Goal: Task Accomplishment & Management: Manage account settings

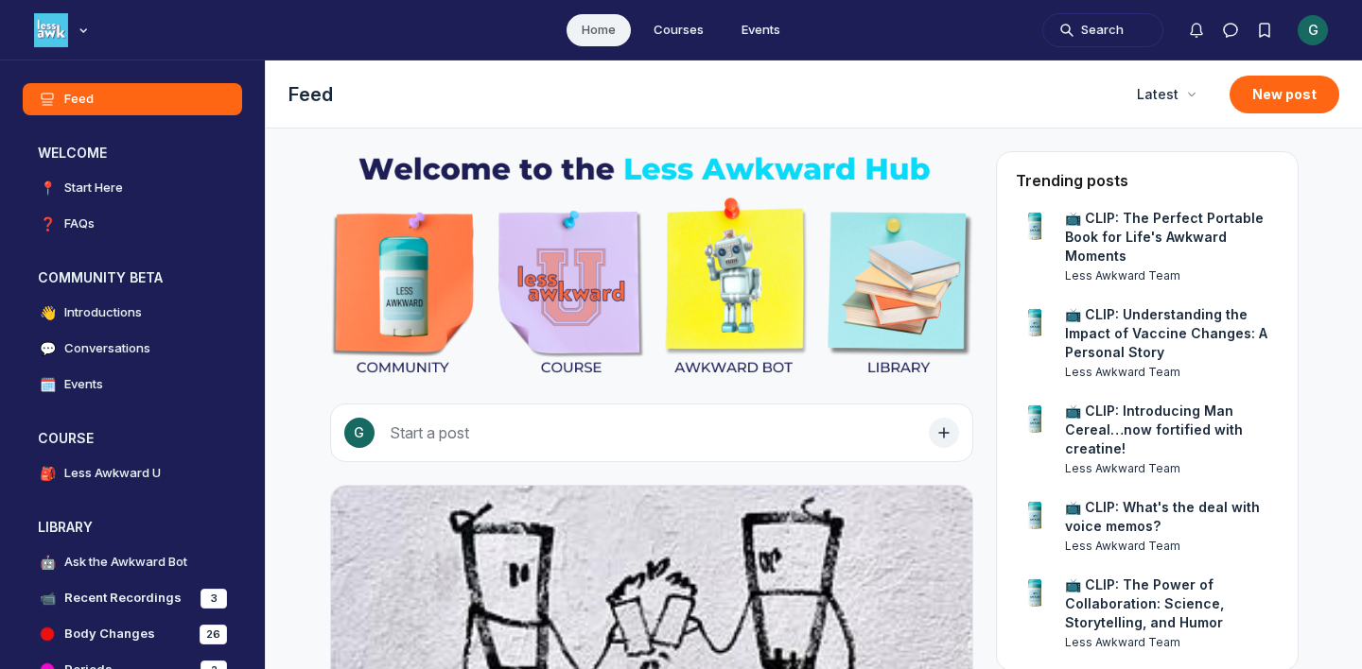
scroll to position [5133, 3622]
click at [1312, 25] on div "G" at bounding box center [1312, 30] width 30 height 30
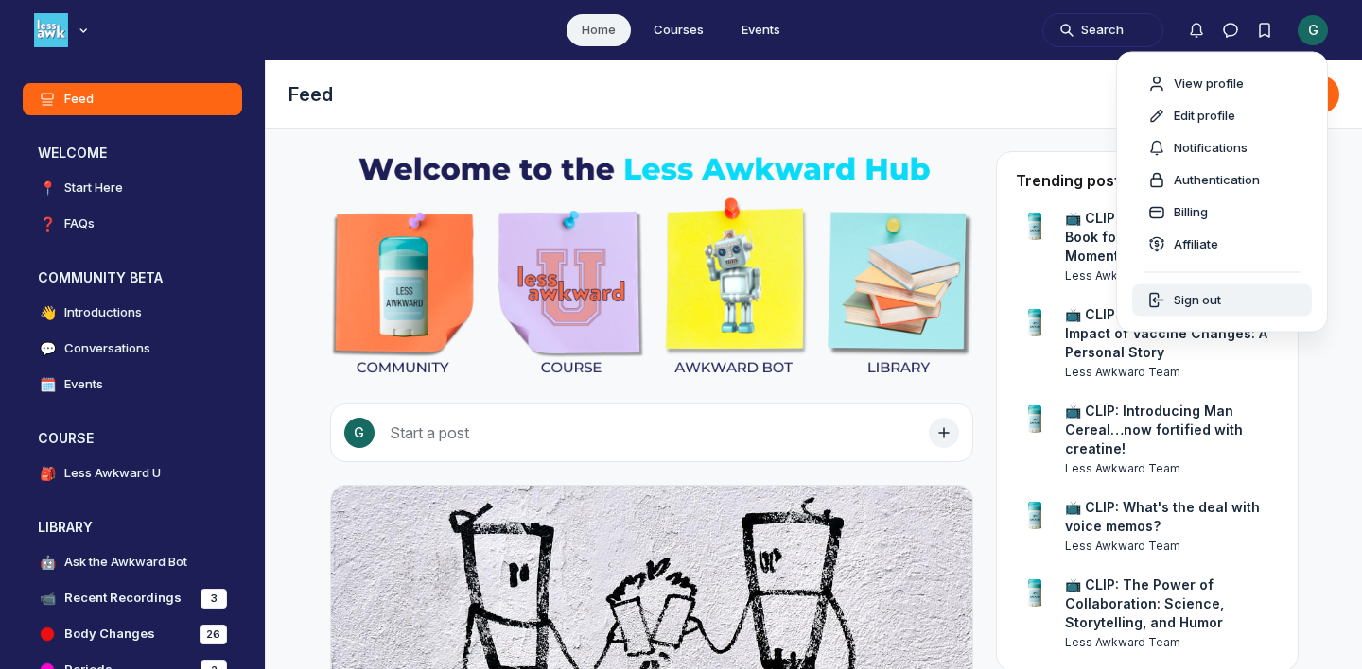
click at [1189, 300] on span "Sign out" at bounding box center [1196, 300] width 47 height 19
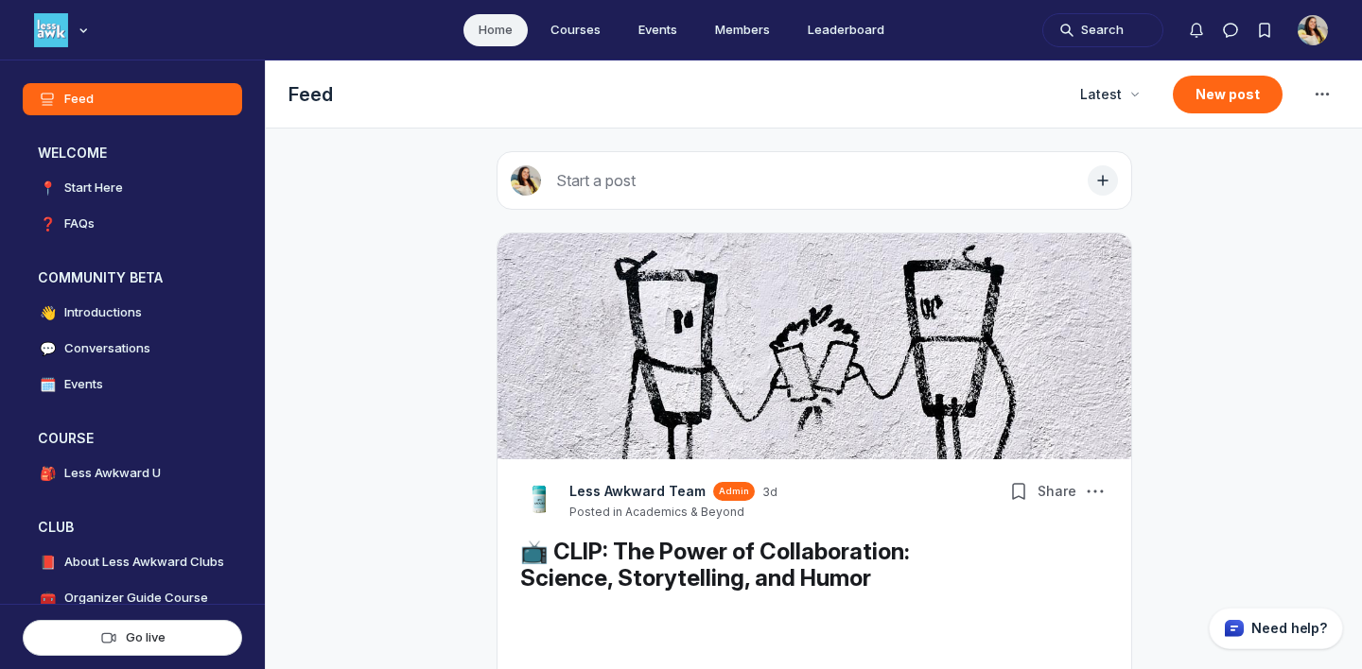
scroll to position [4836, 3622]
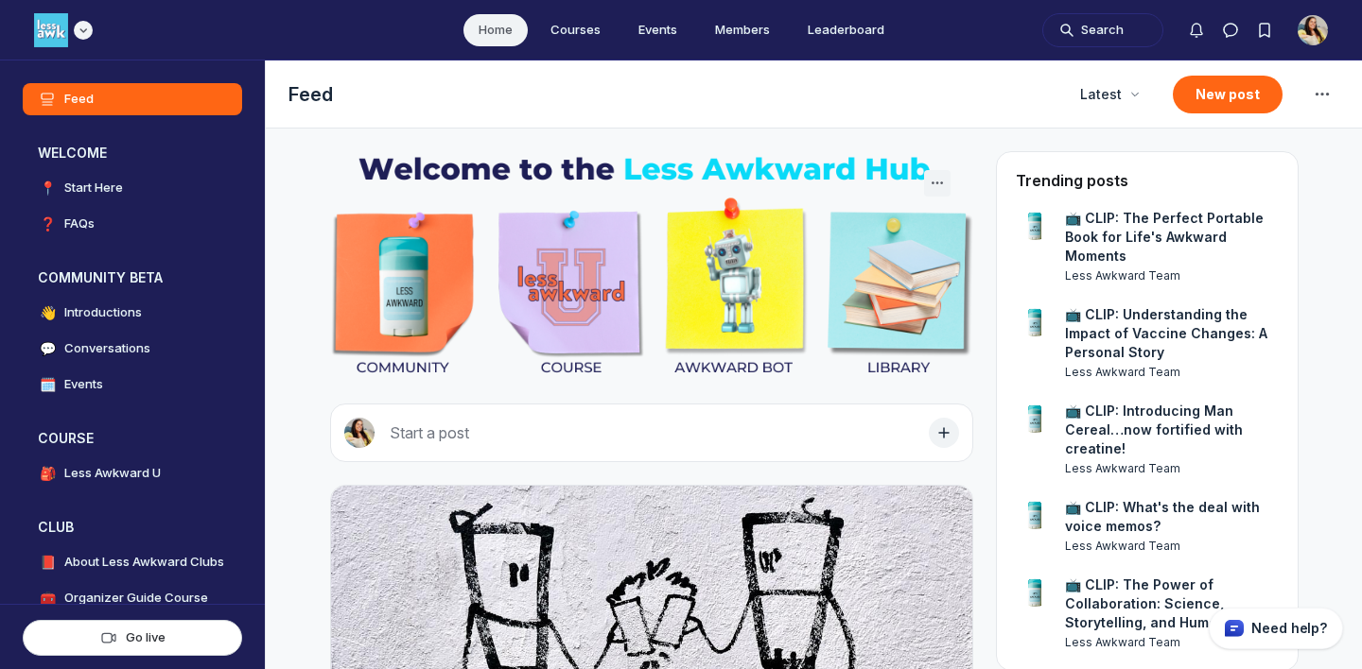
click at [92, 37] on div "Main navigation bar" at bounding box center [63, 30] width 59 height 34
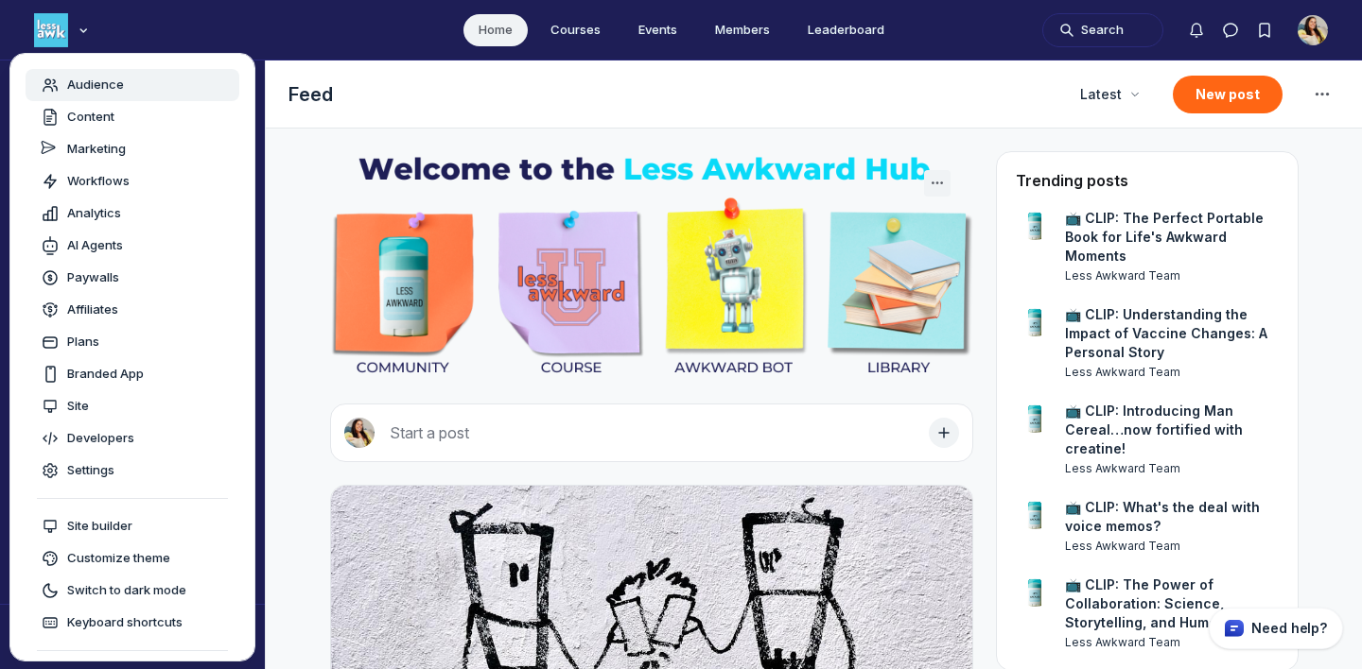
click at [148, 83] on div "Audience" at bounding box center [132, 85] width 183 height 19
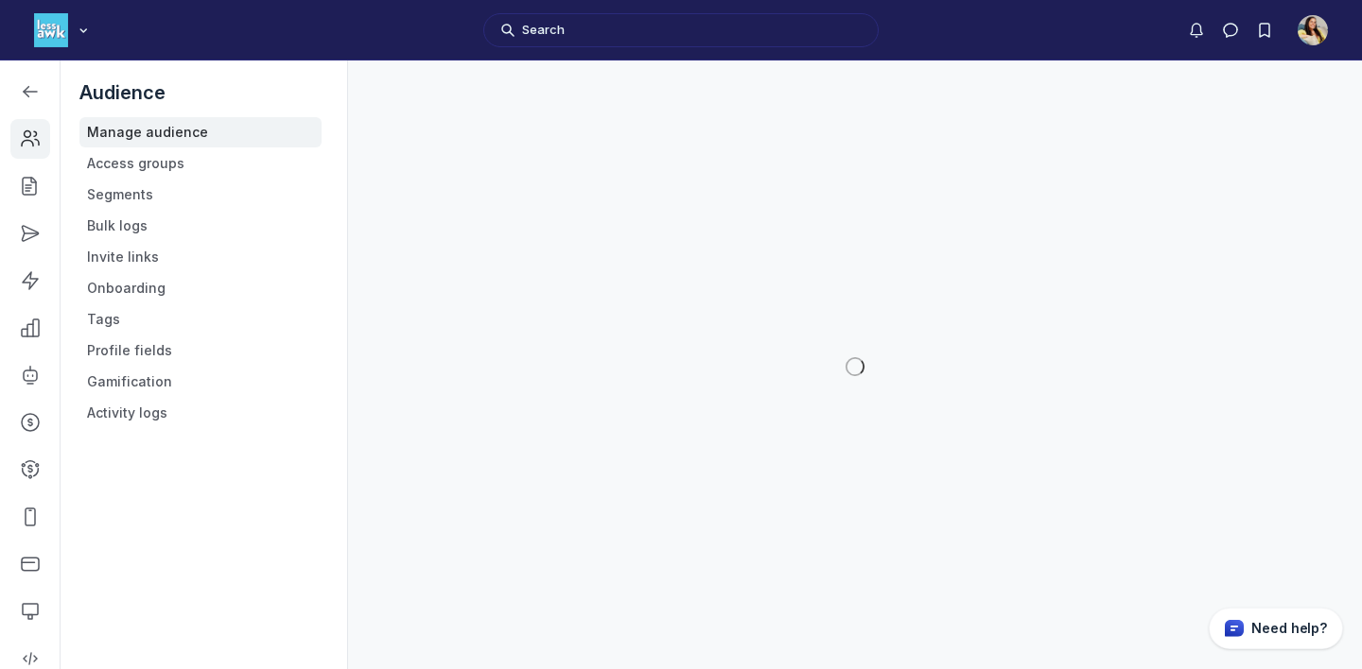
scroll to position [5130, 2694]
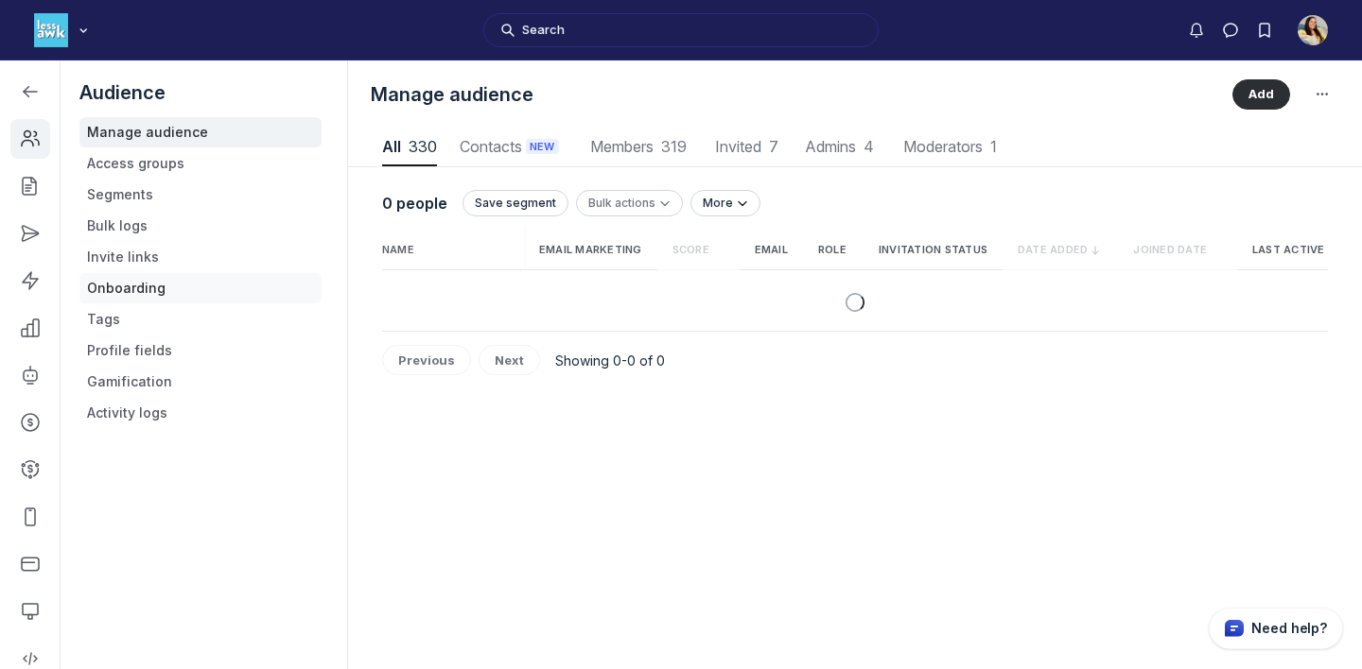
scroll to position [2555, 6651]
click at [133, 357] on link "Profile fields" at bounding box center [200, 351] width 242 height 30
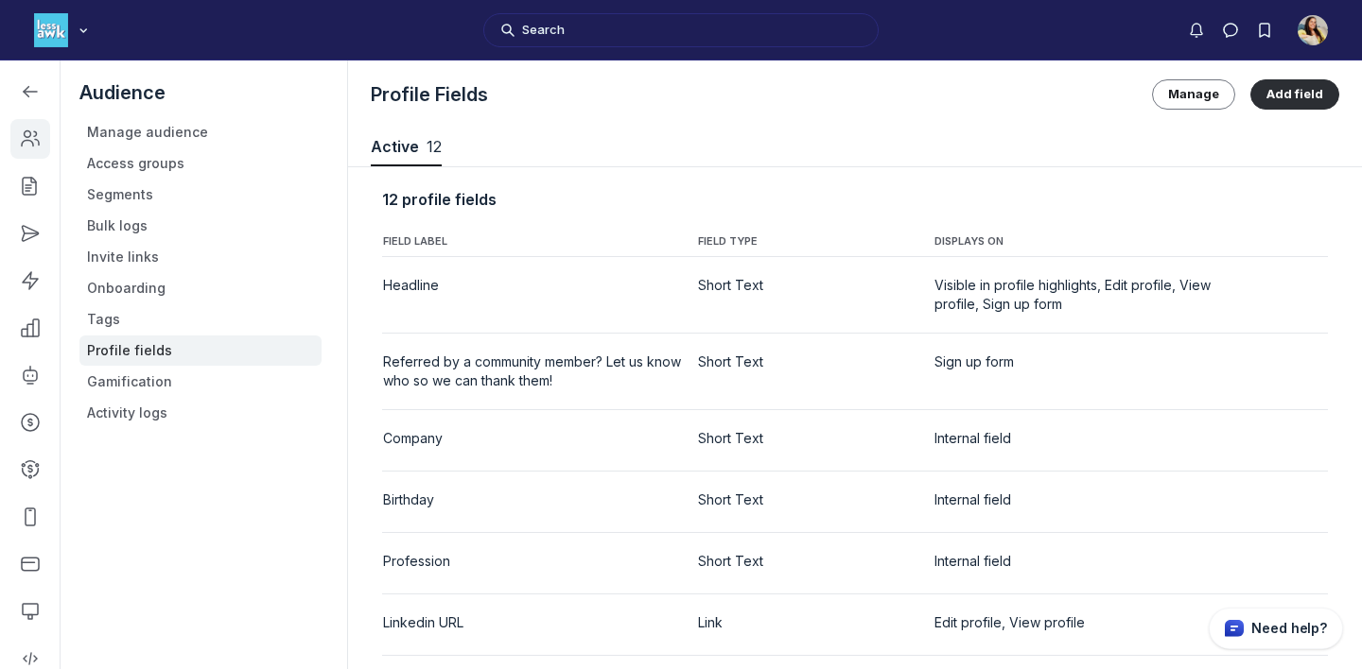
scroll to position [2560, 6787]
click at [1312, 110] on div "Profile Fields Manage Add field" at bounding box center [855, 95] width 1014 height 68
click at [1318, 96] on button "Add field" at bounding box center [1294, 94] width 89 height 30
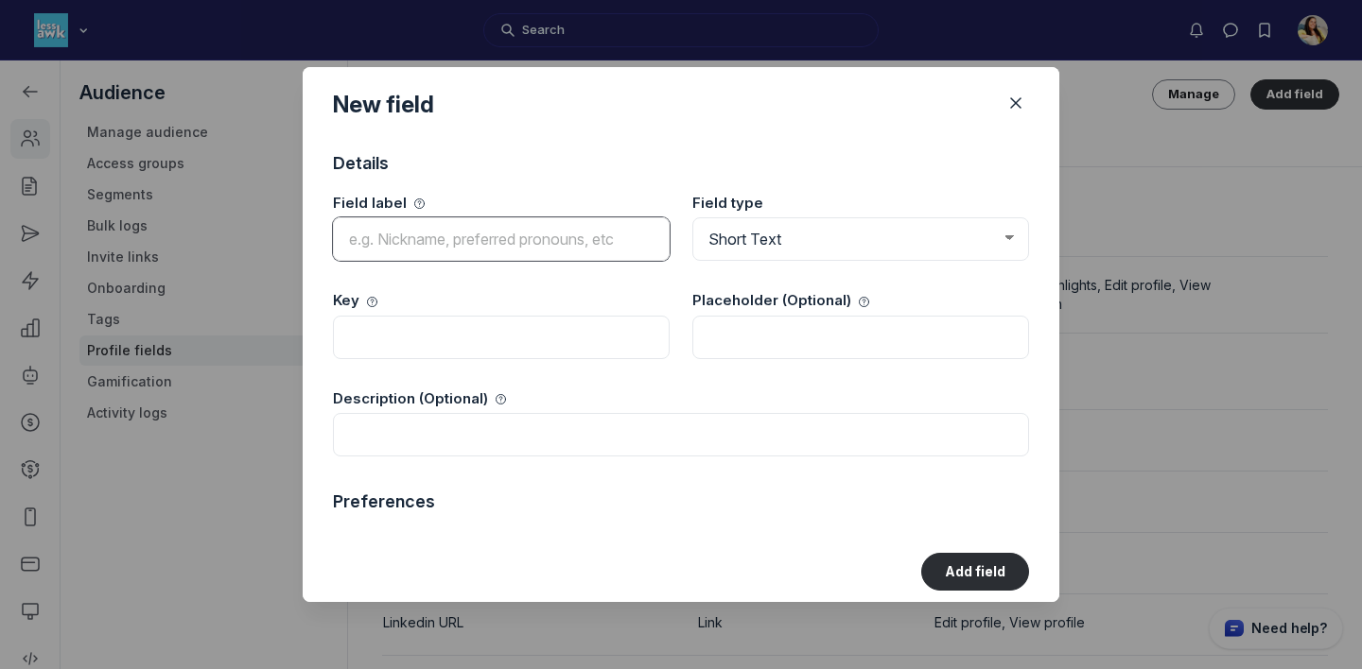
click at [541, 243] on input at bounding box center [501, 238] width 337 height 43
type input "D"
type input "Coupon"
click at [751, 244] on select "Short Text Long Text Dropdown Link Number Checkbox" at bounding box center [860, 238] width 337 height 43
type input "coupon"
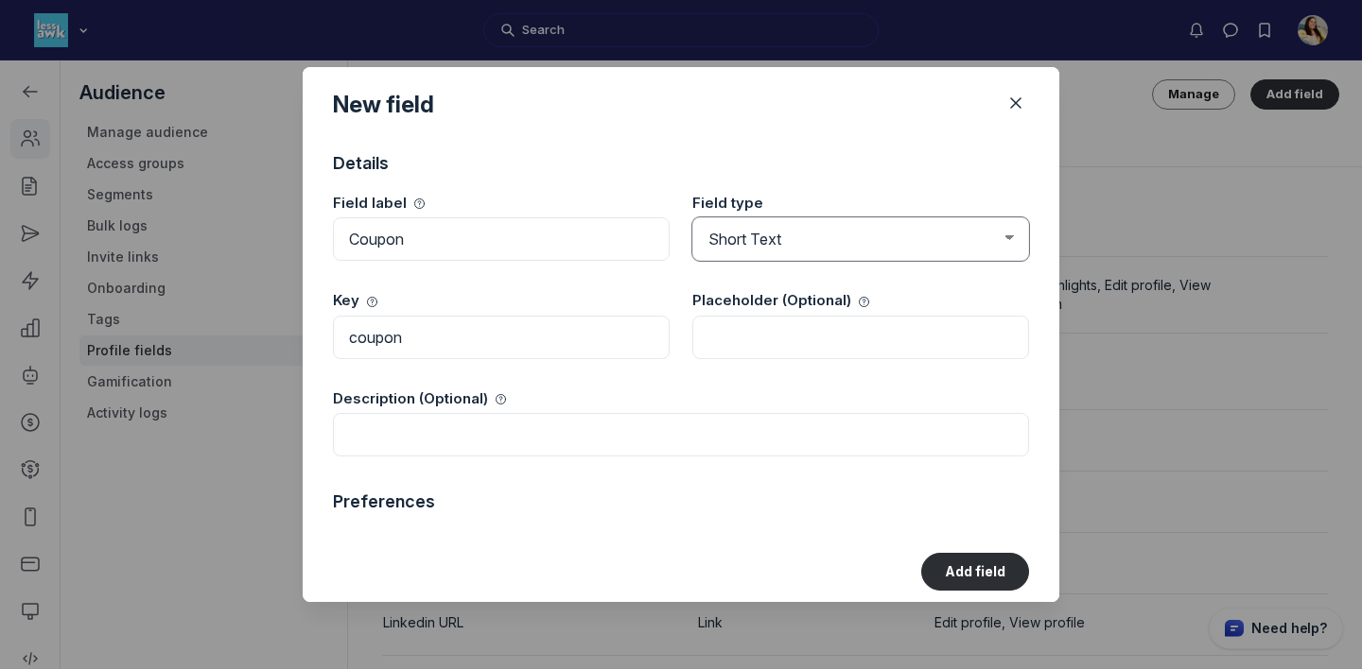
click at [692, 218] on select "Short Text Long Text Dropdown Link Number Checkbox" at bounding box center [860, 238] width 337 height 43
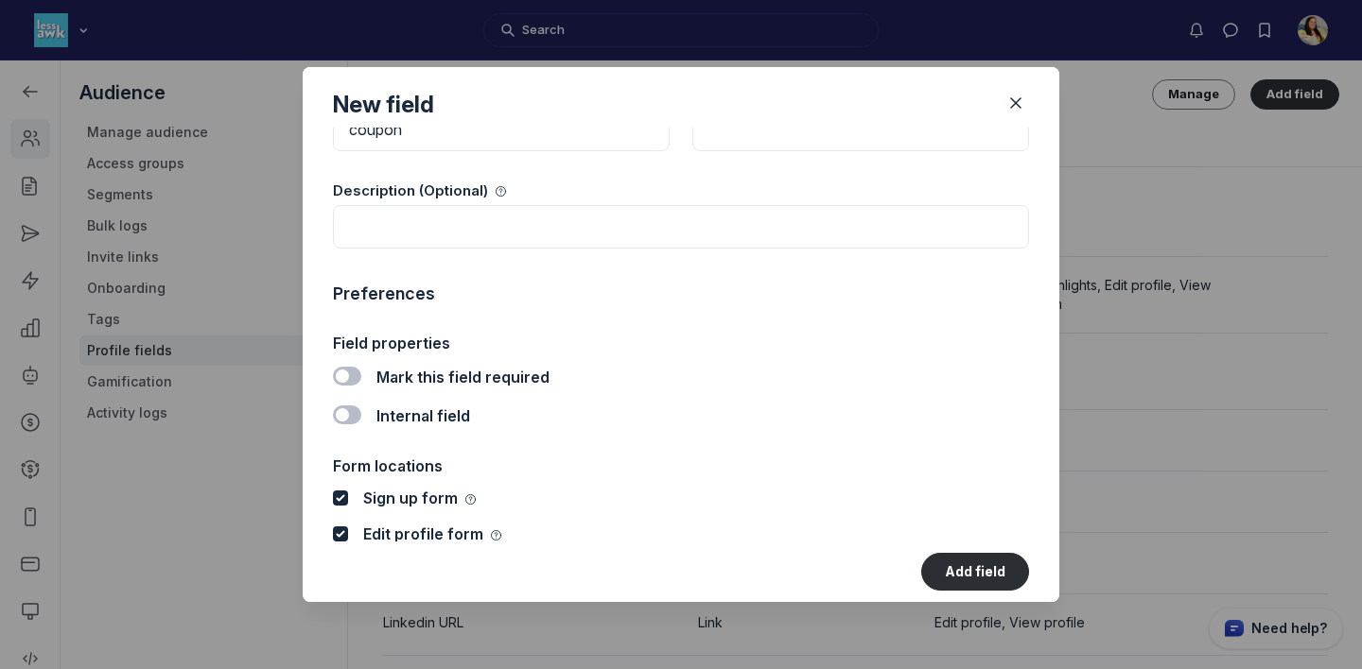
scroll to position [321, 0]
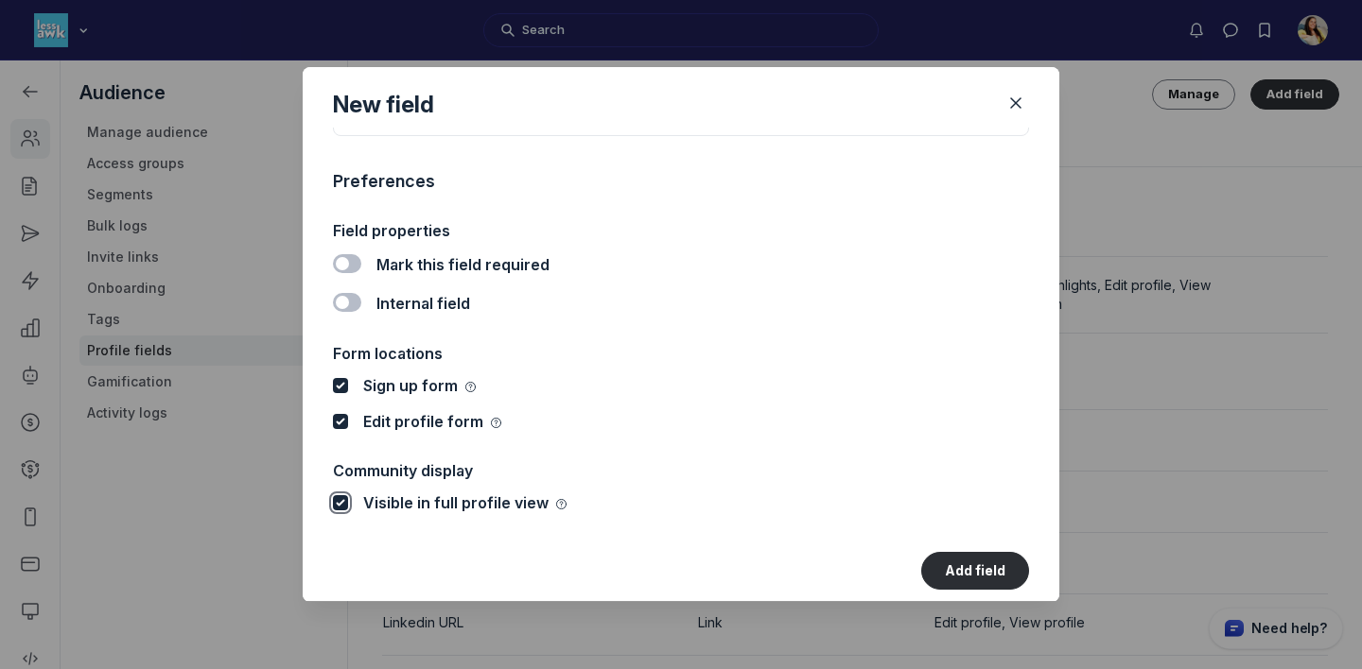
click at [339, 505] on input "Visible in full profile view" at bounding box center [340, 502] width 15 height 15
checkbox input "false"
click at [345, 301] on label "Toggle switch" at bounding box center [347, 302] width 28 height 19
click at [0, 0] on input "Toggle switch" at bounding box center [0, 0] width 0 height 0
checkbox input "false"
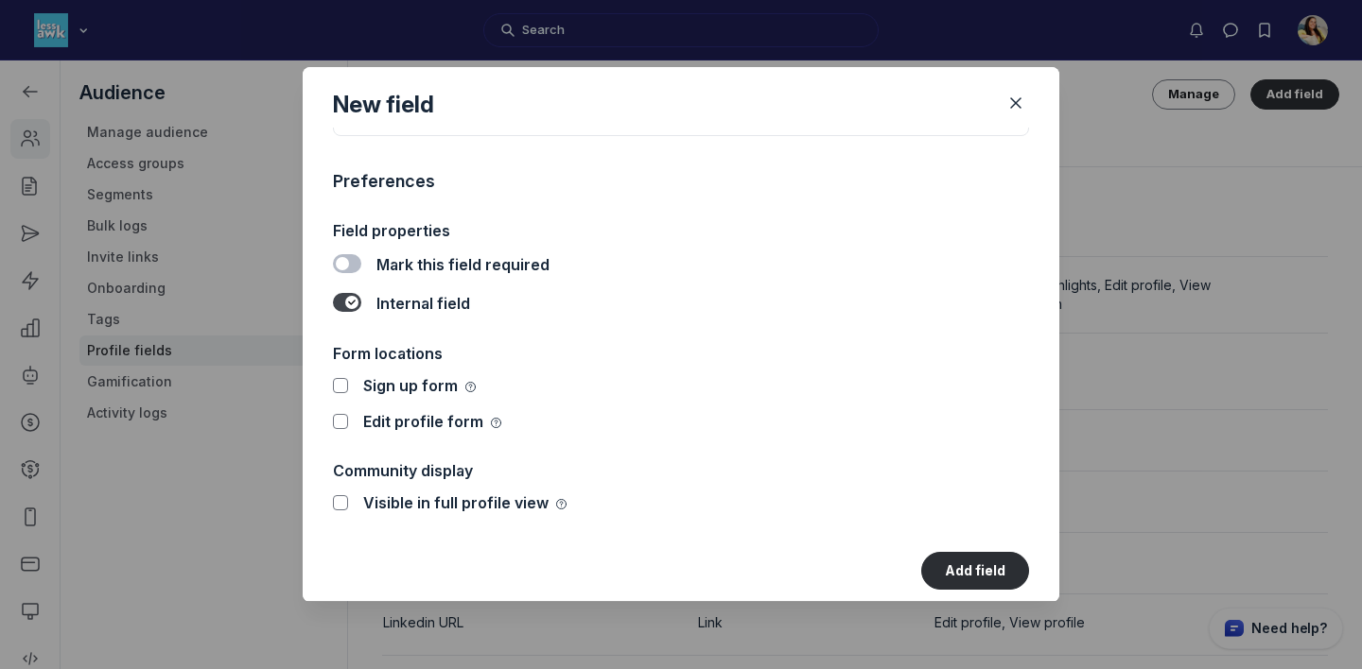
checkbox input "false"
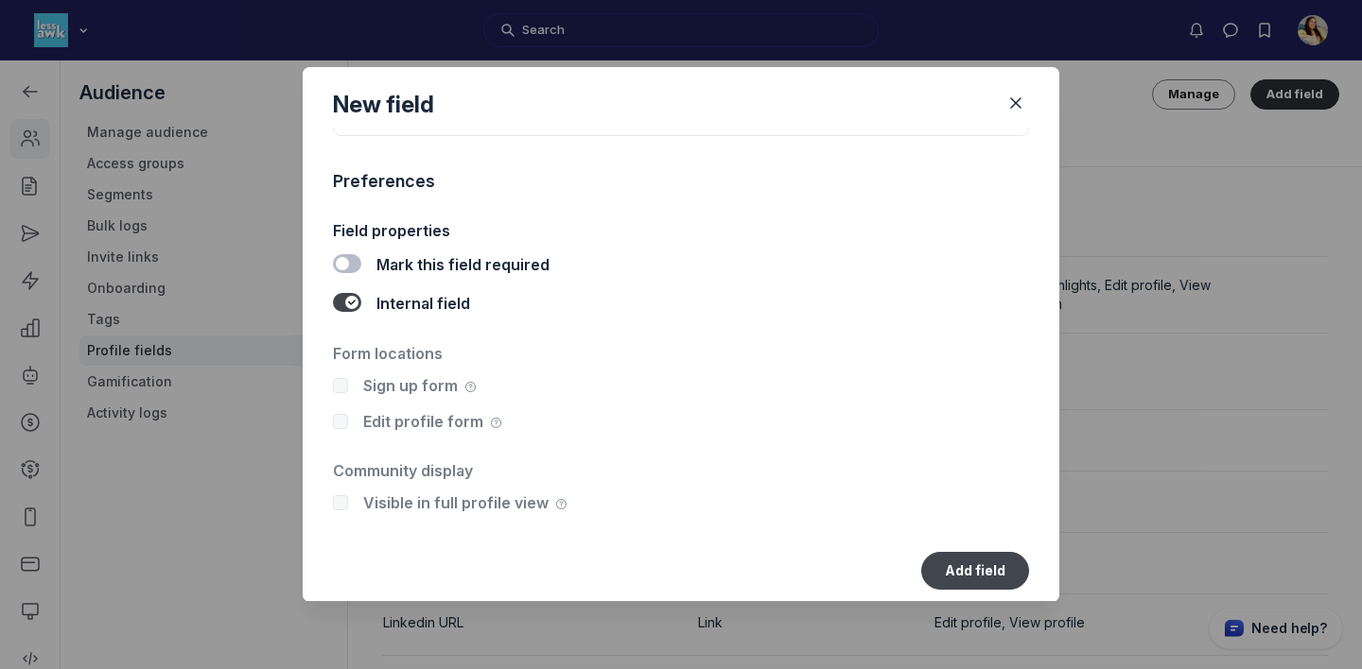
click at [960, 573] on button "Add field" at bounding box center [975, 571] width 108 height 38
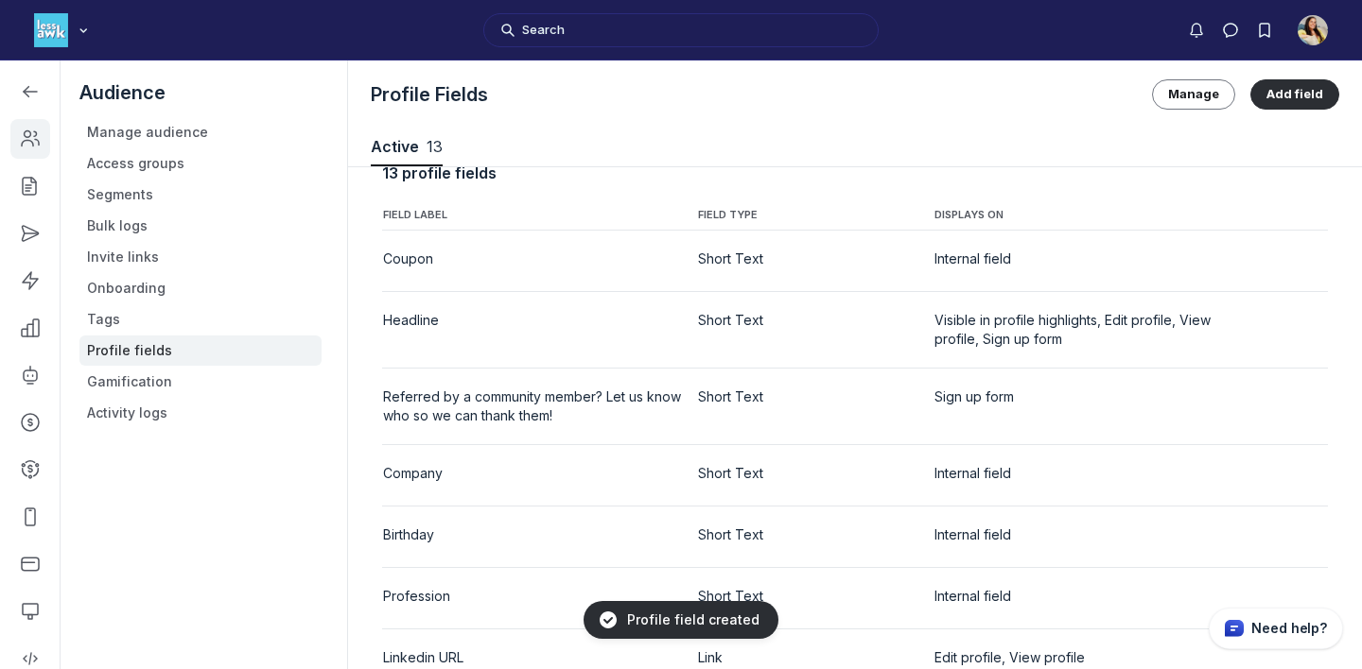
scroll to position [0, 0]
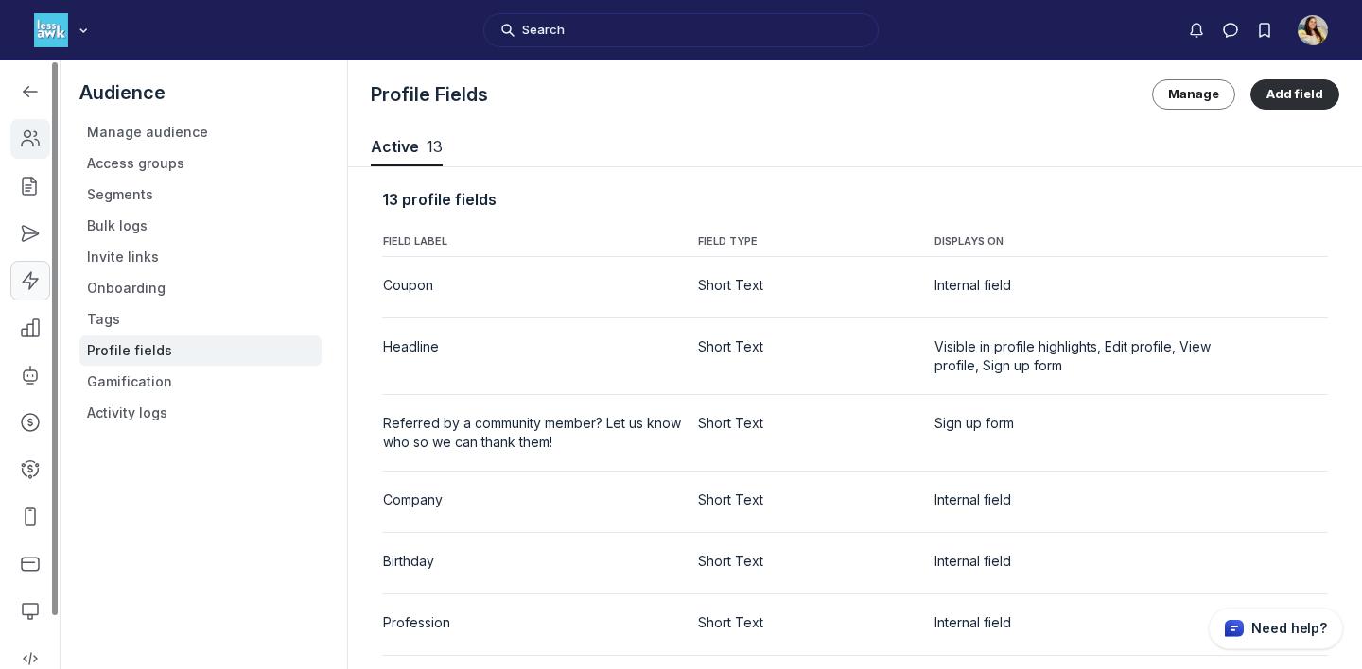
click at [22, 287] on icon "Left Sidebar" at bounding box center [30, 280] width 19 height 19
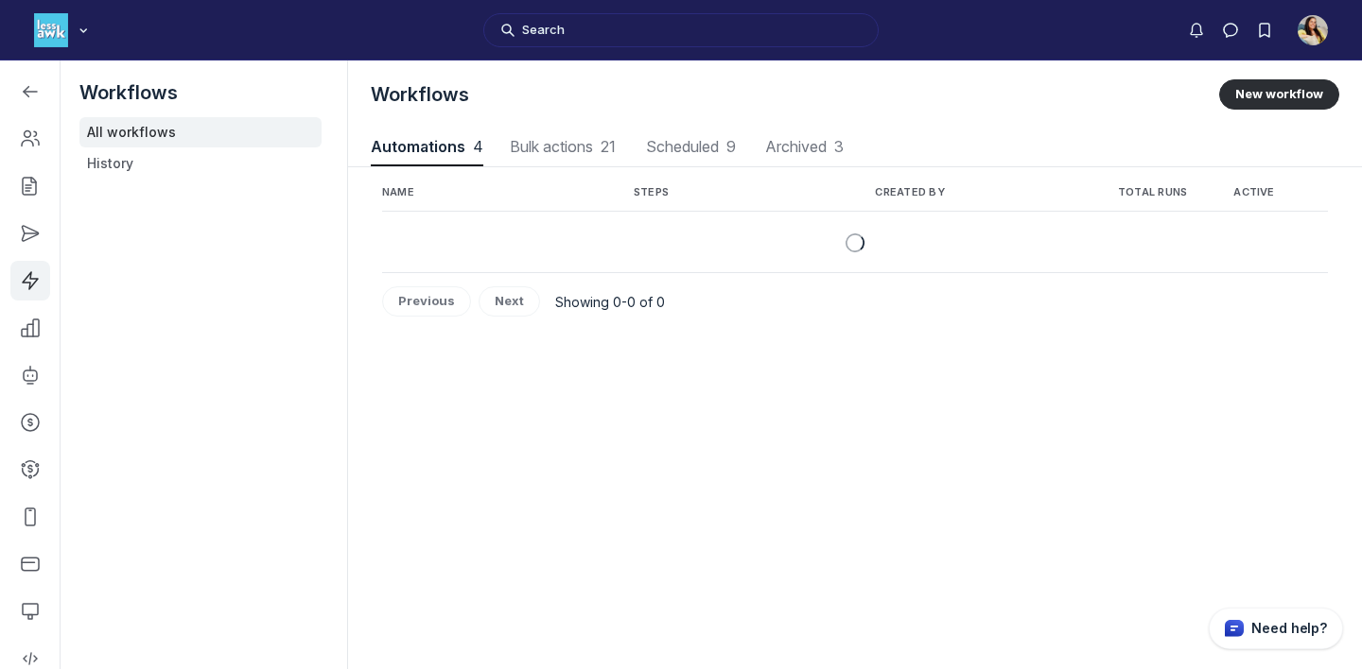
scroll to position [2560, 6787]
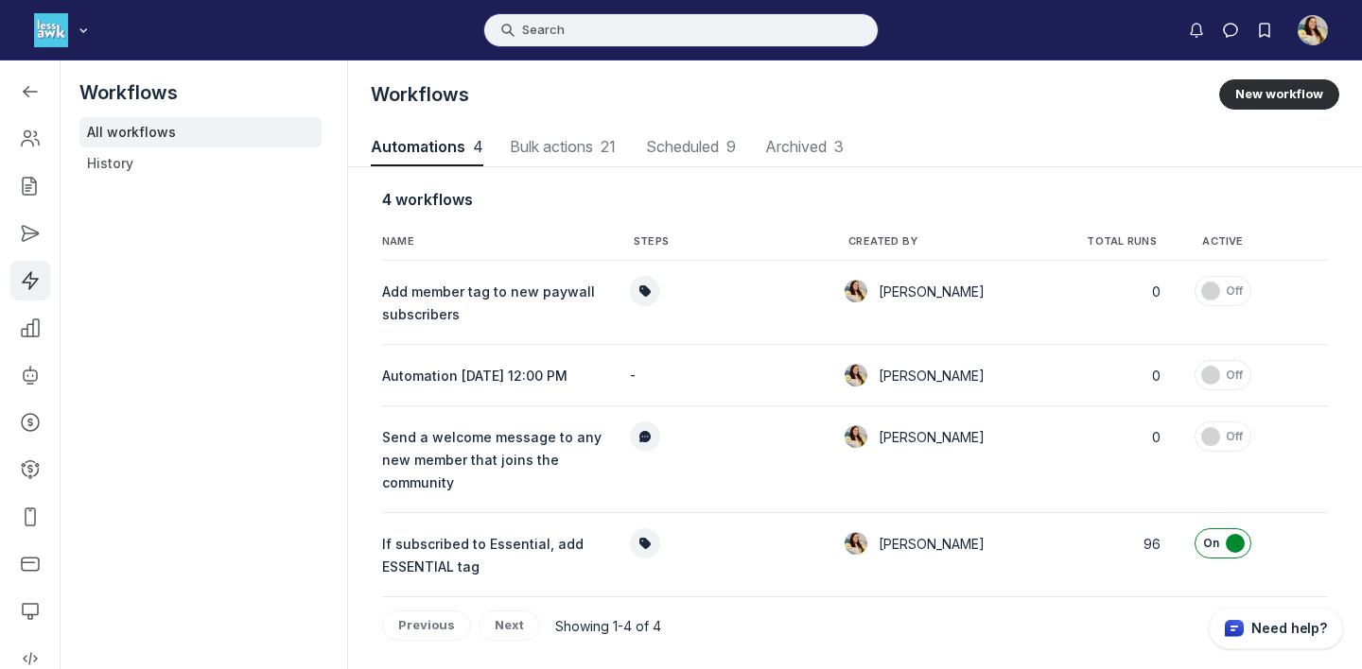
click at [563, 31] on button "Search" at bounding box center [680, 30] width 395 height 34
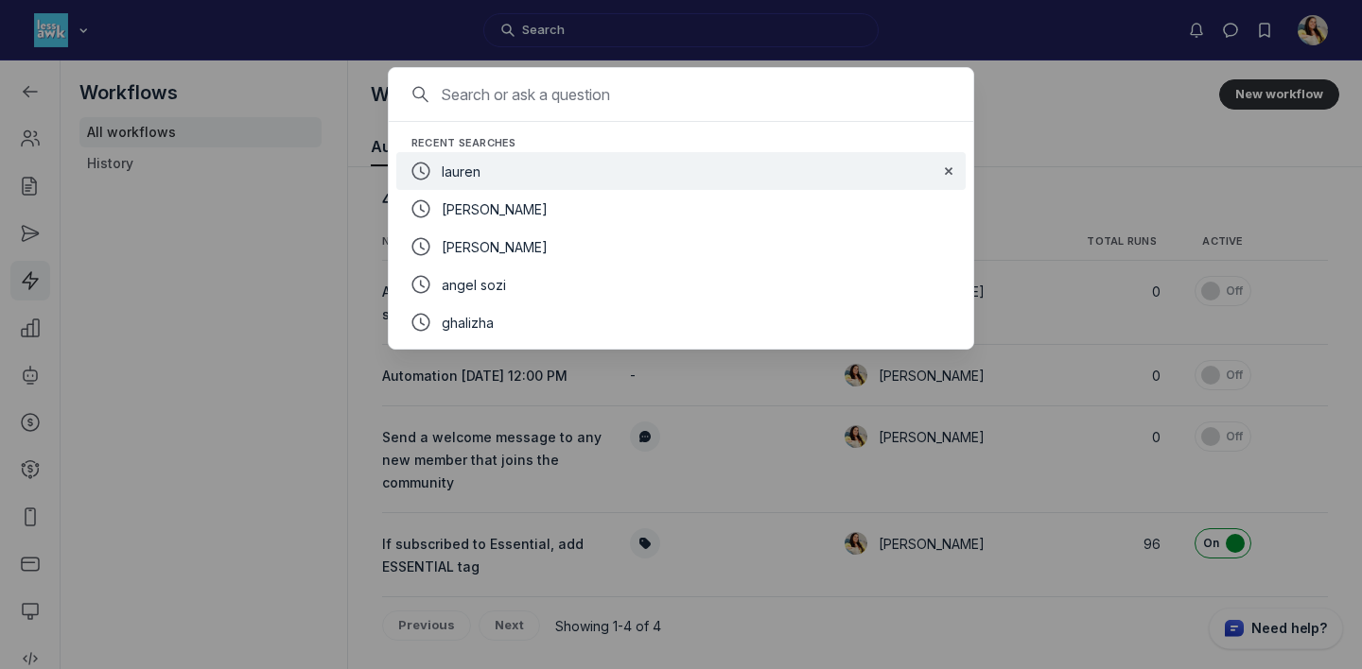
click at [267, 201] on div at bounding box center [681, 334] width 1362 height 669
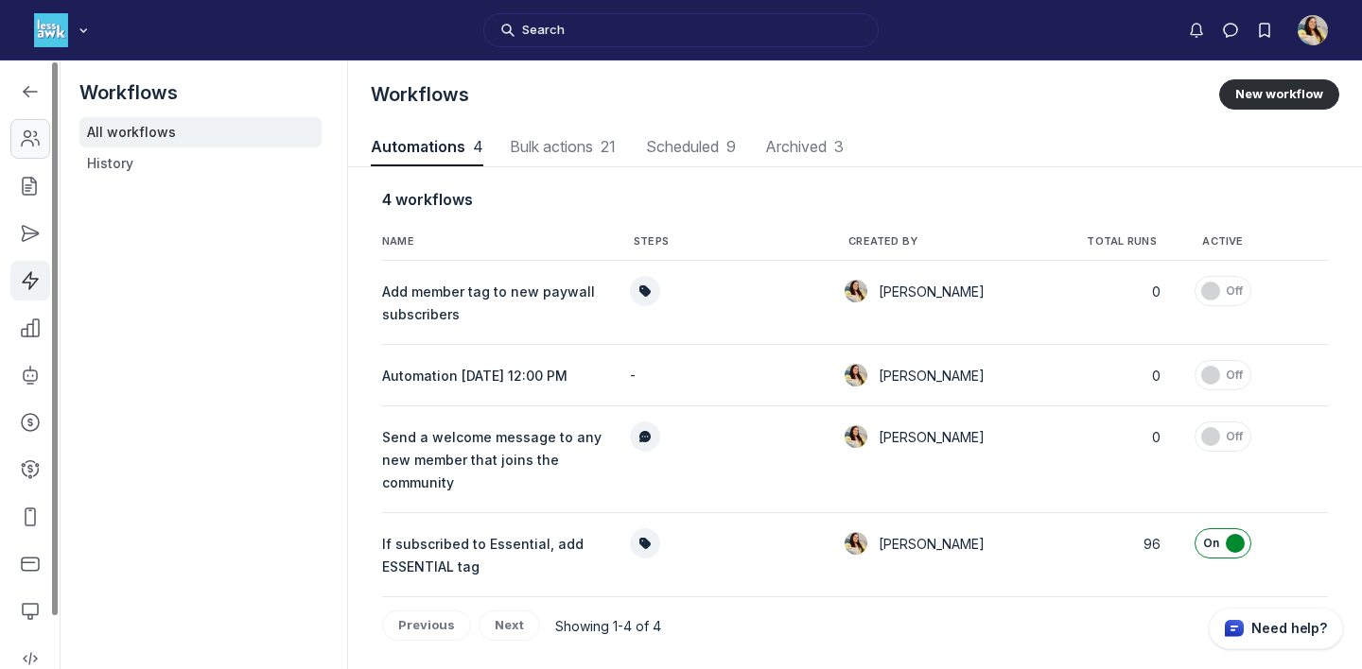
click at [27, 140] on use "Left Sidebar" at bounding box center [30, 138] width 17 height 15
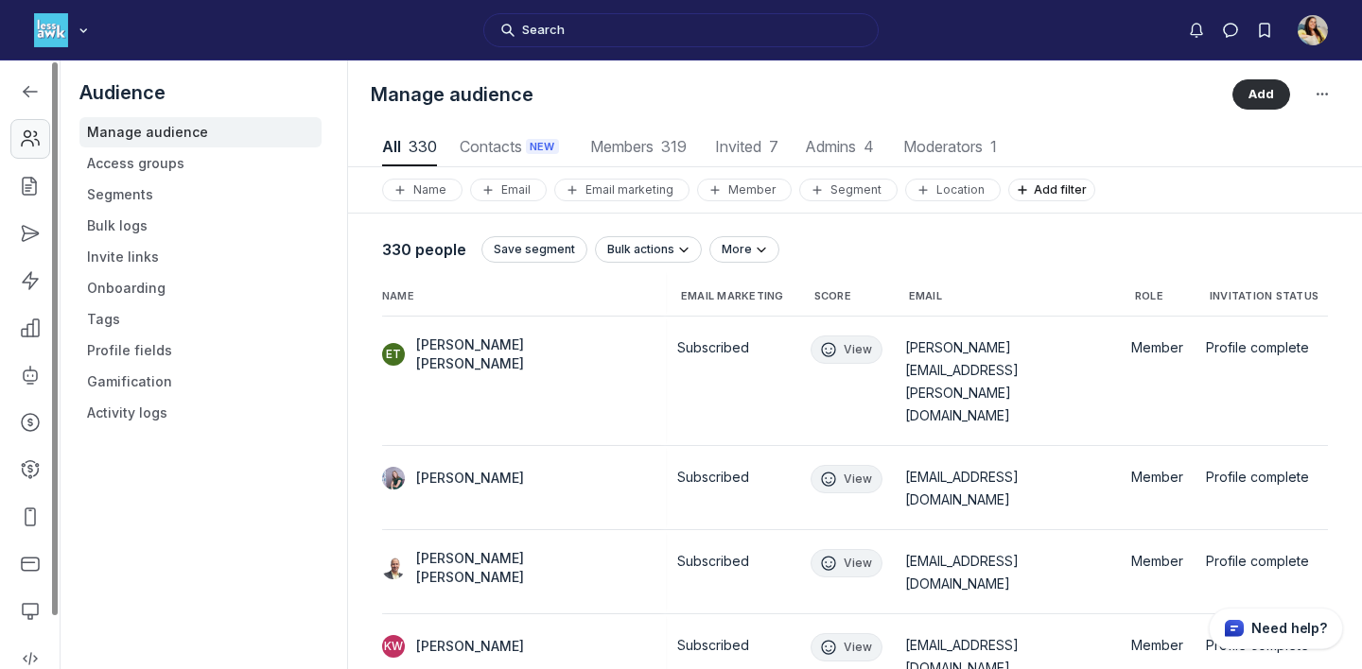
scroll to position [2555, 6651]
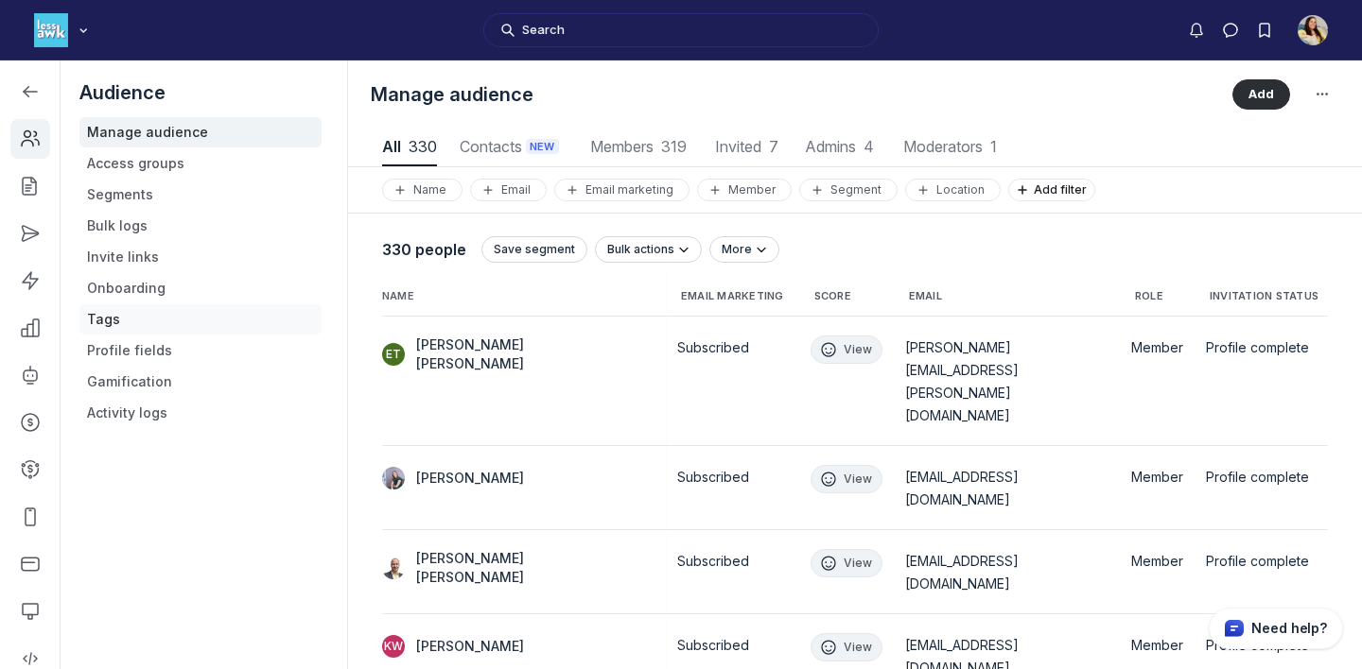
click at [143, 321] on link "Tags" at bounding box center [200, 319] width 242 height 30
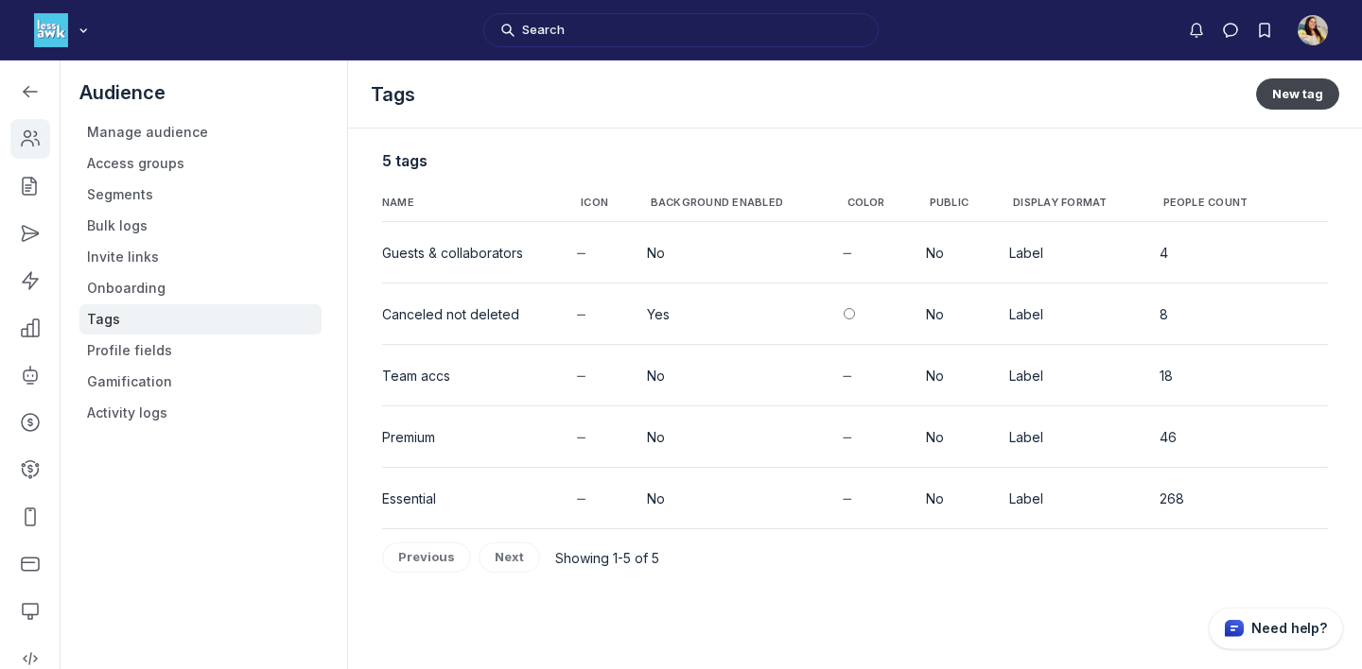
click at [1309, 94] on button "New tag" at bounding box center [1297, 93] width 83 height 30
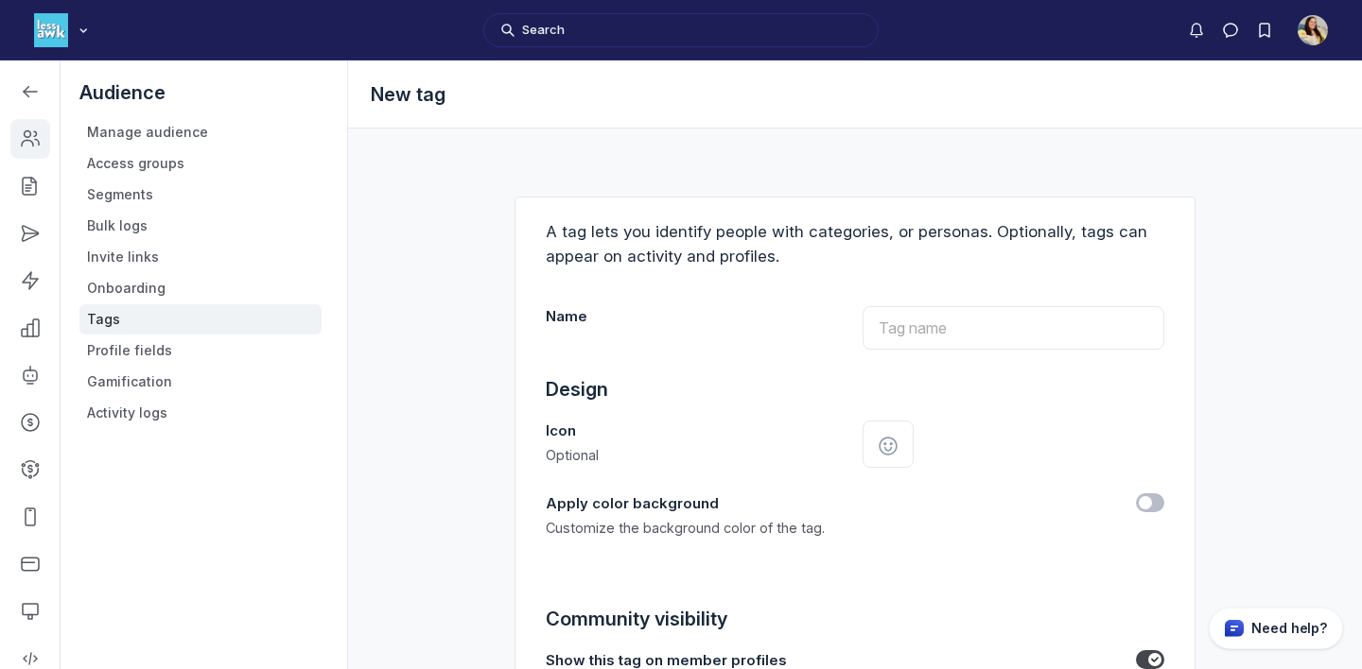
click at [906, 329] on input "Name" at bounding box center [1013, 327] width 302 height 43
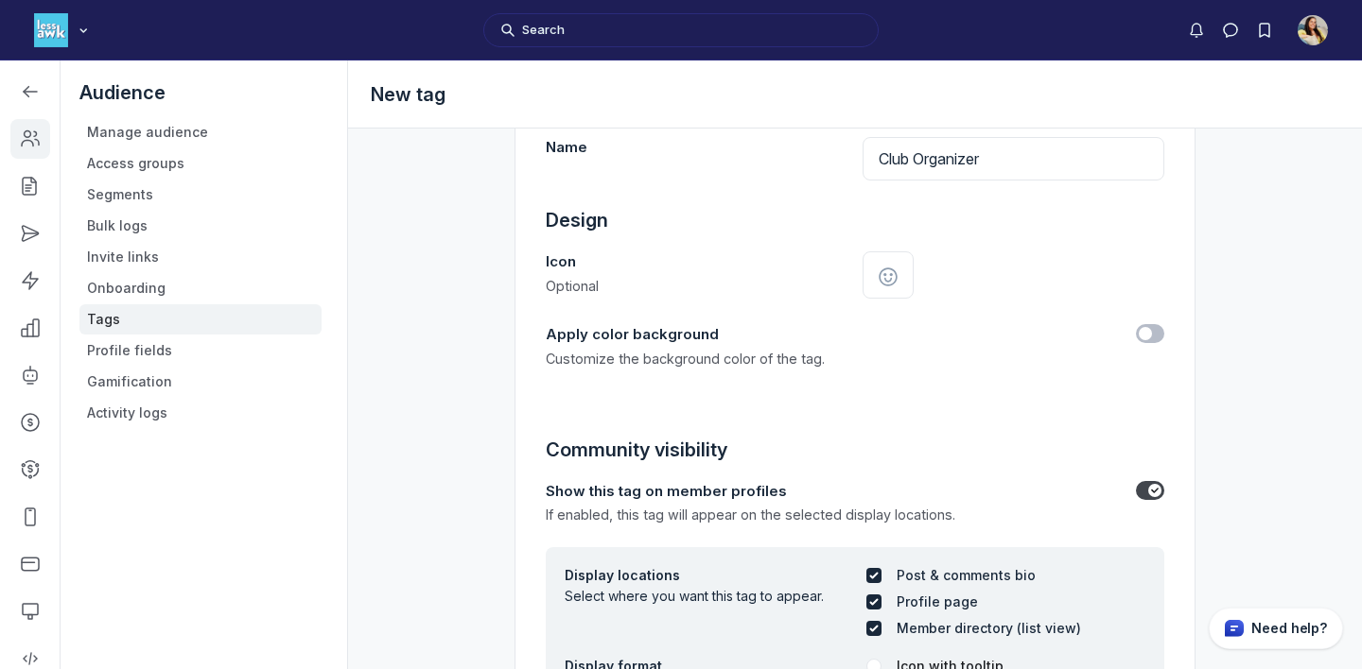
scroll to position [291, 0]
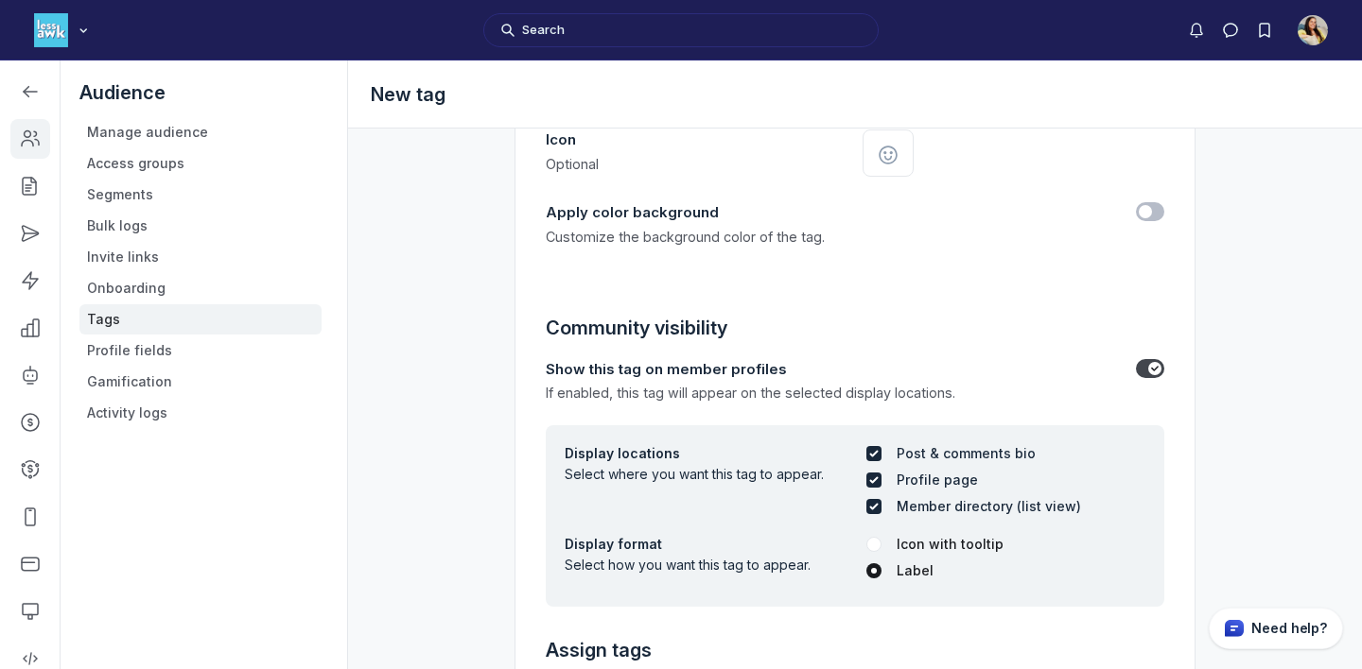
type input "Club Organizer"
click at [1144, 365] on label "Toggle switch" at bounding box center [1150, 368] width 28 height 19
click at [0, 0] on input "Show this tag on member profiles" at bounding box center [0, 0] width 0 height 0
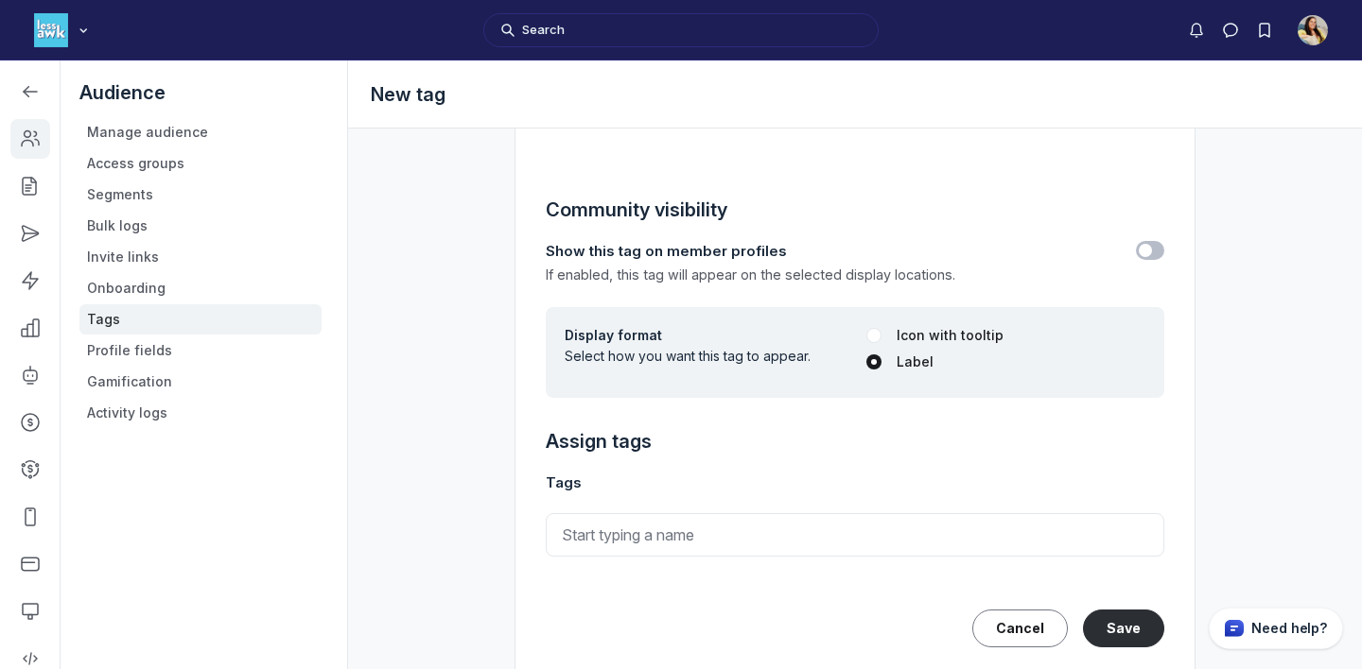
scroll to position [464, 0]
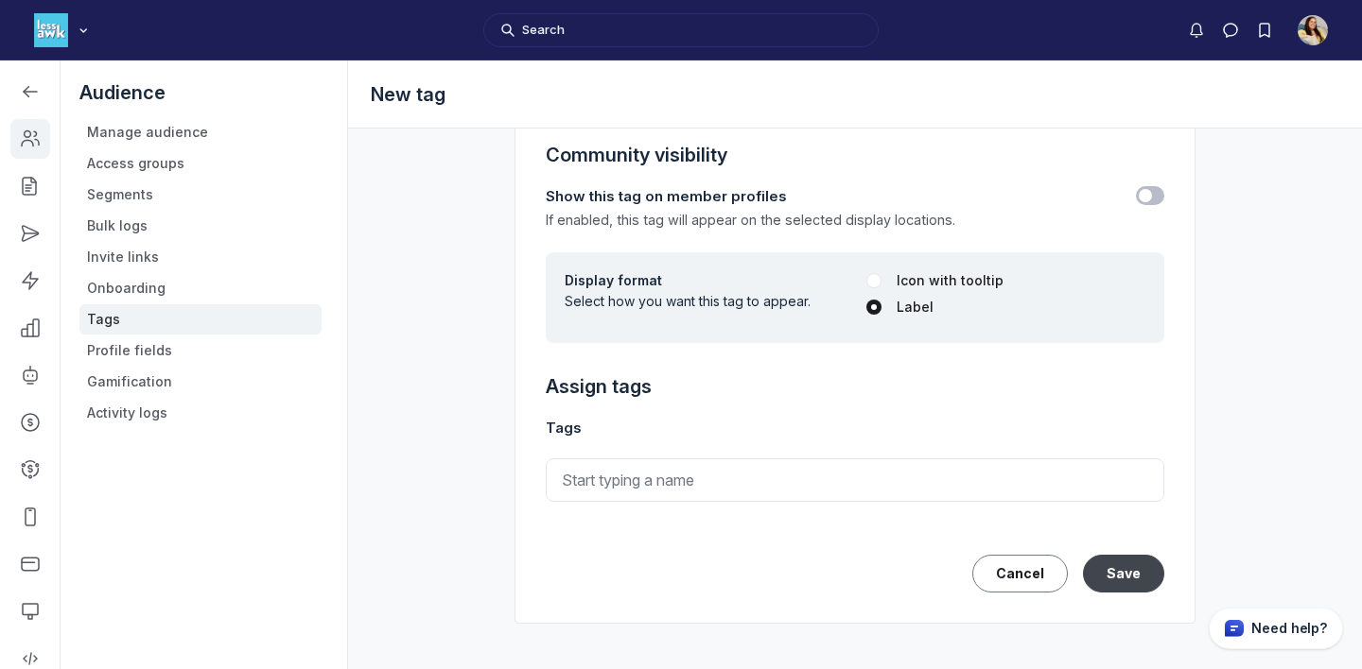
click at [1125, 575] on button "Save" at bounding box center [1123, 574] width 81 height 38
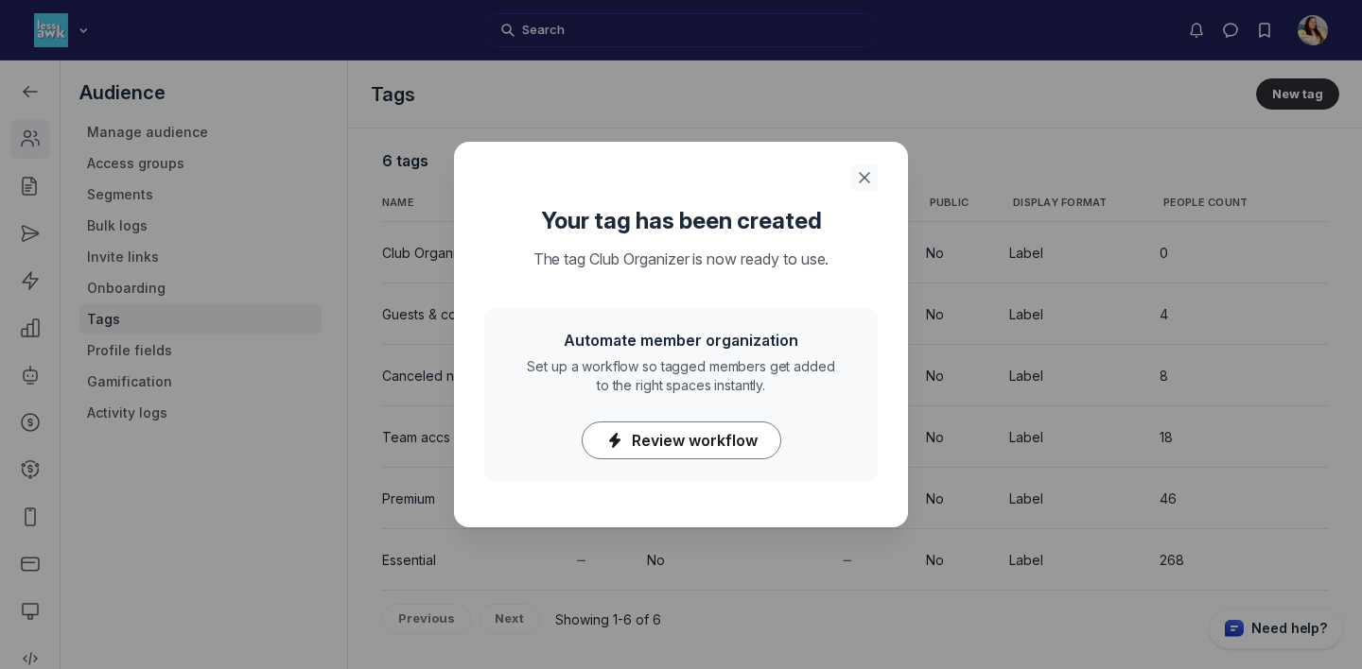
click at [858, 171] on icon "Close" at bounding box center [864, 177] width 19 height 19
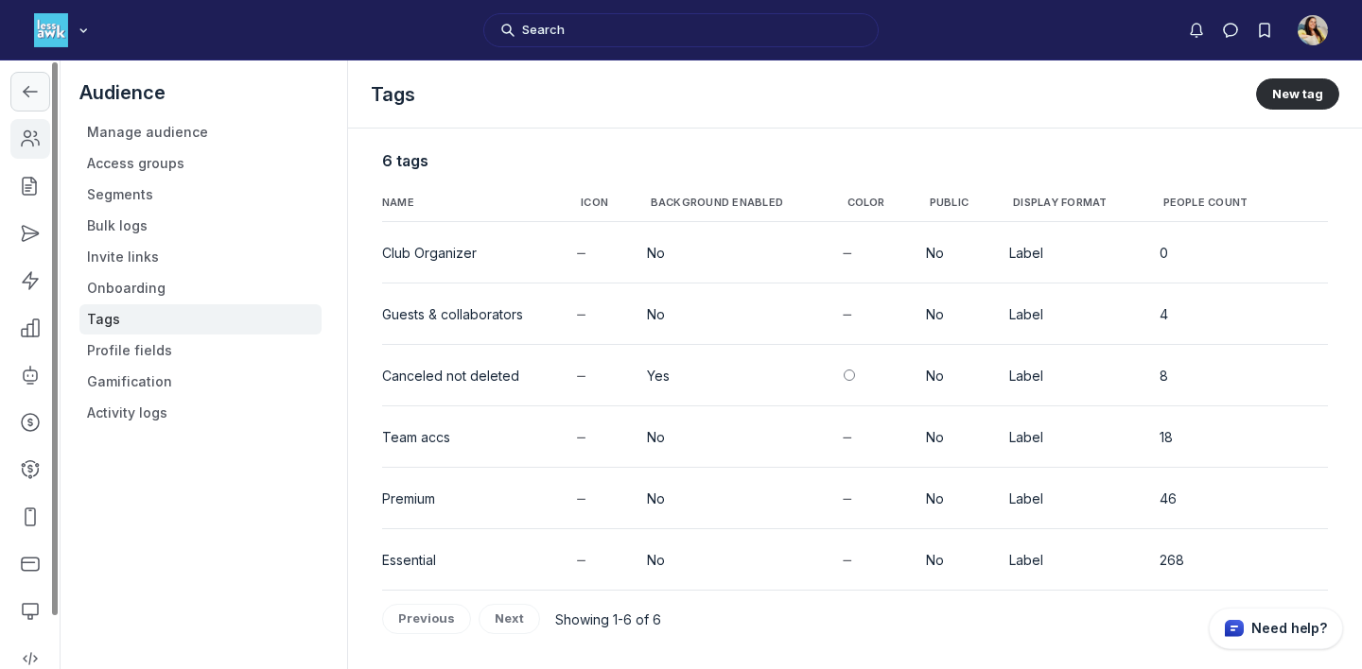
click at [31, 99] on icon "Left Sidebar" at bounding box center [30, 91] width 19 height 19
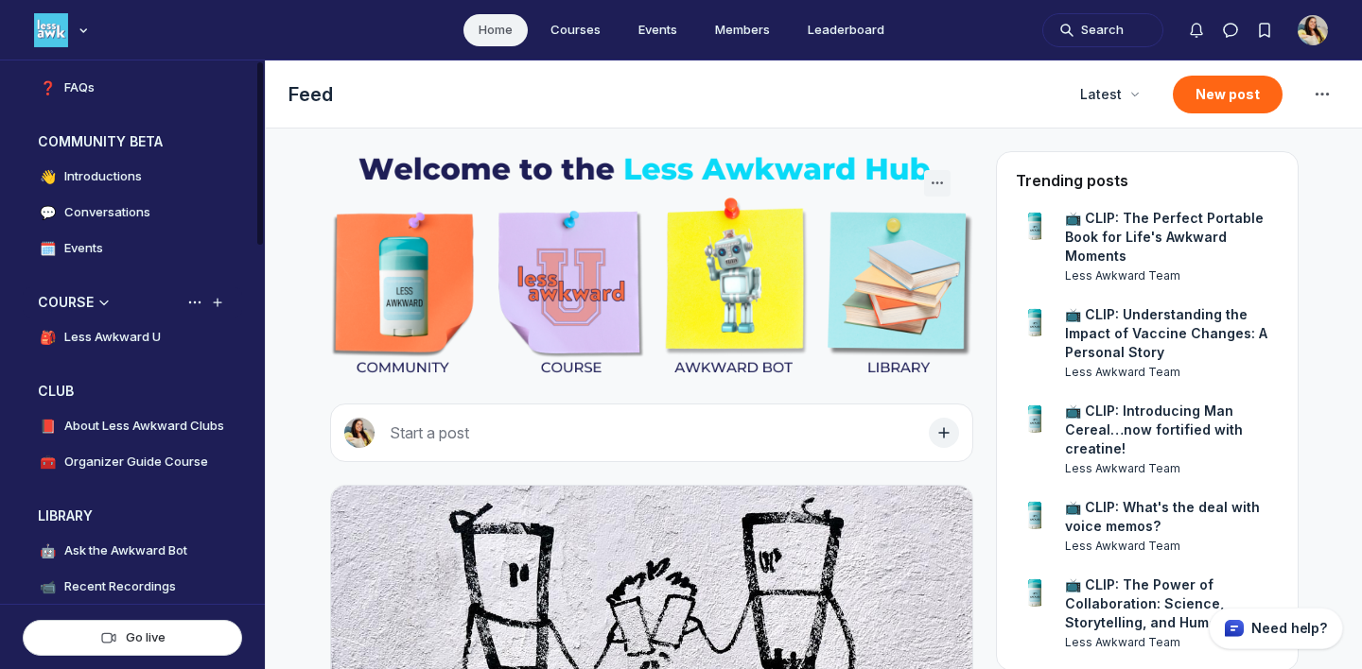
scroll to position [160, 0]
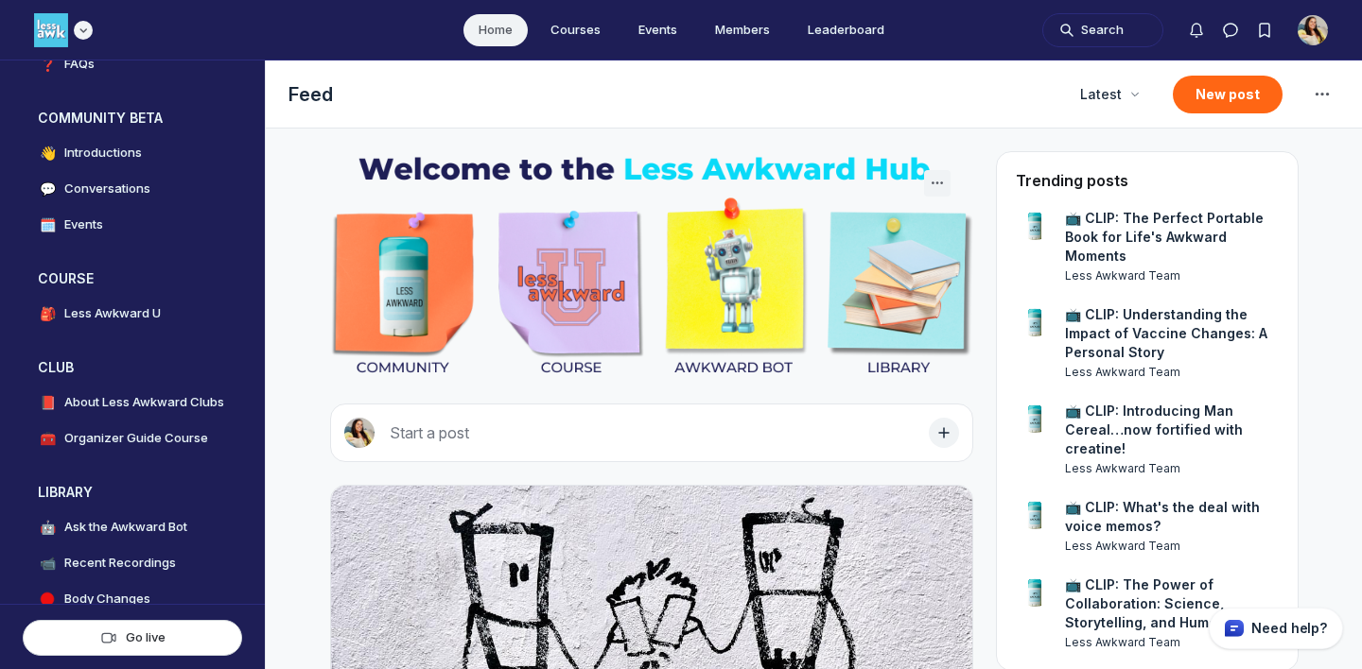
click at [88, 32] on icon "Main navigation bar" at bounding box center [83, 30] width 19 height 11
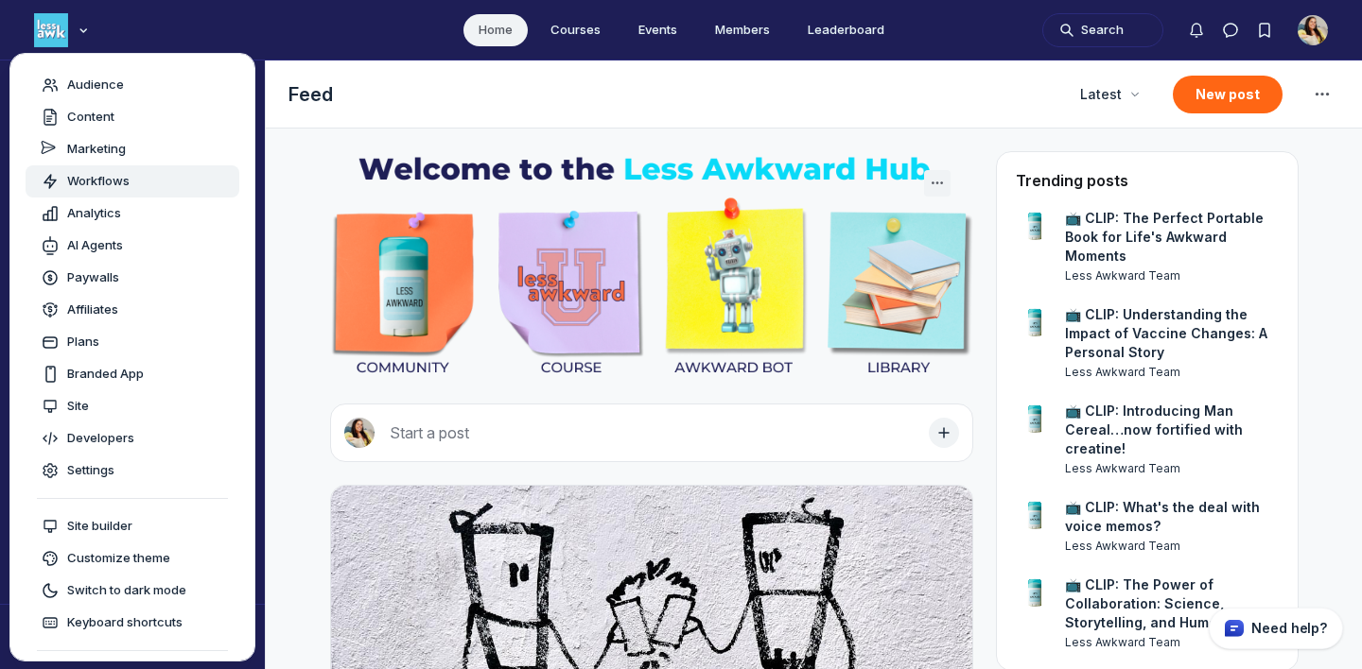
click at [87, 196] on link "Workflows" at bounding box center [133, 181] width 214 height 32
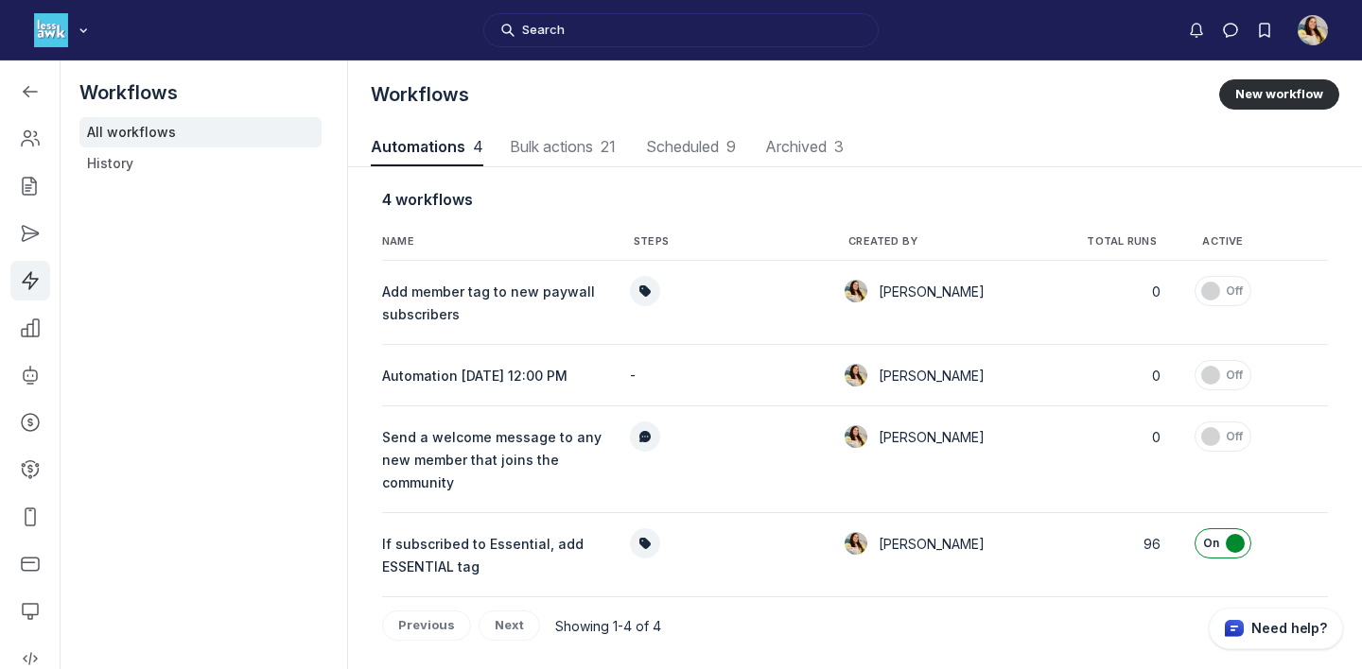
scroll to position [2560, 6787]
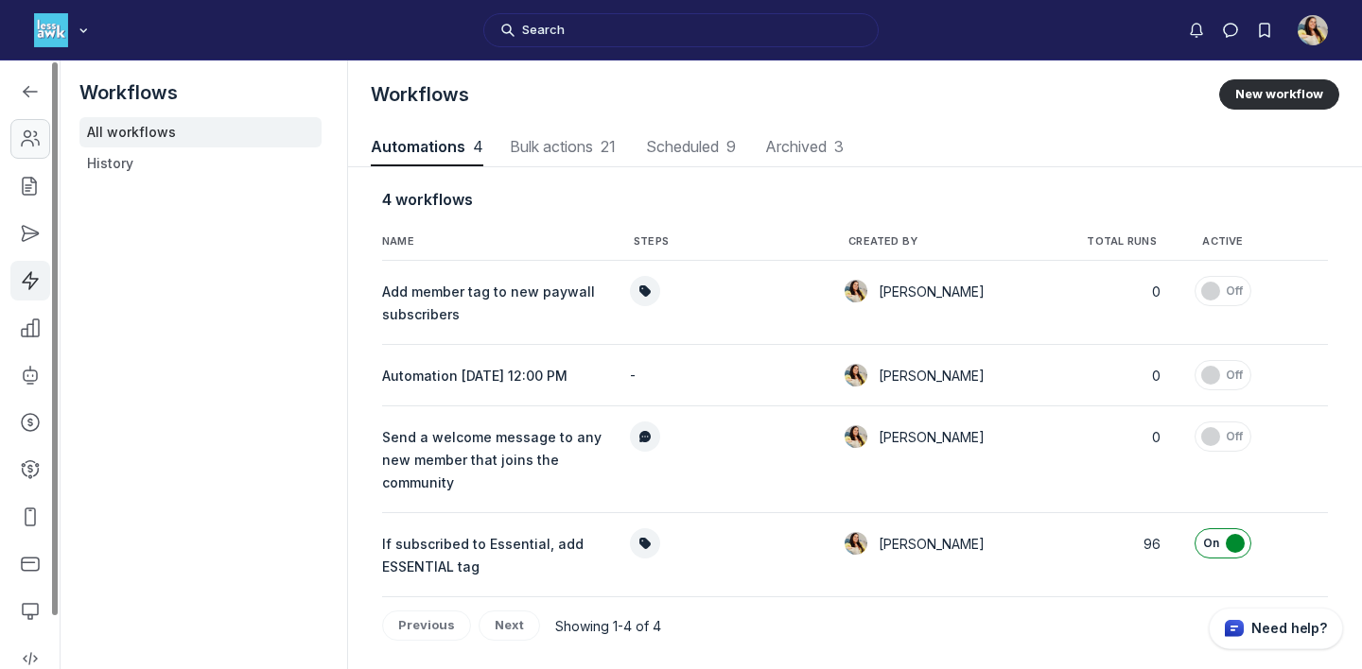
click at [28, 139] on icon "Left Sidebar" at bounding box center [30, 139] width 19 height 19
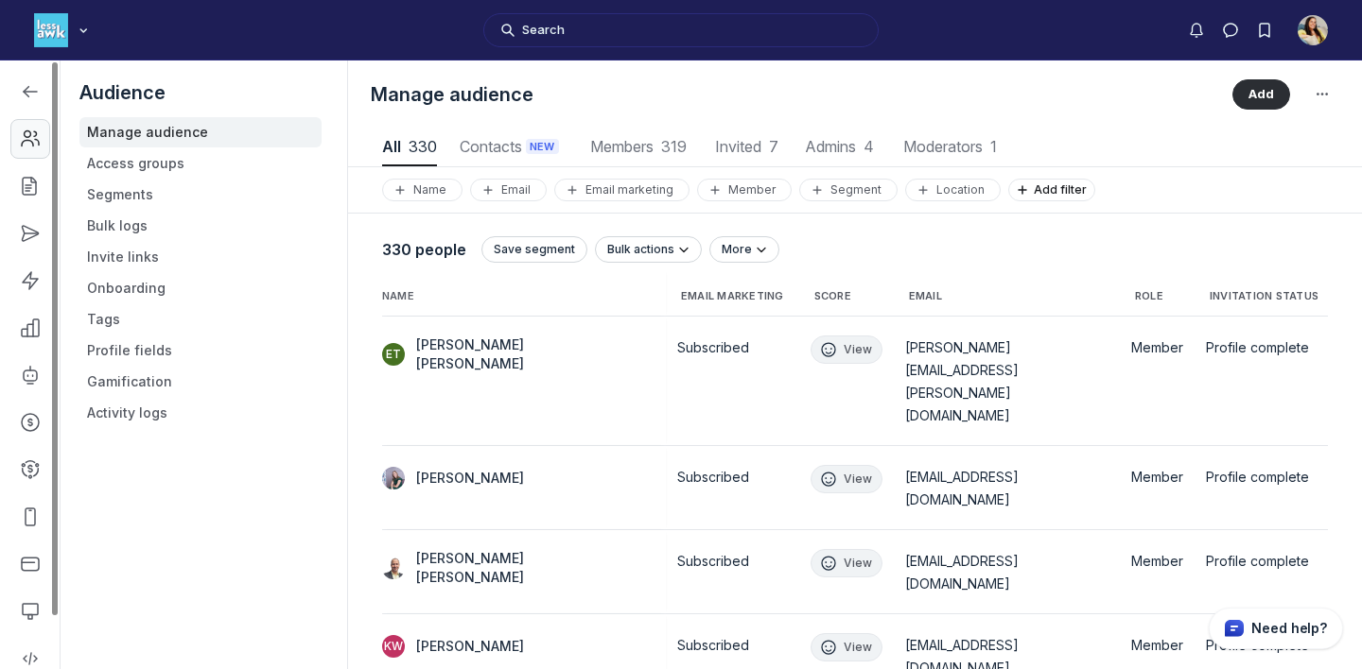
scroll to position [2555, 6651]
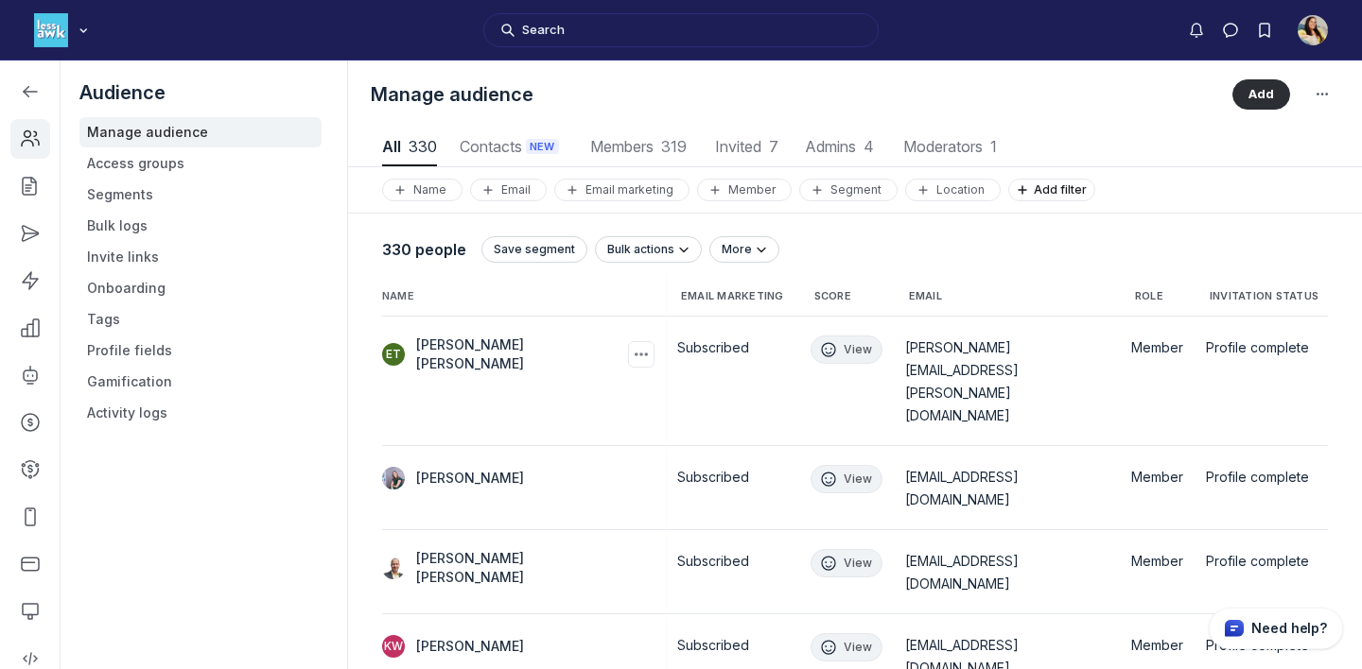
click at [556, 343] on span "Eleanor Jackson Tenney" at bounding box center [520, 355] width 208 height 38
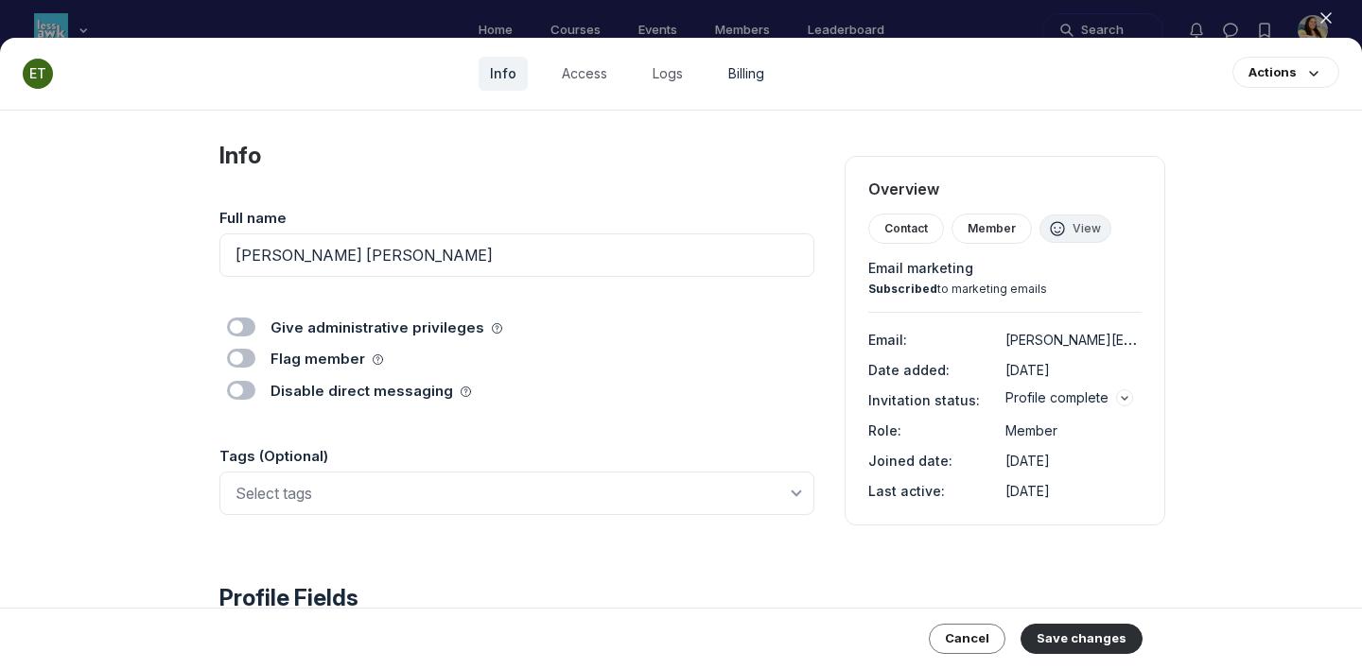
click at [744, 83] on link "Billing" at bounding box center [746, 74] width 59 height 34
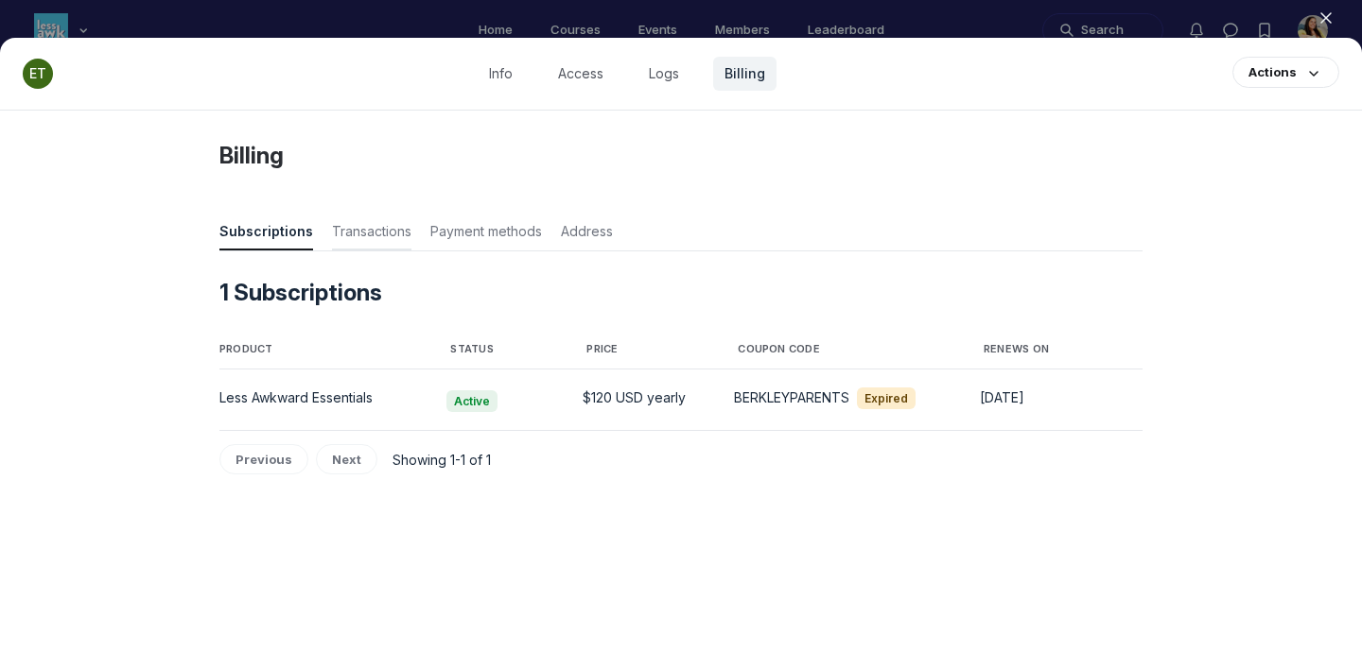
click at [374, 236] on span "Transactions" at bounding box center [371, 235] width 79 height 26
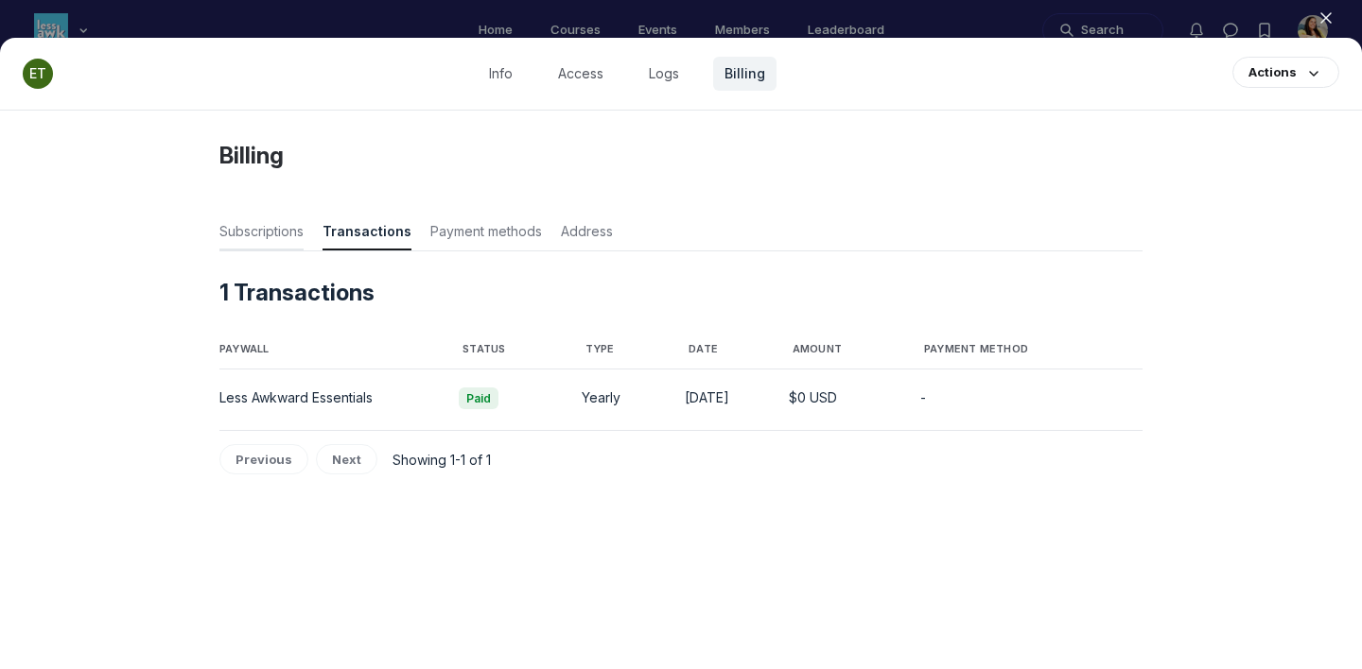
click at [237, 222] on span "Subscriptions" at bounding box center [261, 235] width 84 height 26
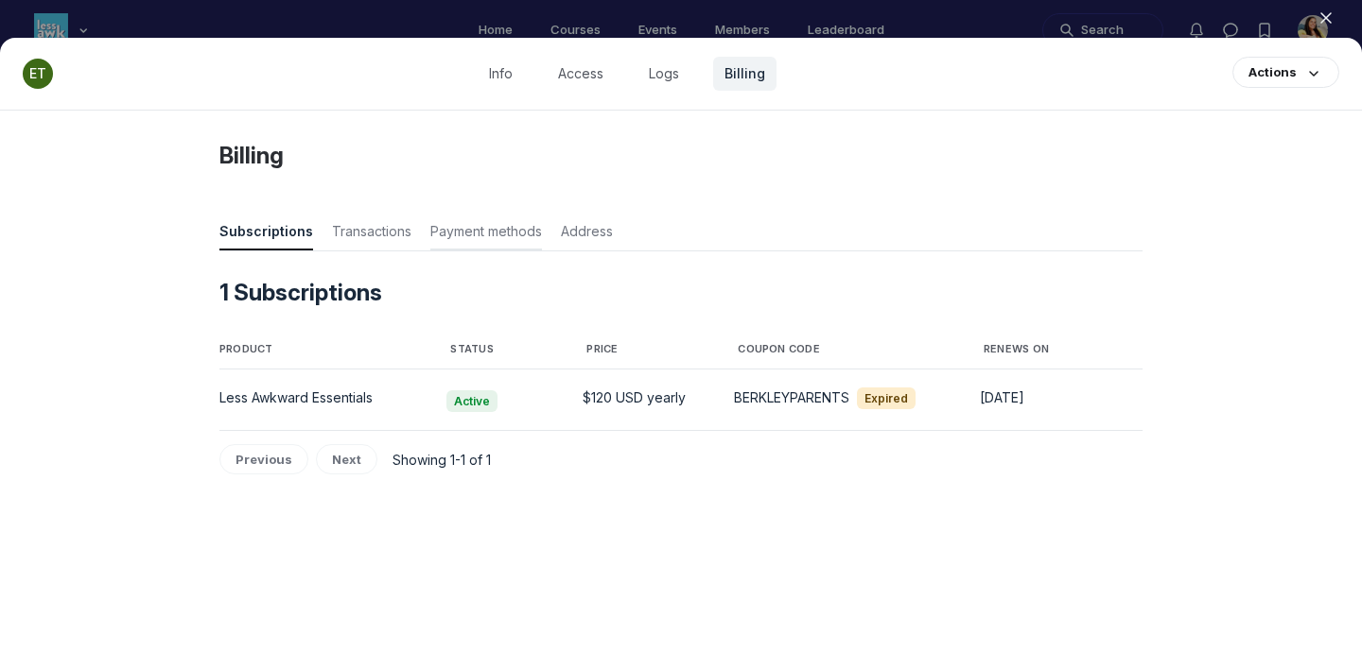
click at [478, 242] on span "Payment methods" at bounding box center [486, 235] width 112 height 26
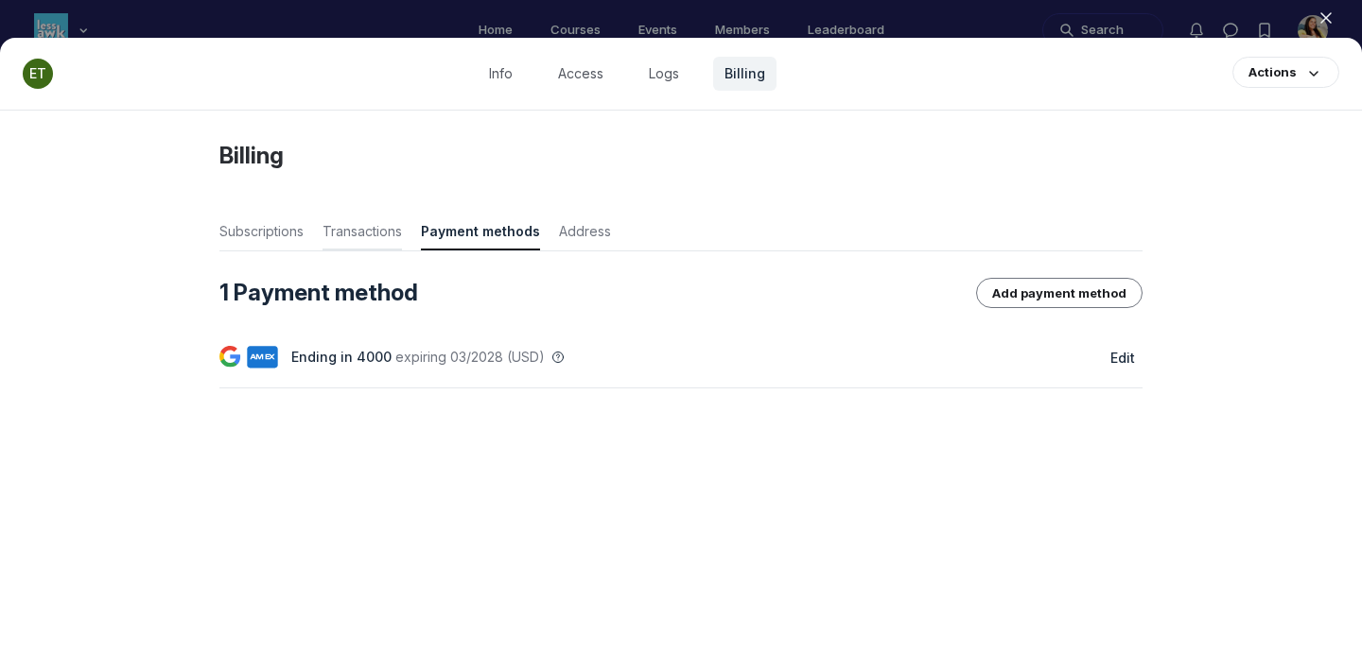
click at [344, 231] on span "Transactions" at bounding box center [361, 235] width 79 height 26
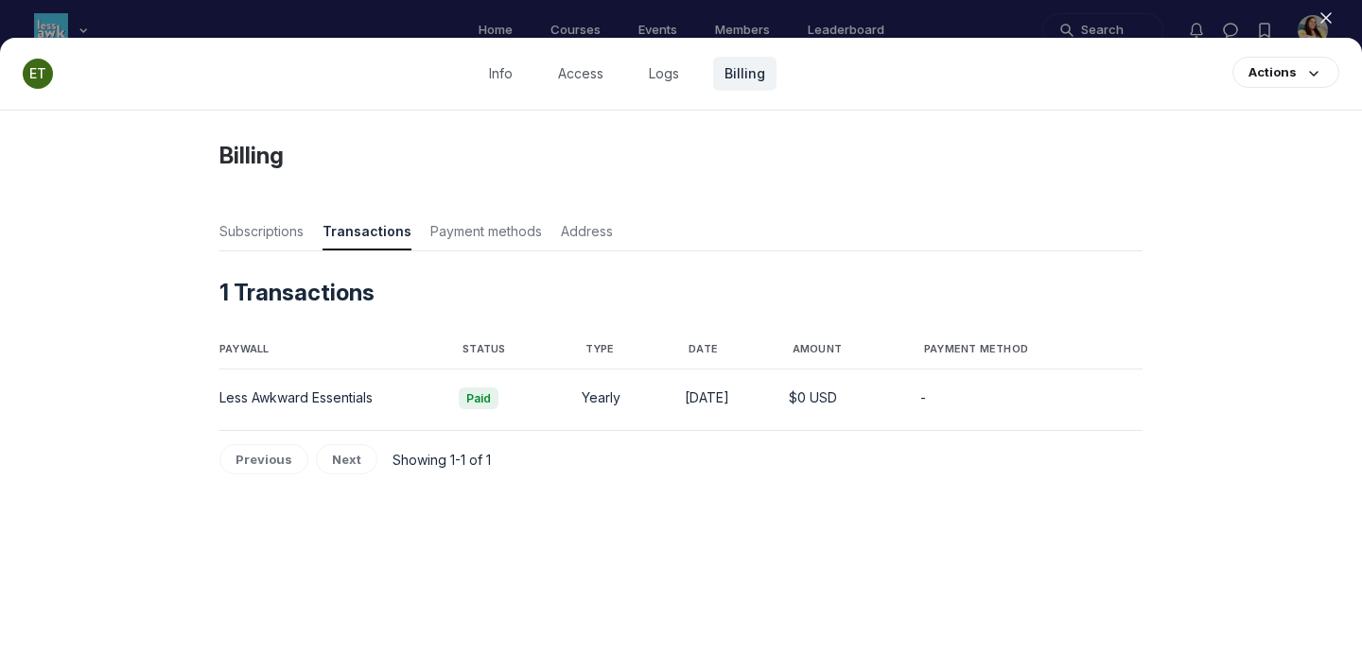
click at [455, 26] on div at bounding box center [681, 334] width 1362 height 669
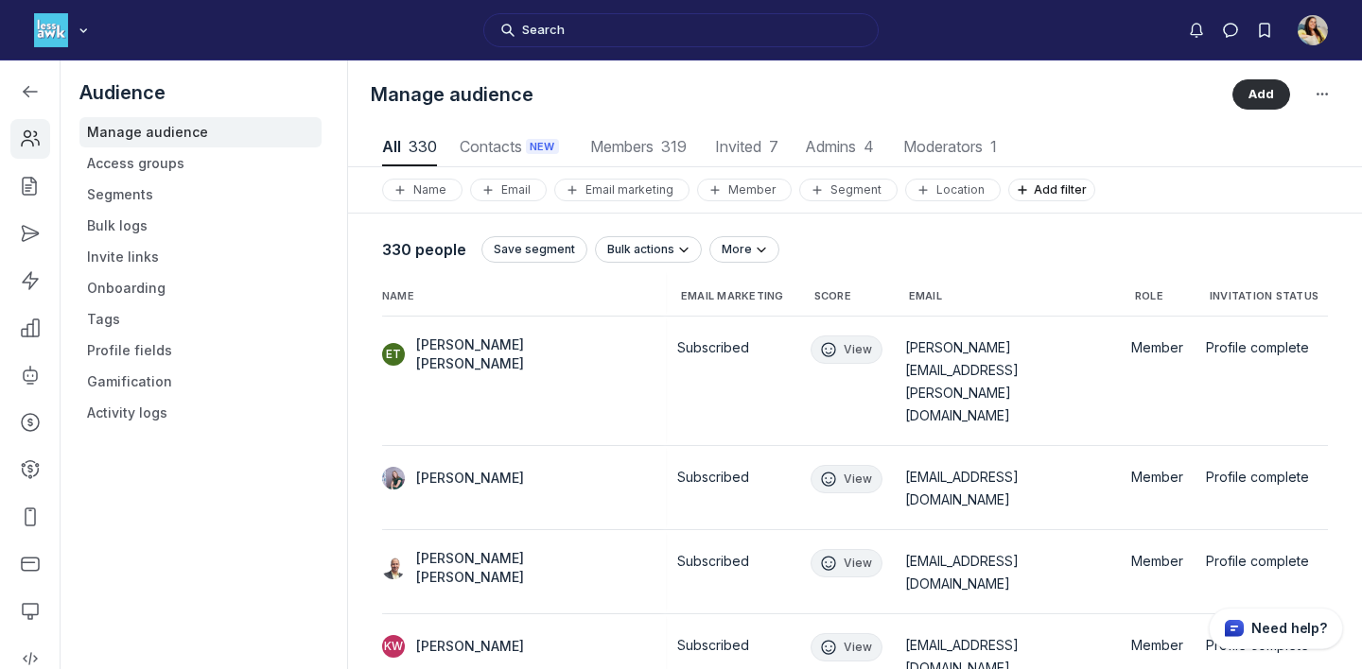
scroll to position [2555, 6651]
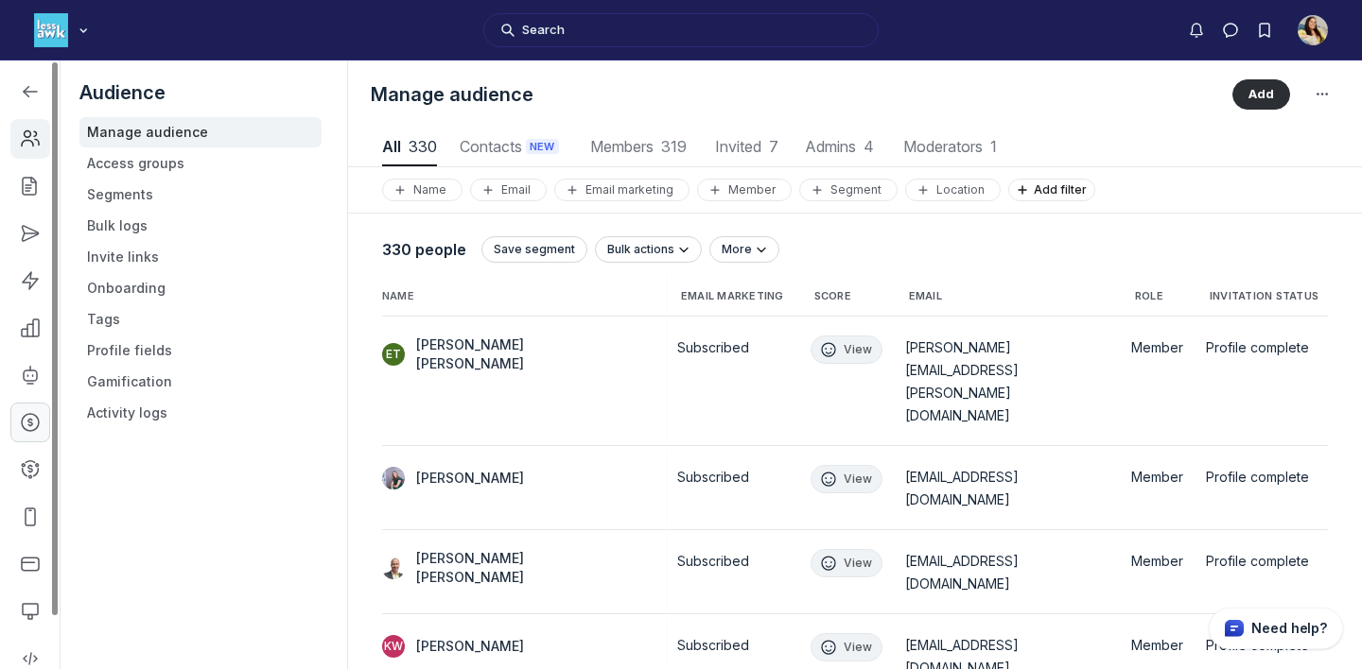
click at [24, 426] on icon "Left Sidebar" at bounding box center [30, 422] width 19 height 19
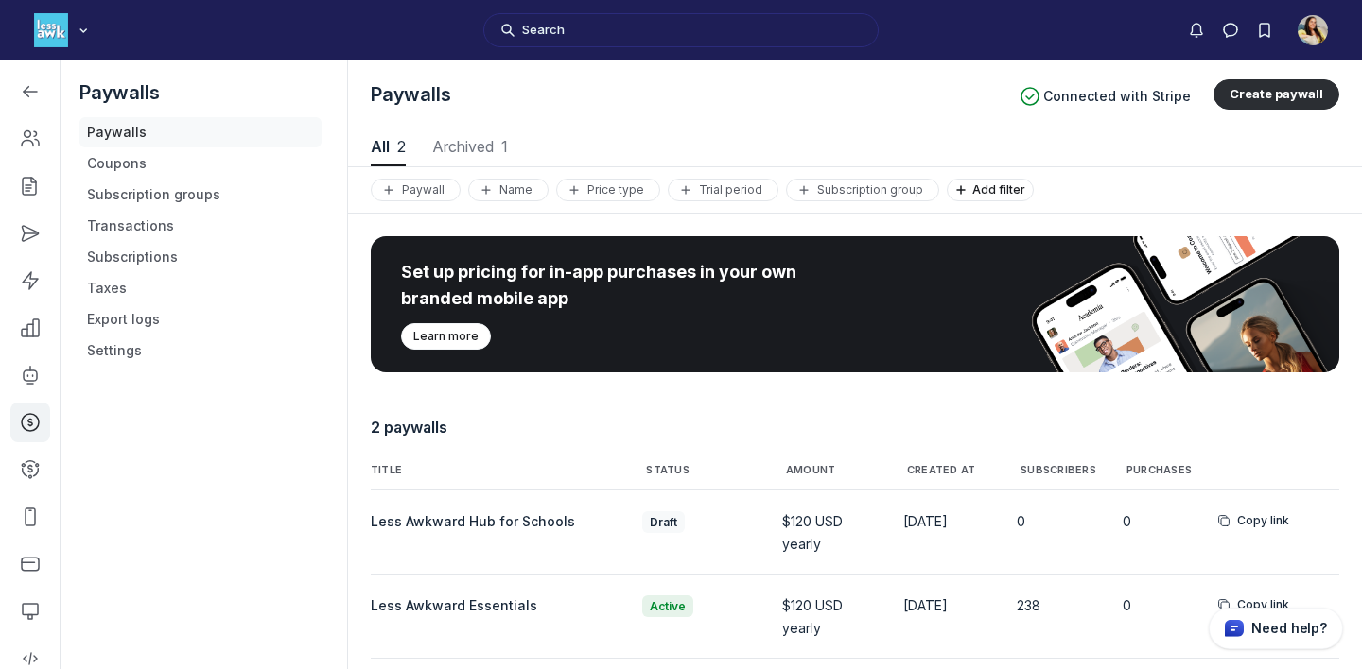
click at [210, 142] on link "Paywalls" at bounding box center [200, 132] width 242 height 30
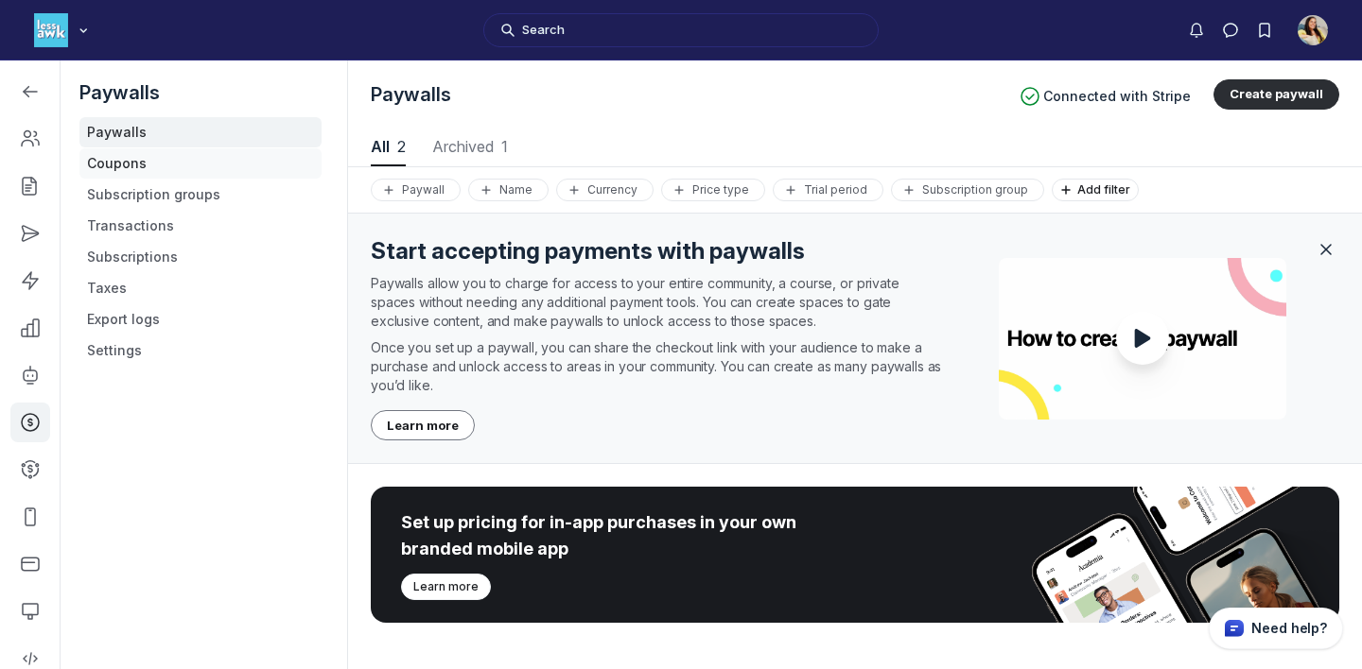
click at [206, 164] on link "Coupons" at bounding box center [200, 163] width 242 height 30
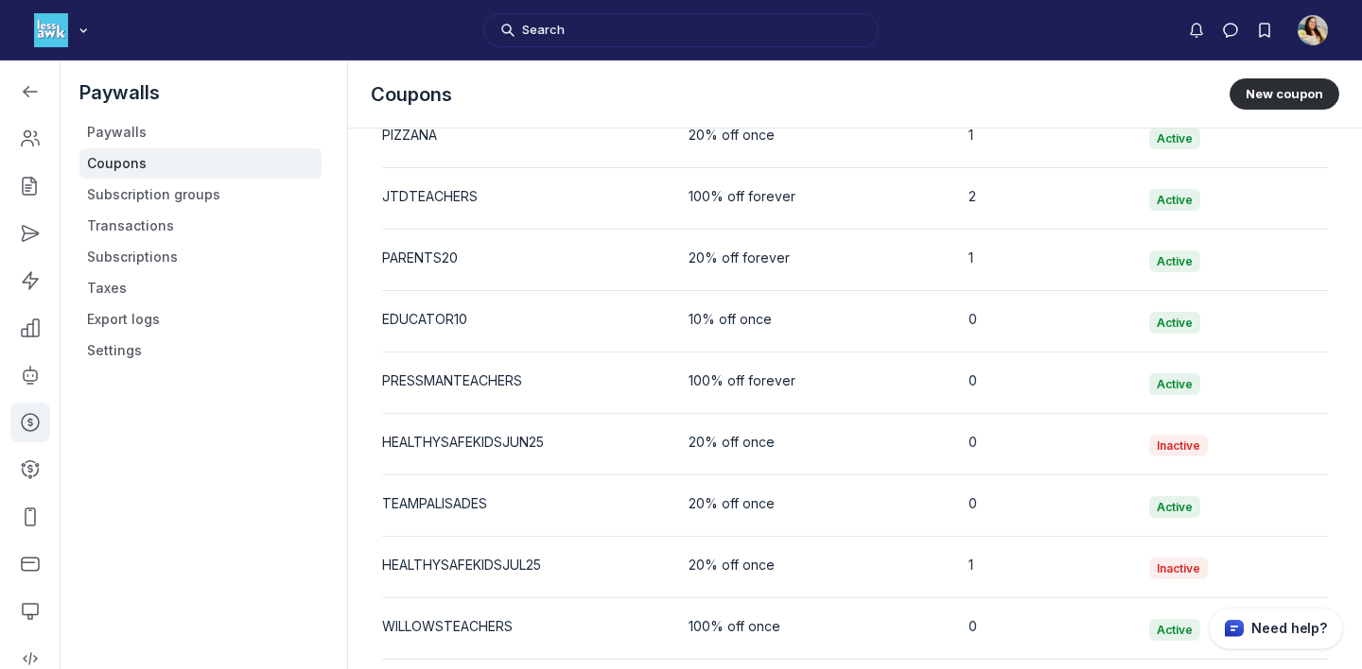
scroll to position [3732, 0]
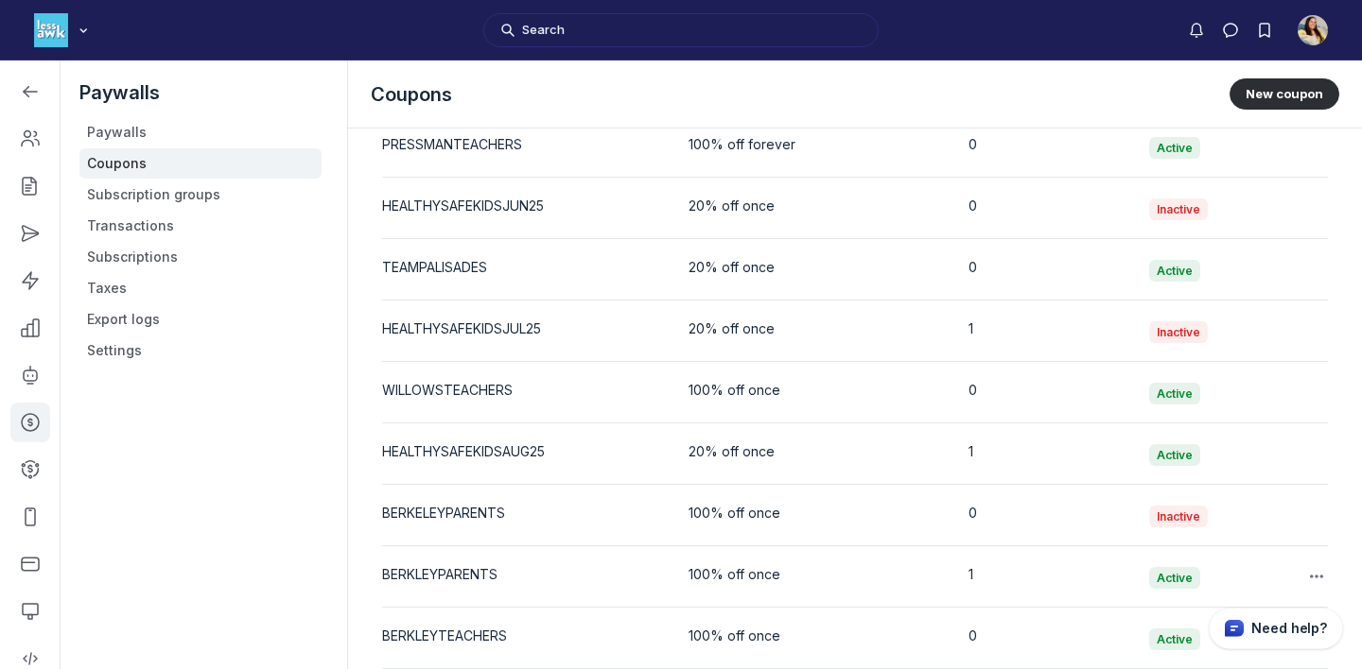
click at [476, 569] on div "BERKLEYPARENTS" at bounding box center [524, 574] width 284 height 19
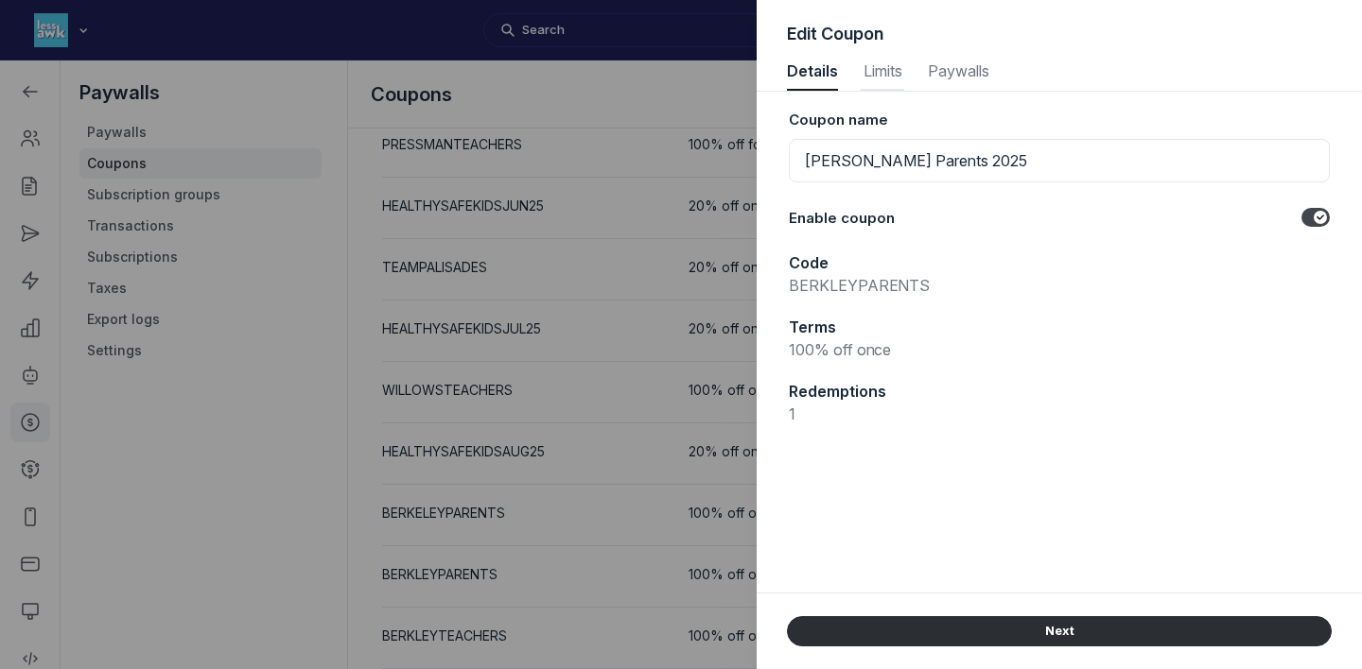
click at [898, 75] on span "Limits" at bounding box center [881, 70] width 43 height 15
select select "true"
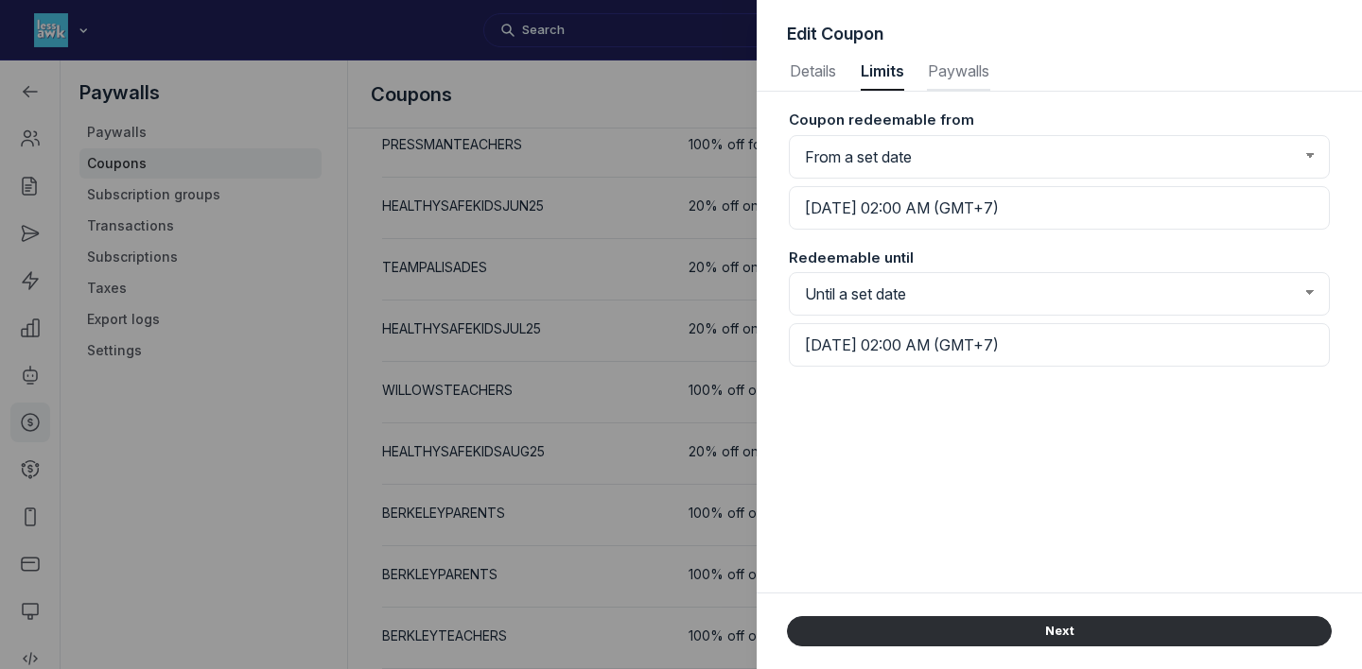
click at [956, 74] on span "Paywalls" at bounding box center [958, 70] width 63 height 15
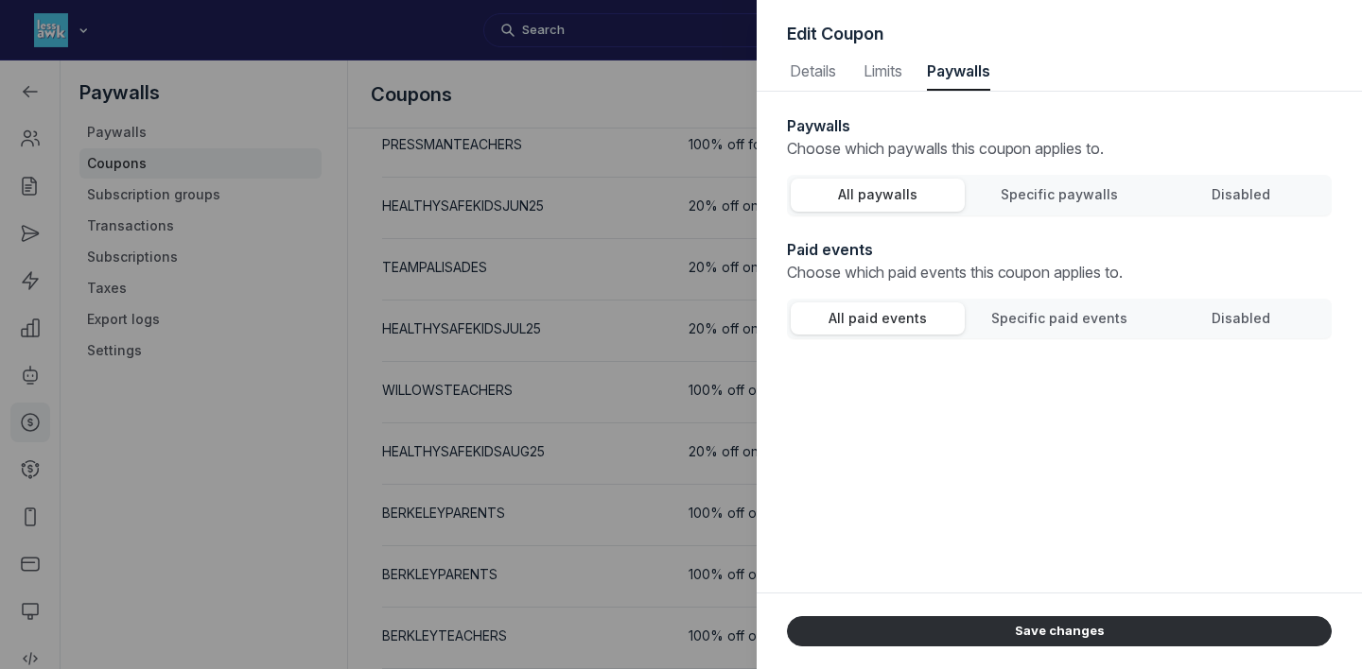
click at [660, 227] on div at bounding box center [681, 334] width 1362 height 669
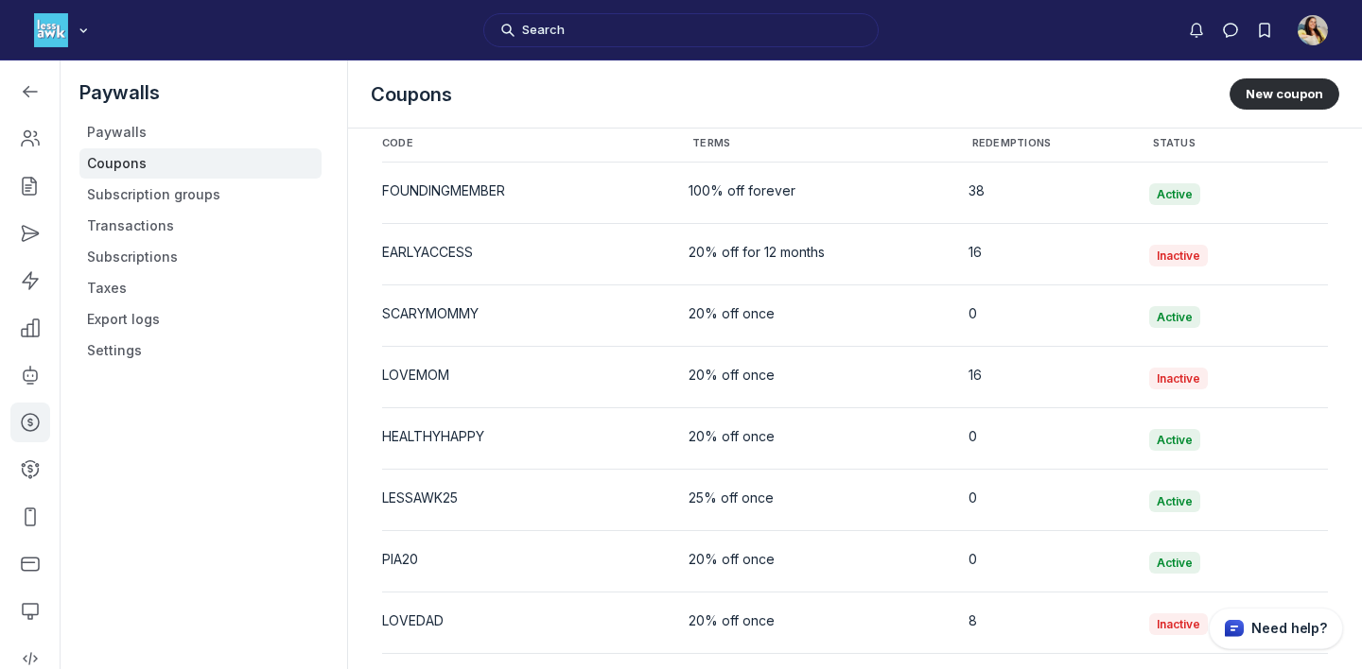
scroll to position [0, 0]
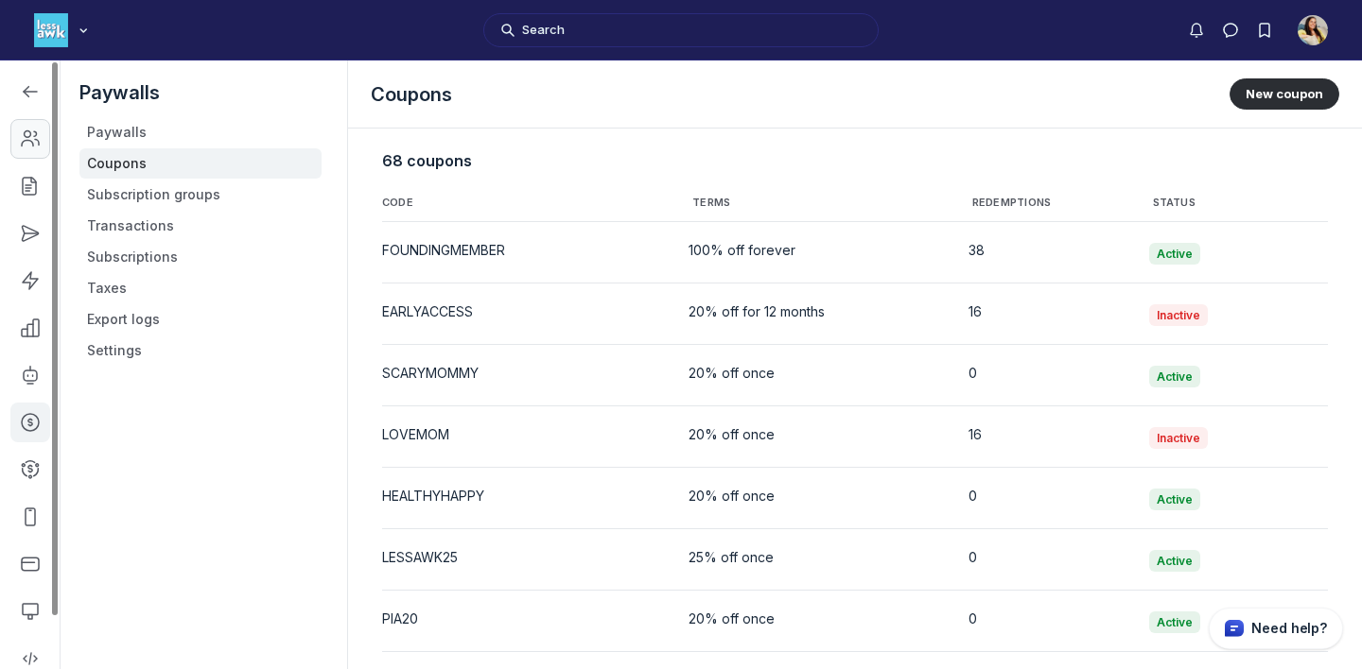
click at [33, 142] on icon "Left Sidebar" at bounding box center [30, 139] width 19 height 19
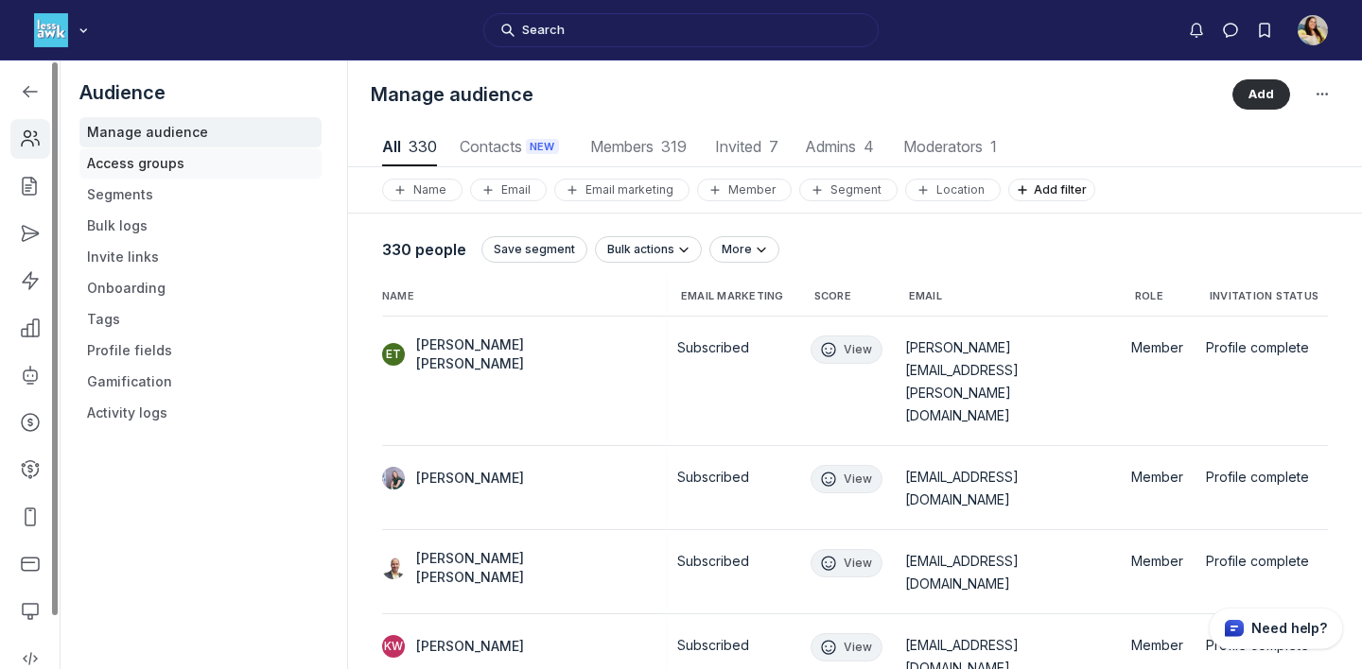
scroll to position [2555, 6651]
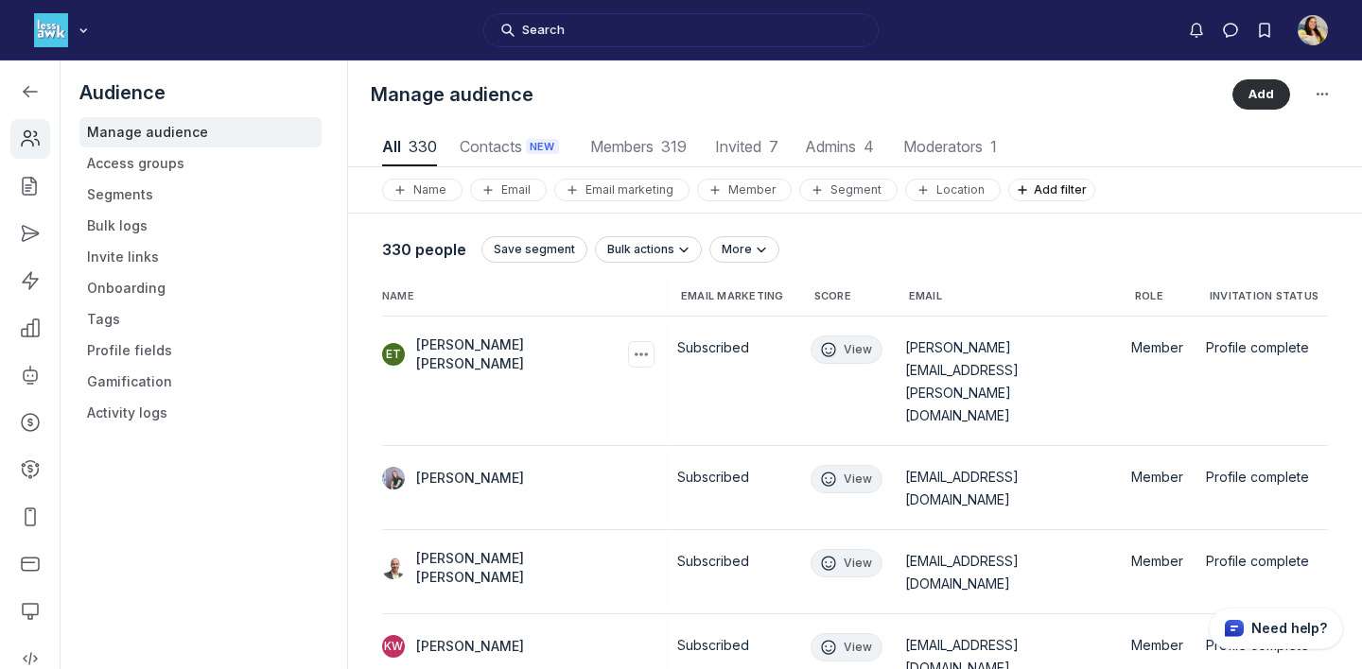
click at [553, 353] on span "Eleanor Jackson Tenney" at bounding box center [520, 355] width 208 height 38
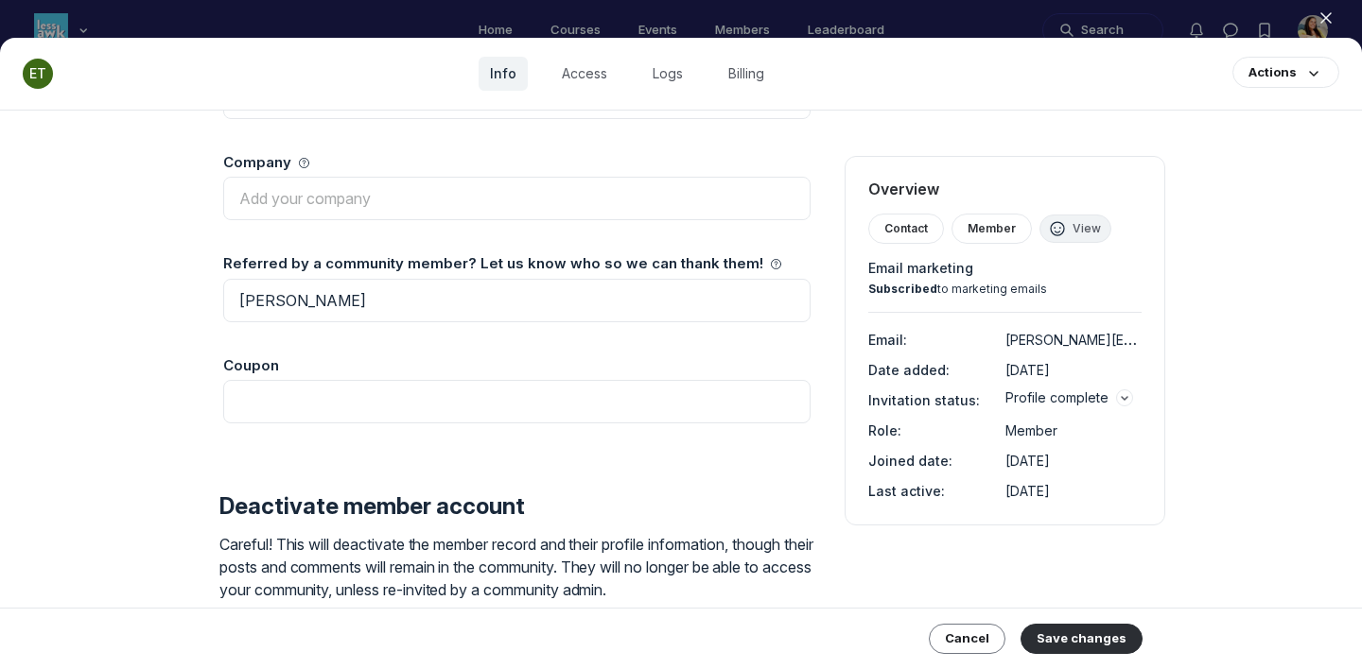
scroll to position [1592, 0]
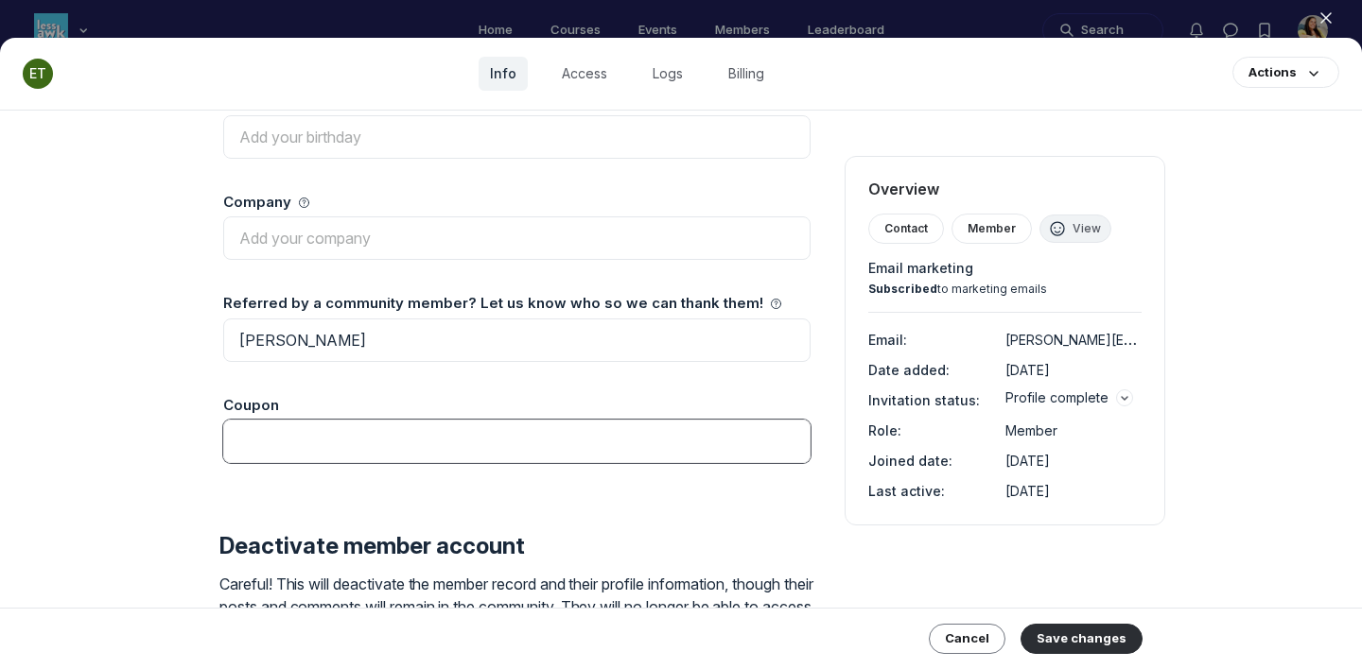
click at [371, 441] on input "Coupon" at bounding box center [516, 441] width 587 height 43
type input "BERKLEYPARENTS"
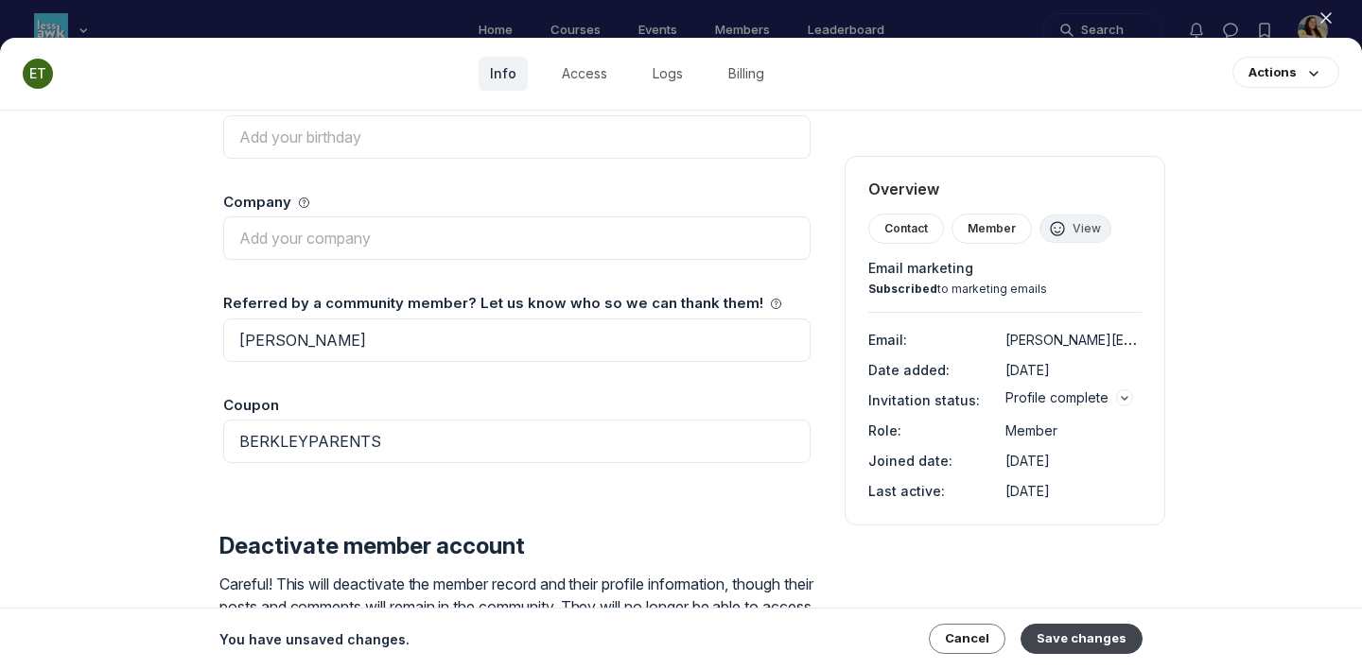
click at [1112, 642] on button "Save changes" at bounding box center [1081, 639] width 122 height 30
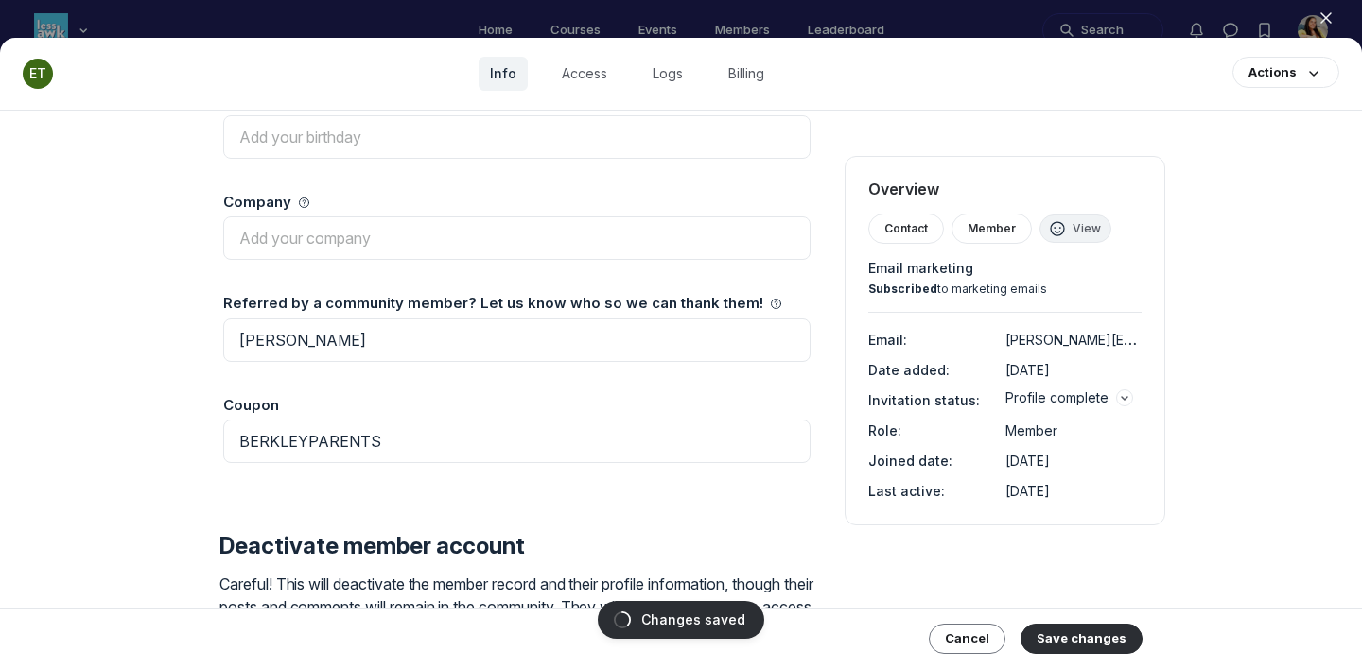
click at [1325, 16] on use "button" at bounding box center [1325, 17] width 9 height 9
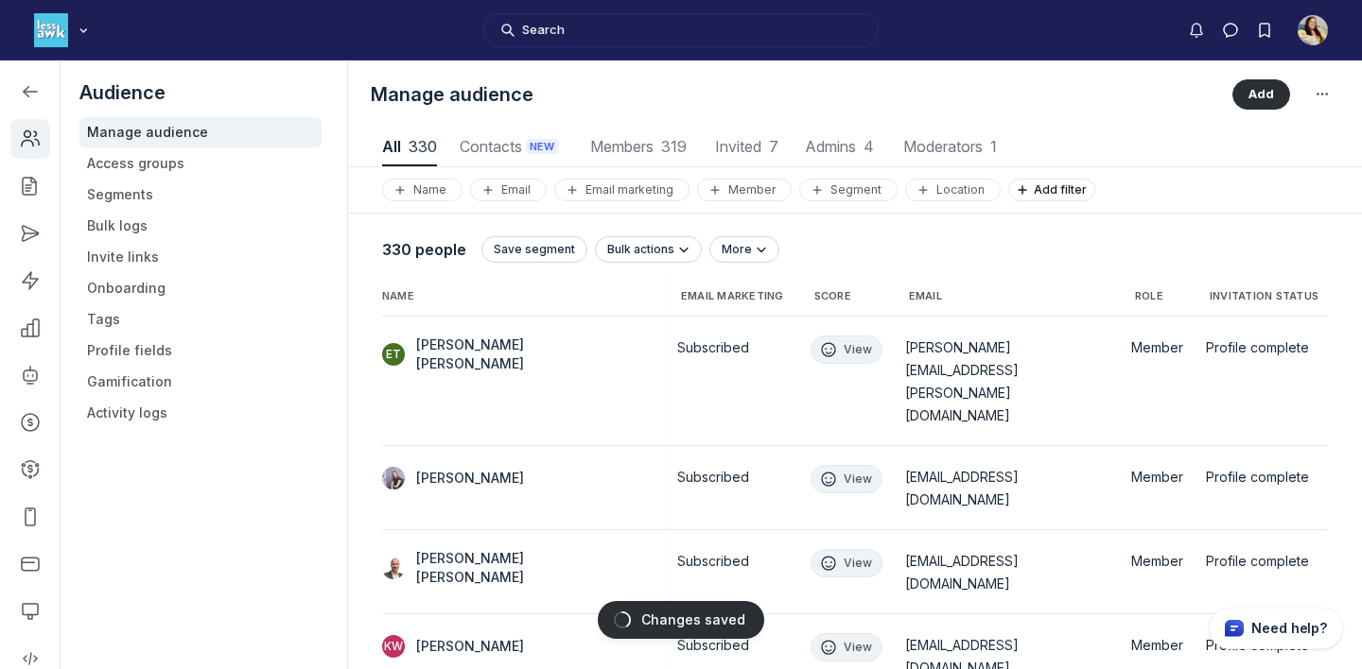
scroll to position [2555, 6651]
click at [541, 348] on span "Eleanor Jackson Tenney" at bounding box center [520, 355] width 208 height 38
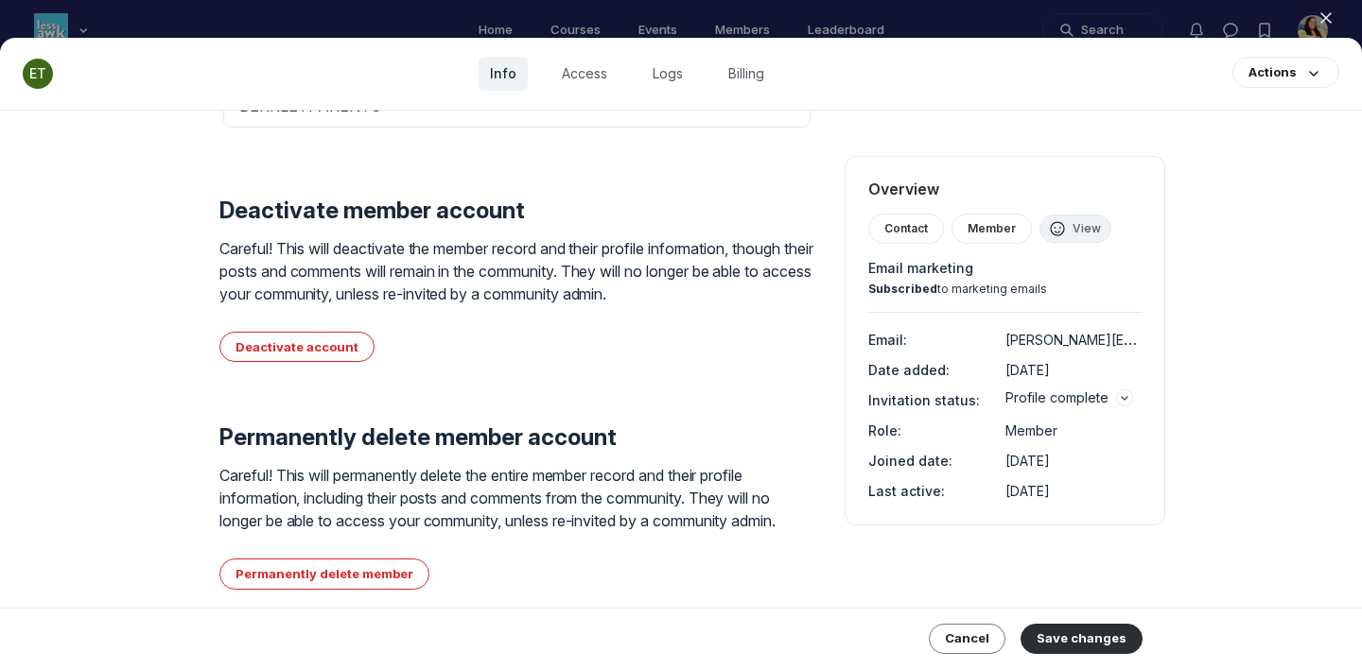
scroll to position [1803, 0]
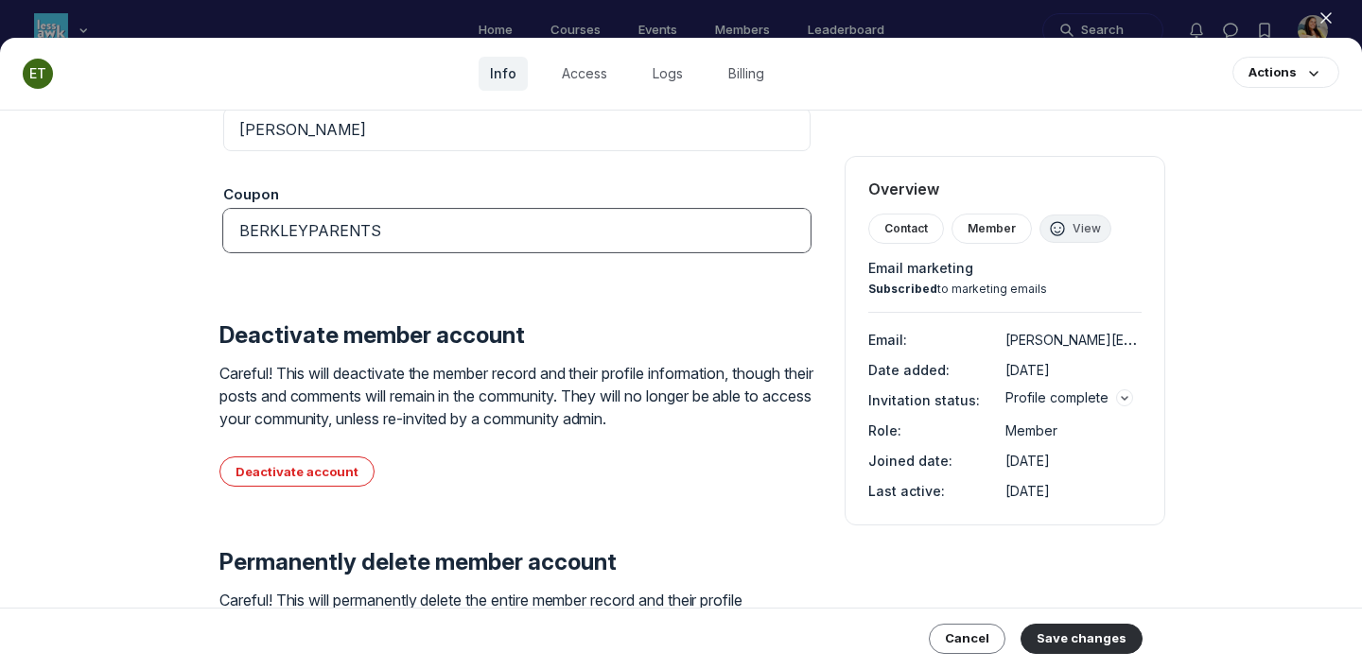
drag, startPoint x: 450, startPoint y: 241, endPoint x: 450, endPoint y: 215, distance: 26.5
click at [450, 215] on input "BERKLEYPARENTS" at bounding box center [516, 230] width 587 height 43
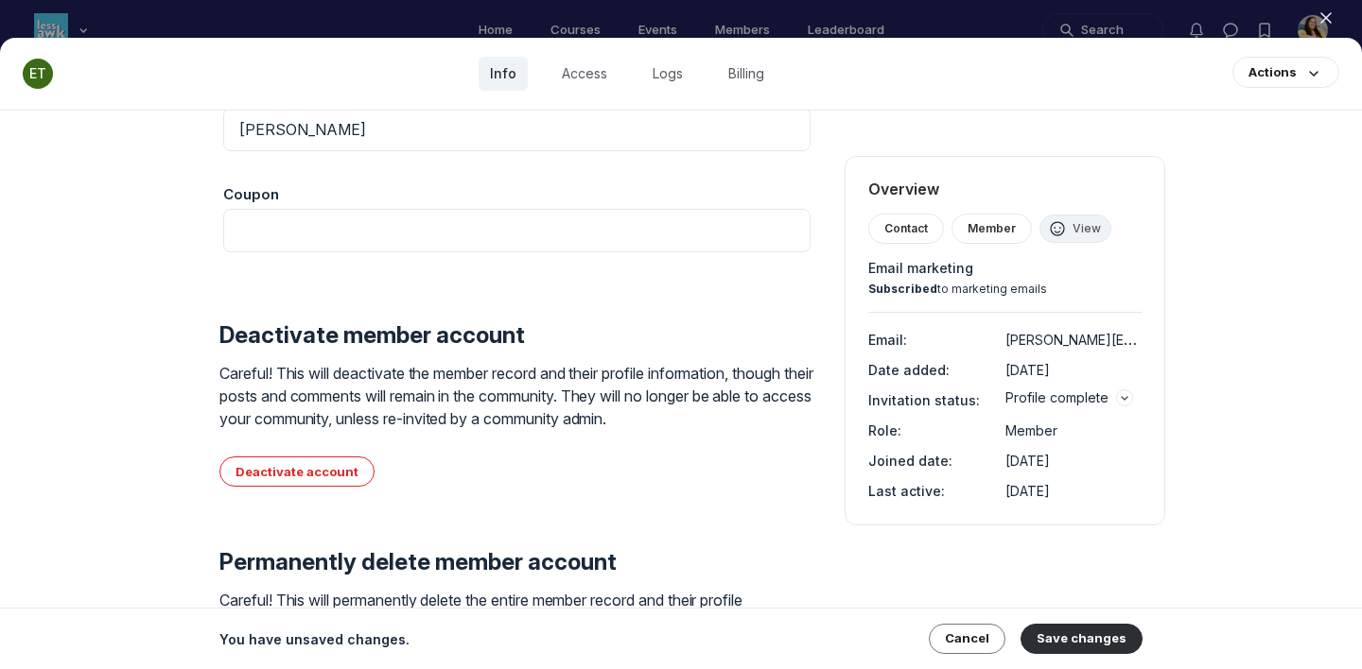
click at [1083, 621] on div "You have unsaved changes. Cancel Save changes" at bounding box center [681, 639] width 968 height 61
click at [1084, 642] on button "Save changes" at bounding box center [1081, 639] width 122 height 30
click at [130, 8] on div at bounding box center [681, 334] width 1362 height 669
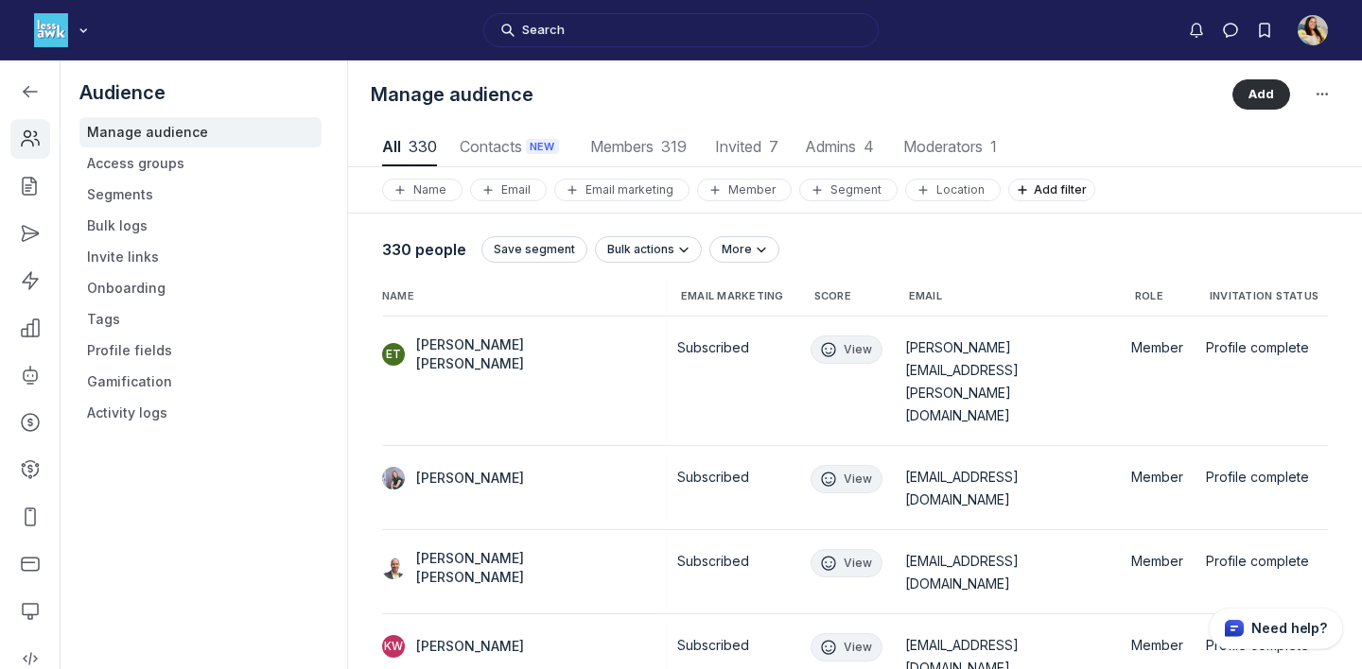
scroll to position [2555, 6651]
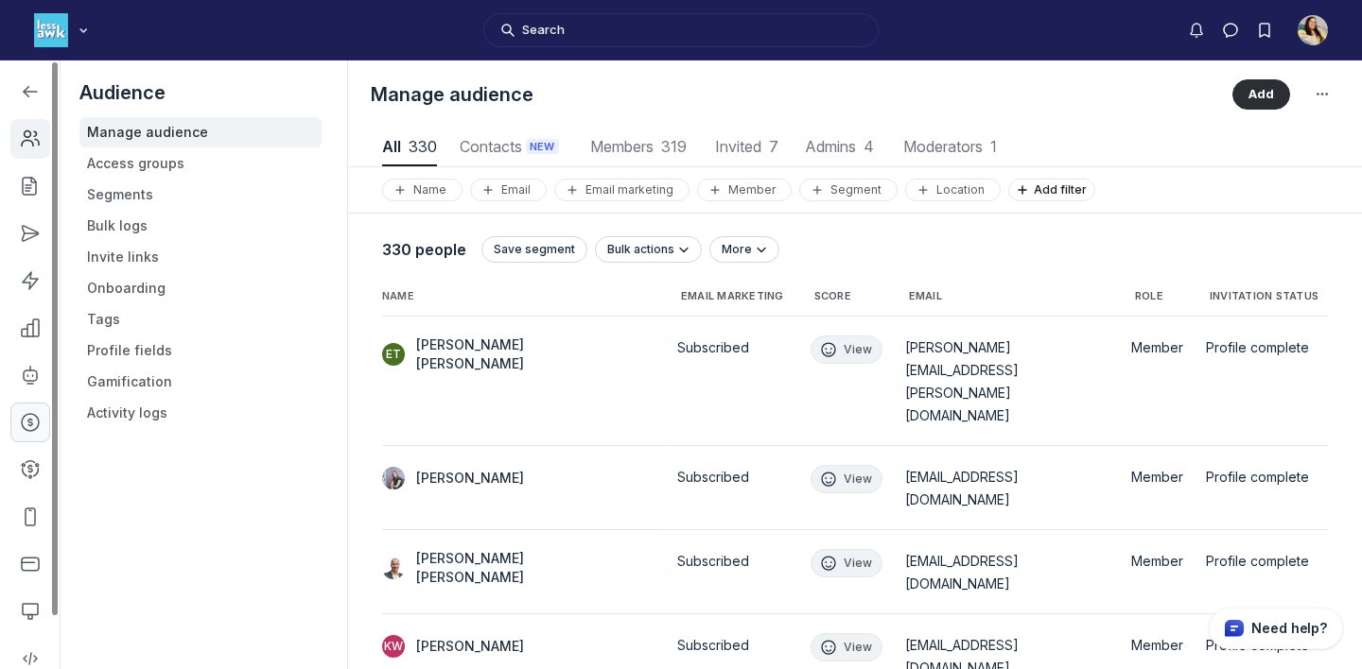
click at [23, 431] on icon "Left Sidebar" at bounding box center [30, 422] width 19 height 19
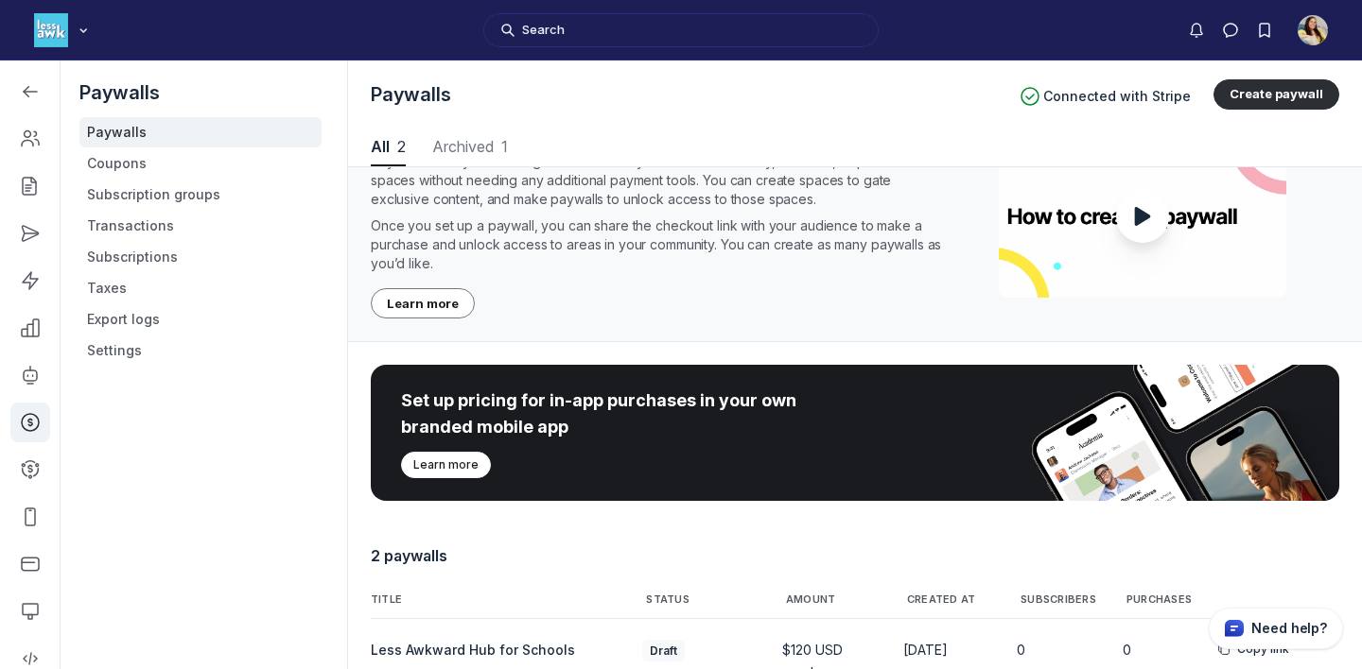
scroll to position [298, 0]
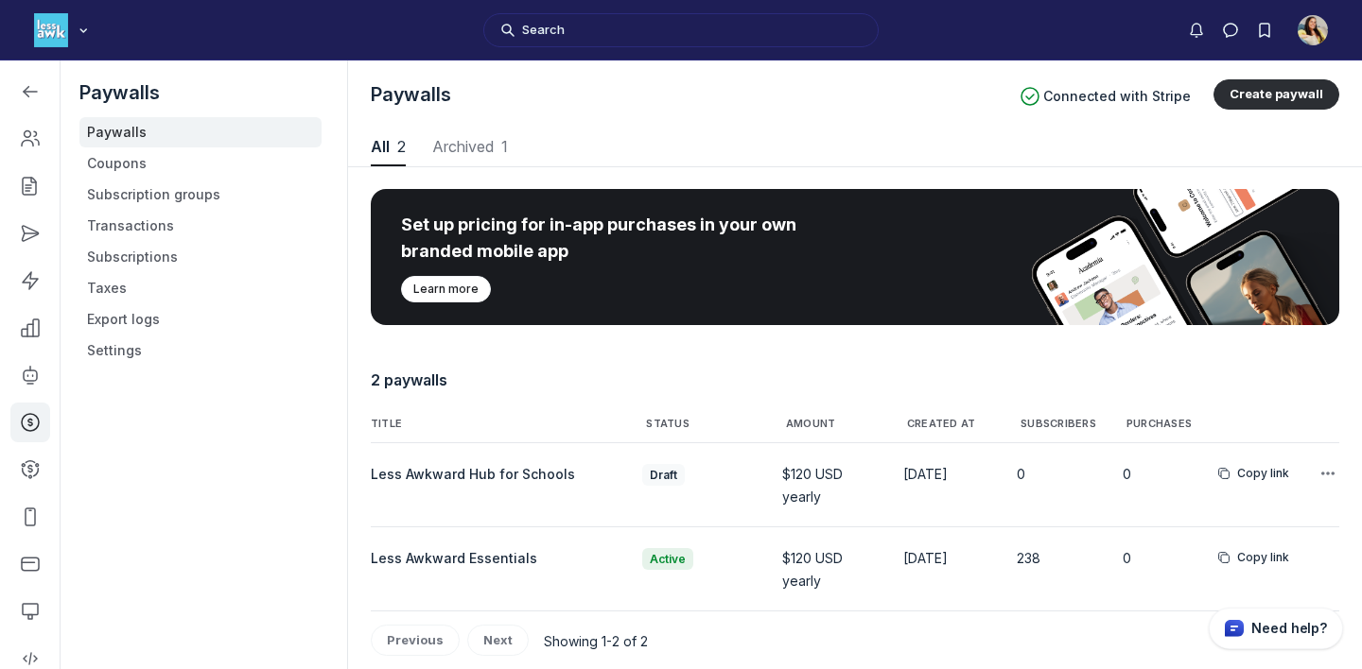
click at [527, 465] on td "Less Awkward Hub for Schools" at bounding box center [501, 485] width 260 height 84
select select "1"
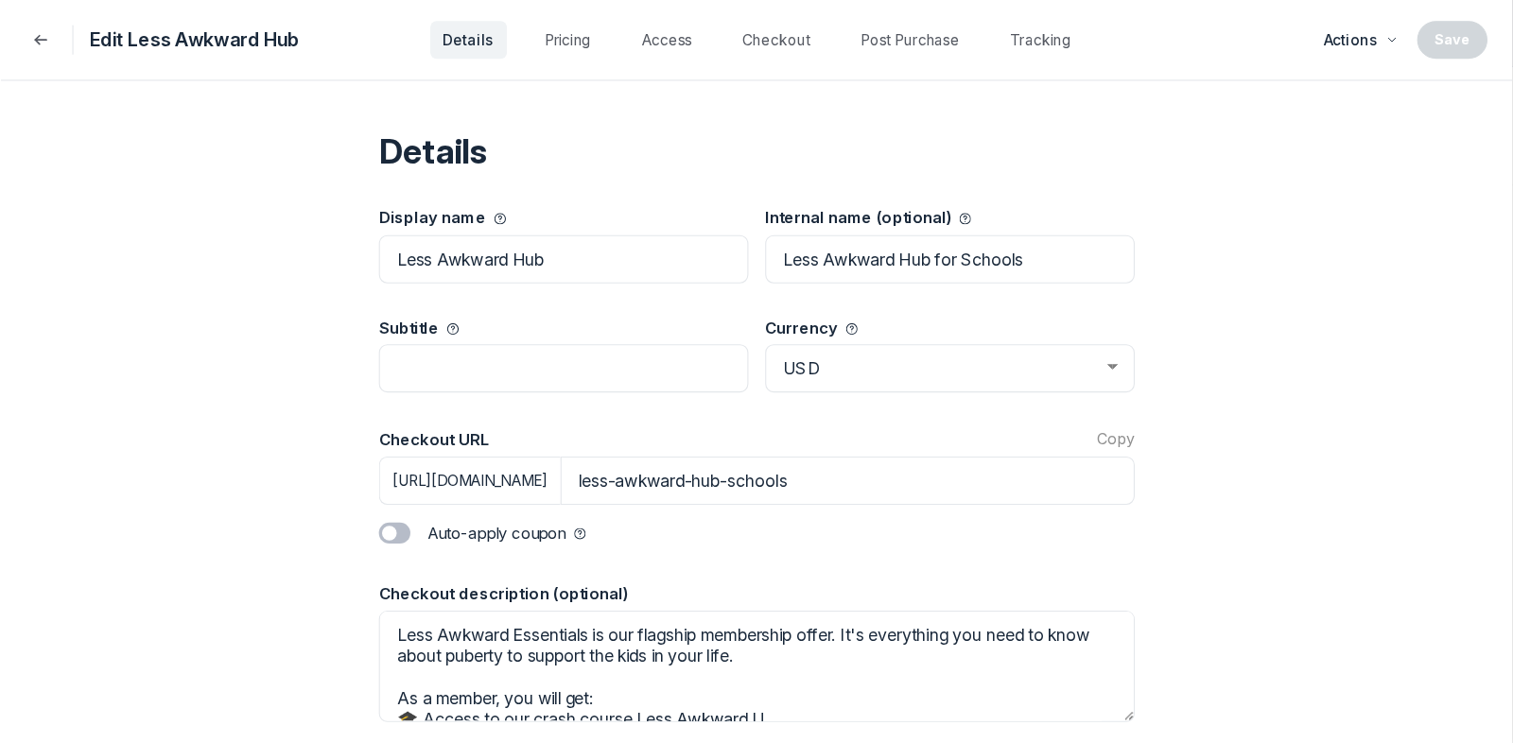
scroll to position [26, 0]
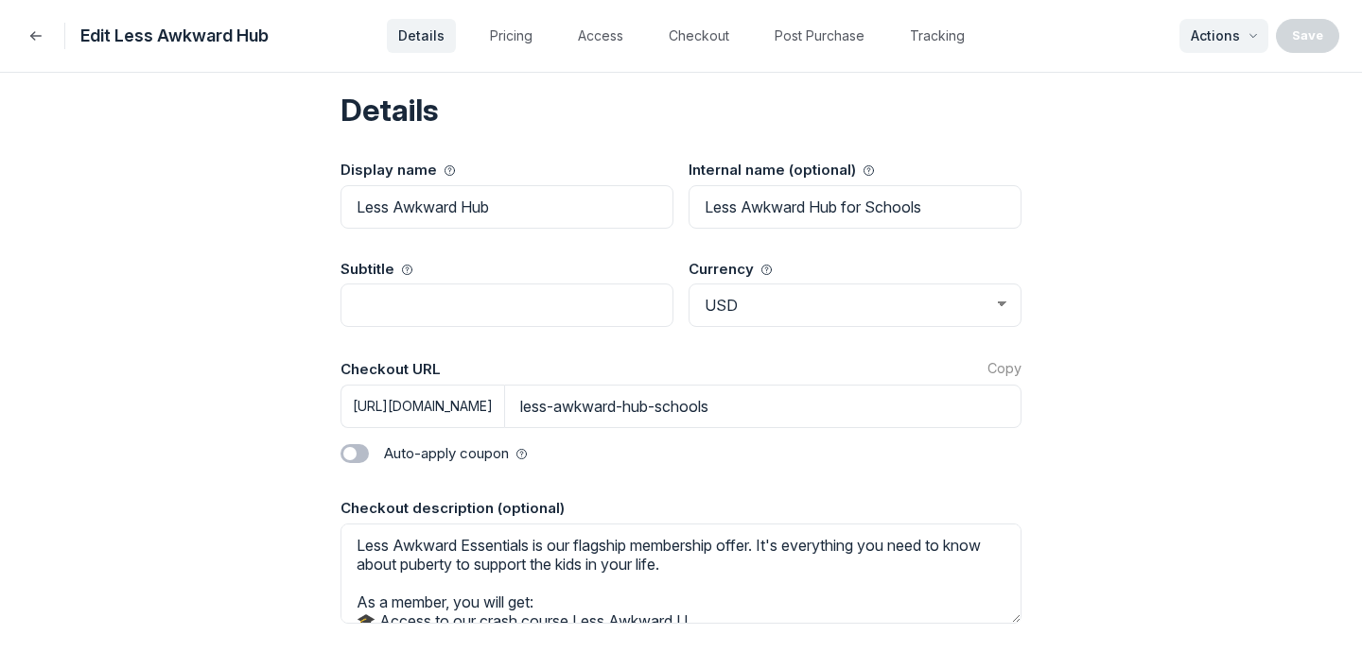
click at [1197, 38] on span "Actions" at bounding box center [1214, 35] width 49 height 19
click at [1179, 73] on link "Publish" at bounding box center [1164, 89] width 180 height 32
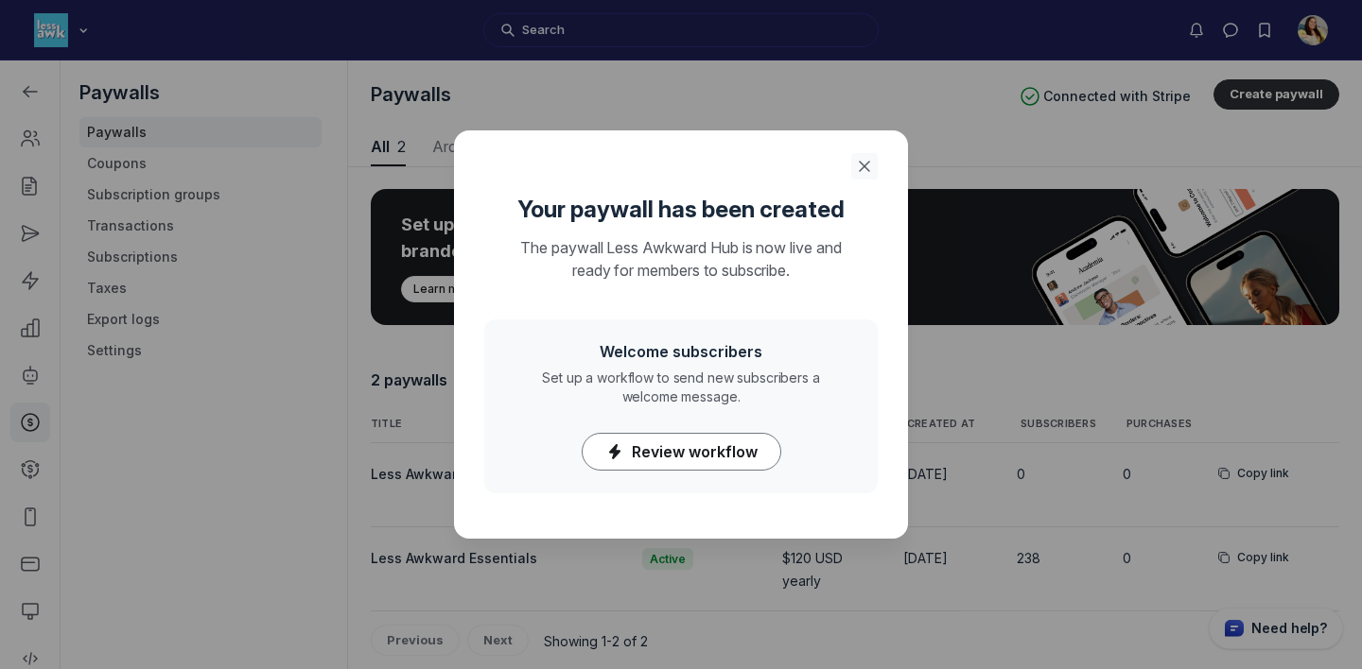
click at [864, 162] on icon "Close" at bounding box center [864, 166] width 19 height 19
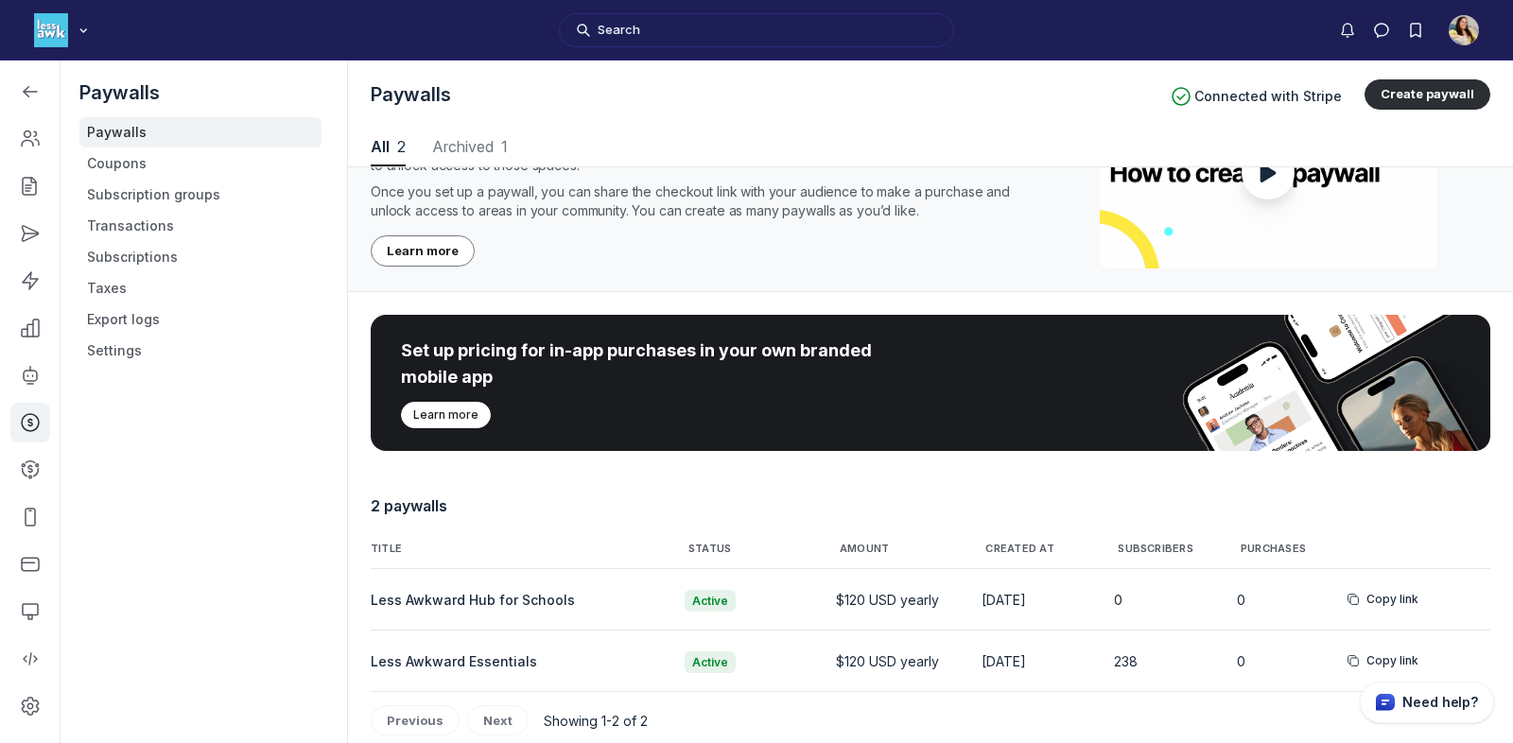
scroll to position [2559, 7467]
click at [40, 147] on link "Left Sidebar" at bounding box center [30, 139] width 40 height 40
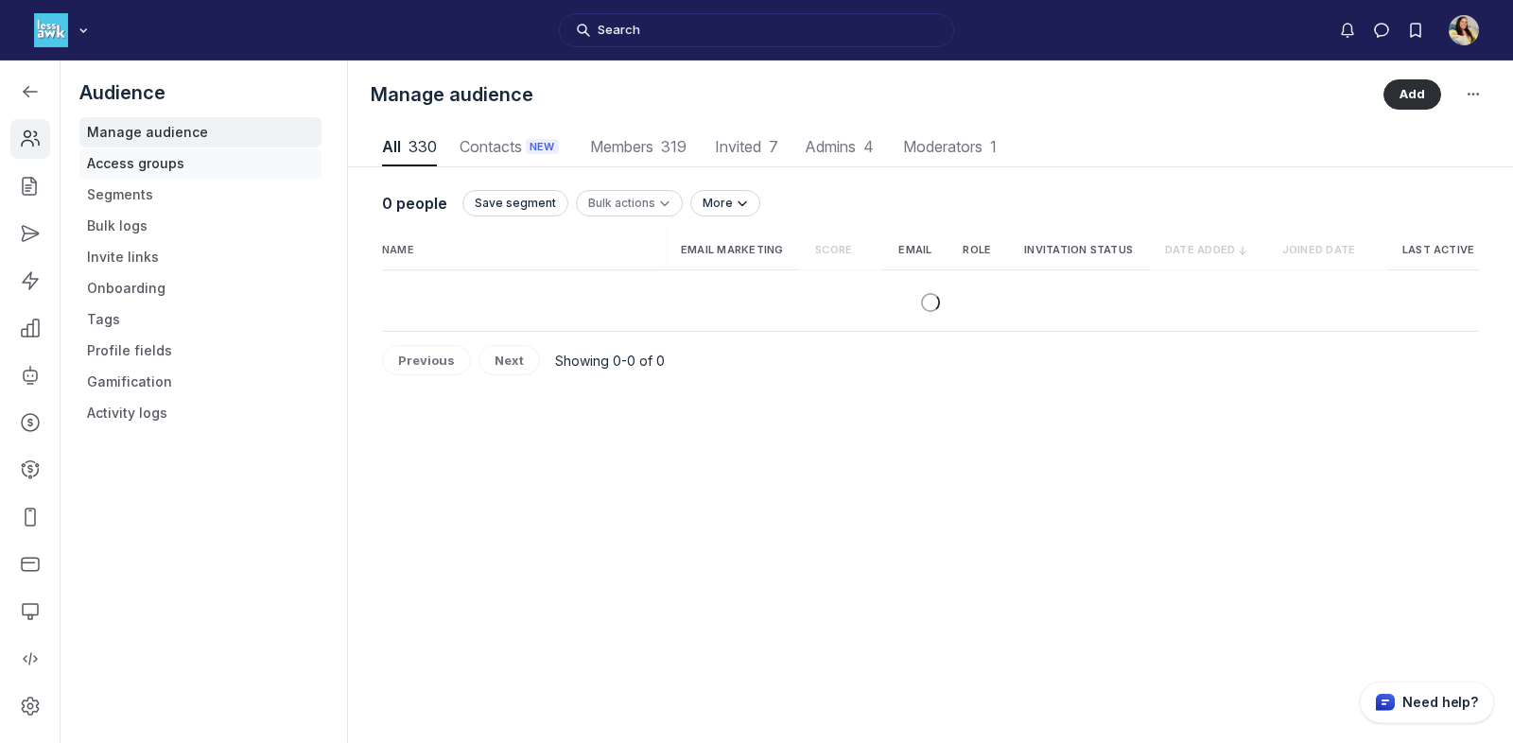
scroll to position [2557, 7332]
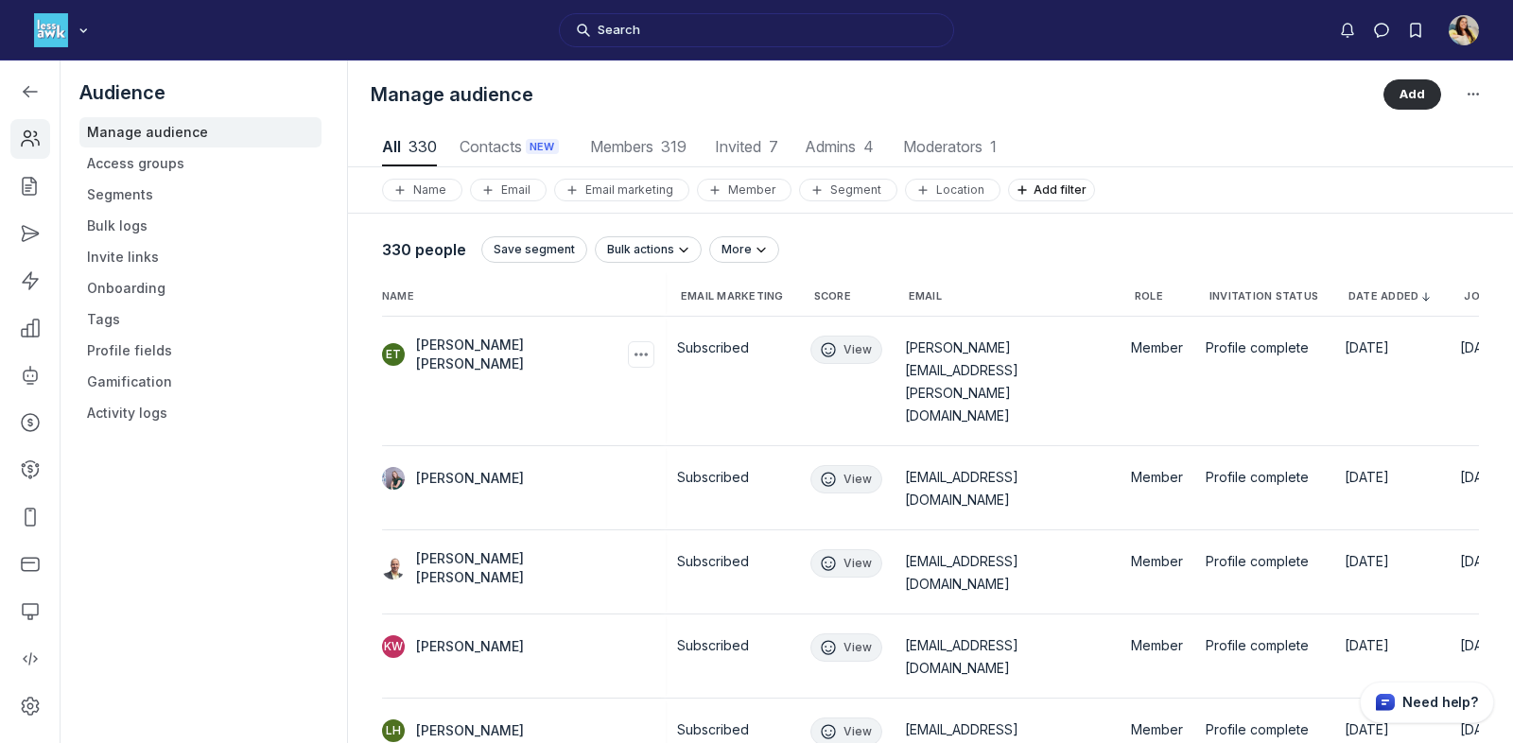
click at [438, 346] on span "Eleanor Jackson Tenney" at bounding box center [520, 355] width 208 height 38
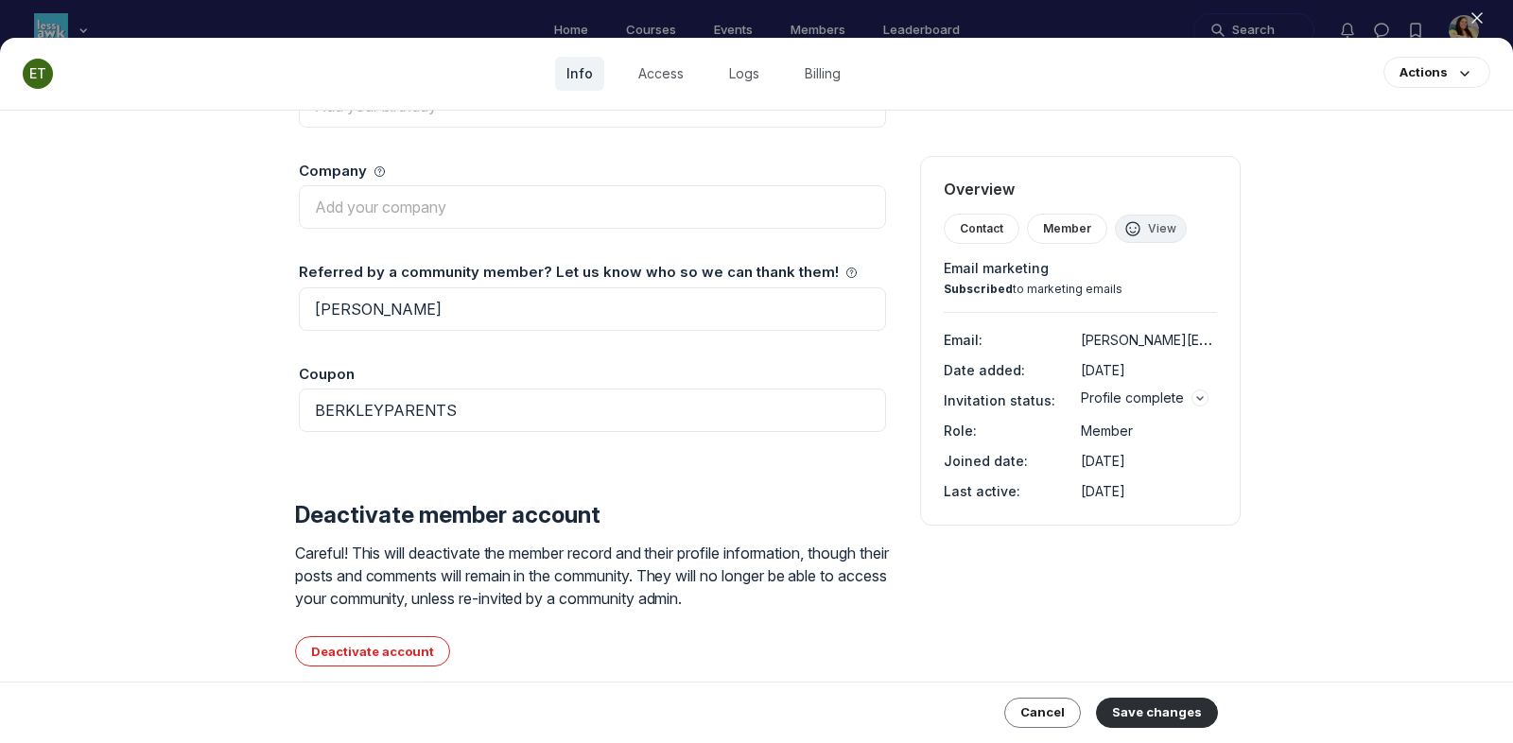
scroll to position [1623, 0]
click at [920, 23] on div at bounding box center [756, 371] width 1513 height 743
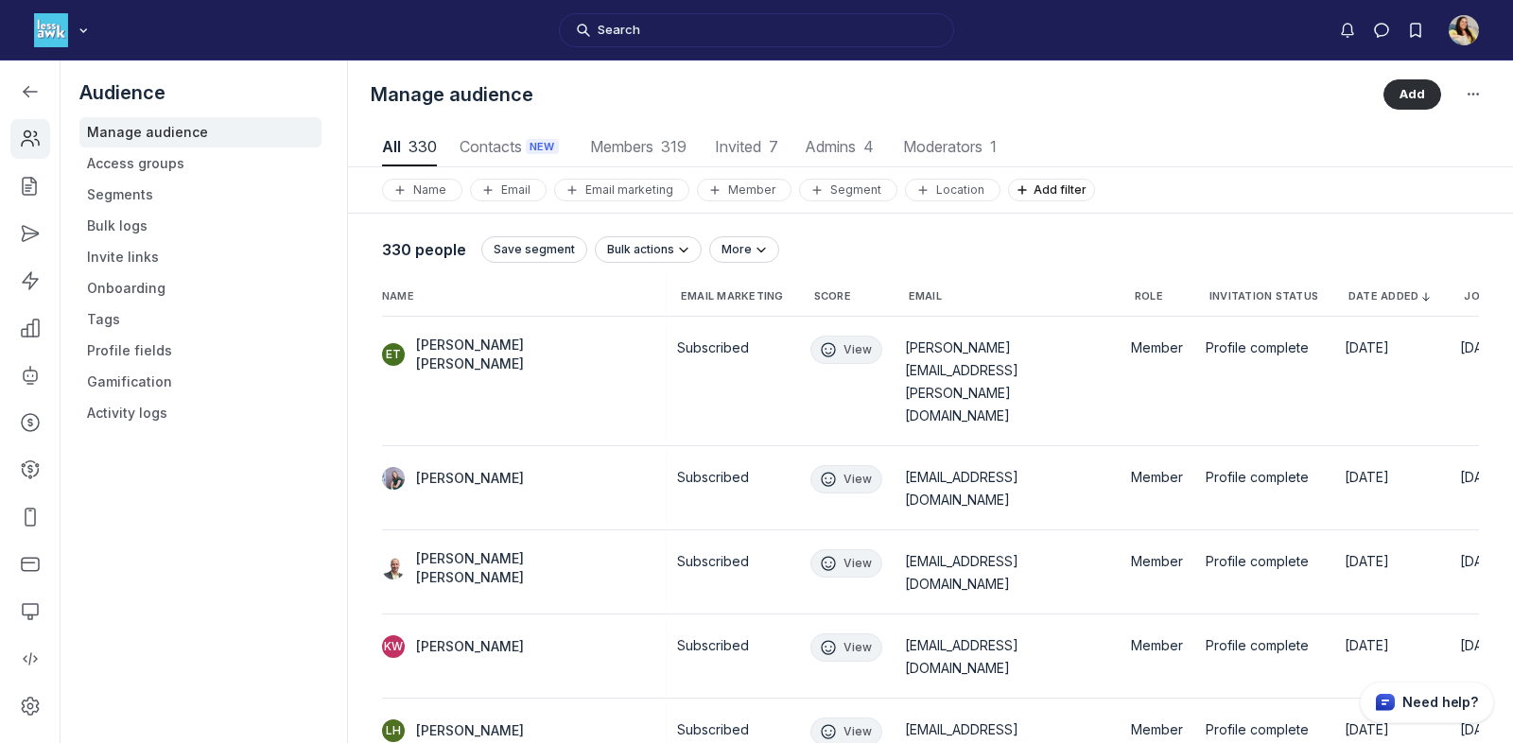
scroll to position [2557, 7332]
click at [1052, 194] on span "Add filter" at bounding box center [1064, 189] width 61 height 14
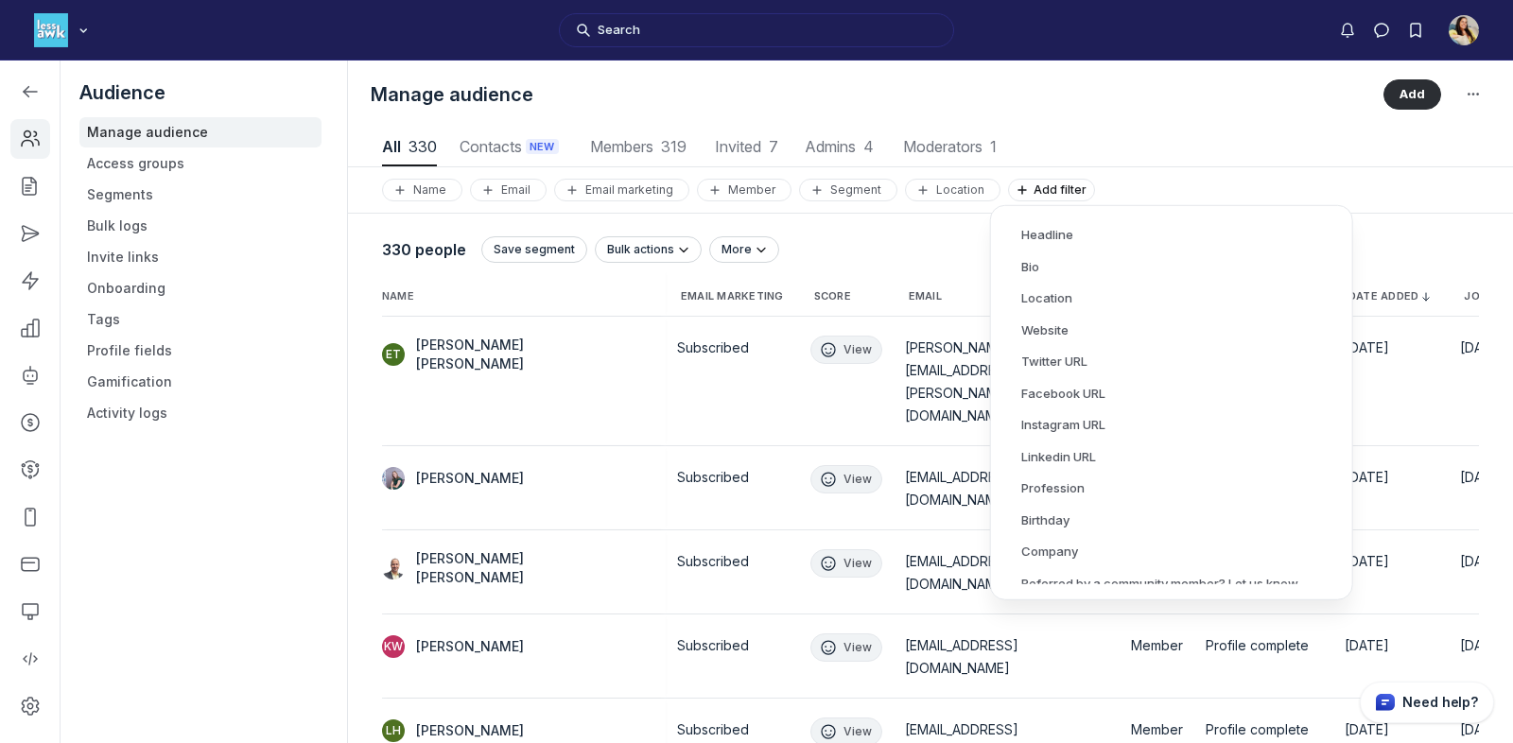
scroll to position [862, 0]
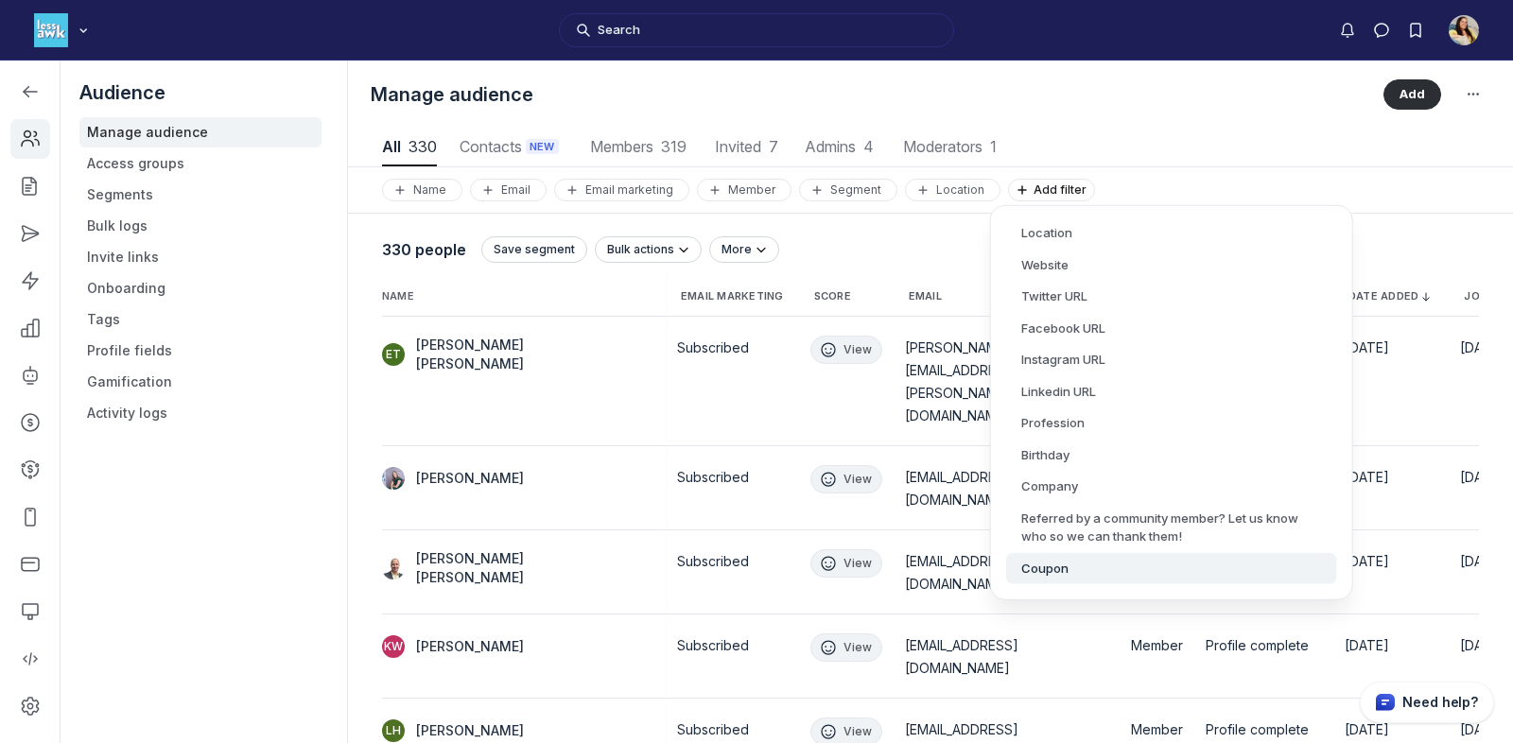
click at [1057, 574] on button "Coupon" at bounding box center [1171, 568] width 331 height 32
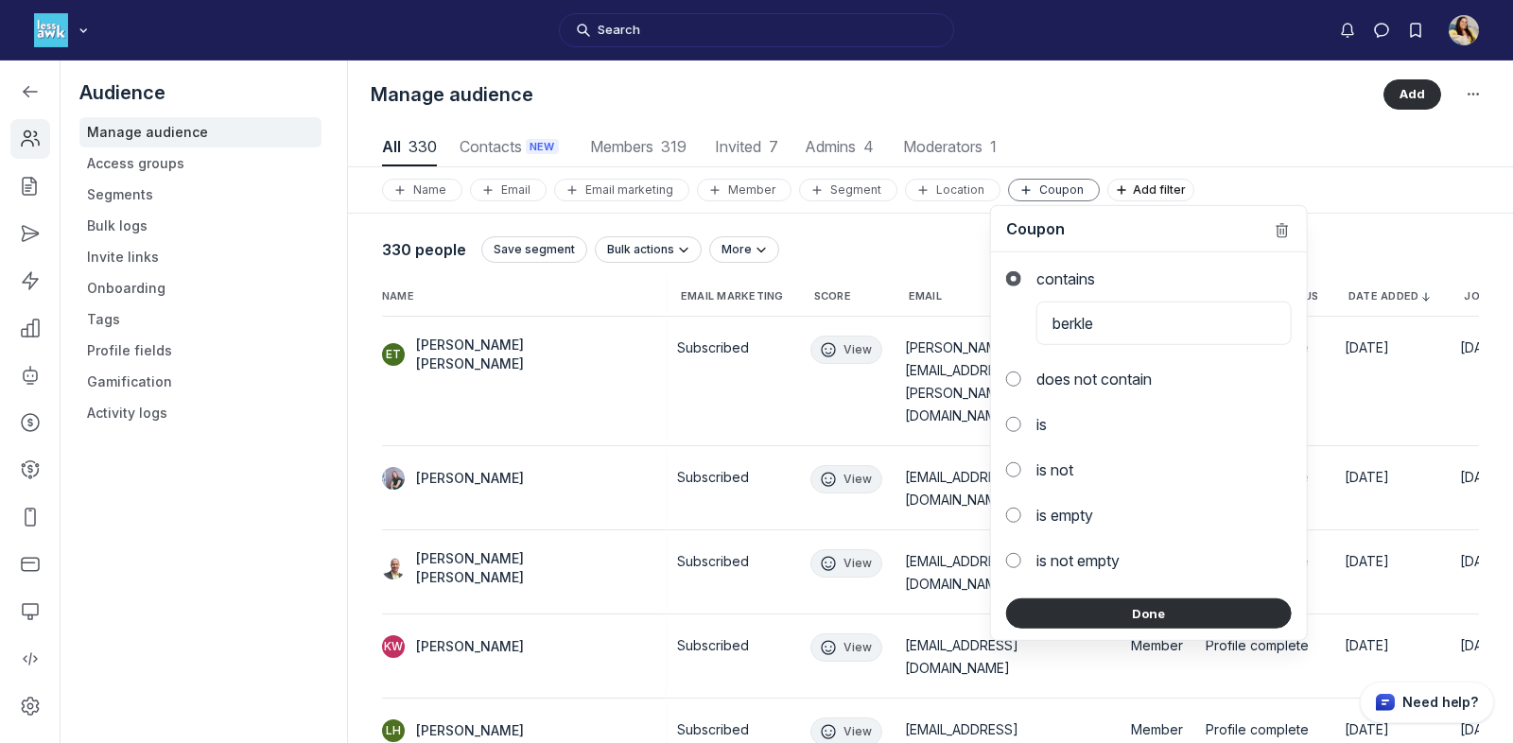
type input "berkley"
click button "Done" at bounding box center [1149, 614] width 286 height 30
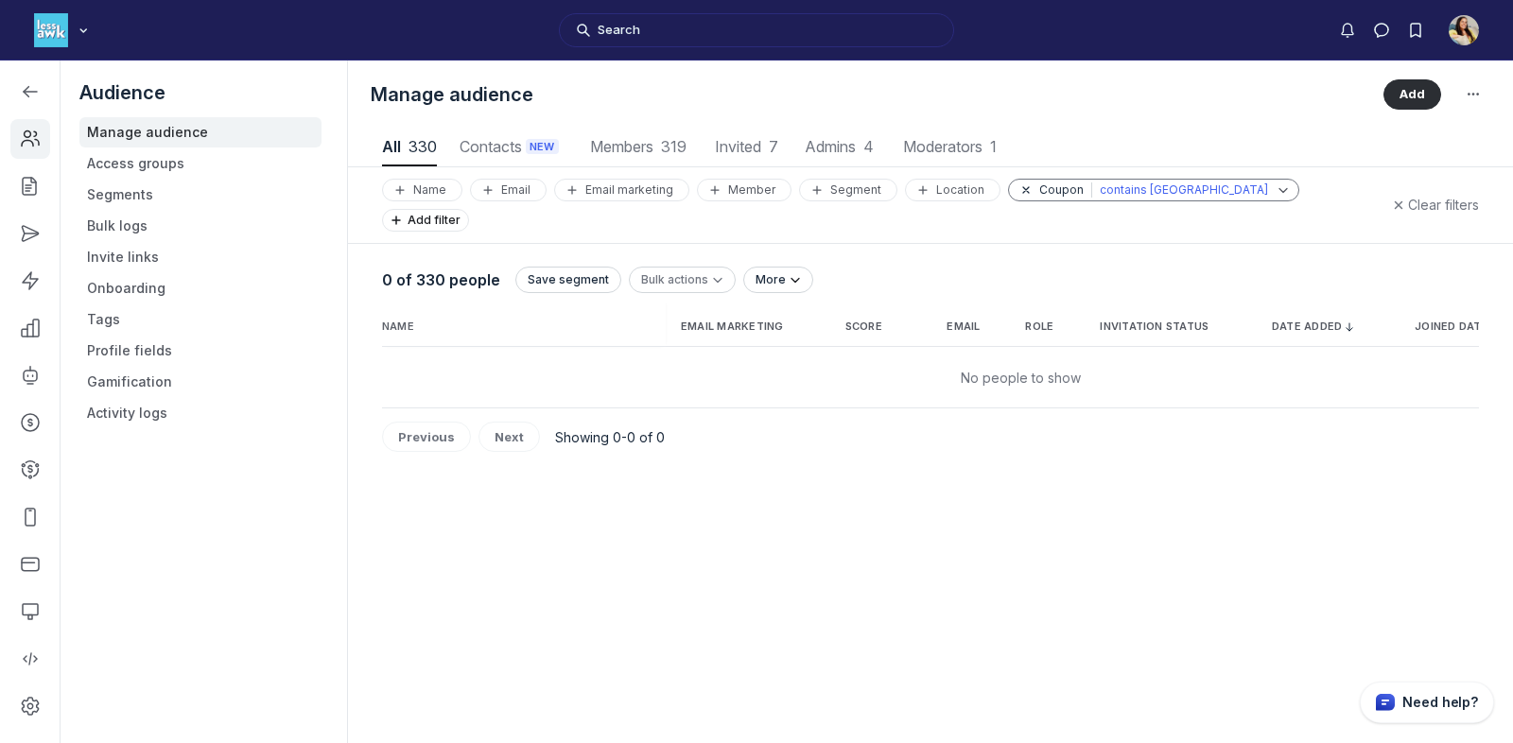
click at [1100, 189] on div "contains berkley" at bounding box center [1184, 189] width 168 height 15
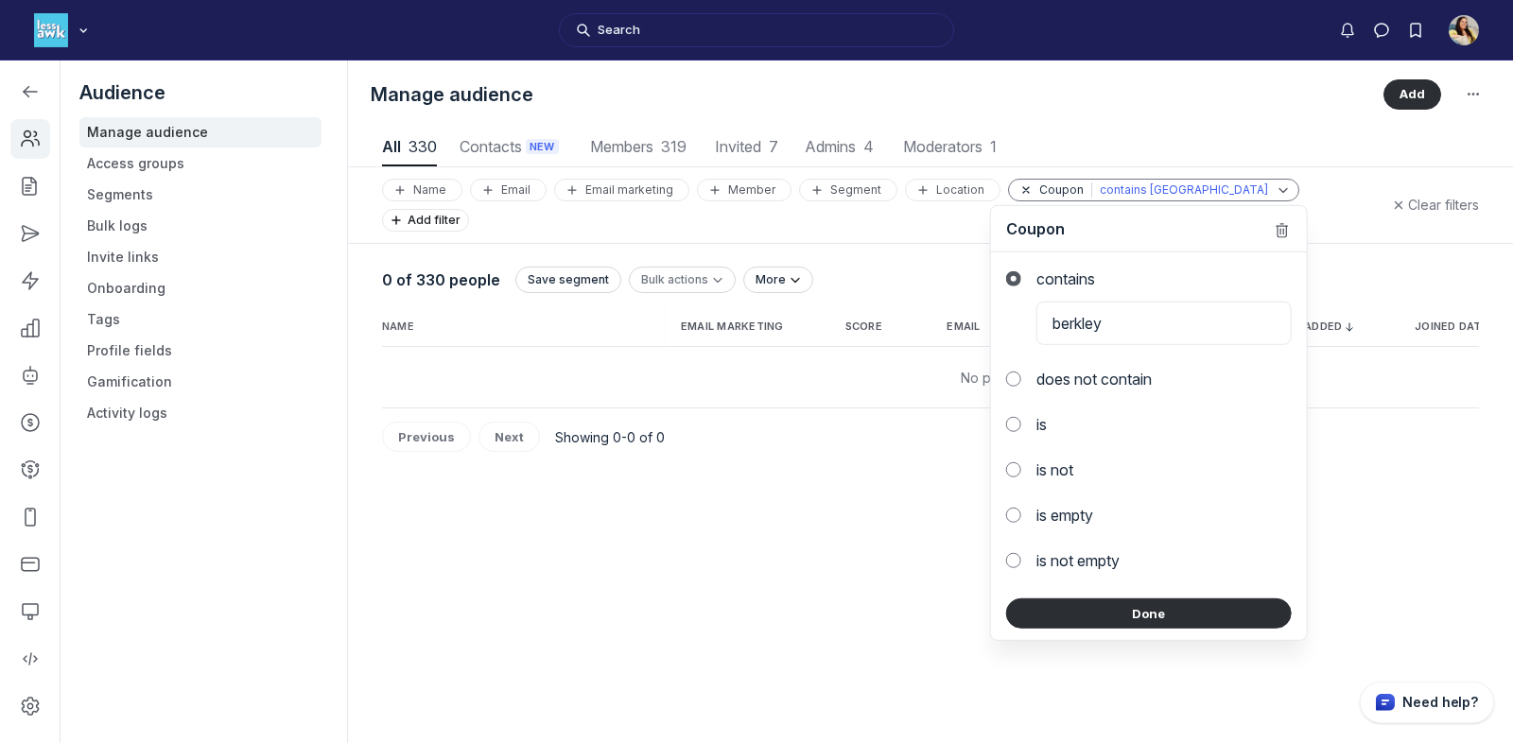
click at [1082, 324] on input "berkley" at bounding box center [1163, 323] width 255 height 43
type input "BERKLEY"
click button "Done" at bounding box center [1149, 614] width 286 height 30
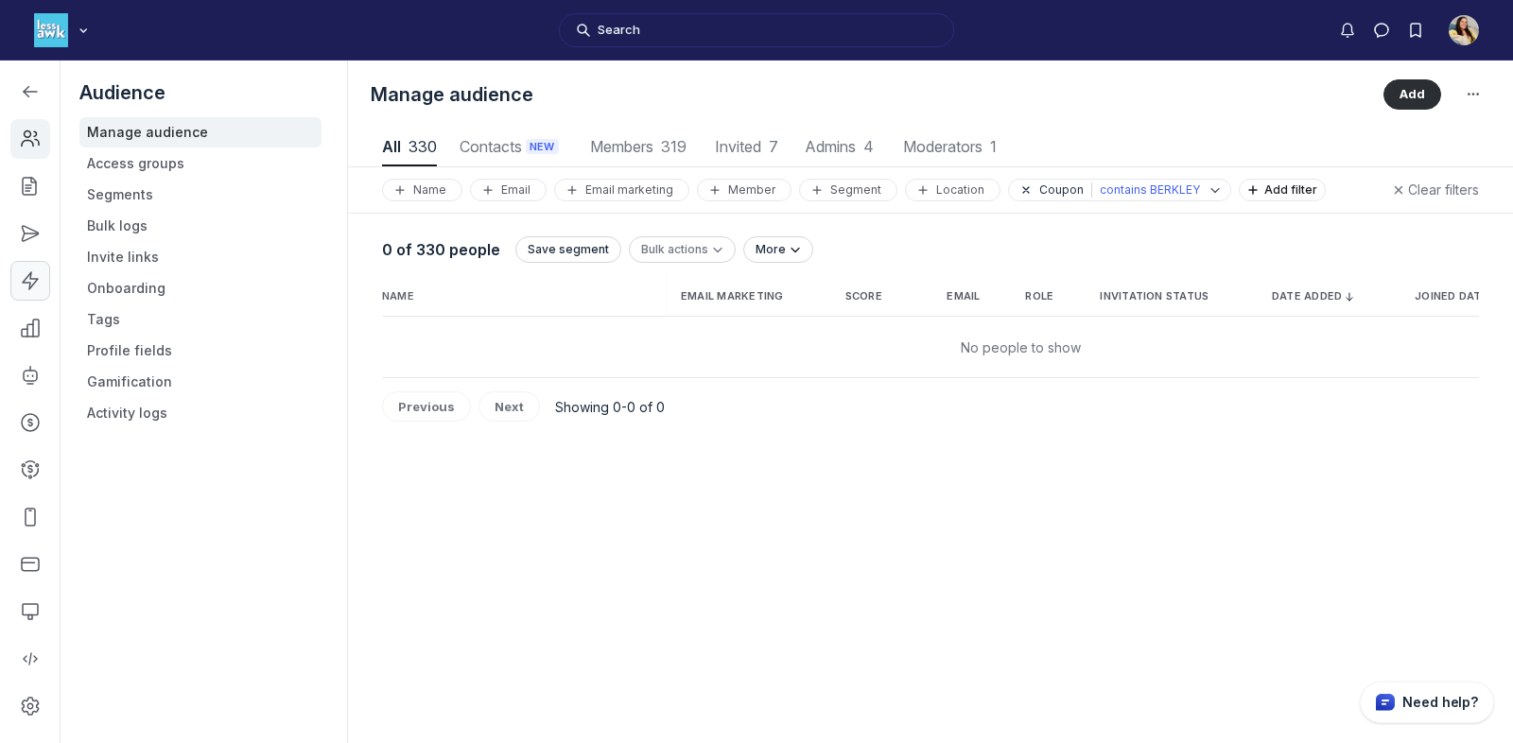
click at [35, 261] on link "Left Sidebar" at bounding box center [30, 281] width 40 height 40
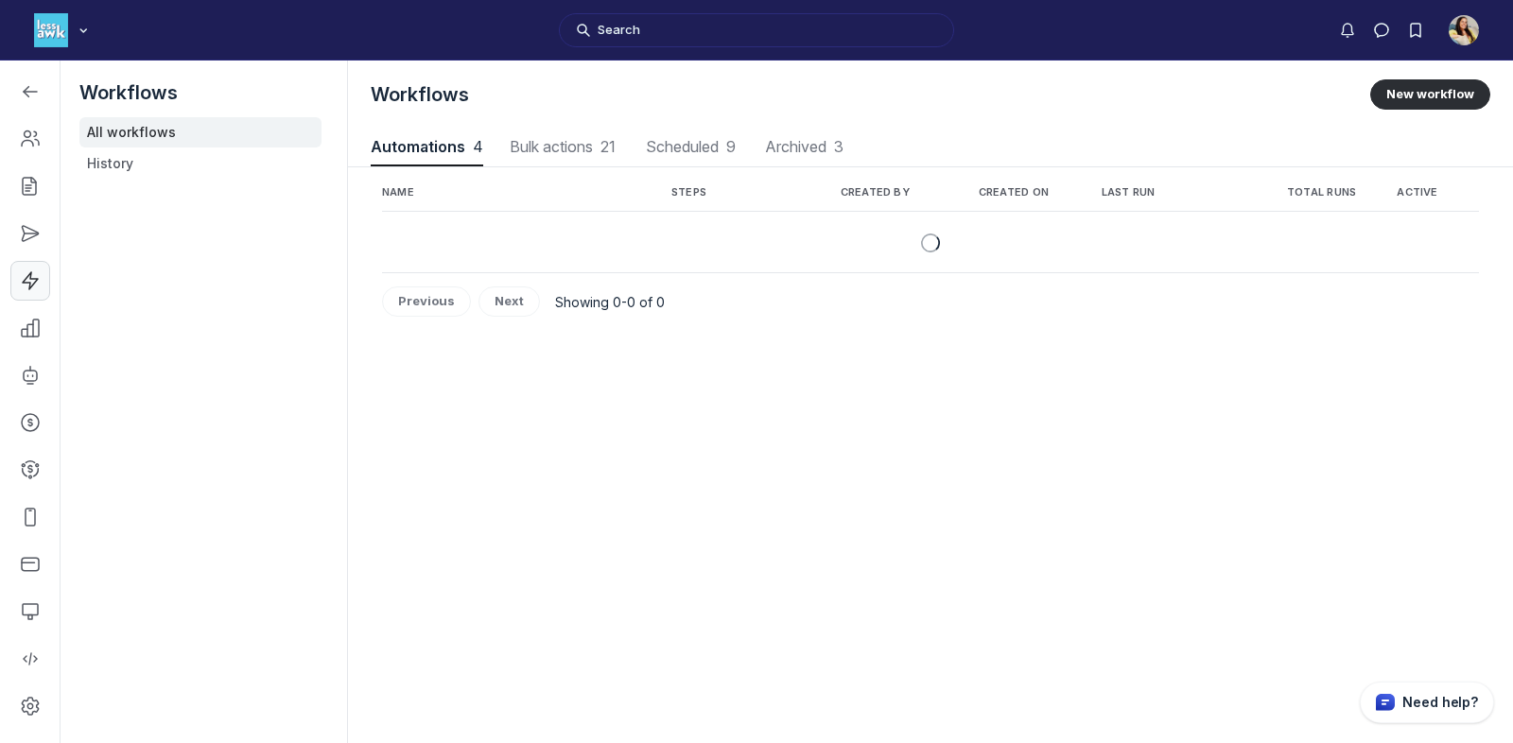
scroll to position [2559, 7467]
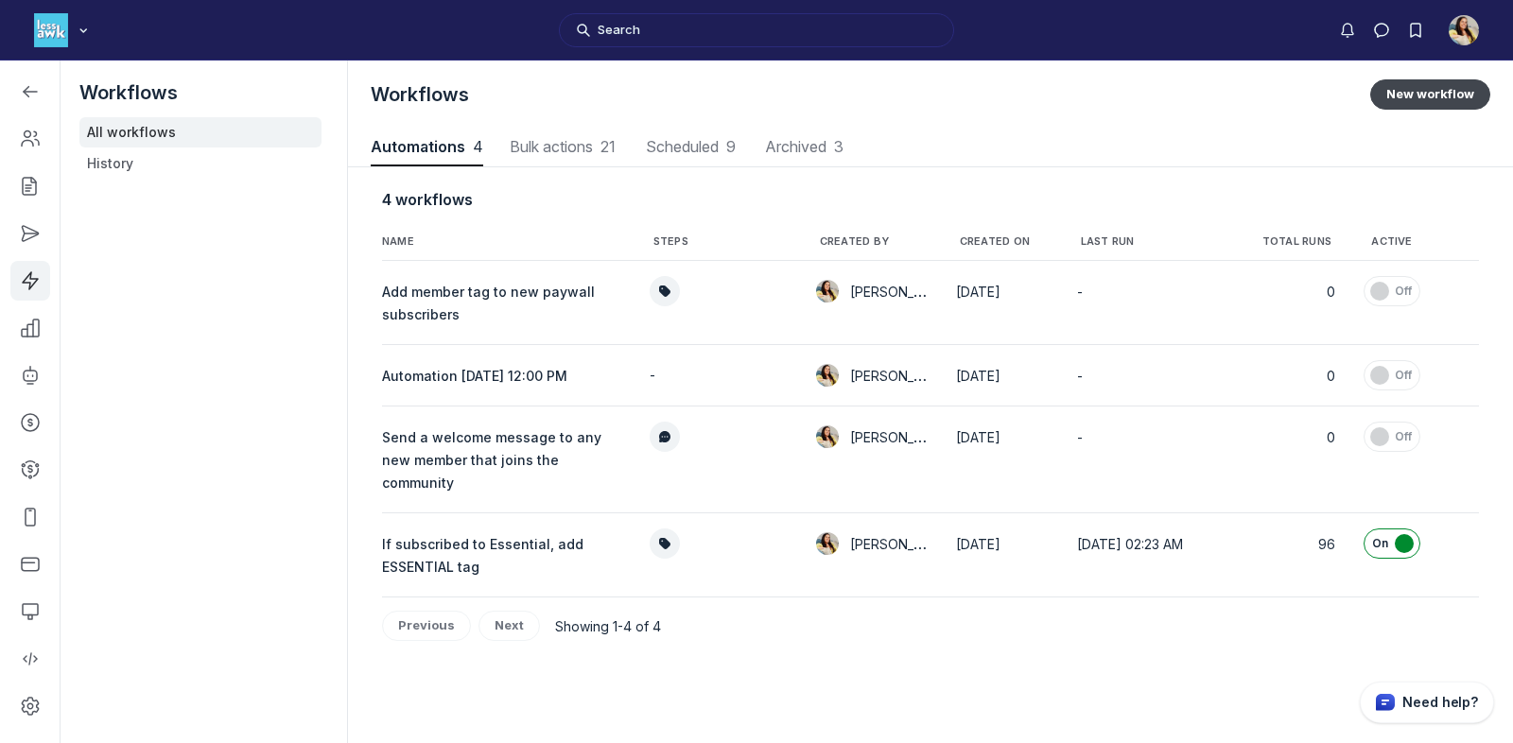
click at [1361, 99] on button "New workflow" at bounding box center [1430, 94] width 120 height 30
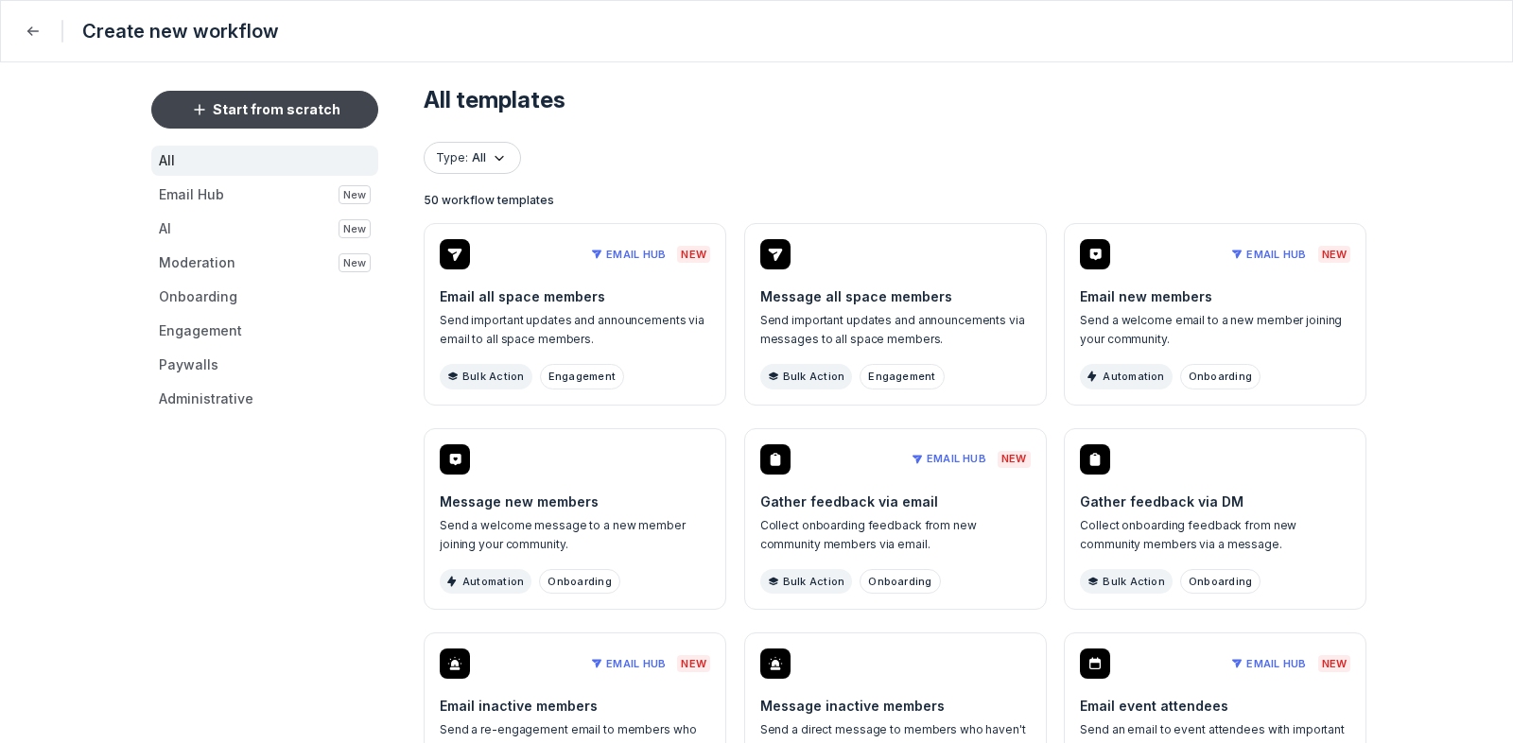
click at [255, 96] on button "Start from scratch" at bounding box center [264, 110] width 227 height 38
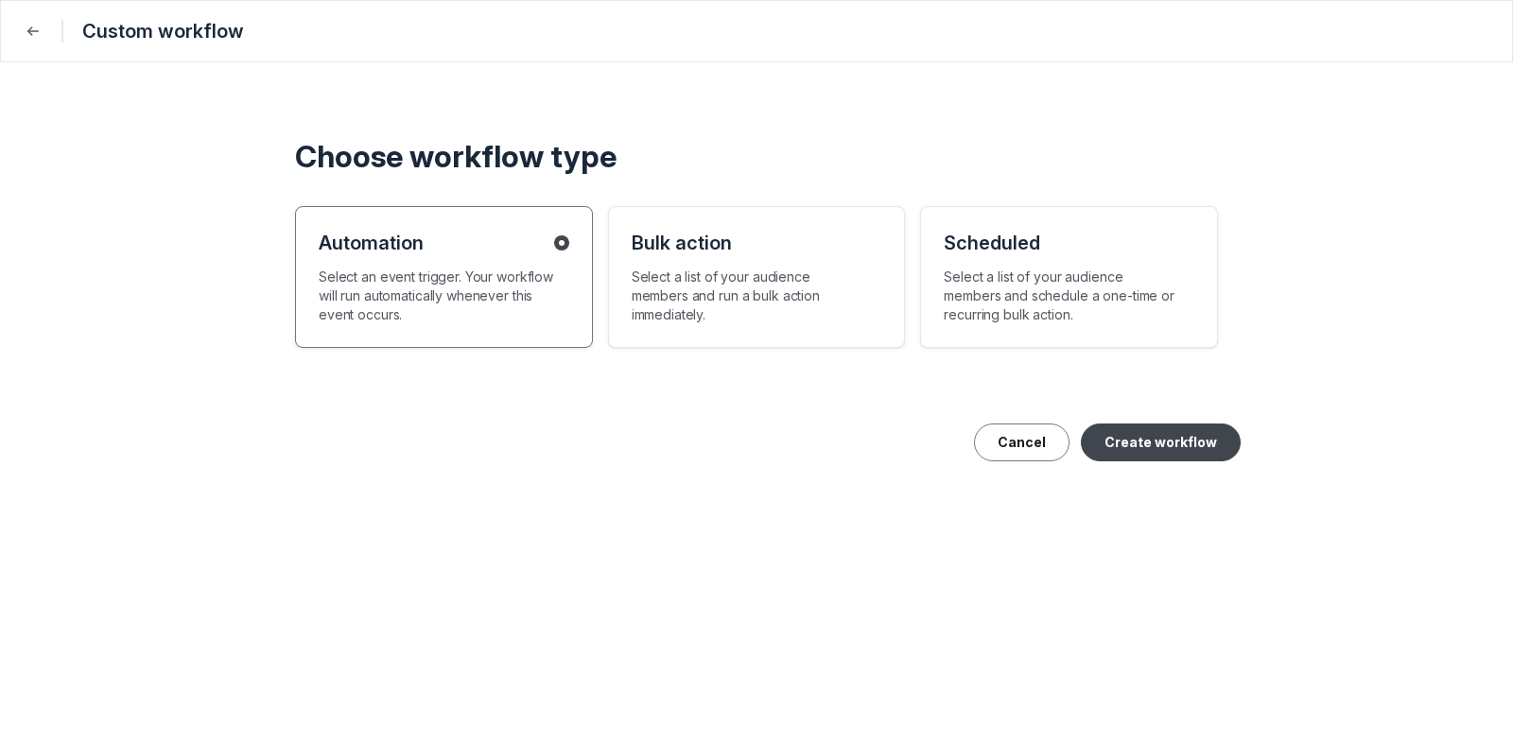
click at [1145, 432] on button "Create workflow" at bounding box center [1161, 443] width 160 height 38
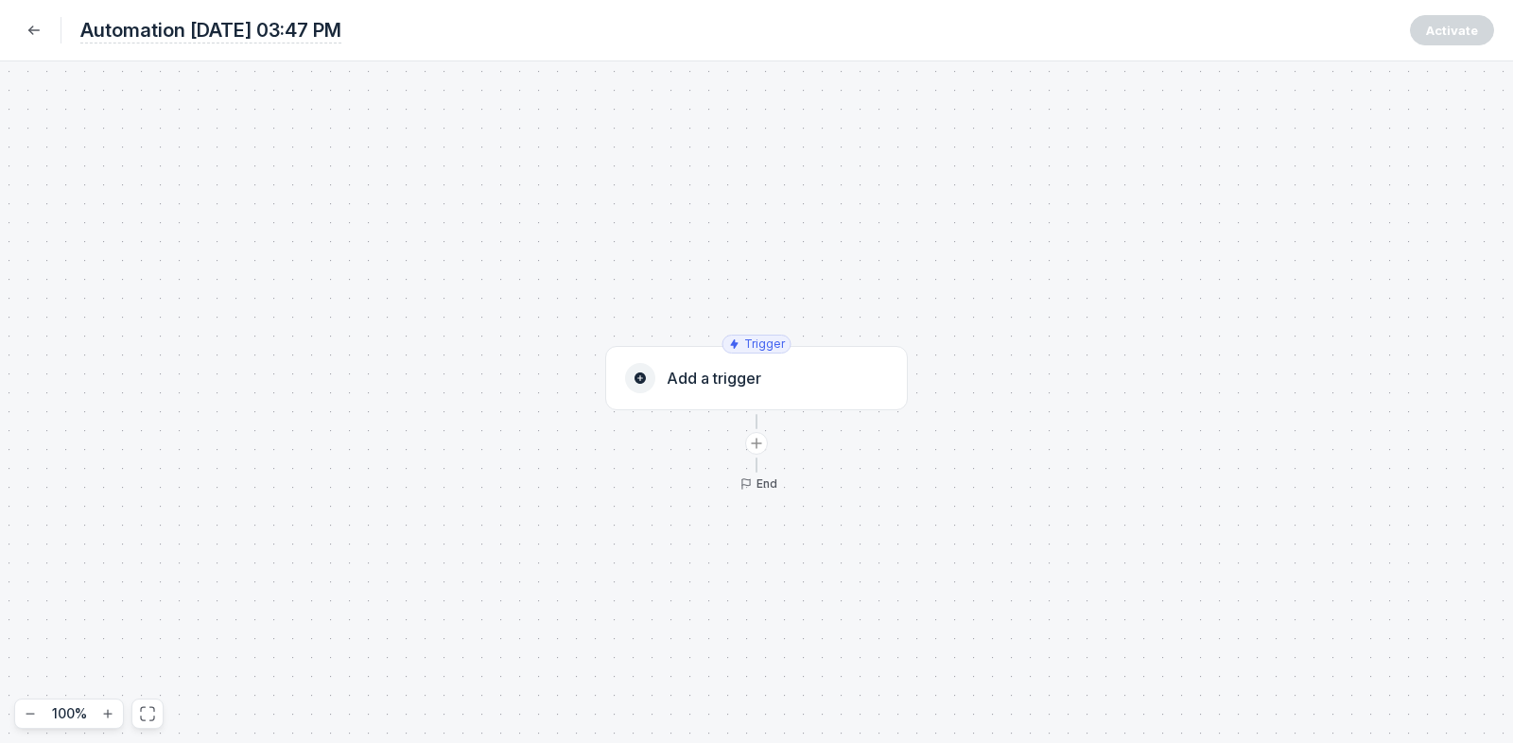
click at [341, 40] on span "Automation Sep 19, 2025 at 03:47 PM" at bounding box center [210, 30] width 261 height 26
drag, startPoint x: 415, startPoint y: 33, endPoint x: 412, endPoint y: 11, distance: 21.9
click at [412, 11] on div "Automation Sep 19, 2025 at 03:47 PM Automation Sep 19, 2025 at 03:47 PM Activate" at bounding box center [756, 30] width 1513 height 61
type input "Unlock Organizer Guide Course"
click at [99, 26] on input "Unlock Organizer Guide Course" at bounding box center [737, 30] width 1314 height 26
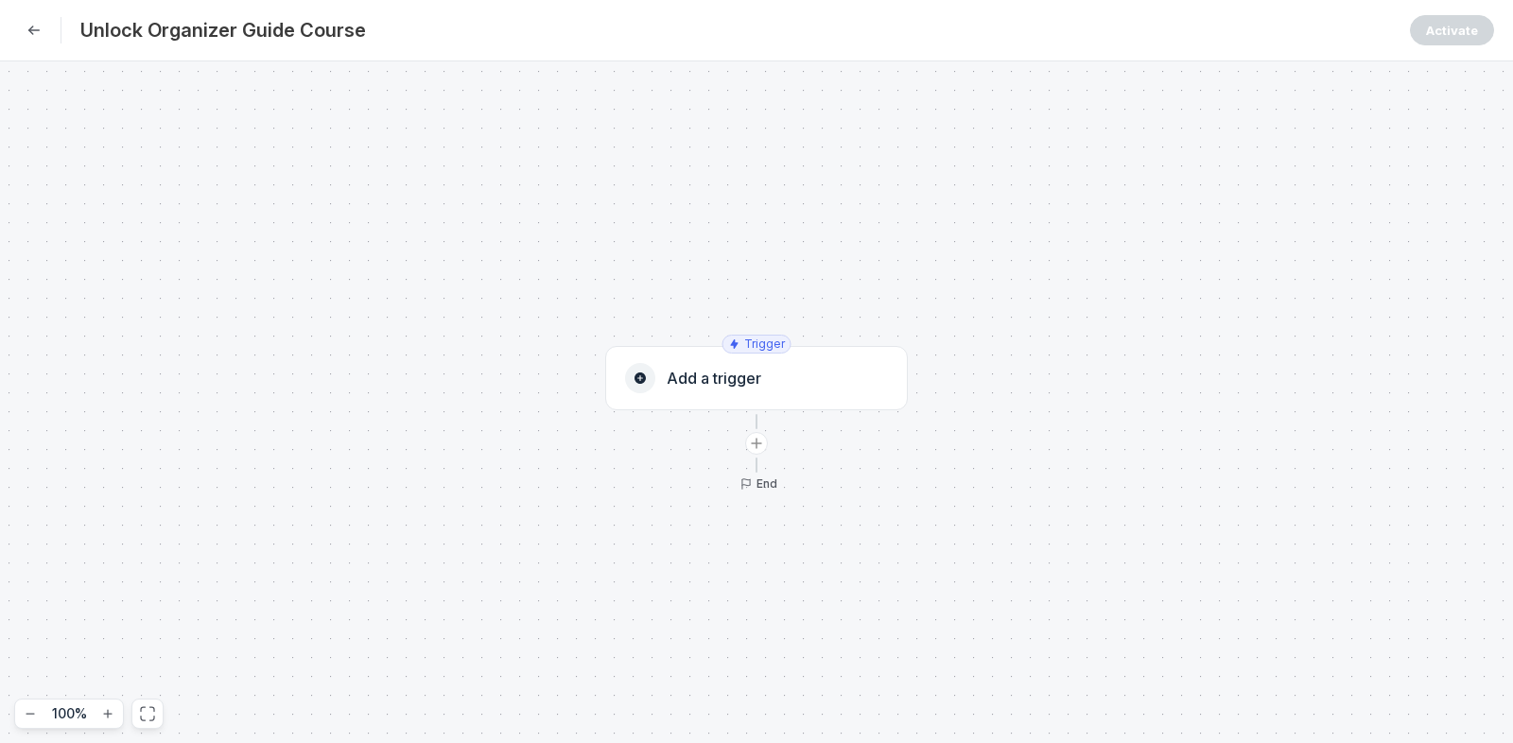
click at [99, 26] on input "Unlock Organizer Guide Course" at bounding box center [737, 30] width 1314 height 26
click at [807, 382] on div "Add a trigger" at bounding box center [756, 378] width 263 height 30
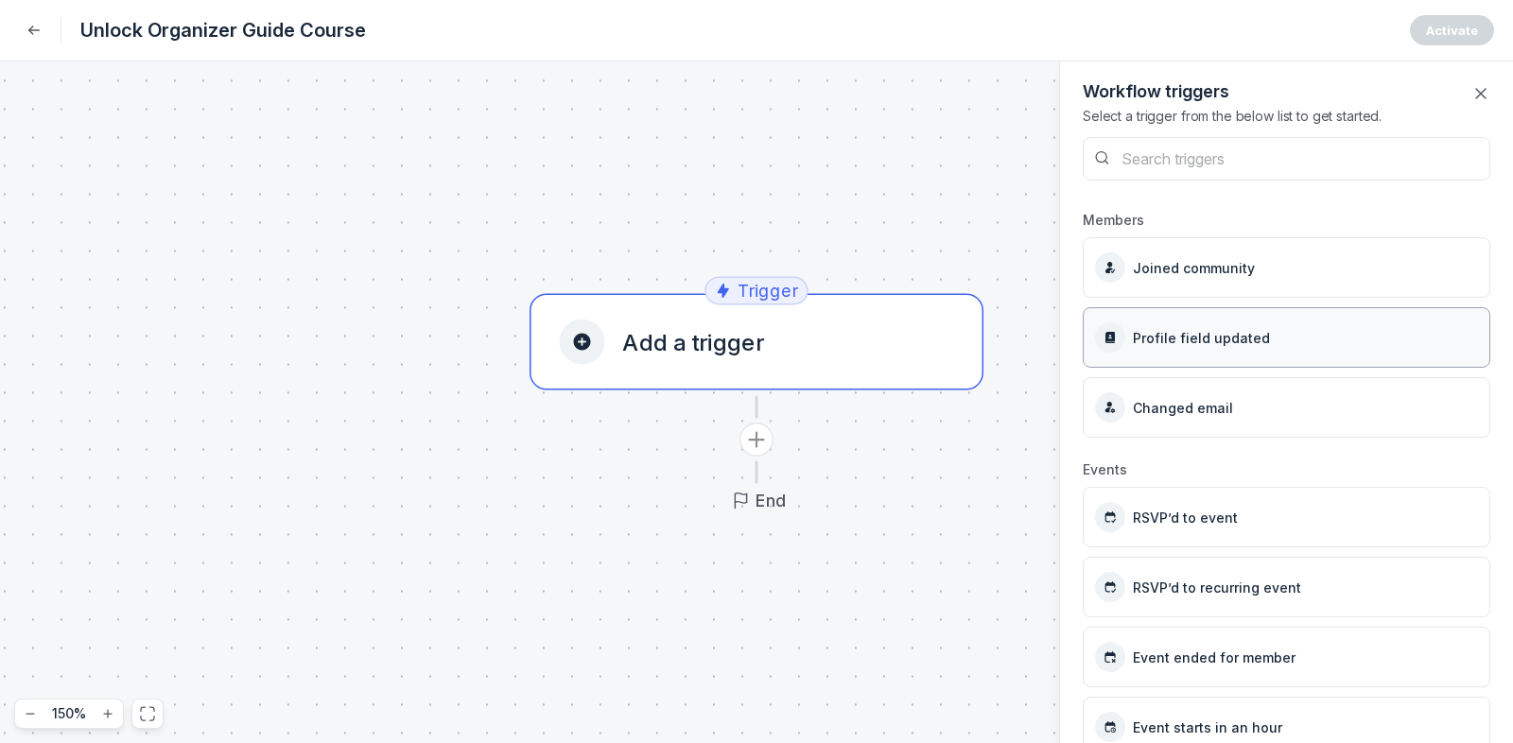
click at [1242, 326] on span "Profile field updated" at bounding box center [1201, 337] width 137 height 23
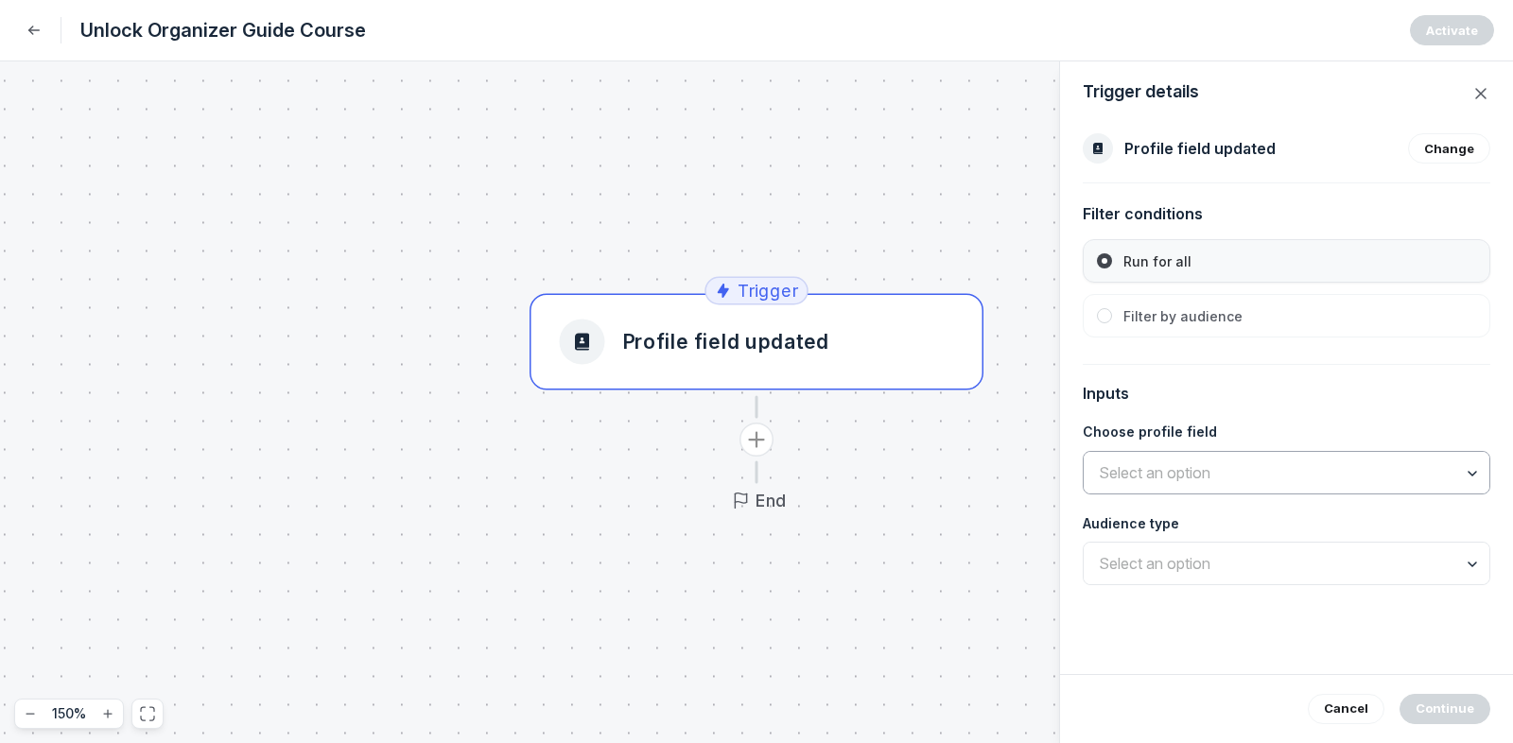
click at [1187, 466] on input "text" at bounding box center [1287, 473] width 406 height 42
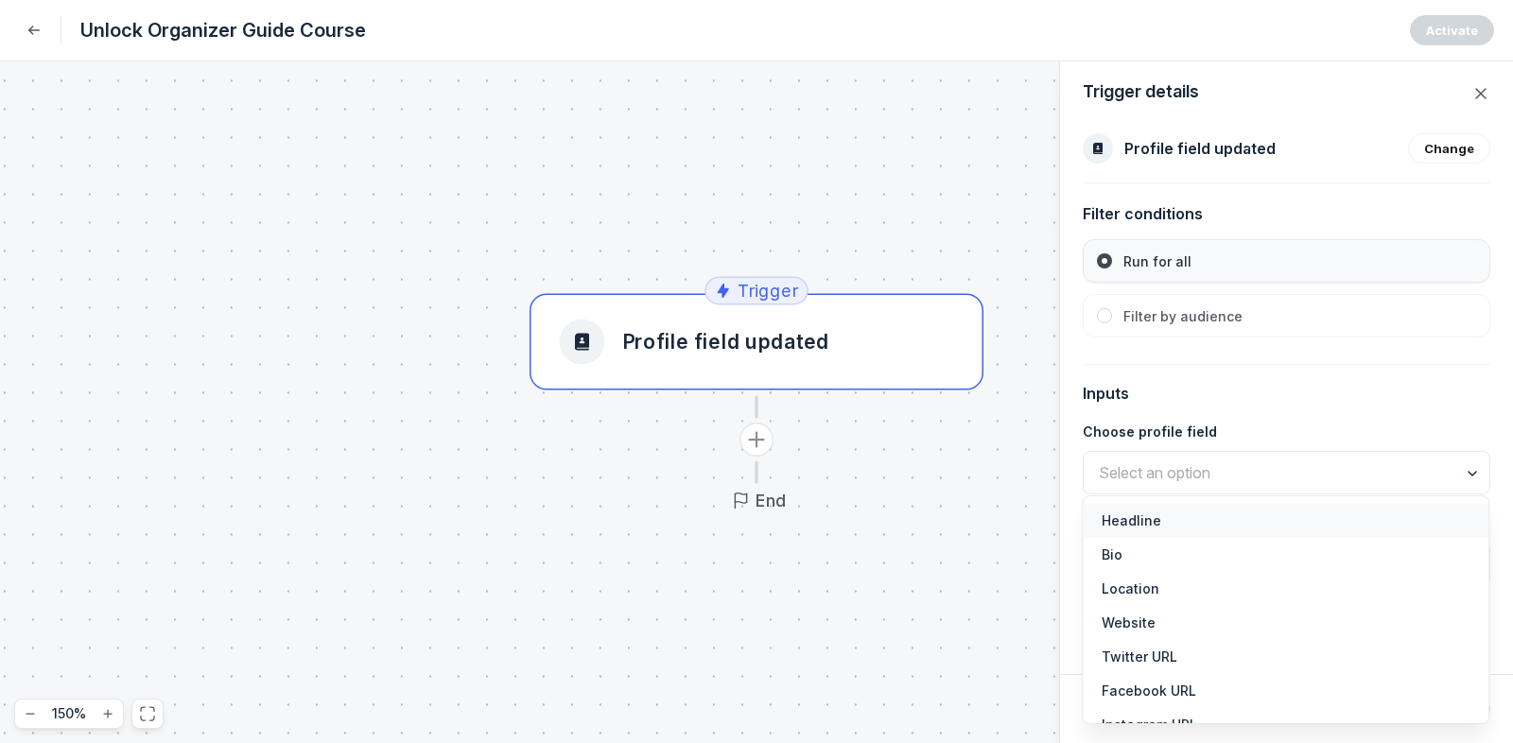
click at [1246, 391] on span "Inputs" at bounding box center [1287, 393] width 408 height 19
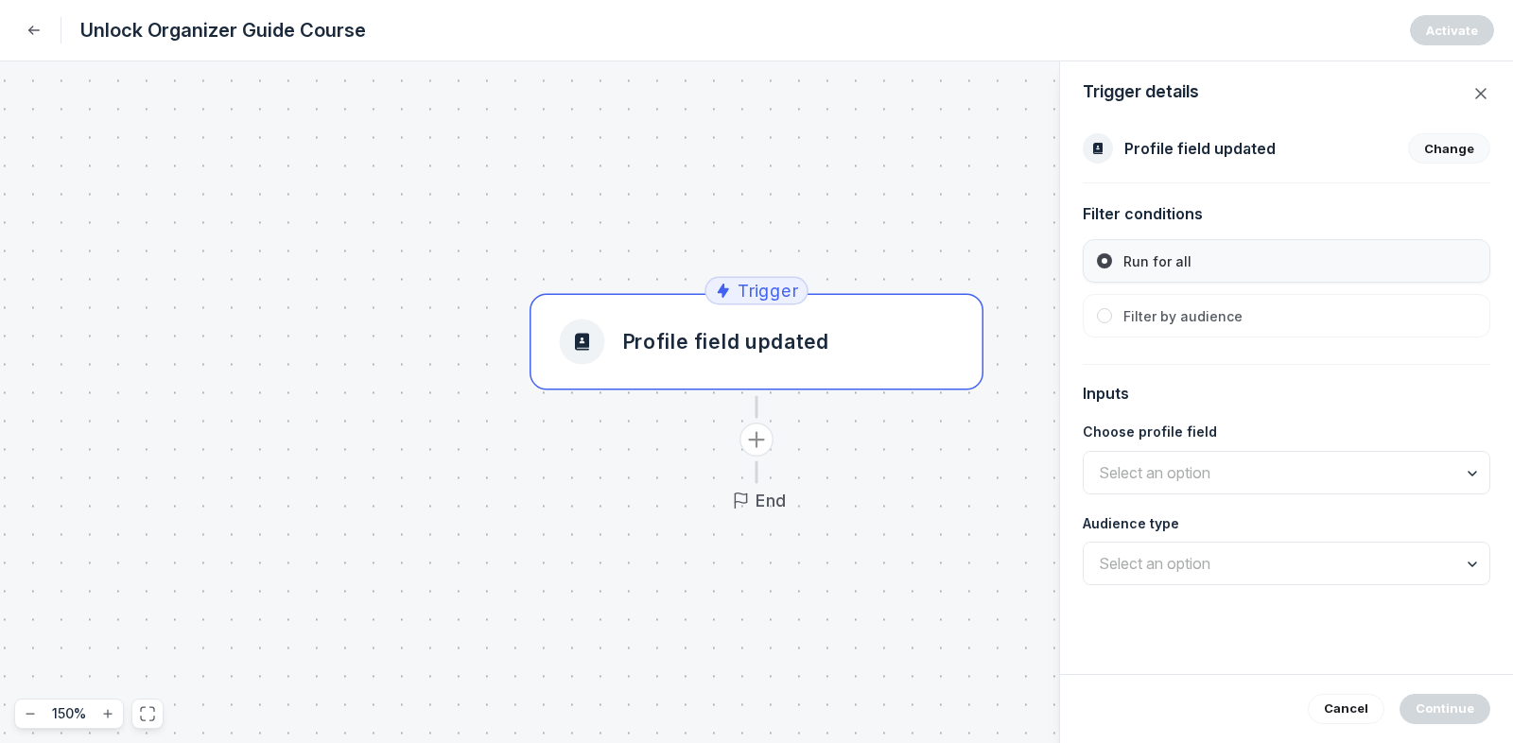
click at [1361, 155] on button "Change" at bounding box center [1449, 148] width 82 height 30
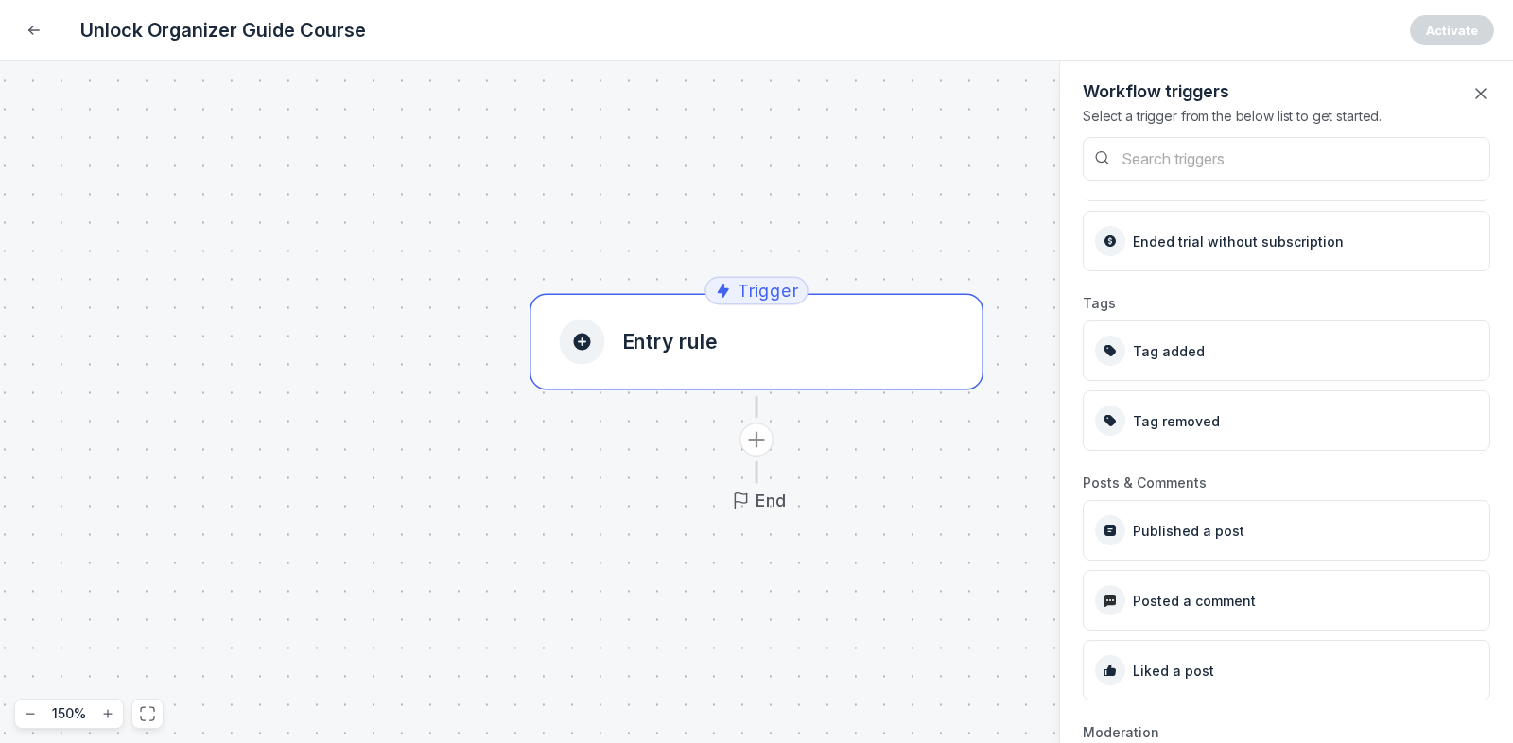
scroll to position [1581, 0]
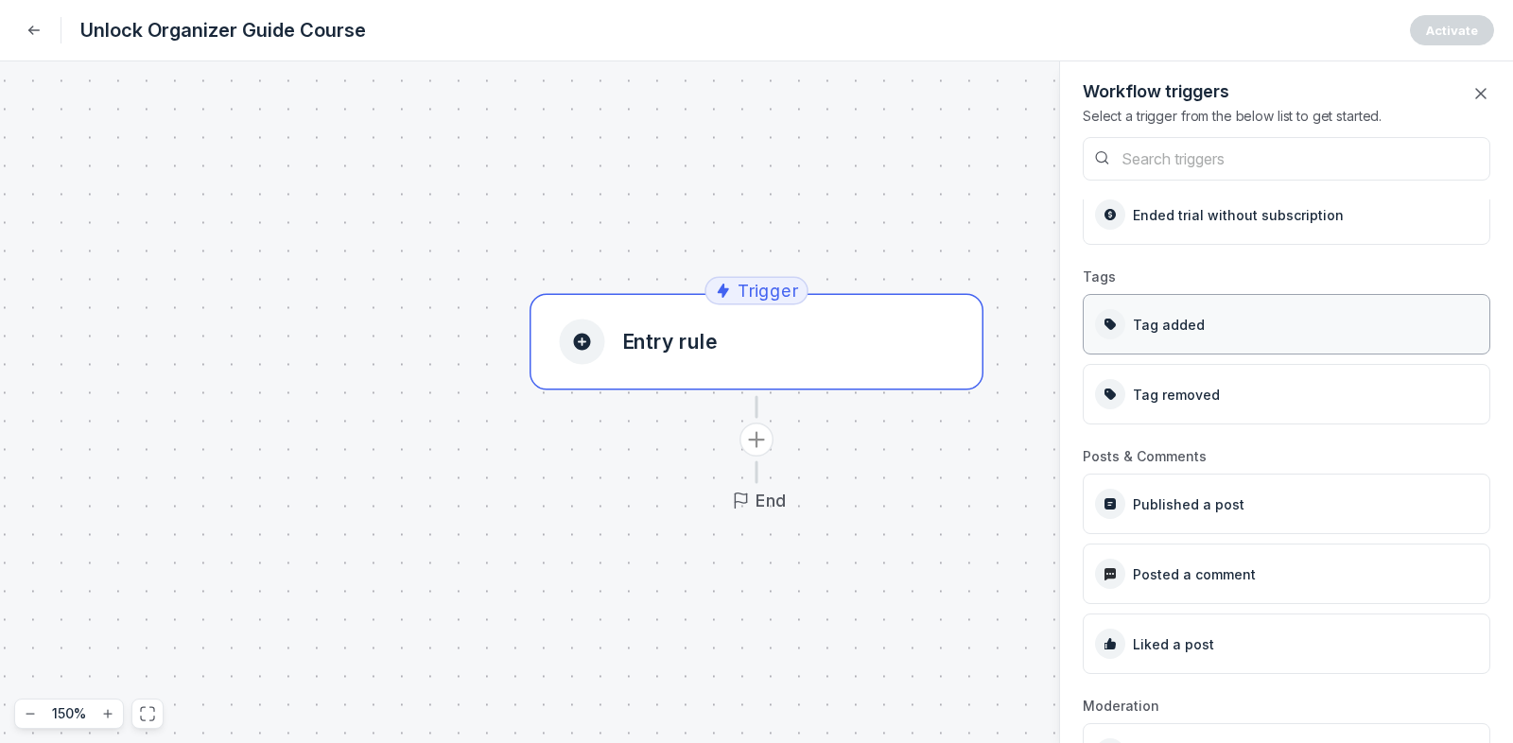
click at [1194, 328] on span "Tag added" at bounding box center [1169, 325] width 72 height 16
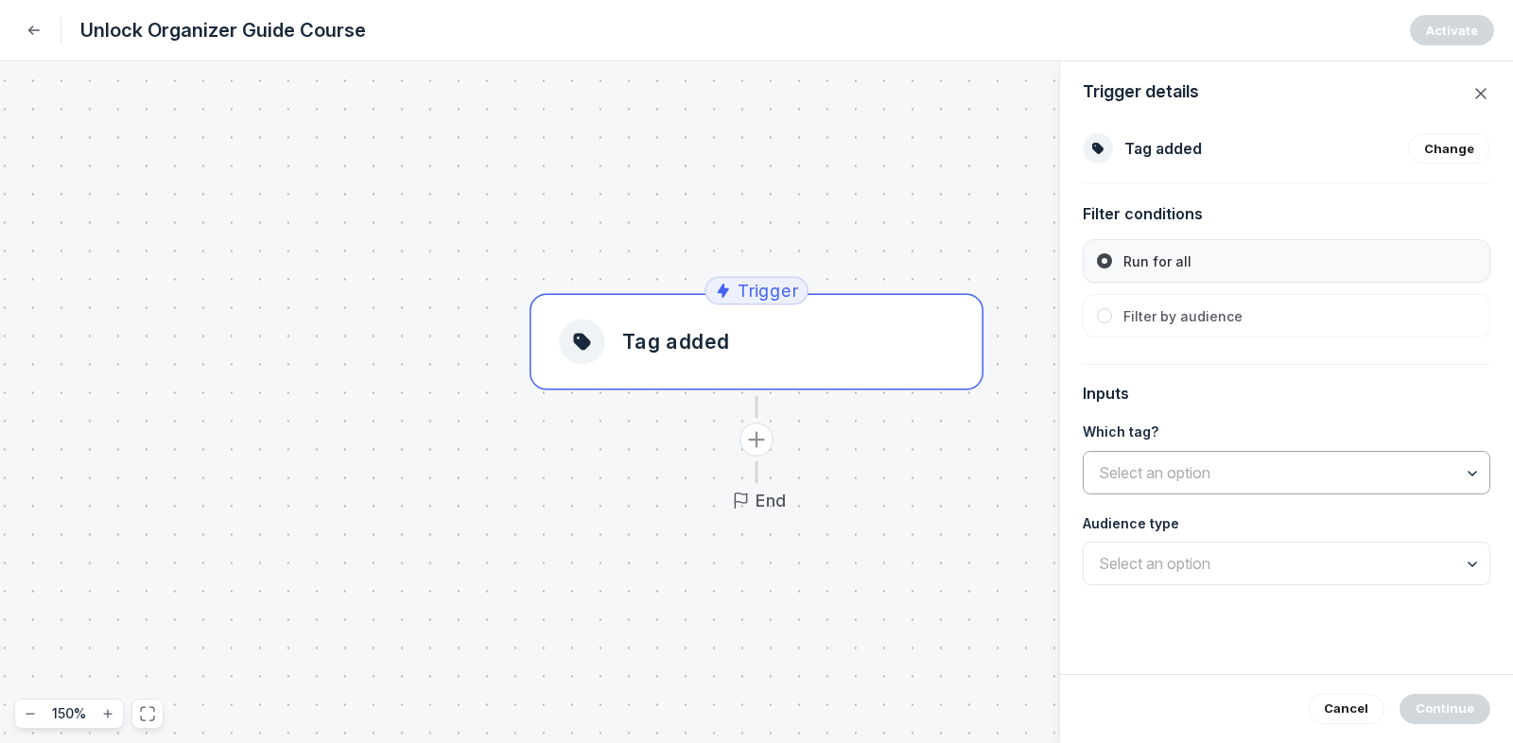
click at [1150, 473] on input "text" at bounding box center [1287, 473] width 406 height 42
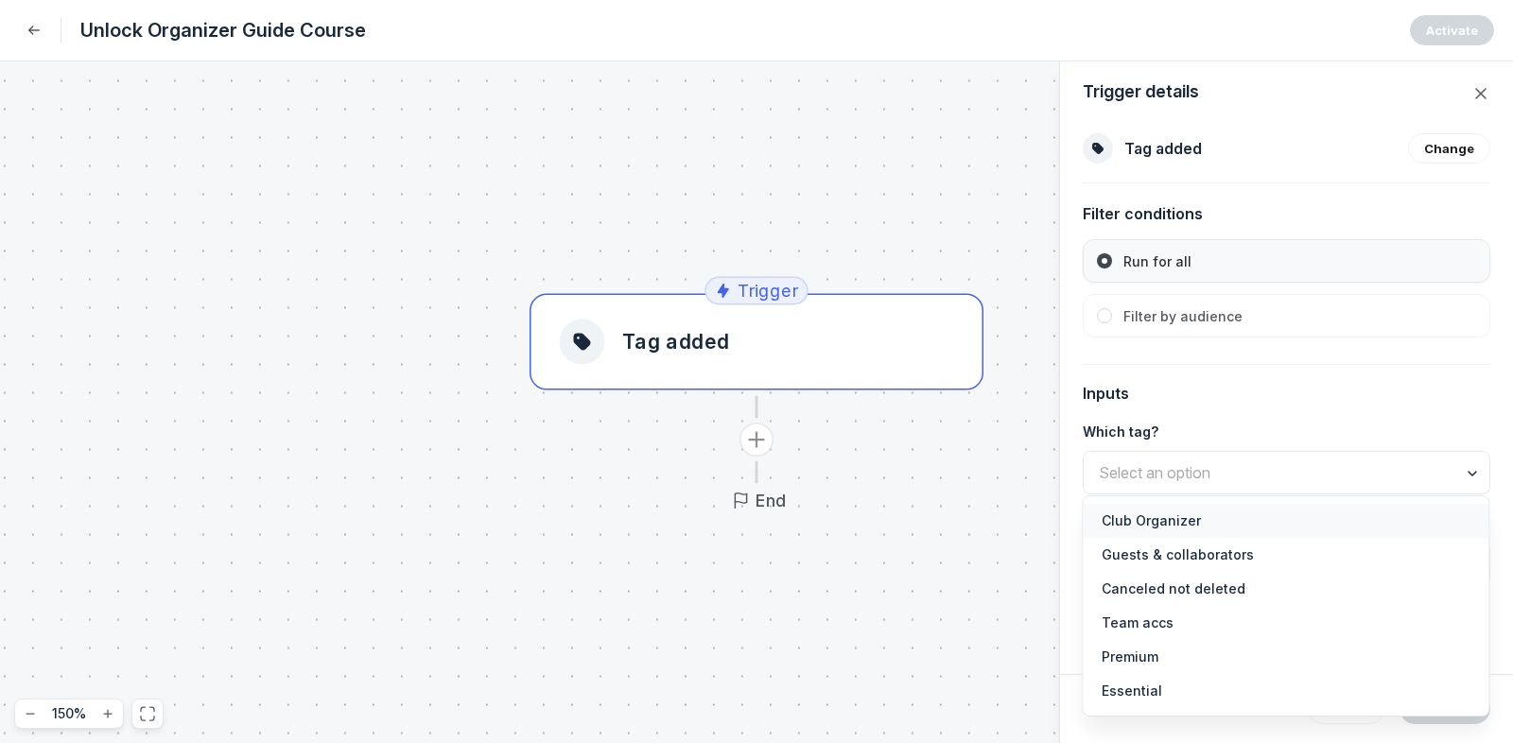
click at [1173, 521] on span "Club Organizer" at bounding box center [1286, 521] width 368 height 19
type input "Club Organizer"
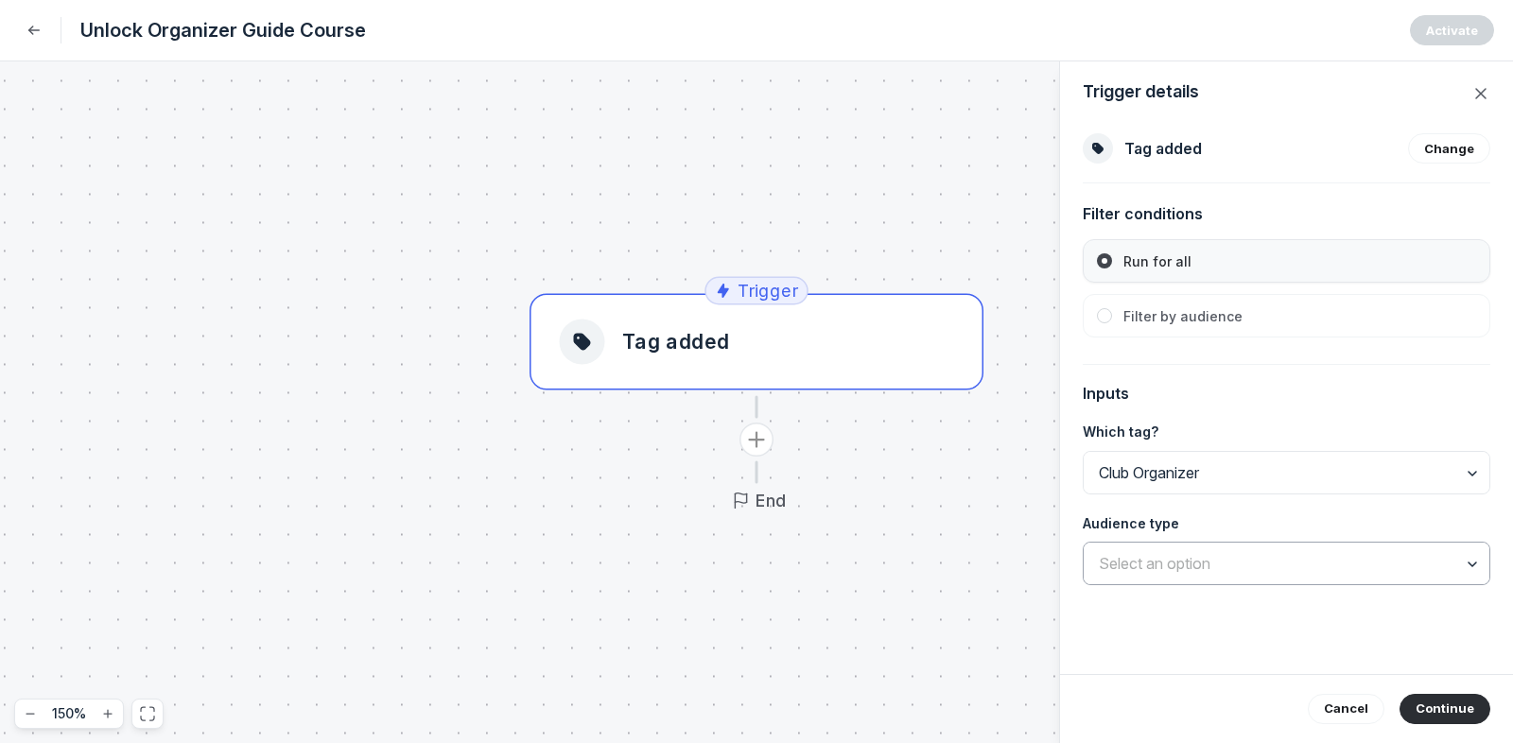
click at [1282, 571] on input "text" at bounding box center [1287, 564] width 406 height 42
click at [1258, 602] on span "Members" at bounding box center [1286, 611] width 368 height 19
type input "Members"
click at [1361, 669] on button "Continue" at bounding box center [1444, 709] width 91 height 30
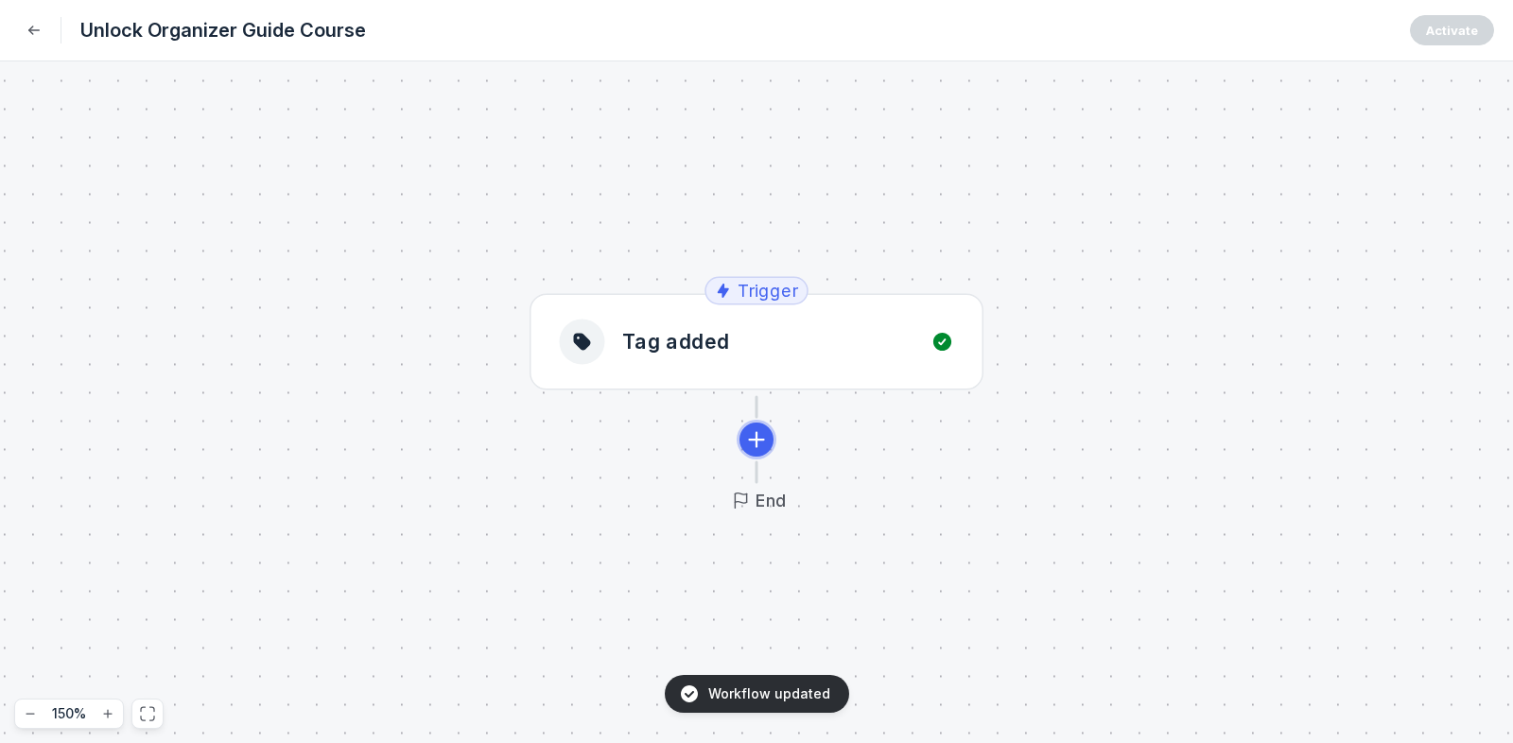
click at [755, 448] on icon "Add action" at bounding box center [756, 440] width 28 height 28
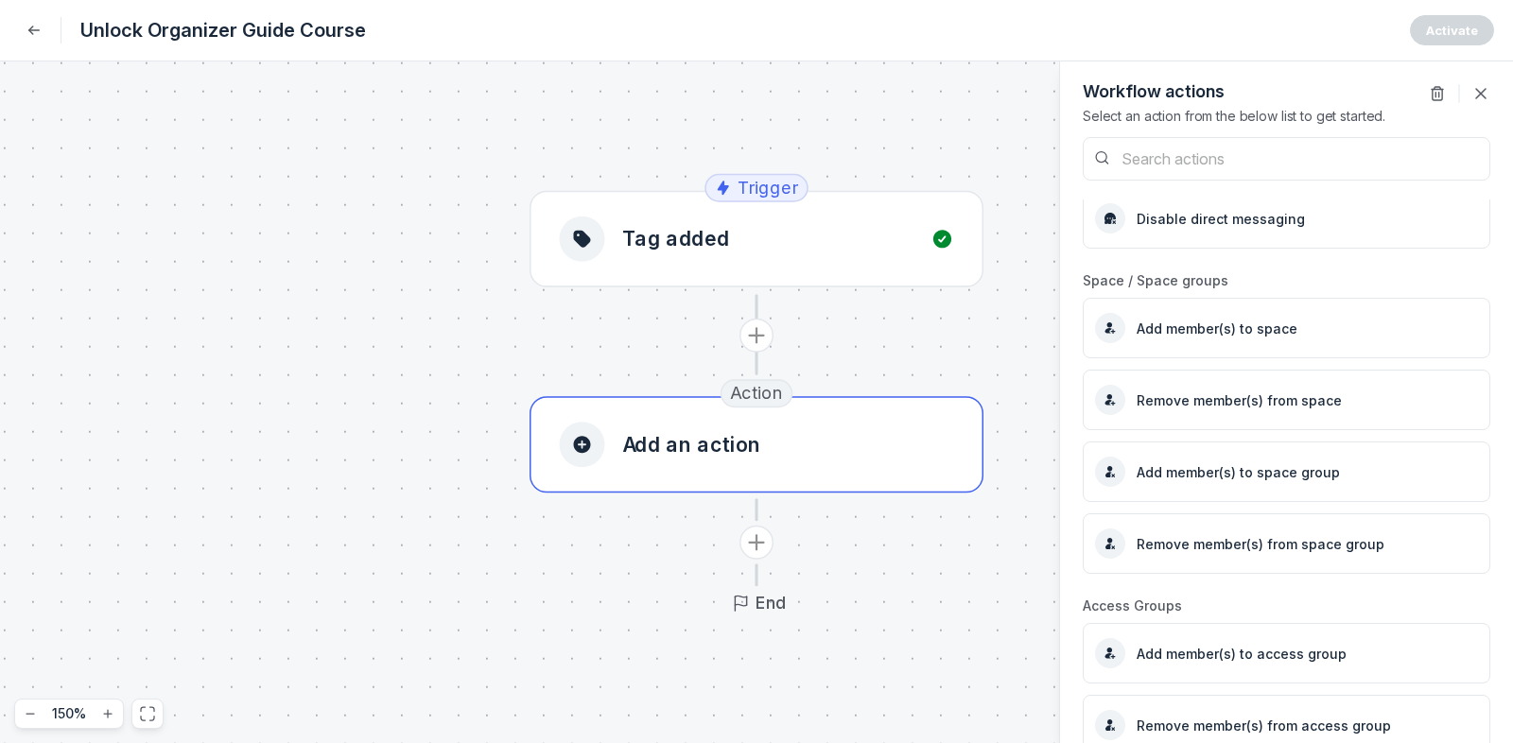
scroll to position [1171, 0]
click at [1259, 336] on div "Add member(s) to space" at bounding box center [1196, 326] width 202 height 30
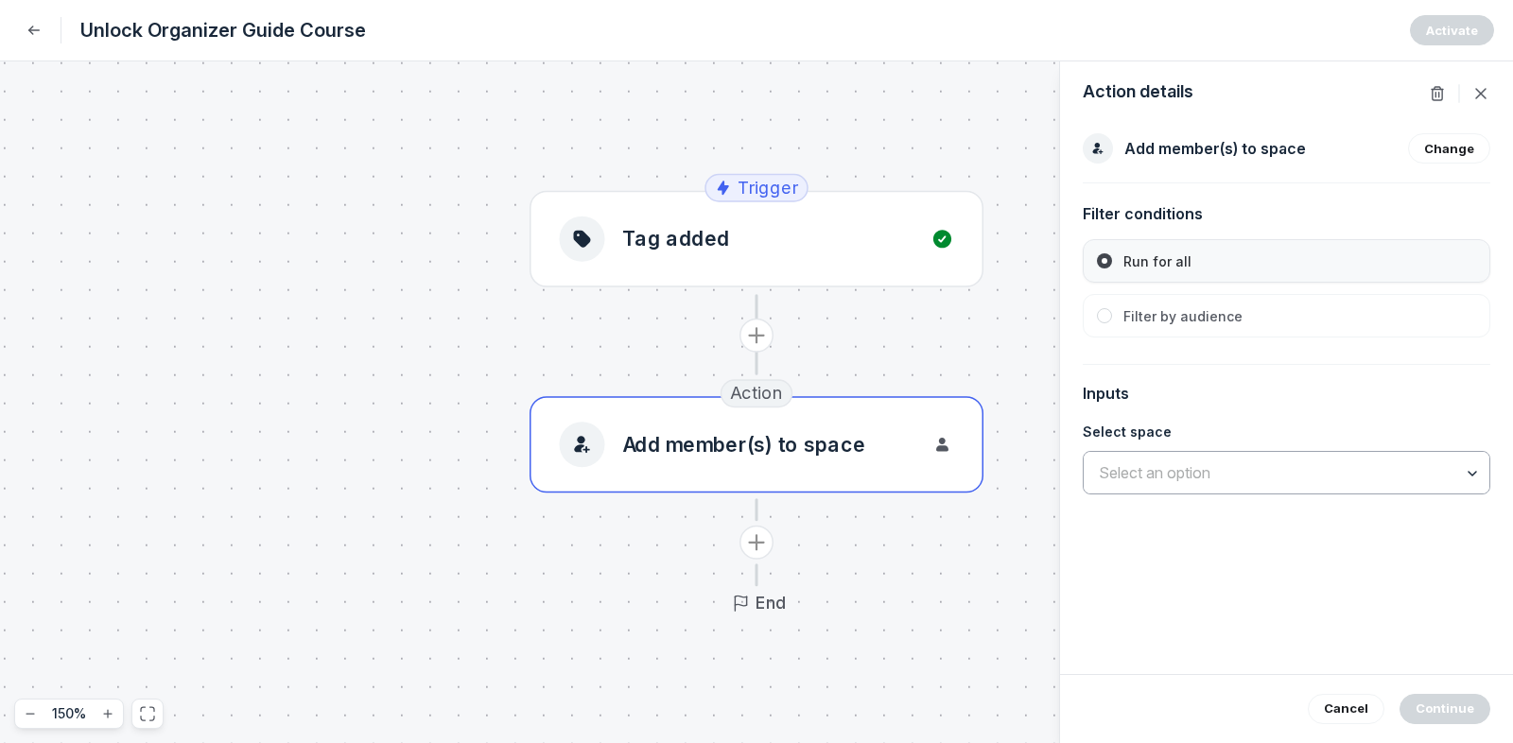
click at [1188, 460] on input "text" at bounding box center [1287, 473] width 406 height 42
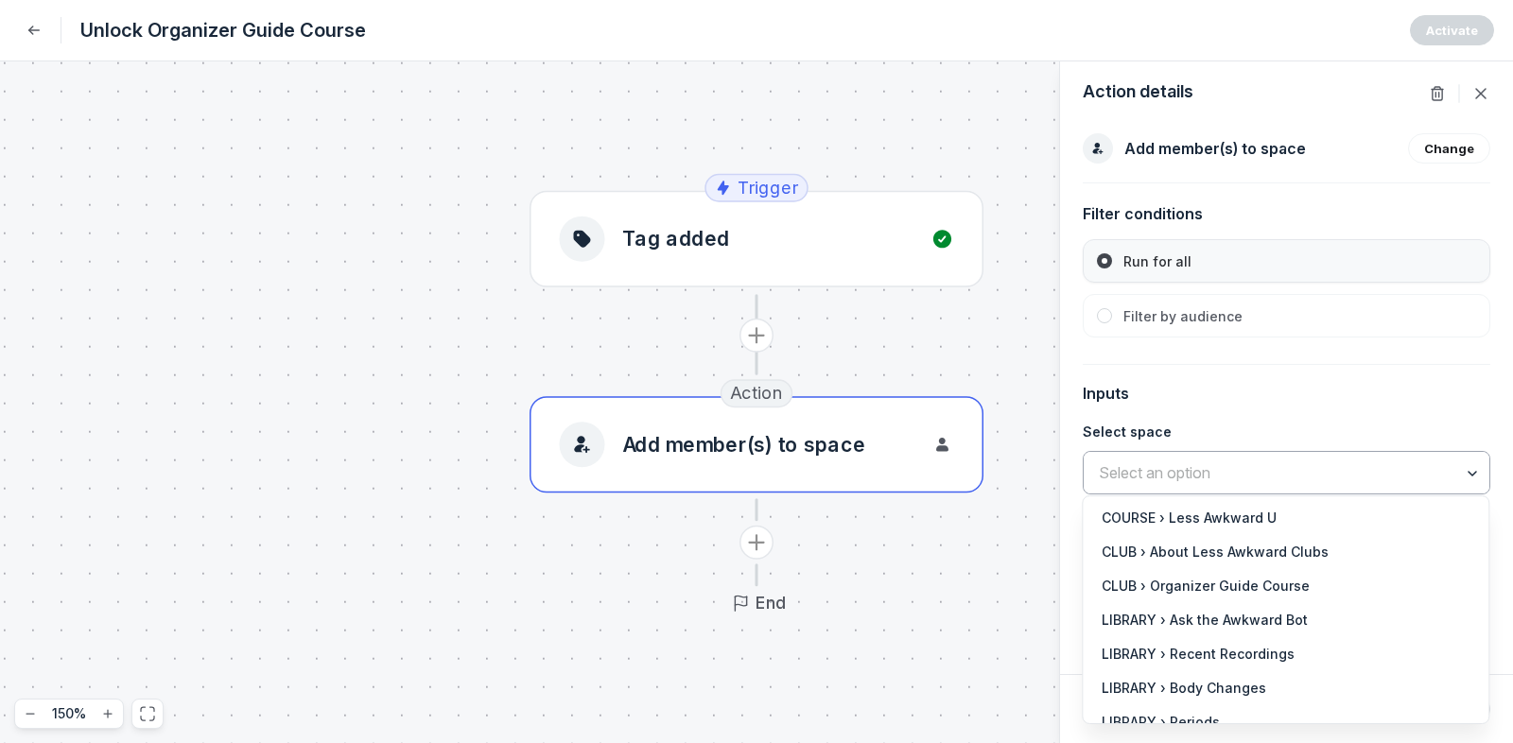
scroll to position [178, 0]
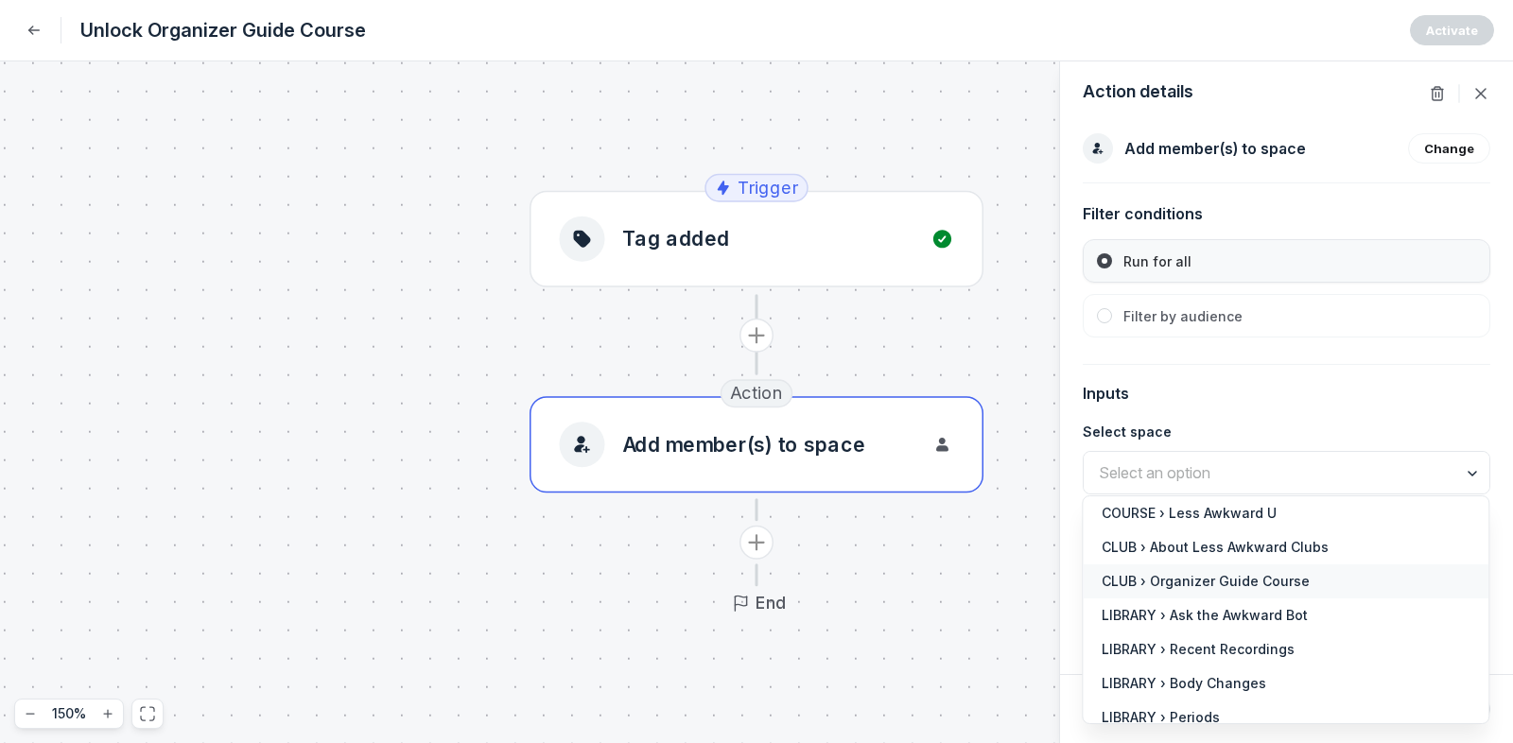
click at [1214, 572] on span "CLUB › Organizer Guide Course" at bounding box center [1286, 581] width 368 height 19
type input "CLUB › Organizer Guide Course"
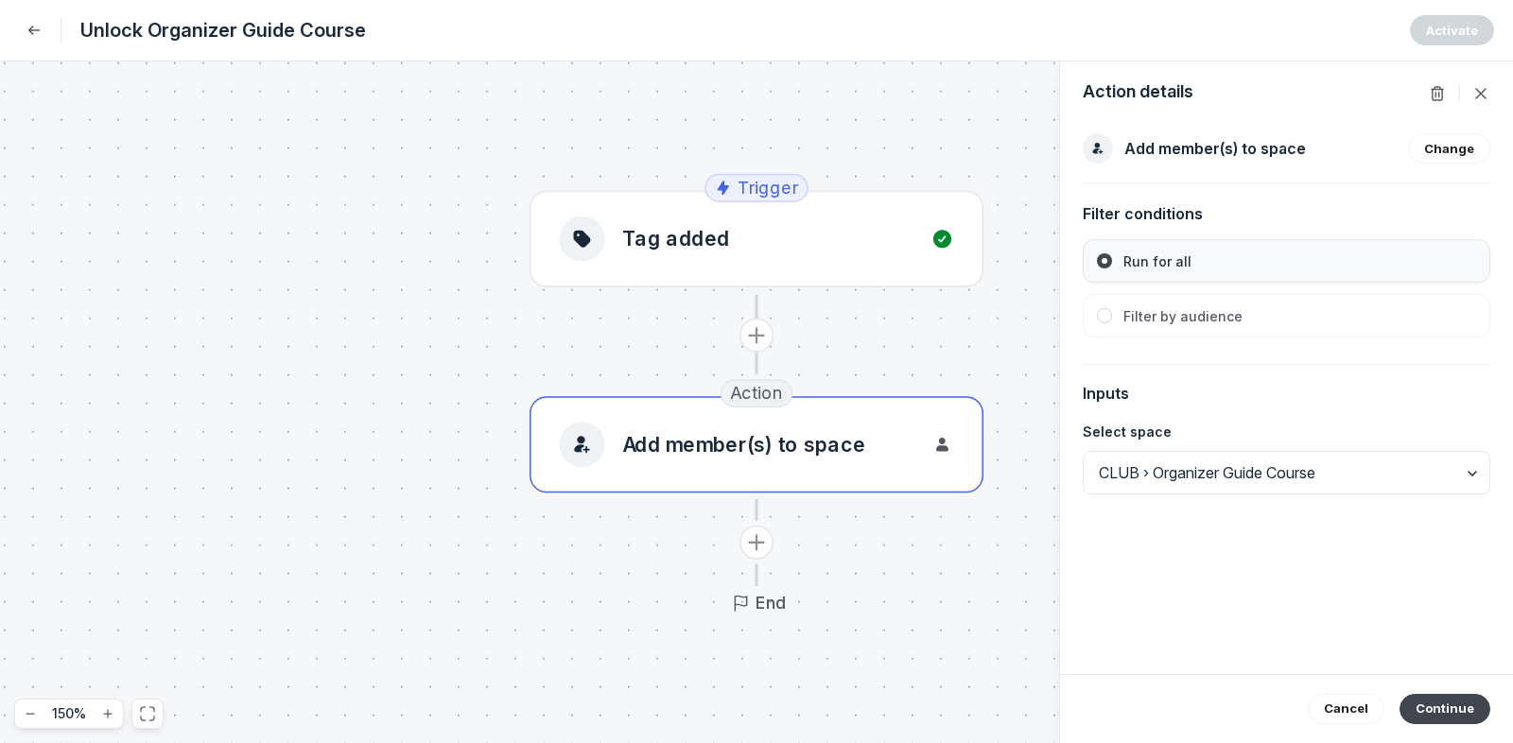
click at [1361, 669] on button "Continue" at bounding box center [1444, 709] width 91 height 30
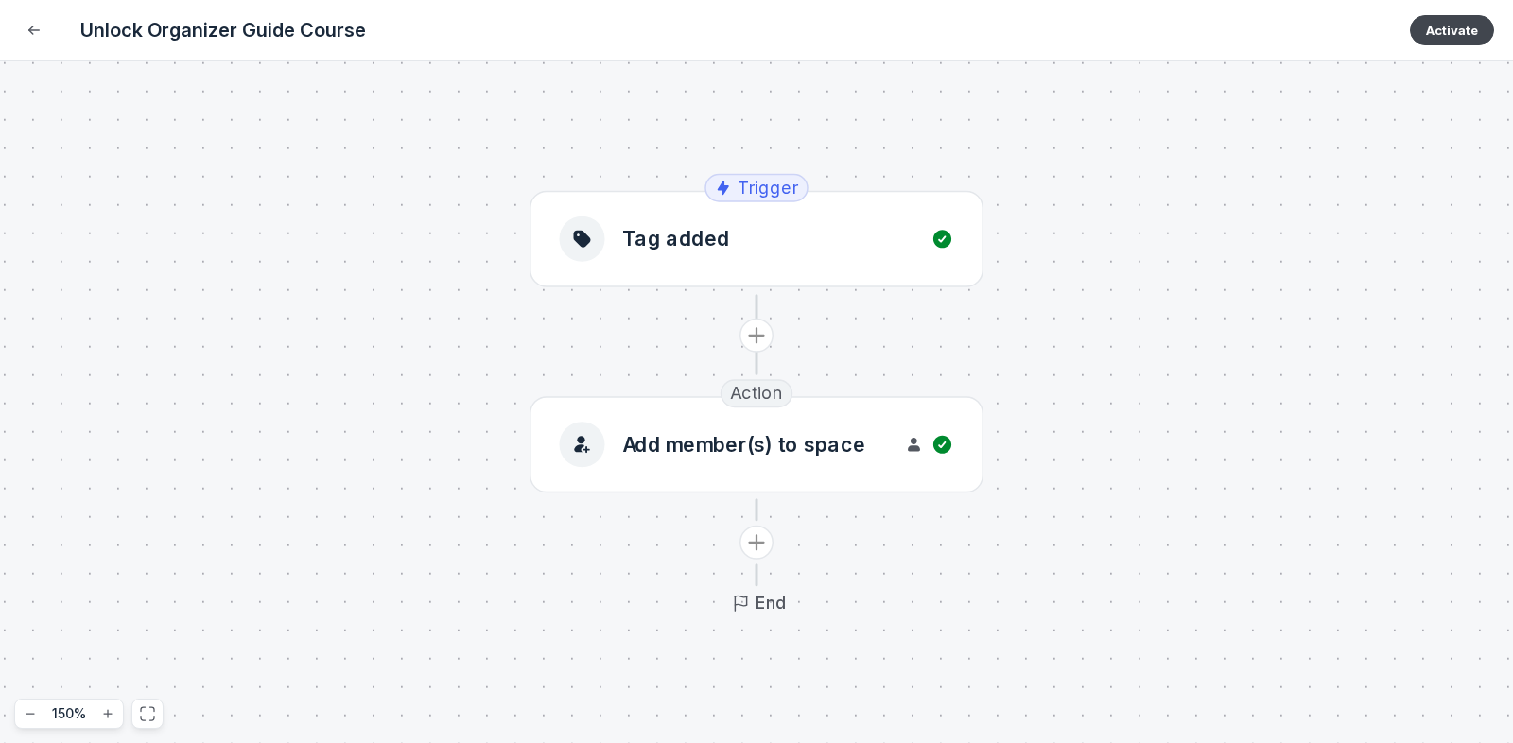
click at [1361, 35] on button "Activate" at bounding box center [1452, 30] width 84 height 30
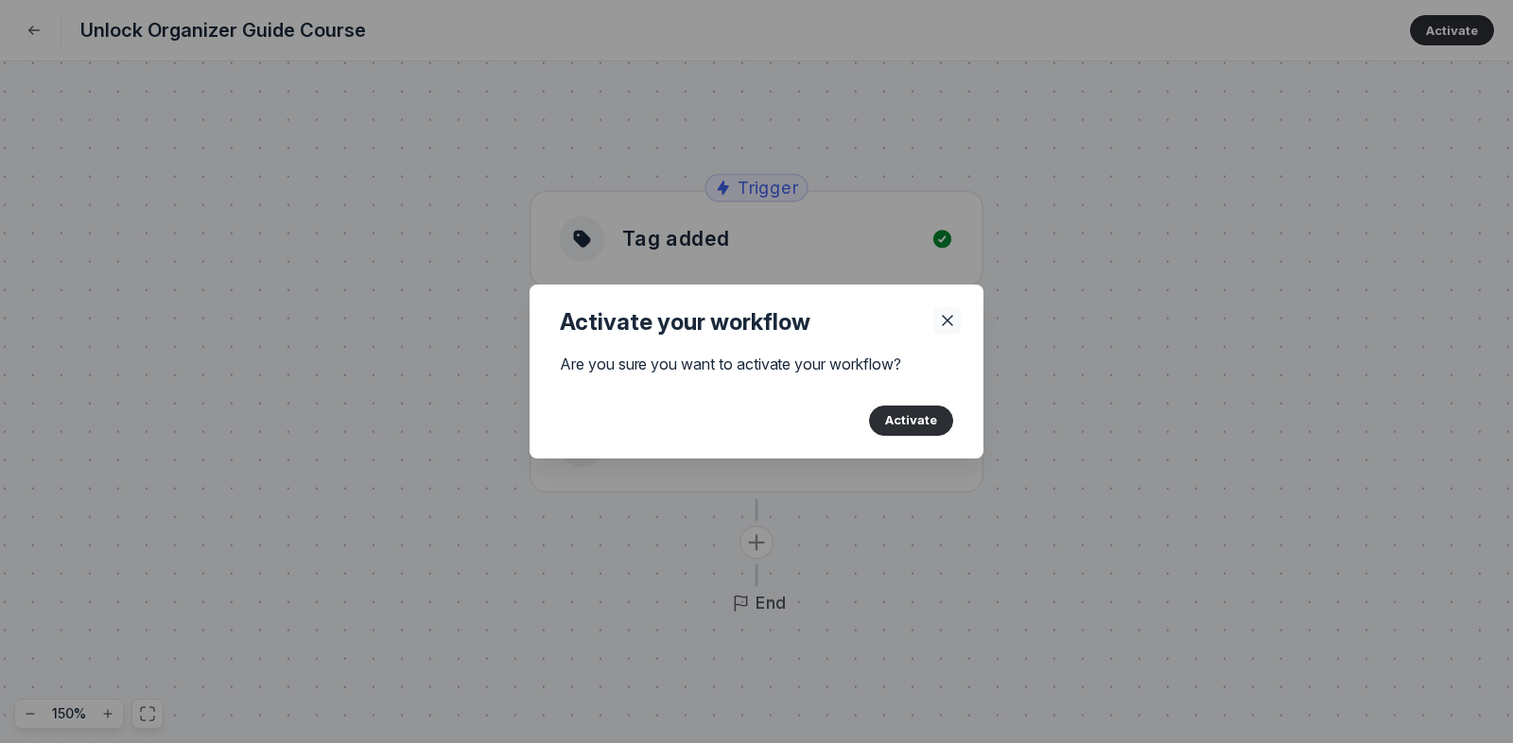
click at [951, 324] on use "Close" at bounding box center [947, 320] width 9 height 9
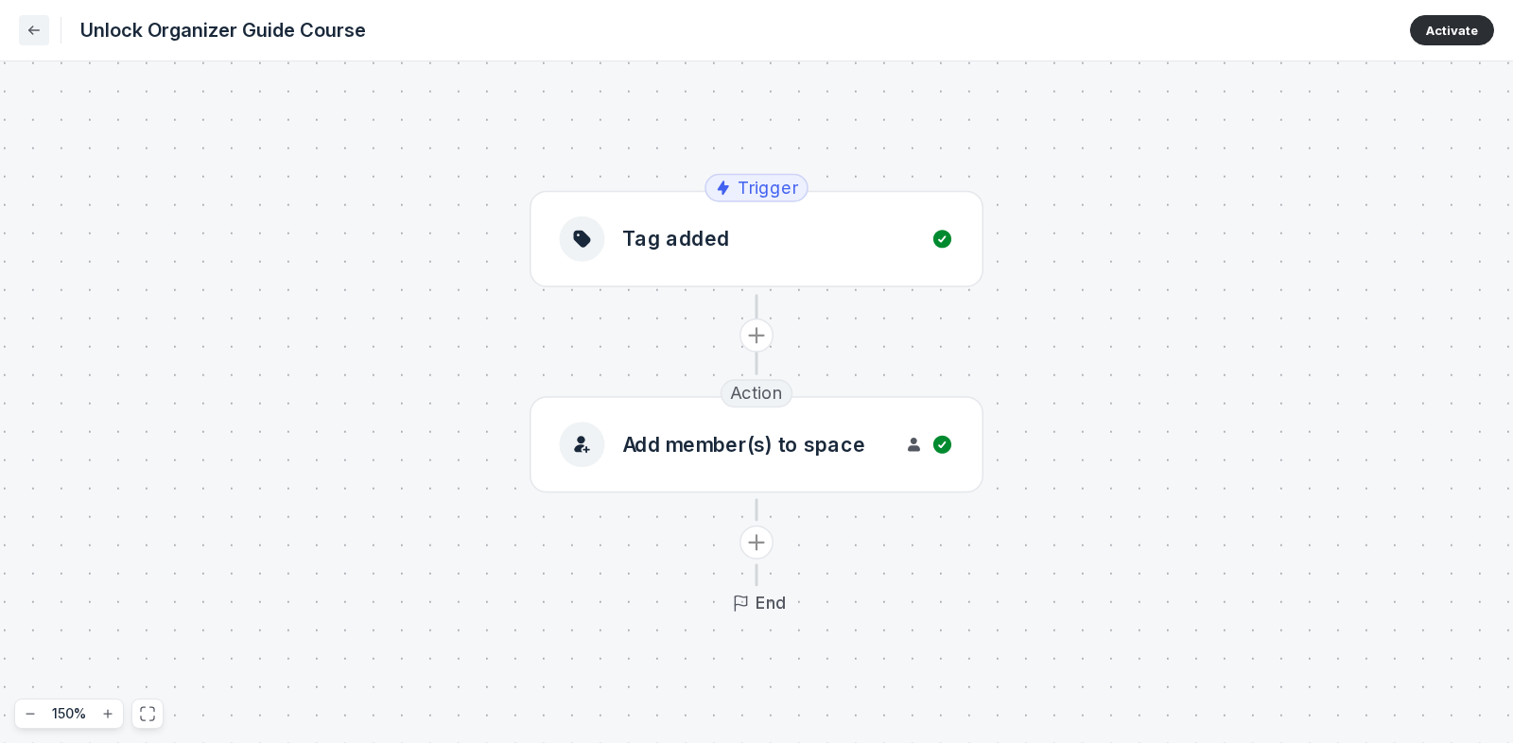
click at [37, 34] on icon "Back" at bounding box center [34, 30] width 19 height 19
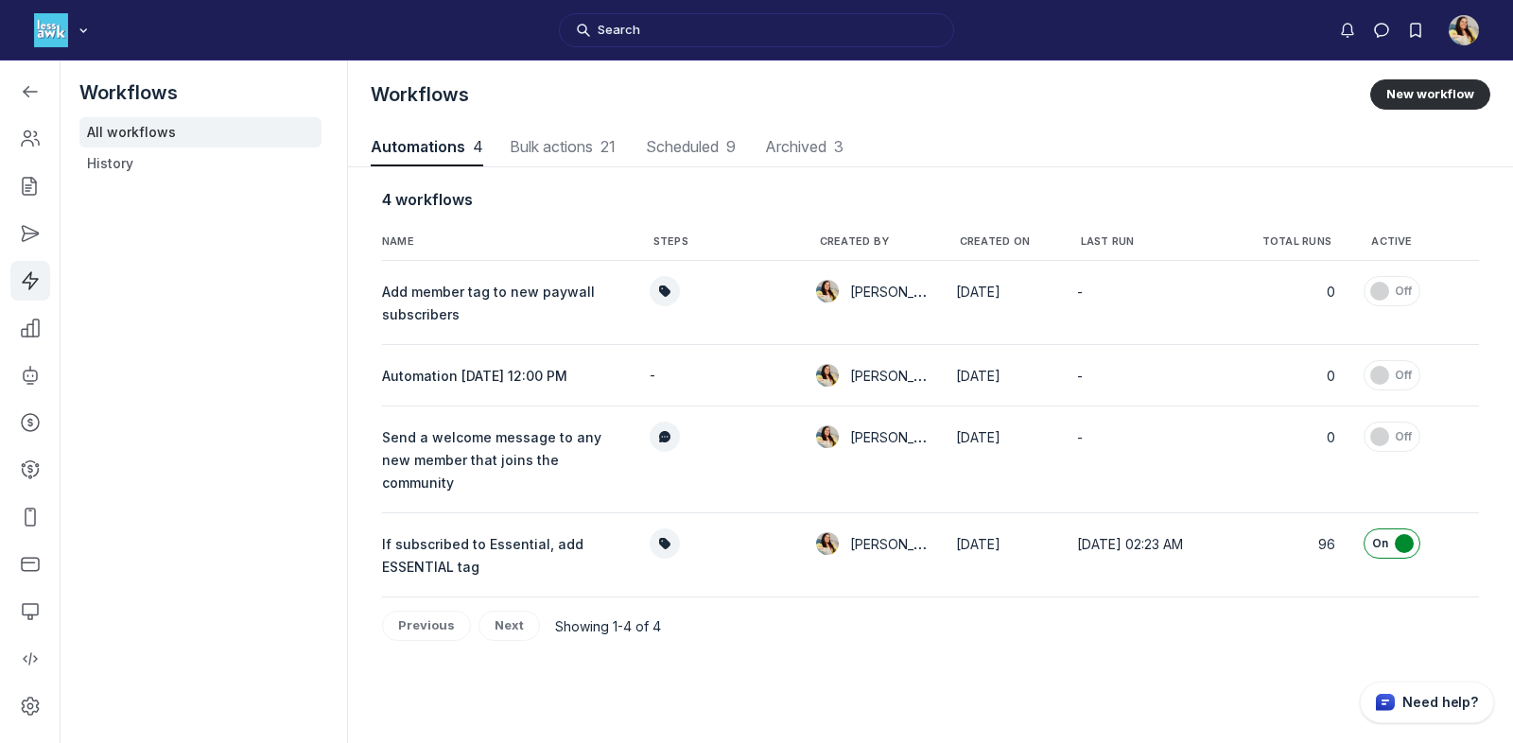
scroll to position [2559, 7467]
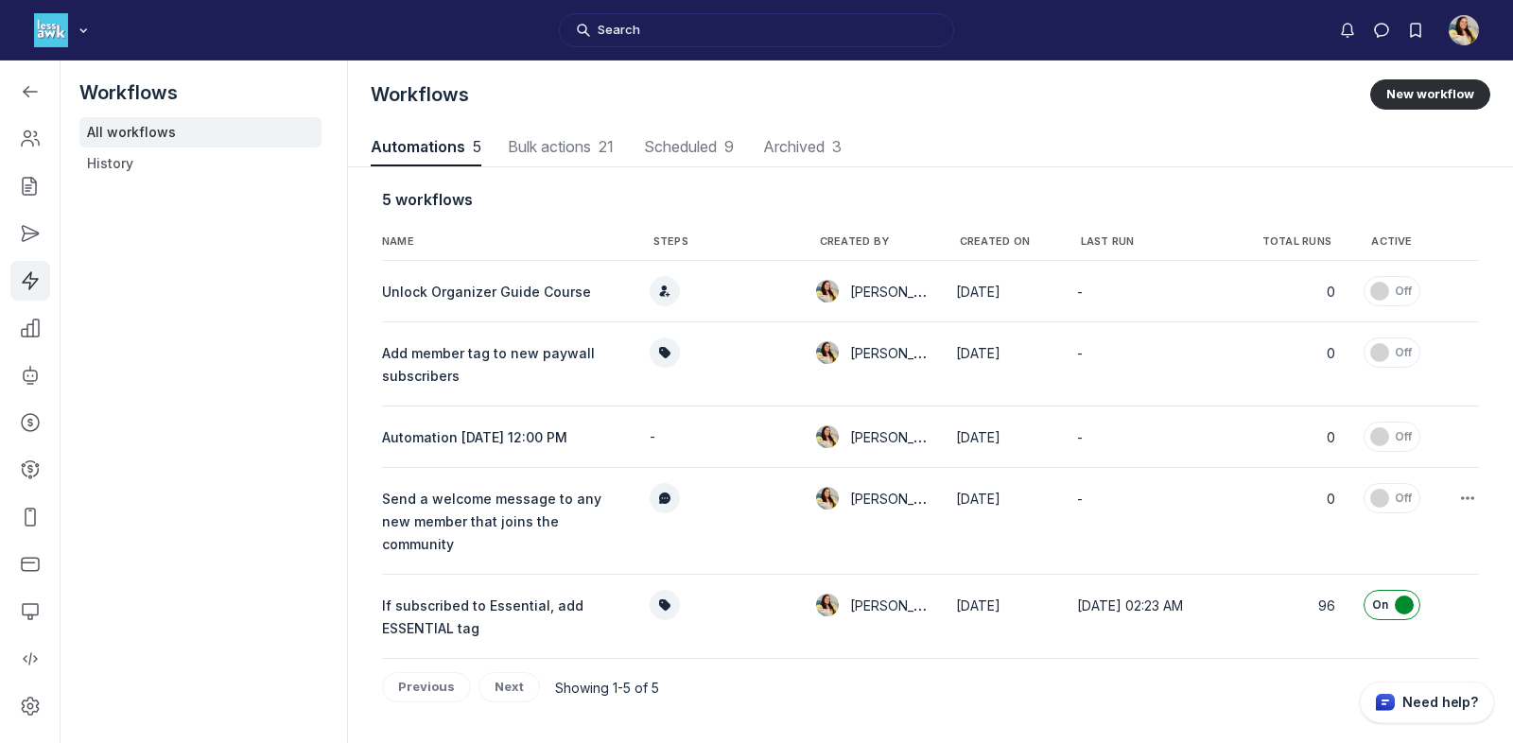
click at [510, 534] on span "Send a welcome message to any new member that joins the community" at bounding box center [491, 521] width 219 height 61
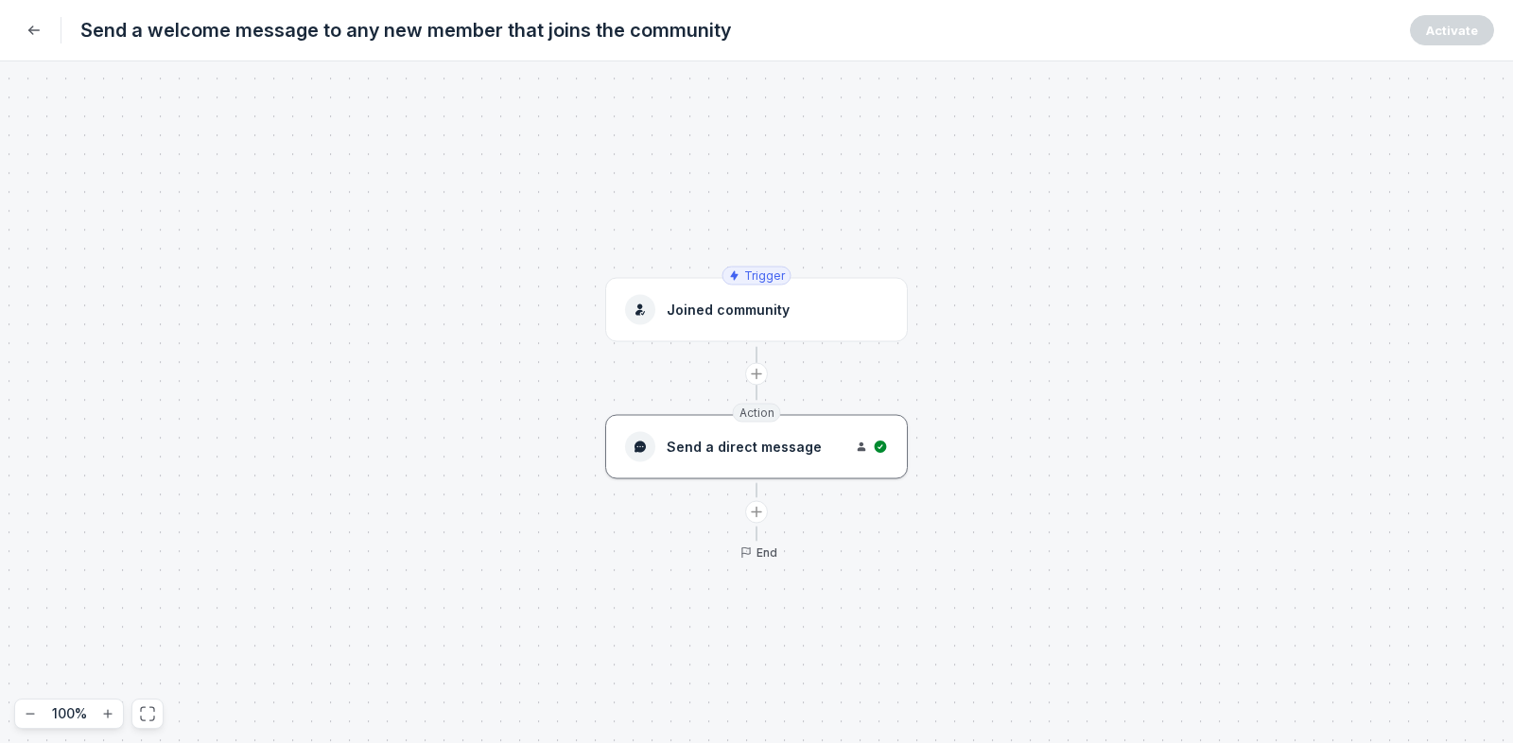
click at [699, 434] on div "Send a direct message" at bounding box center [723, 447] width 197 height 30
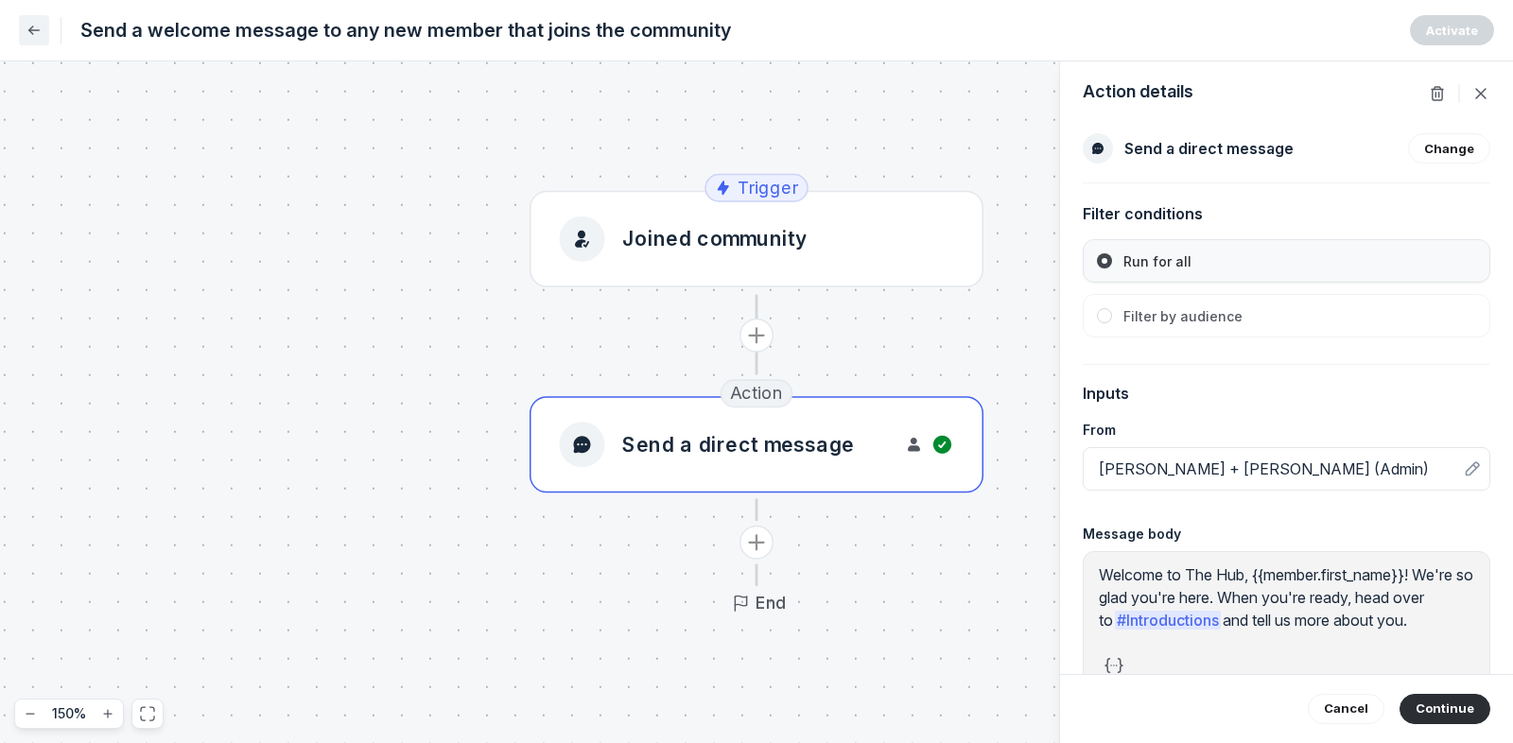
click at [43, 37] on icon "Back" at bounding box center [34, 30] width 19 height 19
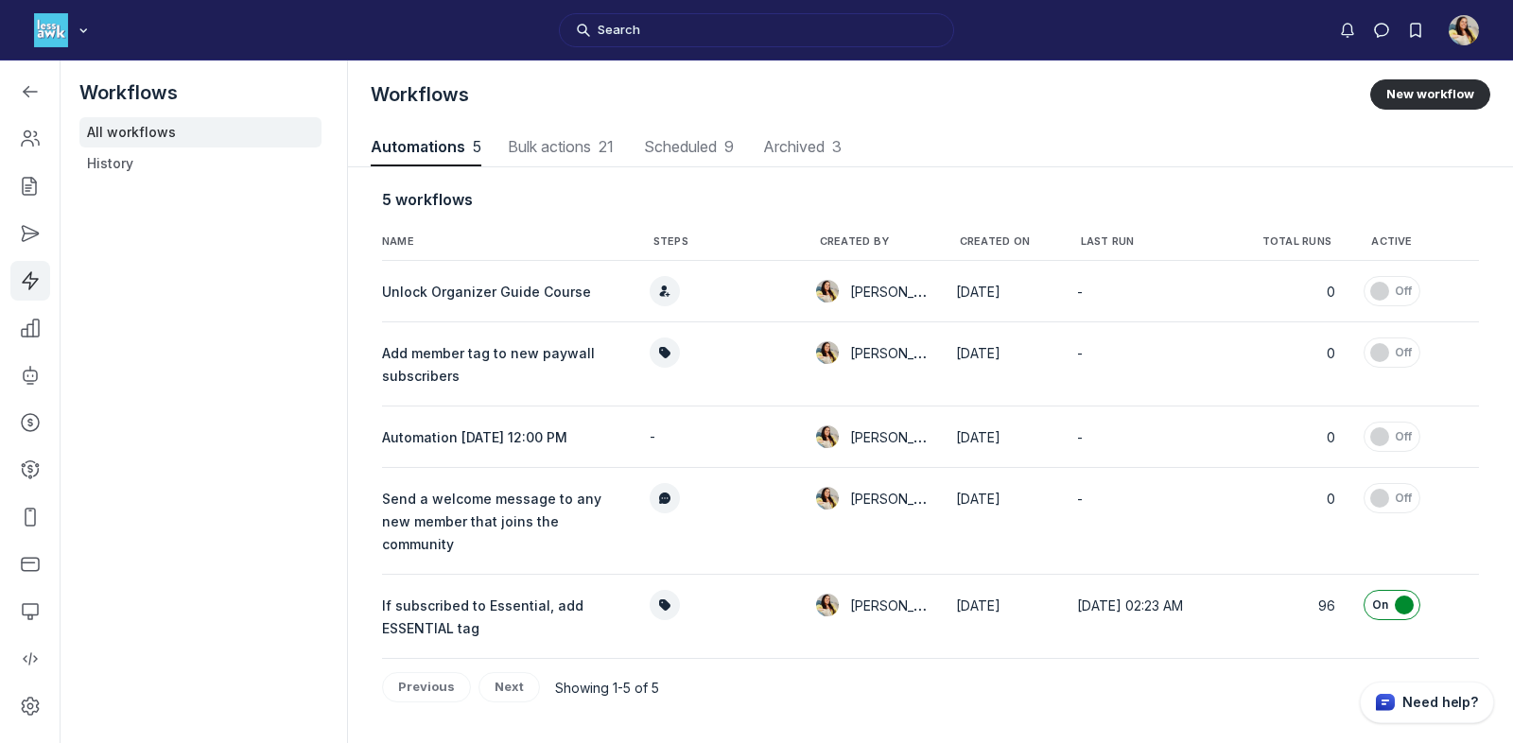
scroll to position [2559, 7467]
click at [1361, 439] on use "button" at bounding box center [1467, 437] width 13 height 4
click at [1346, 609] on button "Delete" at bounding box center [1373, 605] width 180 height 32
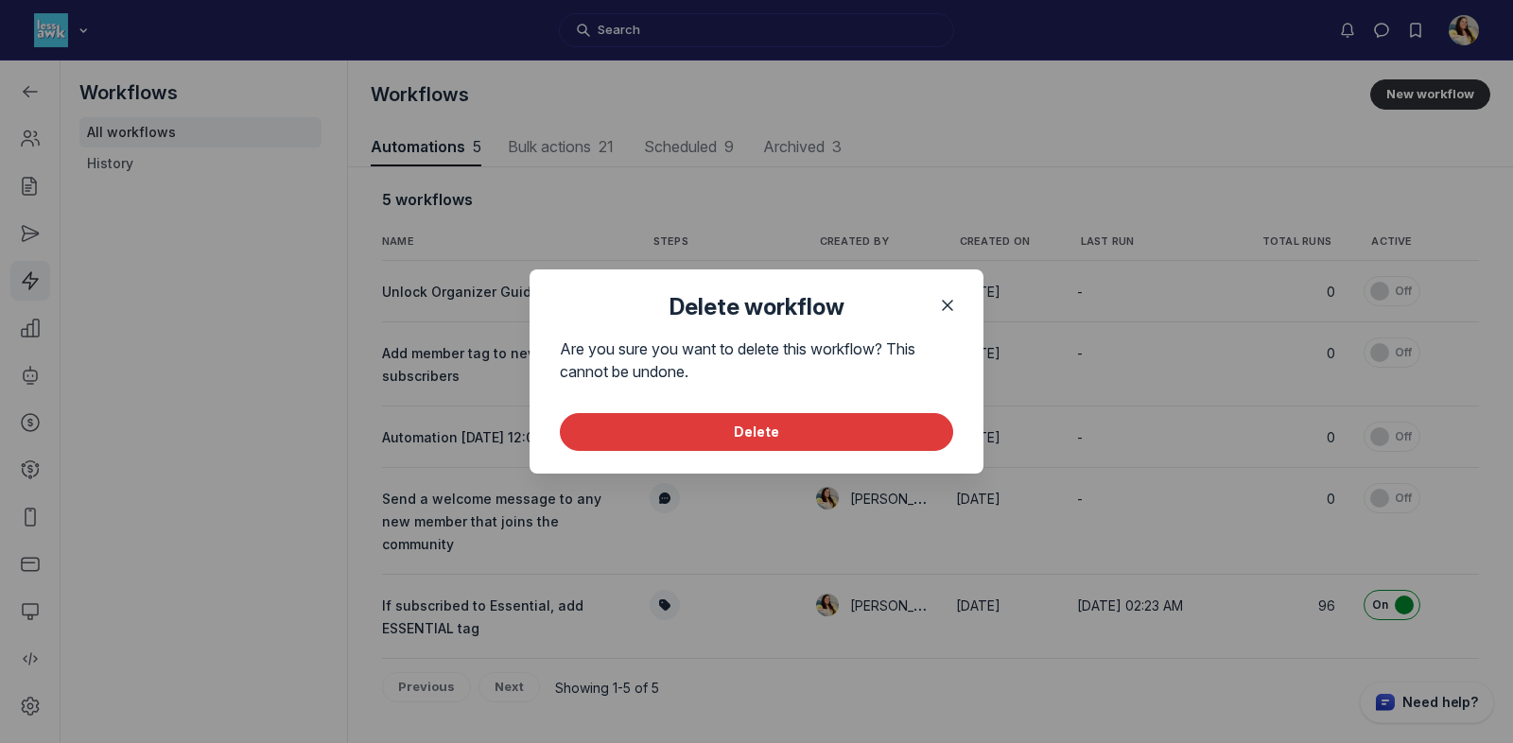
click at [893, 449] on button "Delete" at bounding box center [756, 432] width 393 height 38
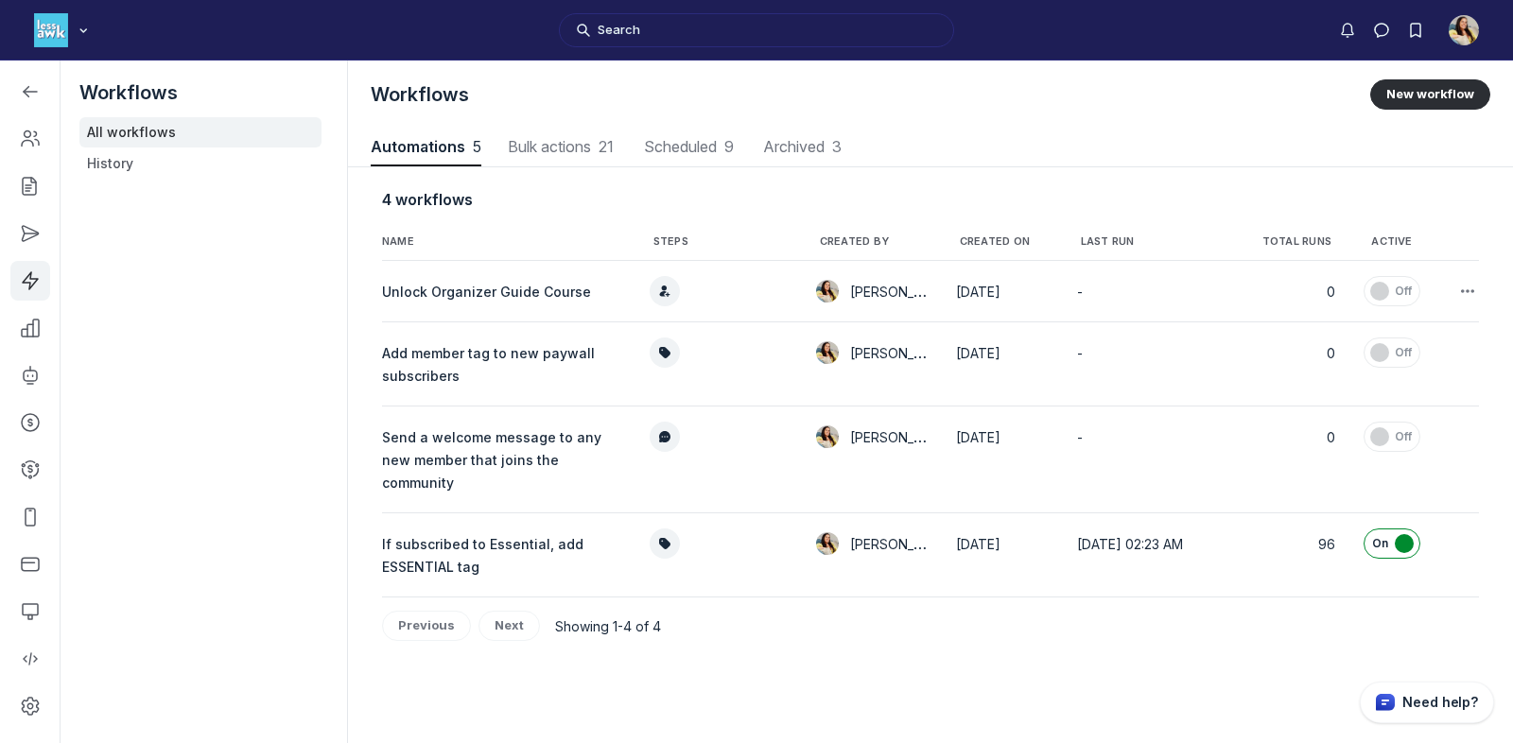
click at [496, 294] on span "Unlock Organizer Guide Course" at bounding box center [486, 292] width 209 height 16
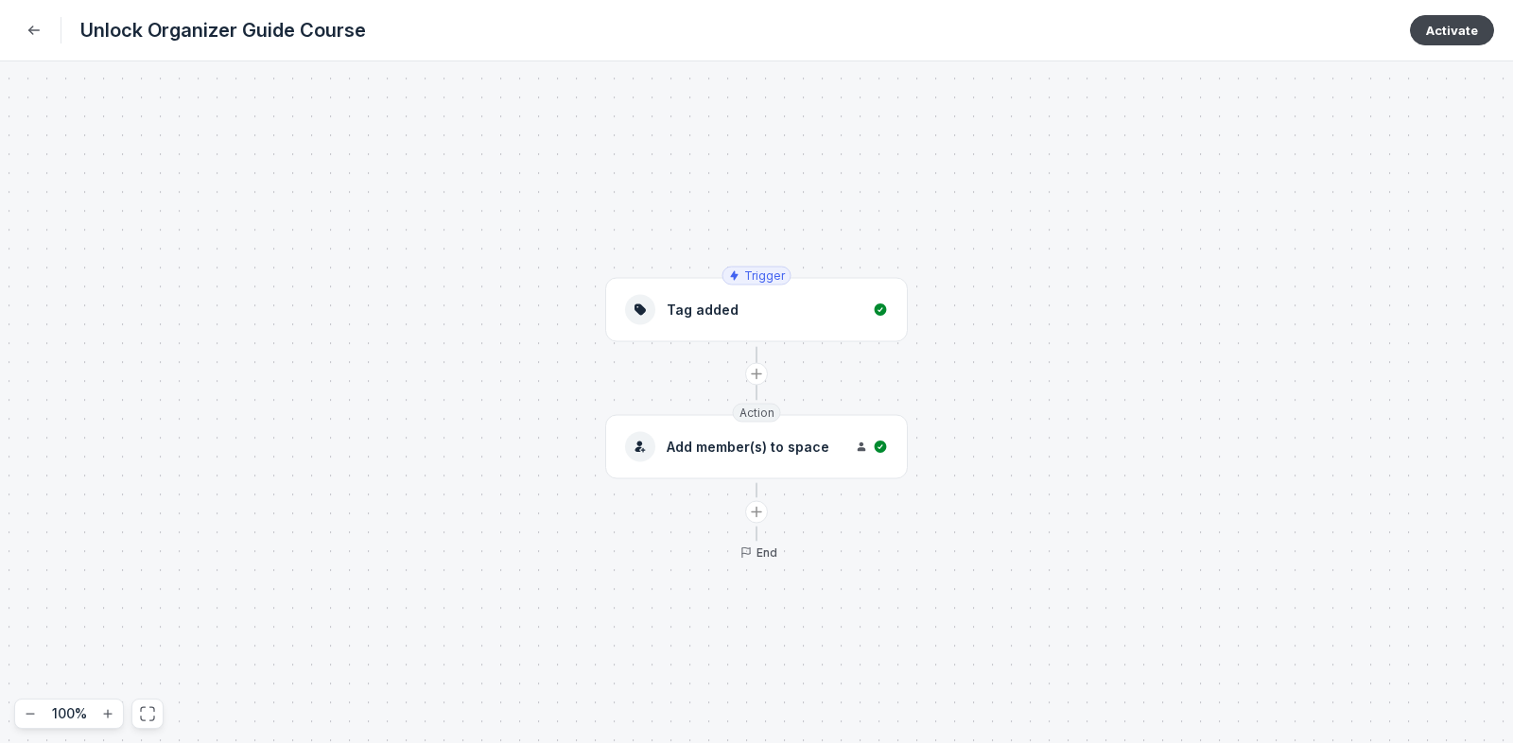
click at [1361, 37] on button "Activate" at bounding box center [1452, 30] width 84 height 30
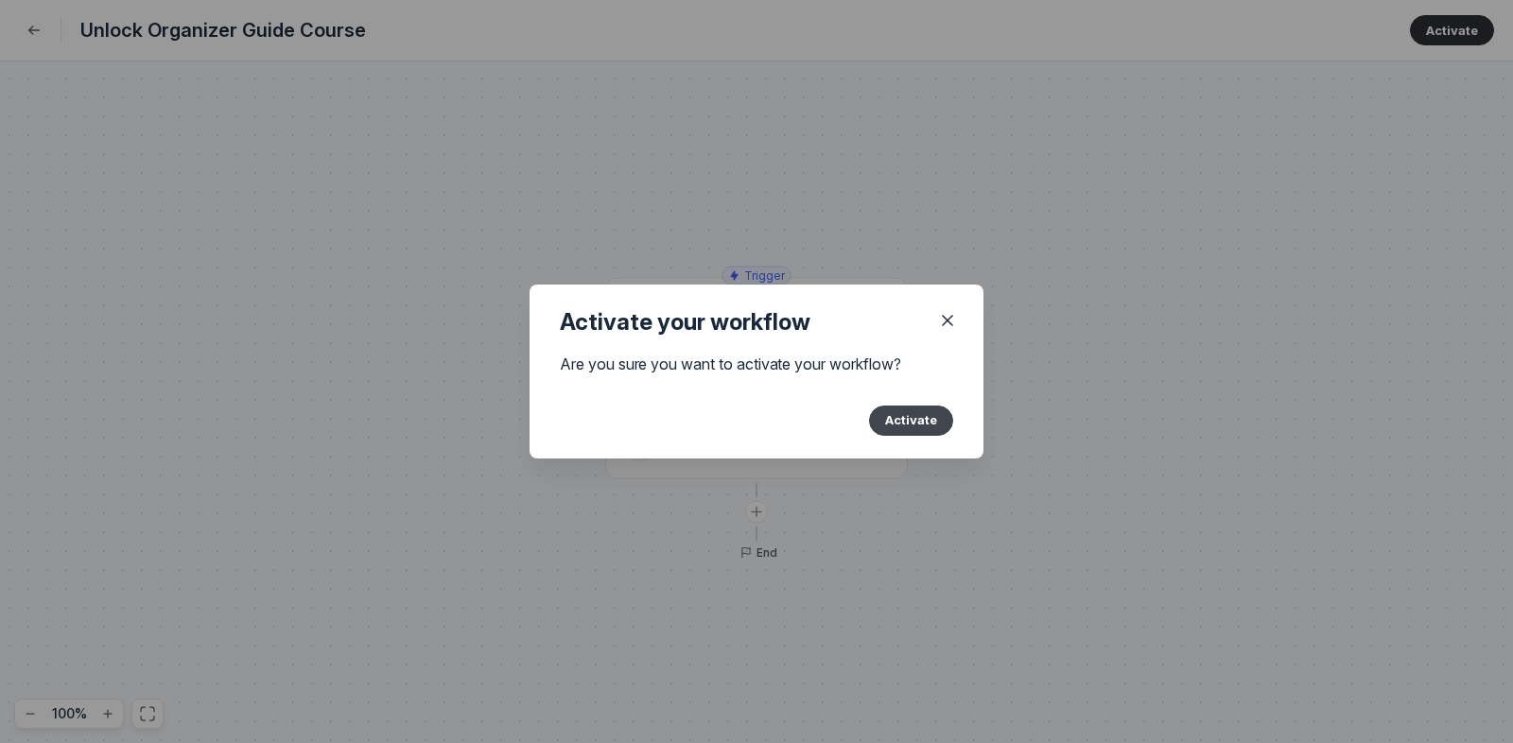
click at [890, 432] on button "Activate" at bounding box center [911, 421] width 84 height 30
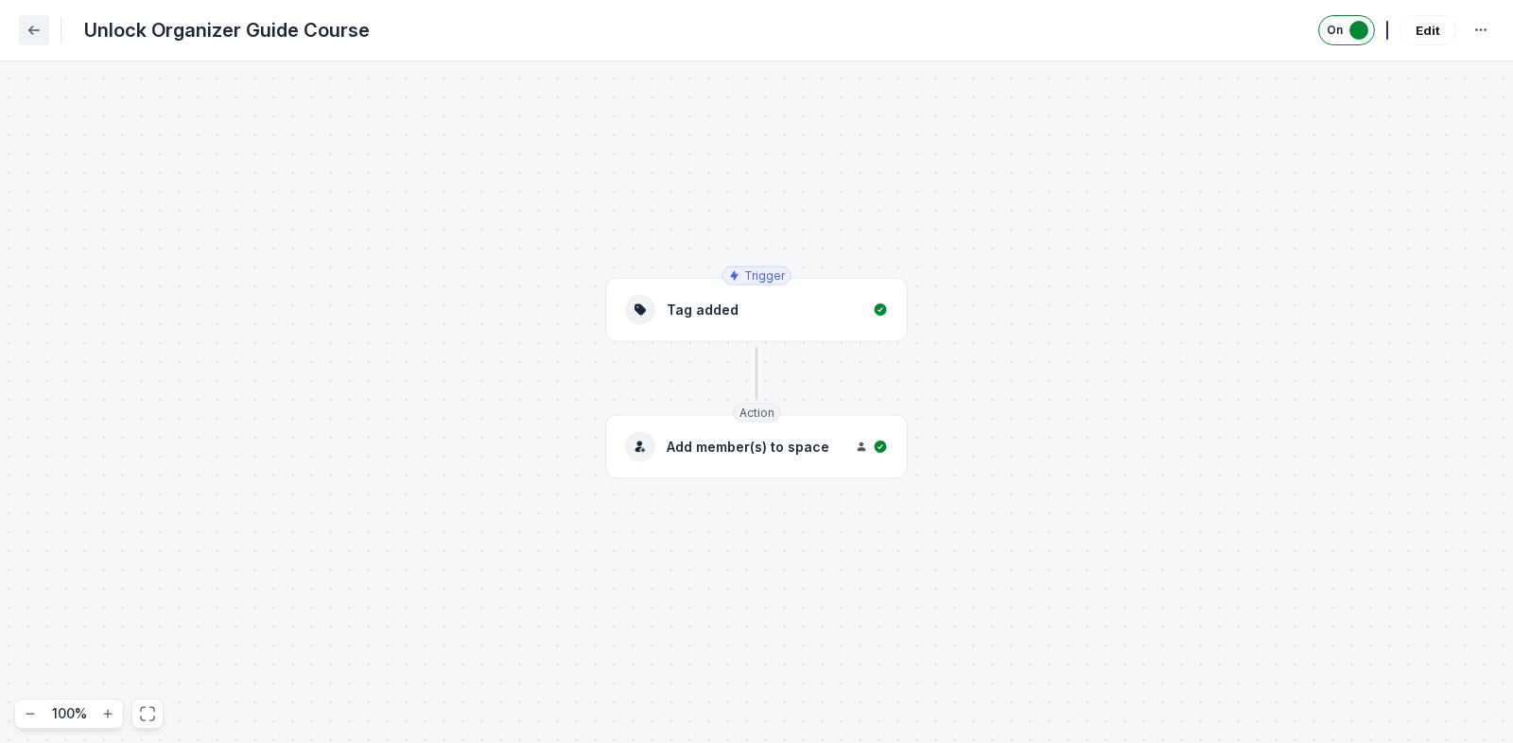
click at [31, 29] on use "Back" at bounding box center [34, 30] width 10 height 8
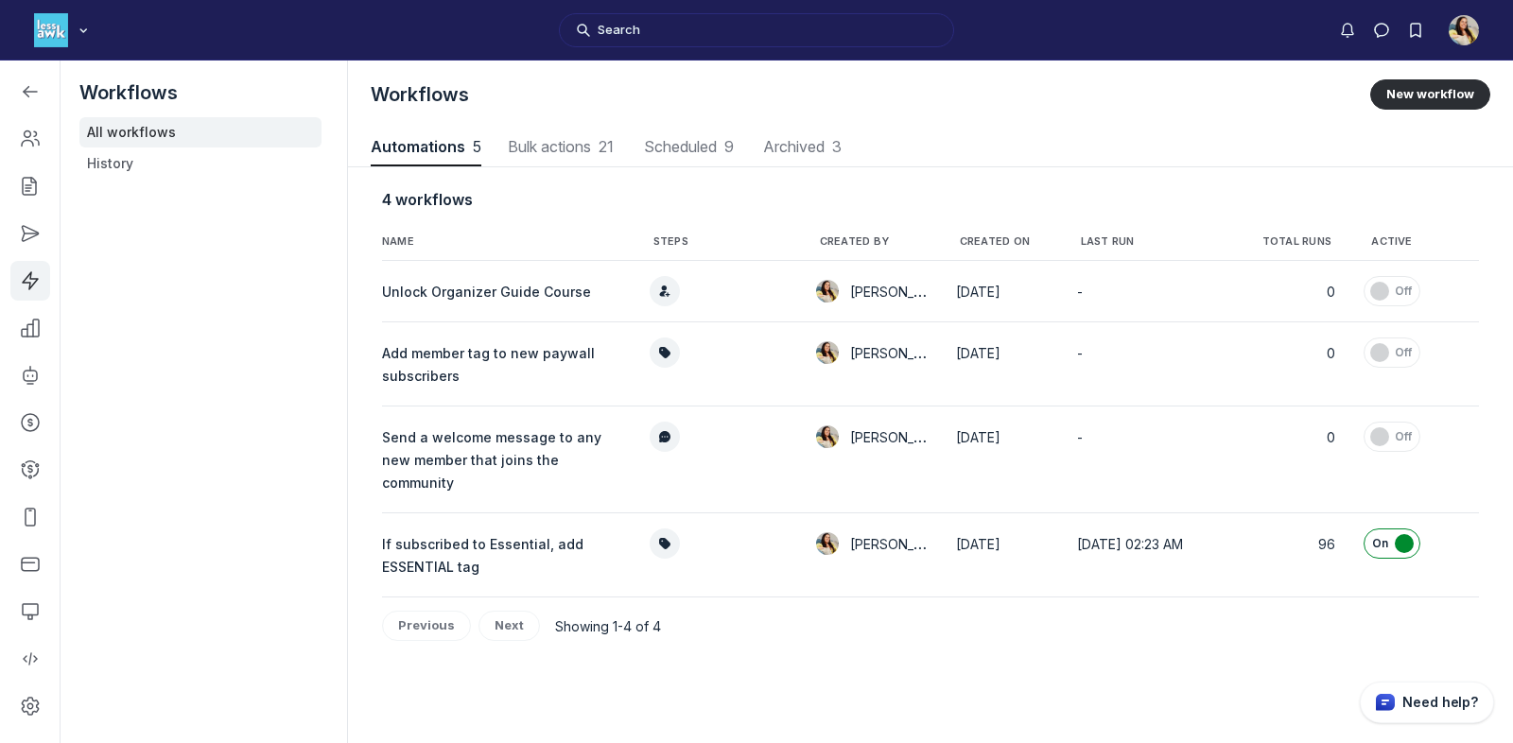
scroll to position [2559, 7467]
click at [33, 88] on icon "Left Sidebar" at bounding box center [30, 91] width 19 height 19
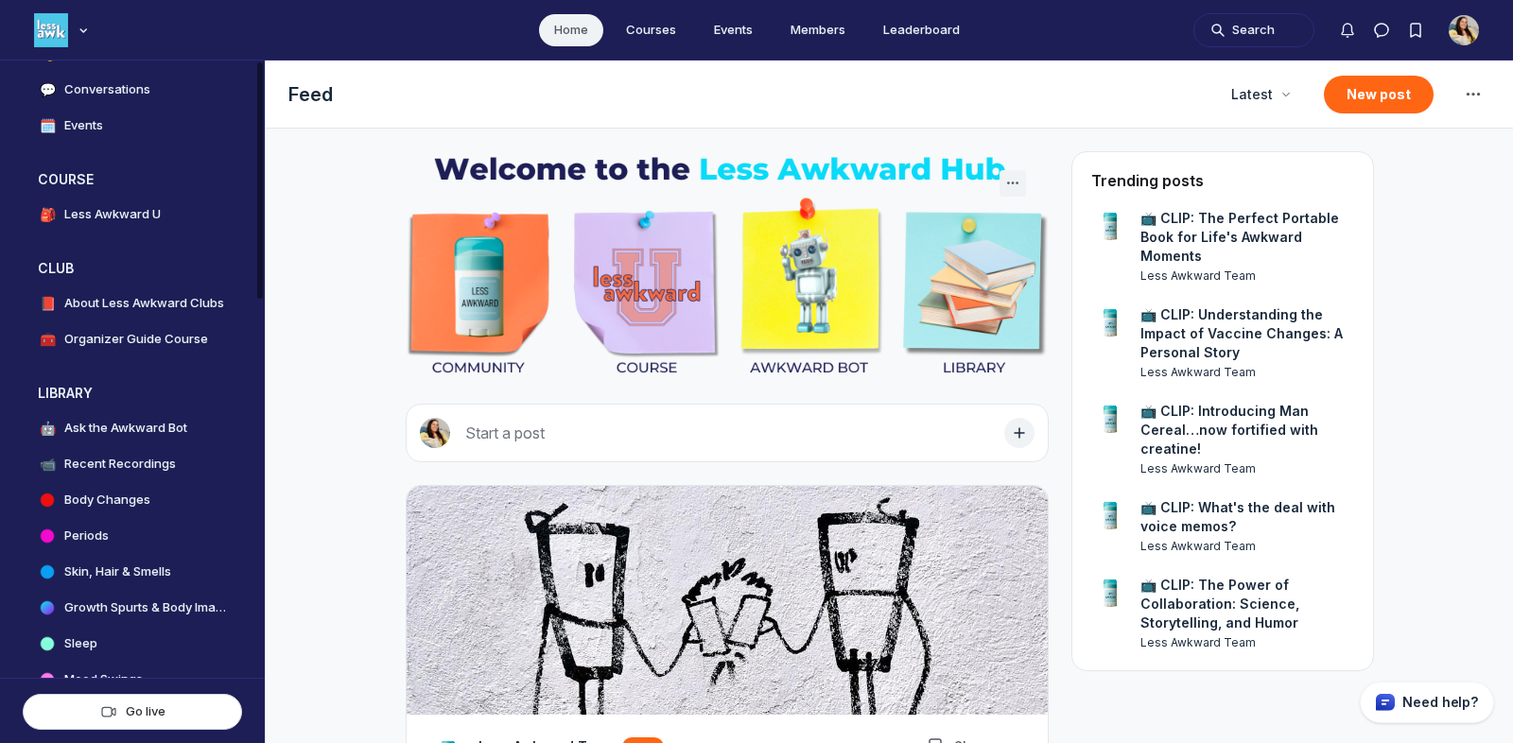
scroll to position [240, 0]
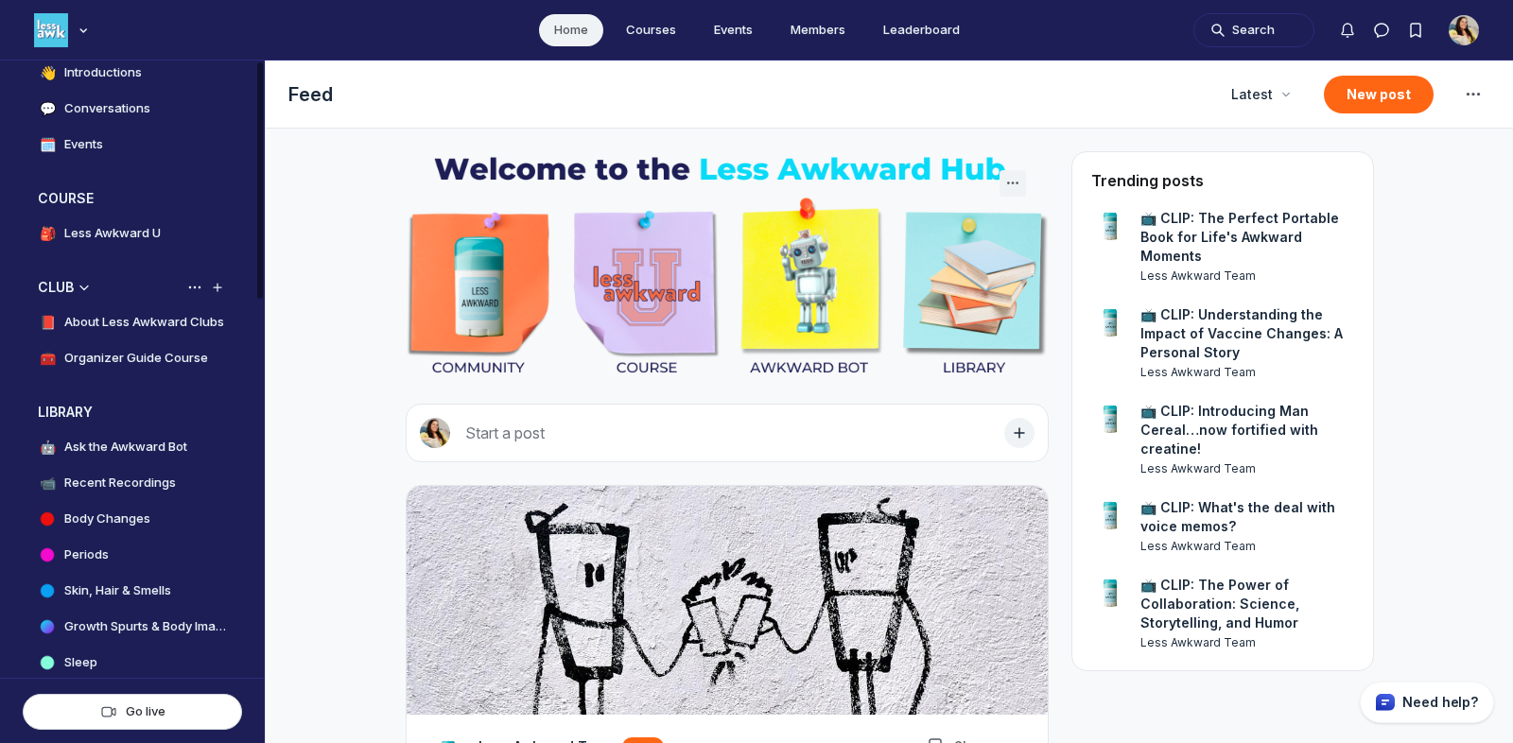
click at [129, 362] on h4 "Organizer Guide Course" at bounding box center [136, 358] width 144 height 19
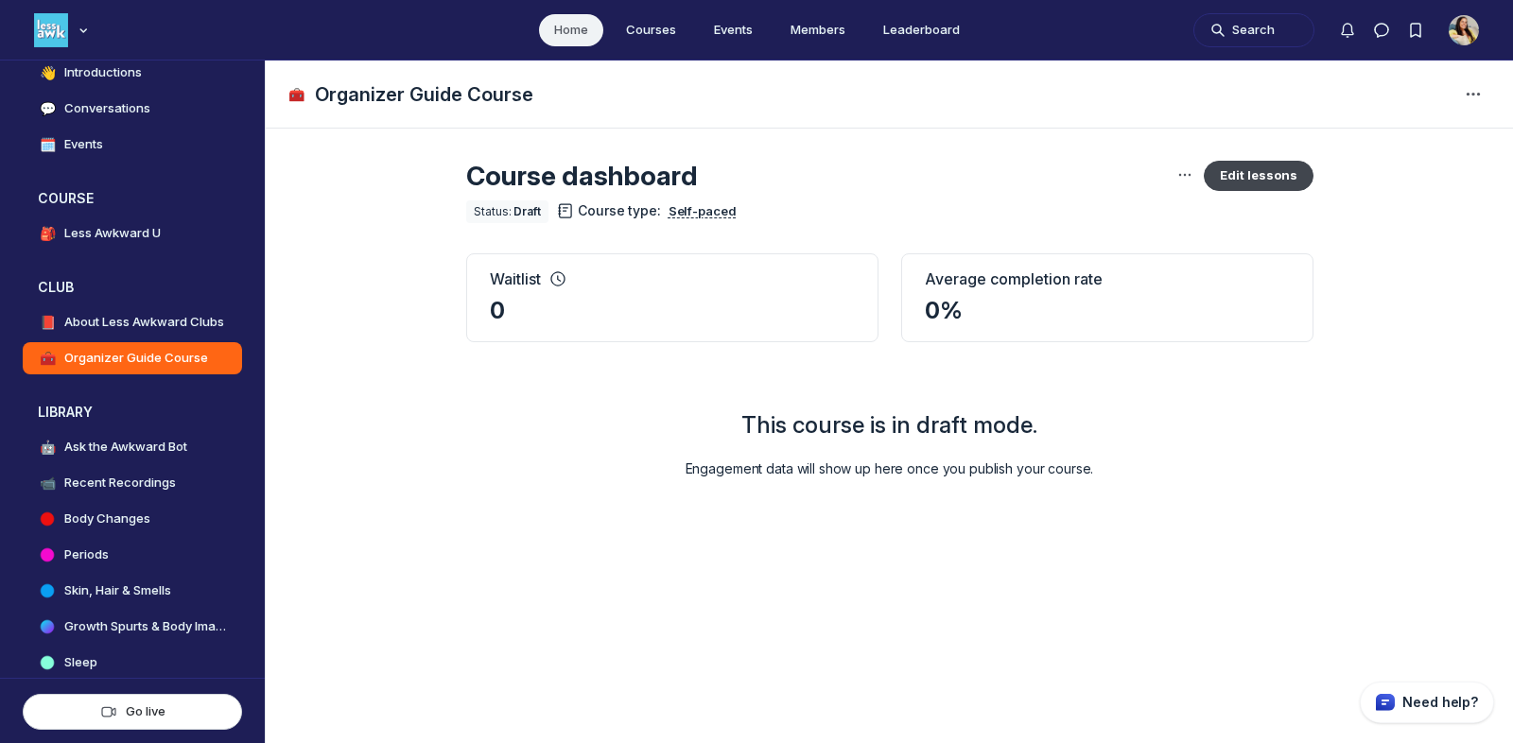
click at [1243, 163] on button "Edit lessons" at bounding box center [1259, 176] width 110 height 30
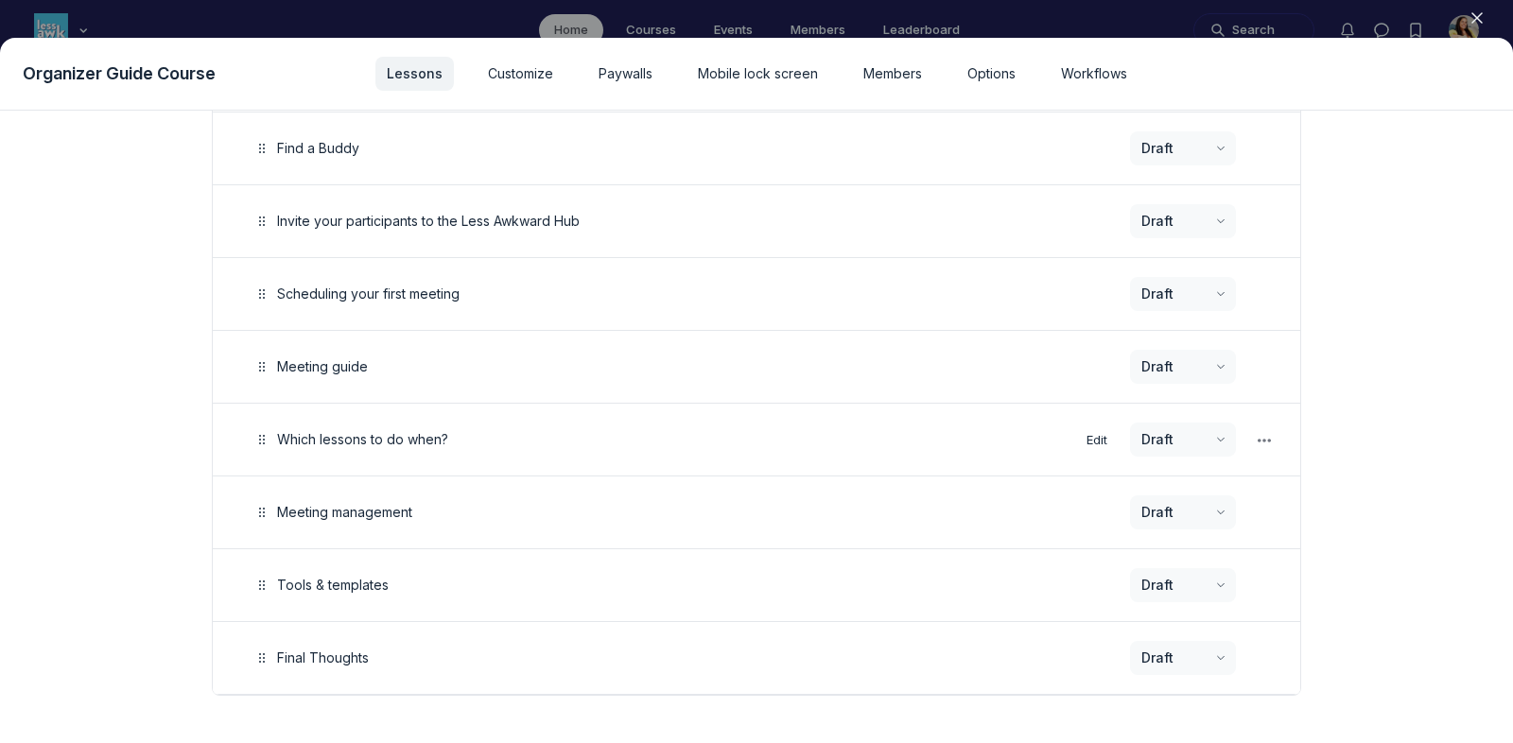
scroll to position [385, 0]
click at [1095, 426] on button "Edit" at bounding box center [1097, 439] width 36 height 26
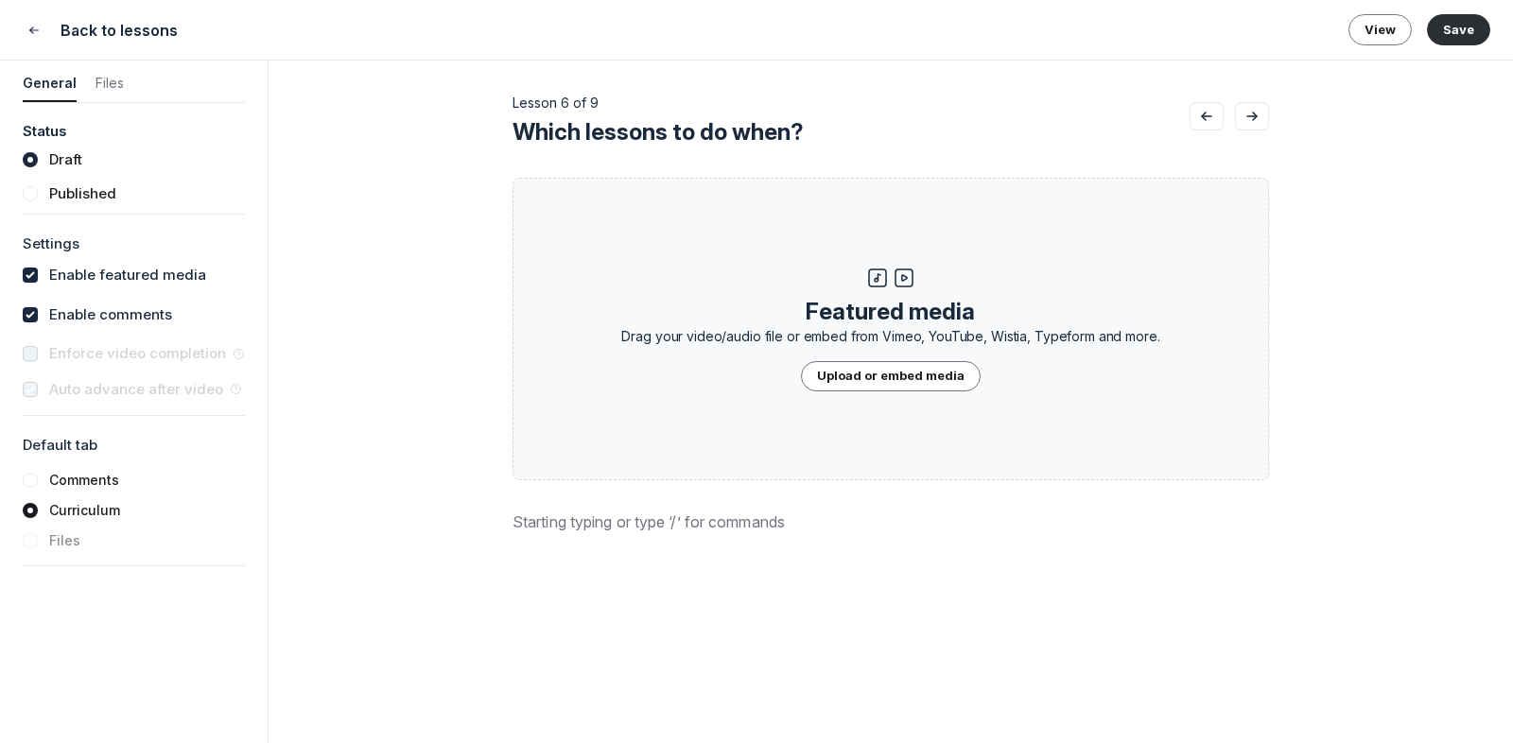
click at [184, 273] on label "Enable featured media" at bounding box center [127, 276] width 157 height 22
click at [38, 273] on input "checkbox" at bounding box center [30, 275] width 15 height 15
checkbox input "false"
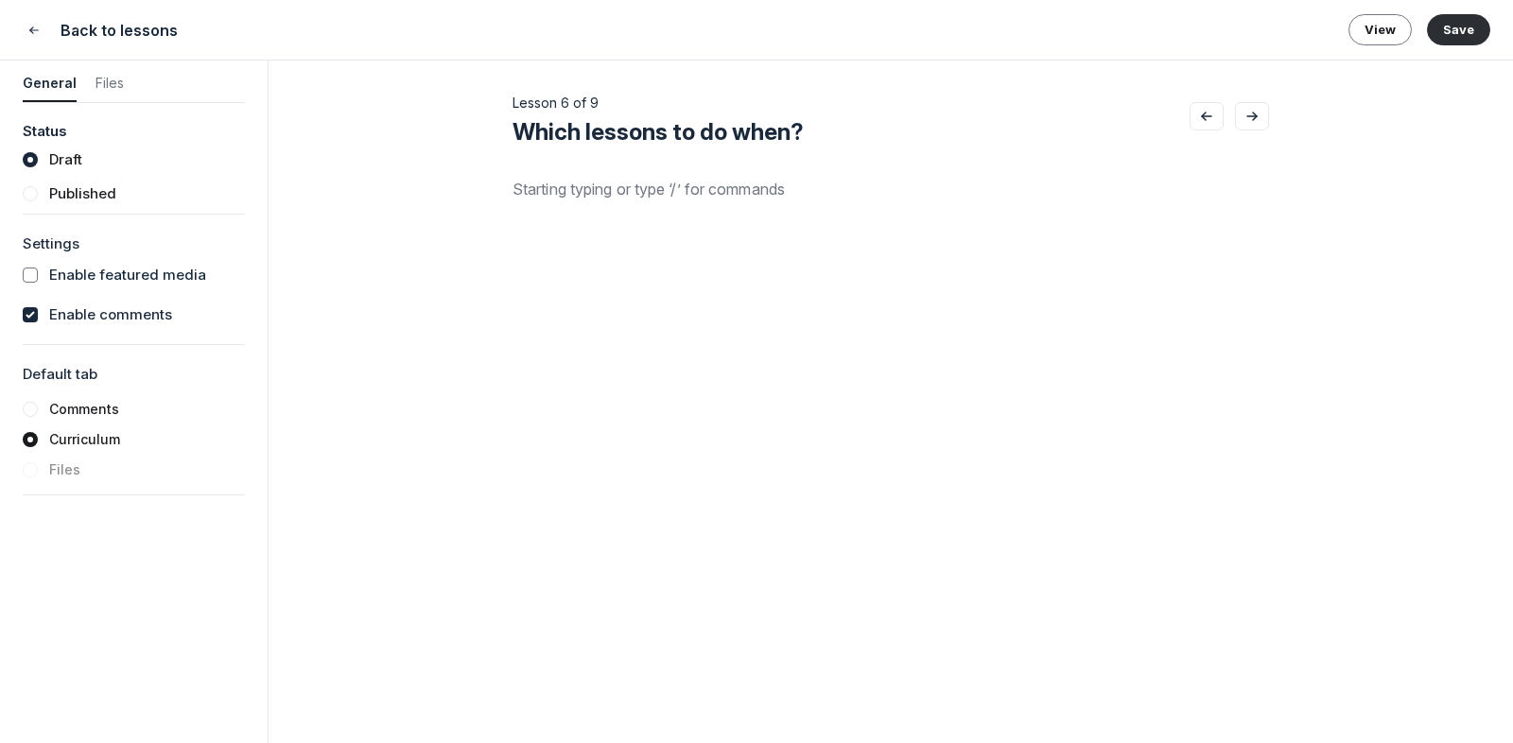
click at [111, 312] on label "Enable comments" at bounding box center [110, 315] width 123 height 22
click at [38, 312] on input "checkbox" at bounding box center [30, 314] width 15 height 15
checkbox input "false"
click at [632, 234] on div at bounding box center [890, 414] width 756 height 473
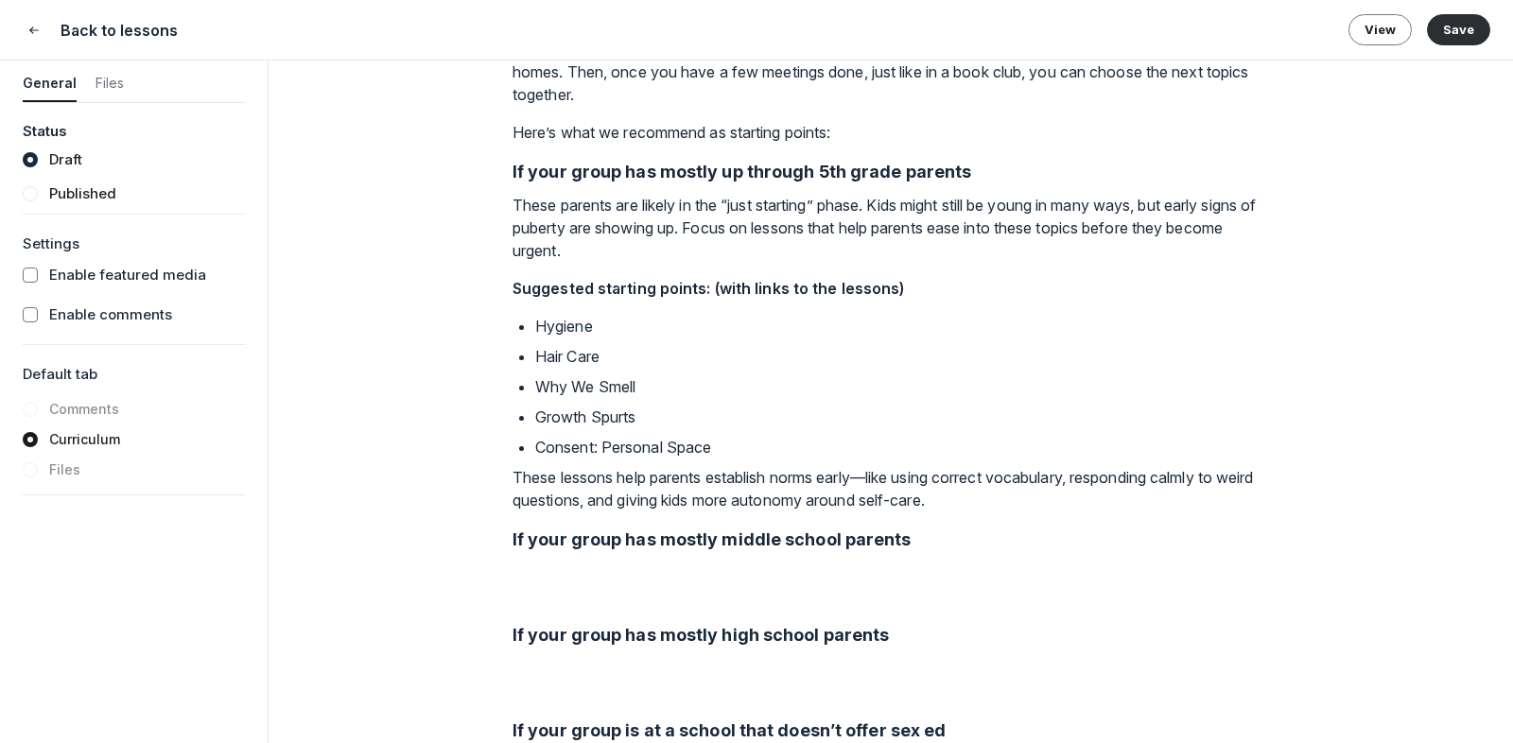
scroll to position [356, 0]
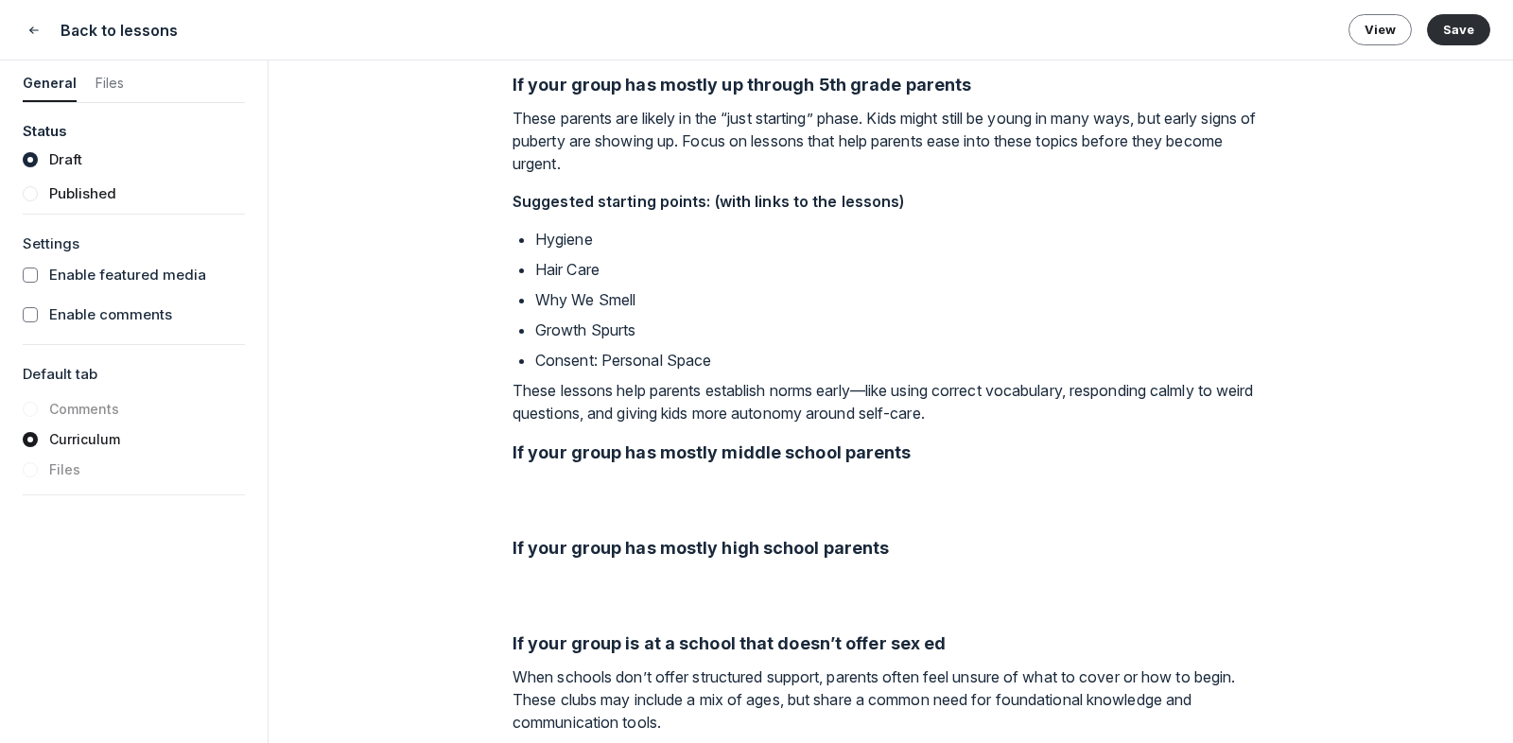
click at [573, 251] on p "Hygiene" at bounding box center [902, 239] width 734 height 23
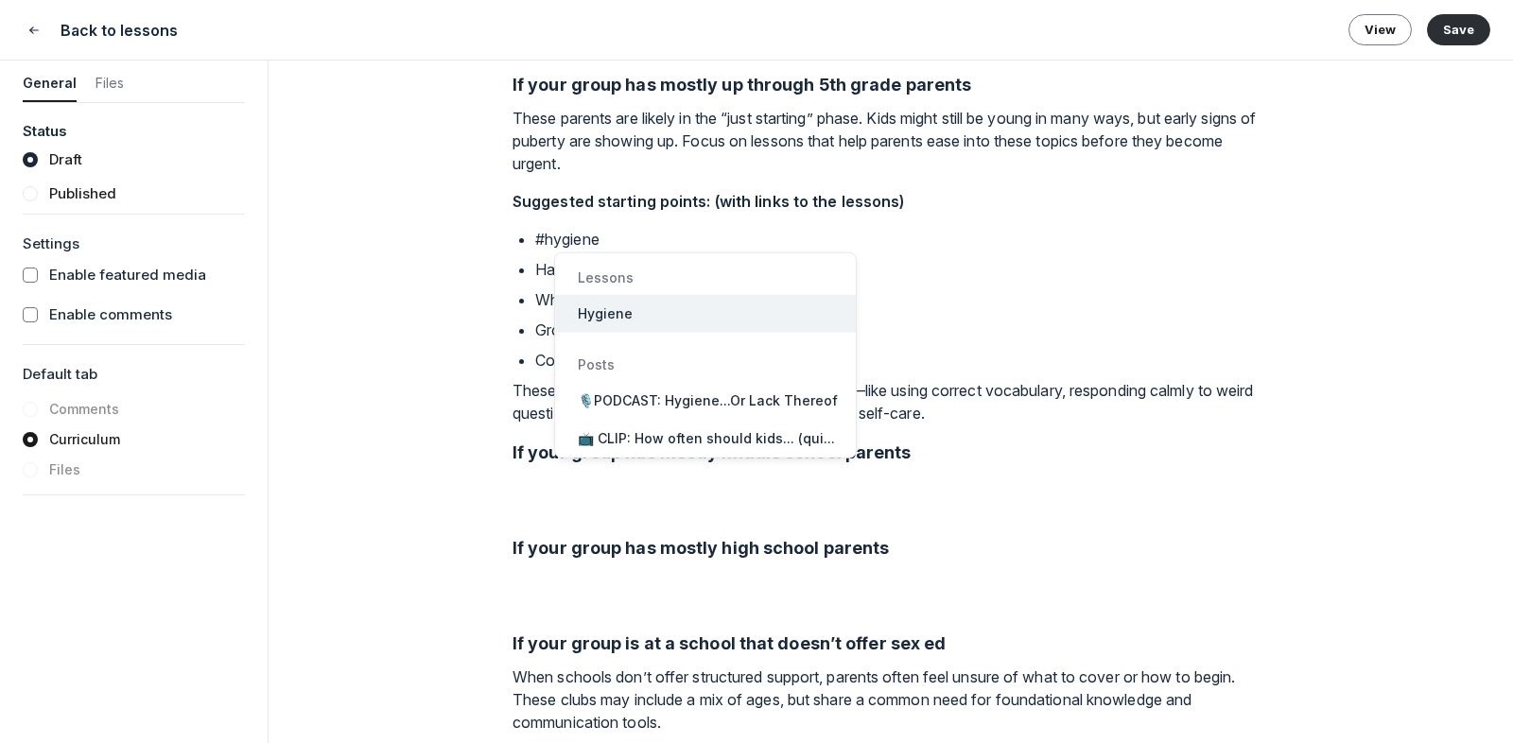
click at [624, 310] on span "Hygiene" at bounding box center [605, 313] width 55 height 19
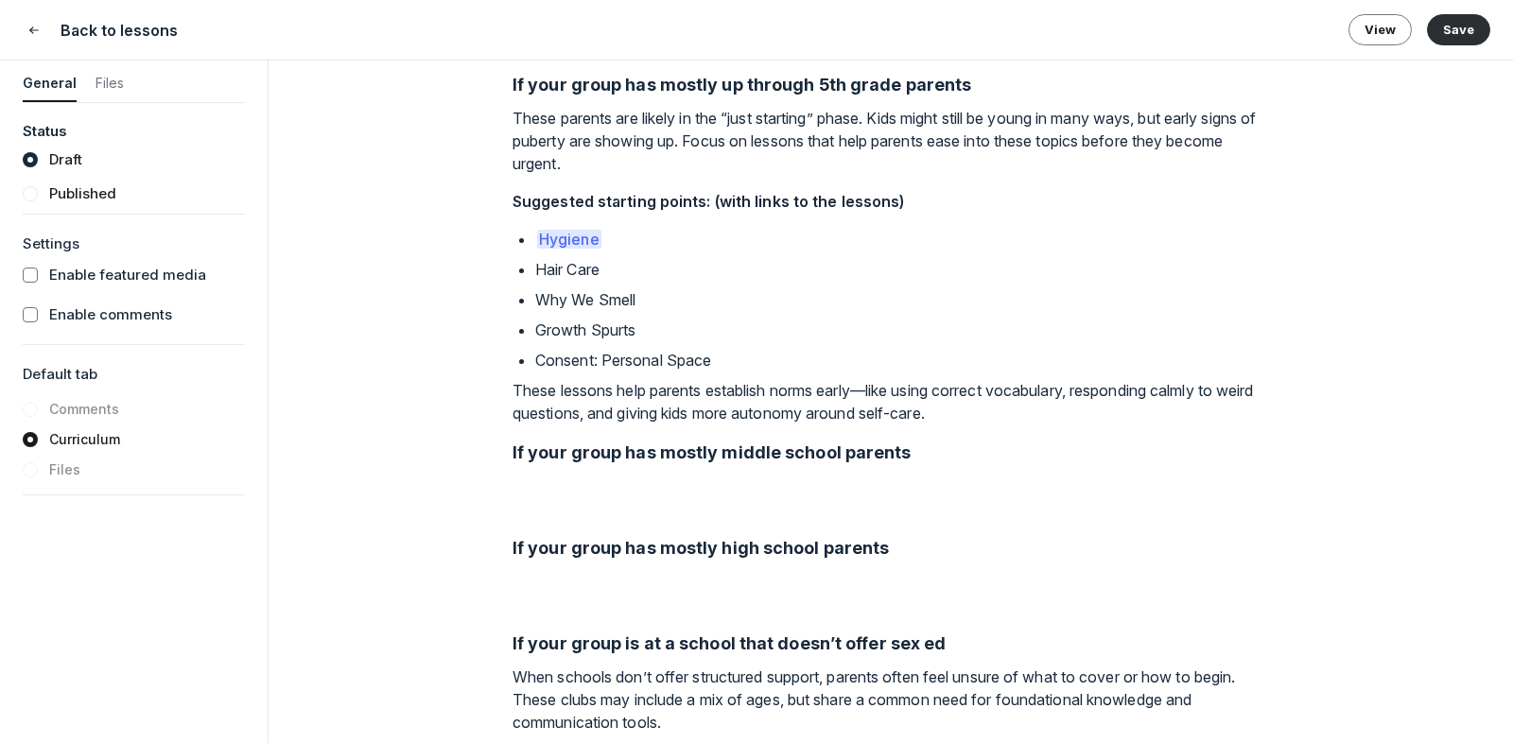
click at [605, 281] on p "Hair Care" at bounding box center [902, 269] width 734 height 23
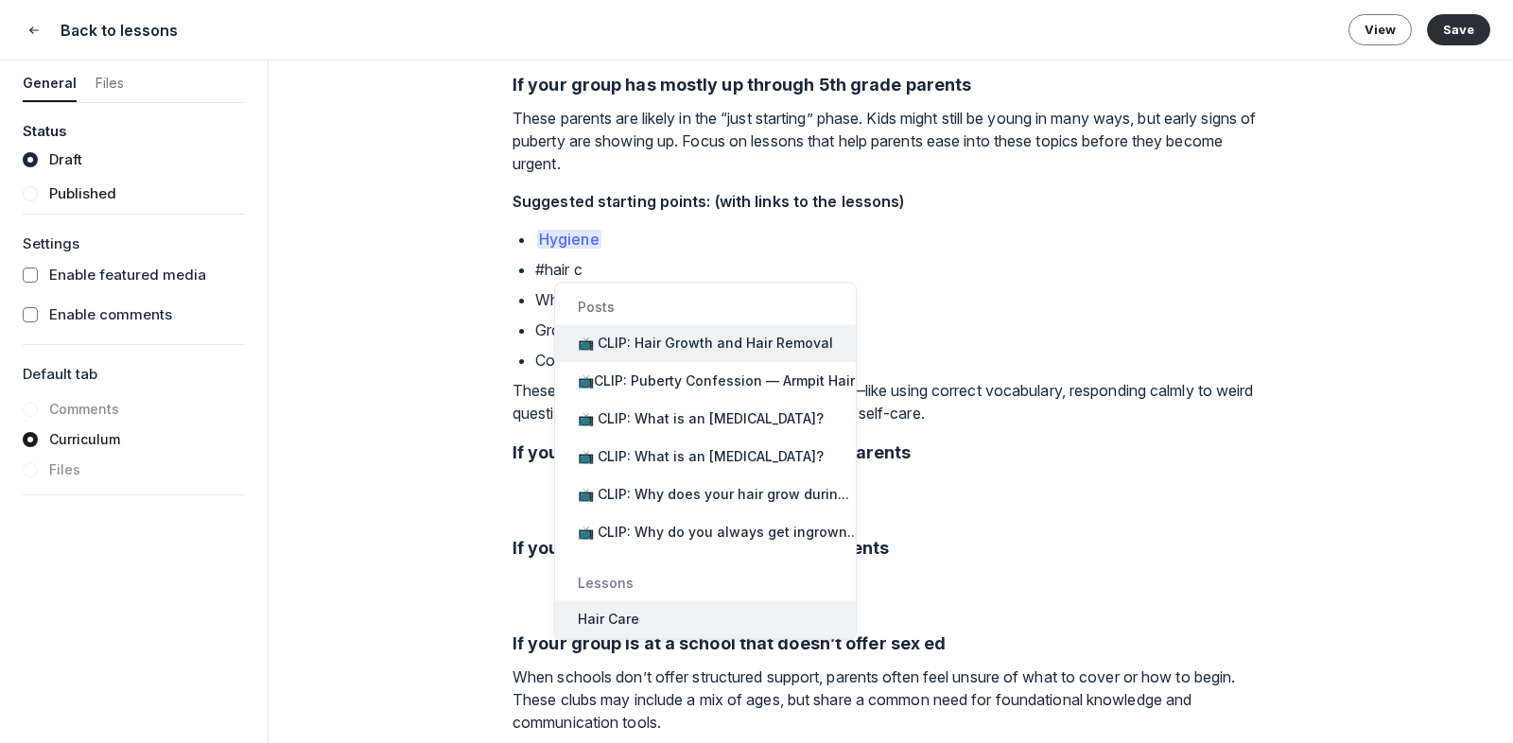
click at [611, 605] on button "Hair Care" at bounding box center [705, 619] width 301 height 38
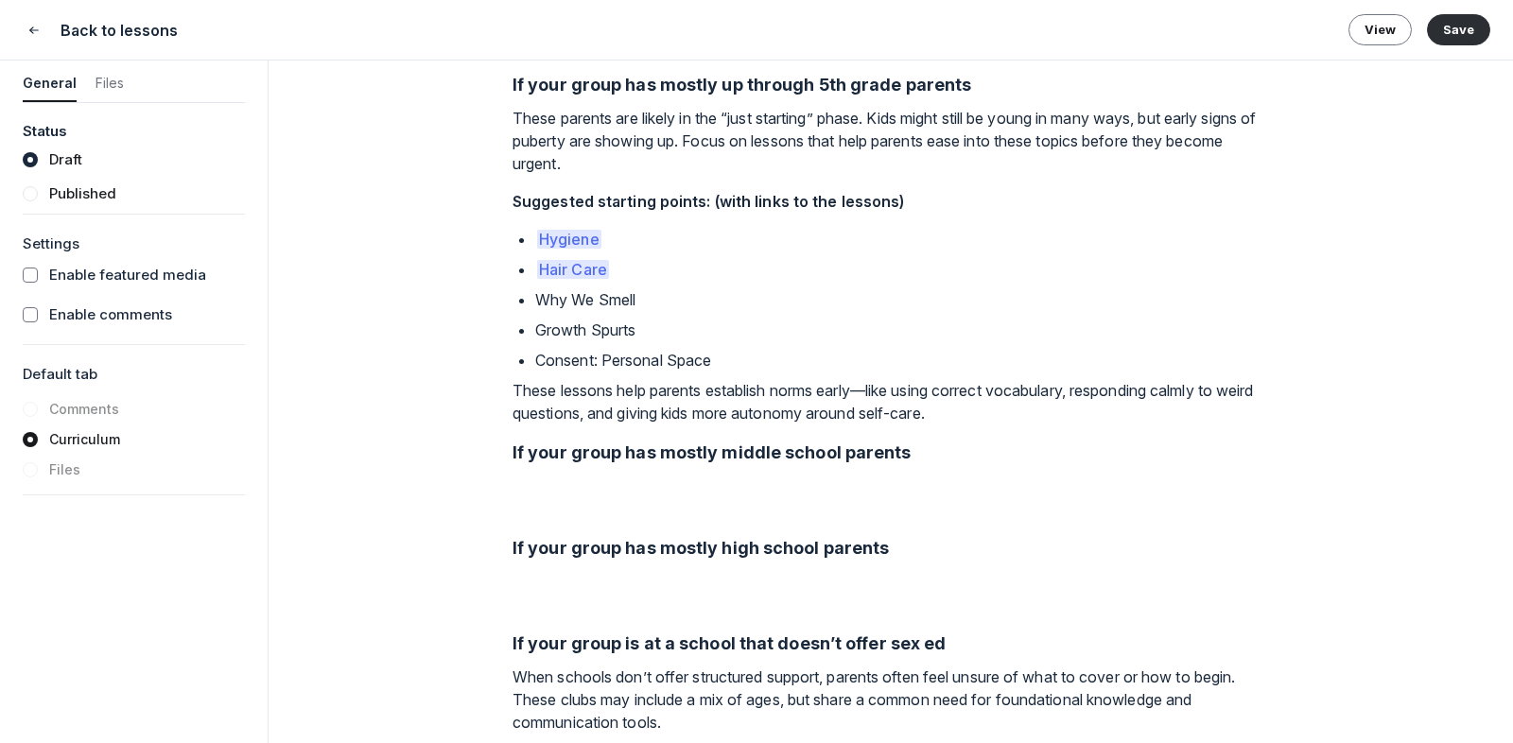
click at [641, 311] on p "Why We Smell" at bounding box center [902, 299] width 734 height 23
drag, startPoint x: 641, startPoint y: 323, endPoint x: 535, endPoint y: 328, distance: 106.0
click at [535, 311] on p "Why We Smell" at bounding box center [902, 299] width 734 height 23
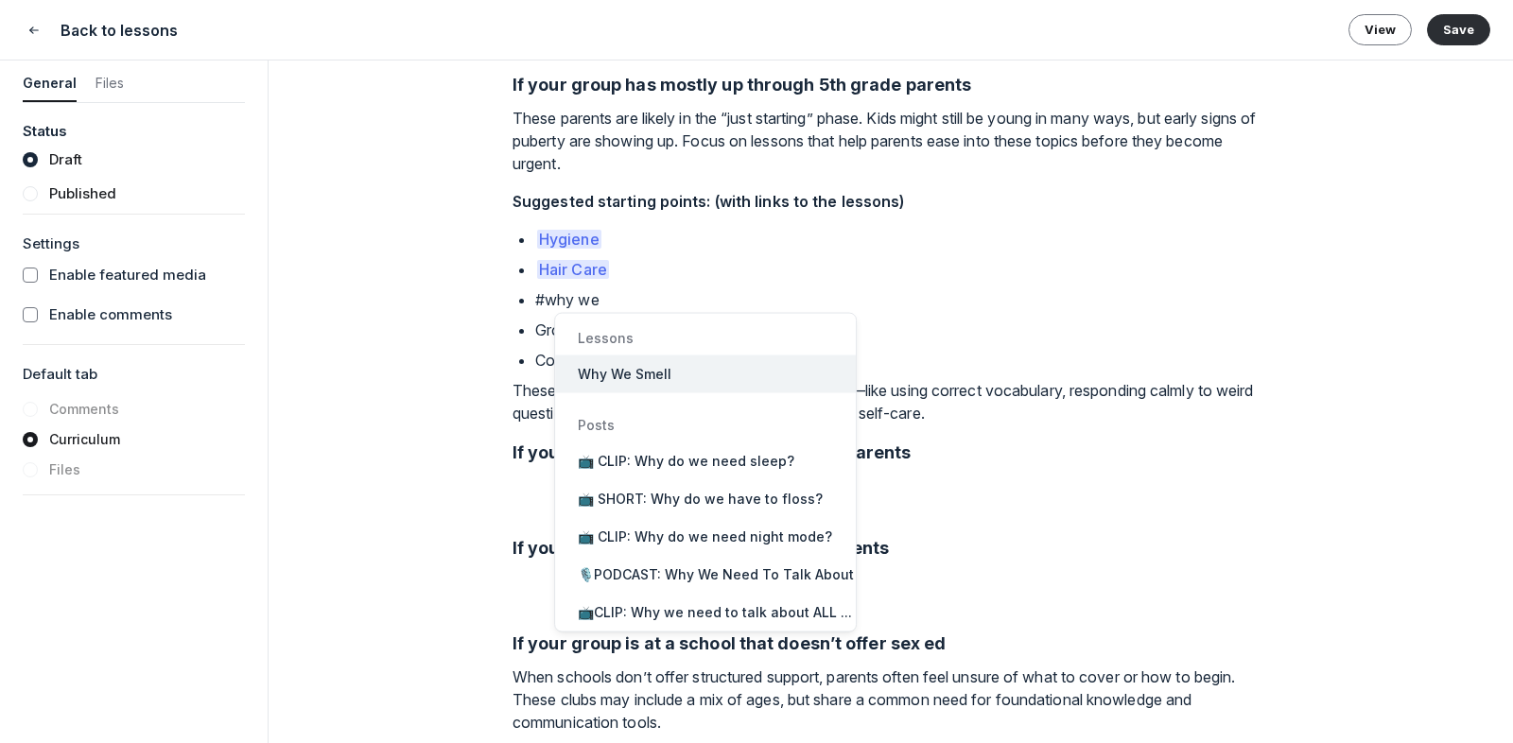
click at [620, 360] on button "Why We Smell" at bounding box center [705, 375] width 301 height 38
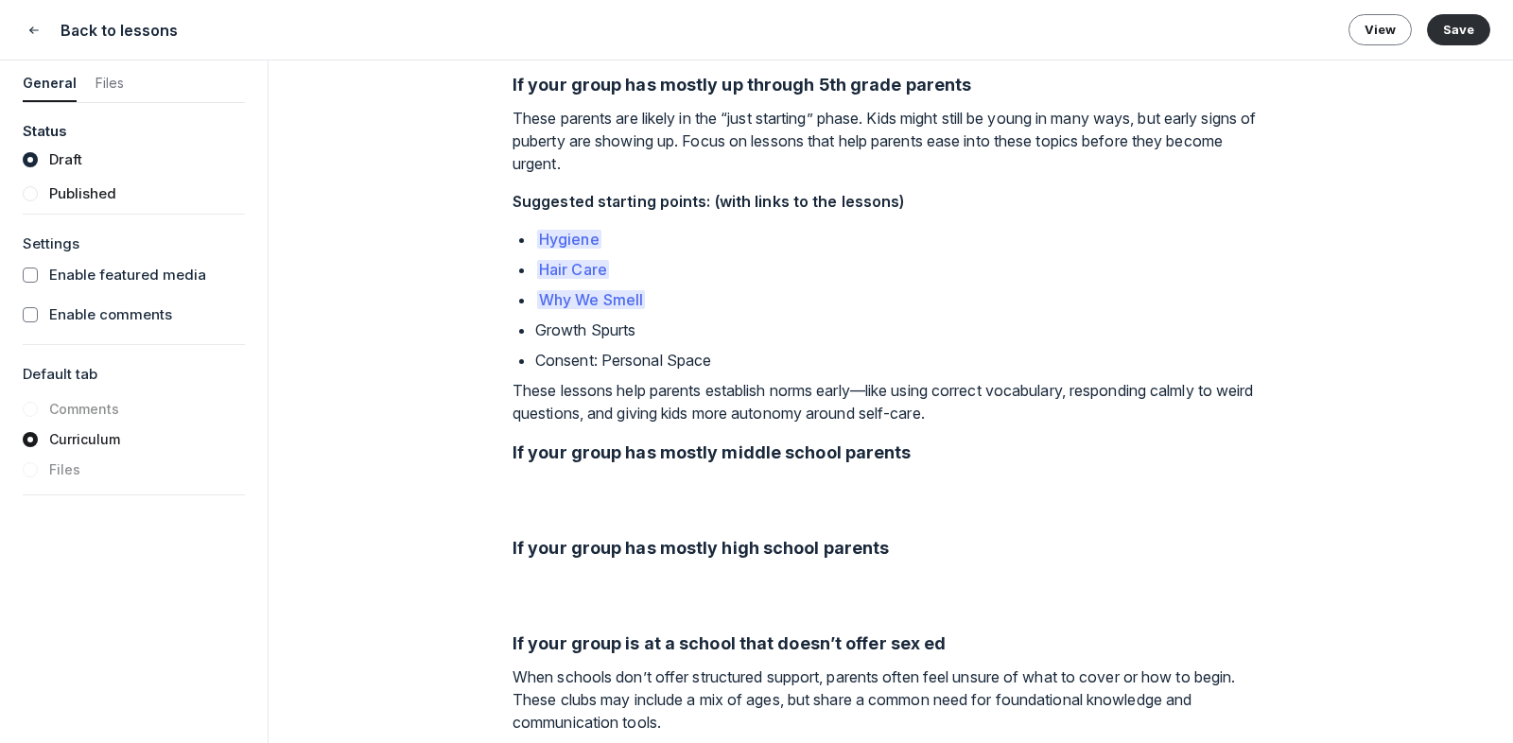
click at [537, 341] on p "Growth Spurts" at bounding box center [902, 330] width 734 height 23
click at [575, 349] on div at bounding box center [672, 529] width 236 height 372
click at [661, 347] on div at bounding box center [672, 529] width 236 height 372
click at [639, 350] on div at bounding box center [672, 529] width 236 height 372
click at [550, 341] on p "# Growth Spurts" at bounding box center [902, 330] width 734 height 23
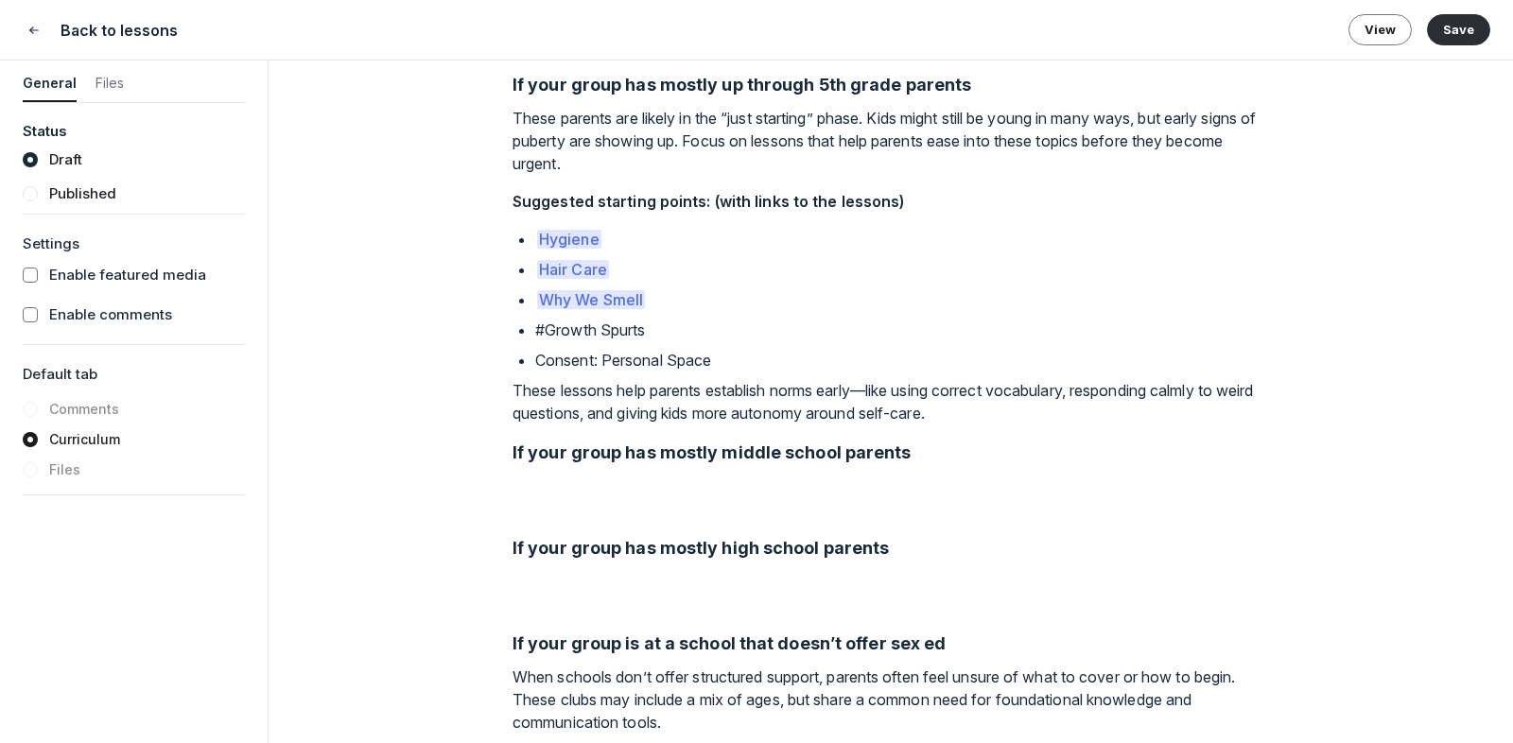
click at [652, 341] on p "#G rowth Spurts" at bounding box center [902, 330] width 734 height 23
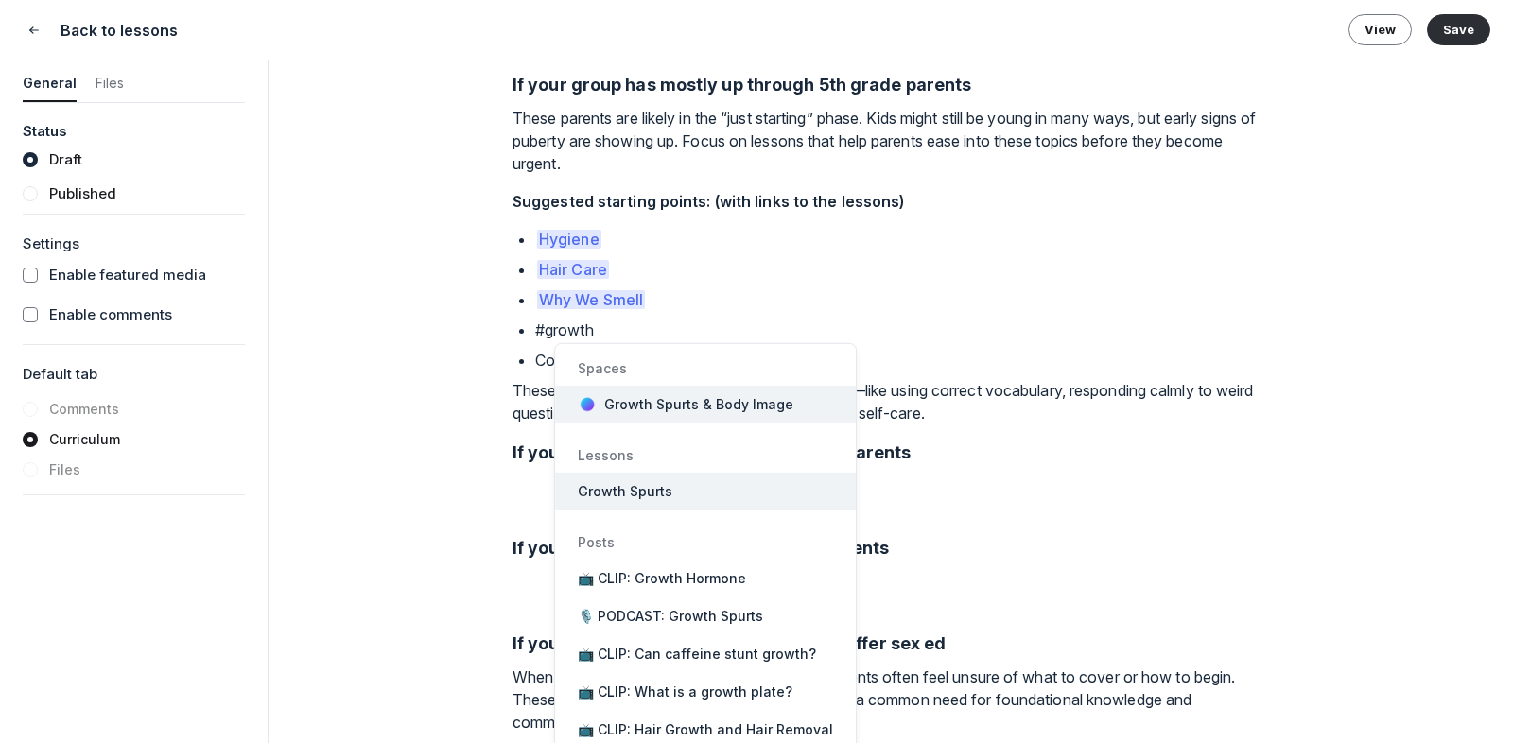
click at [679, 479] on button "Growth Spurts" at bounding box center [705, 492] width 301 height 38
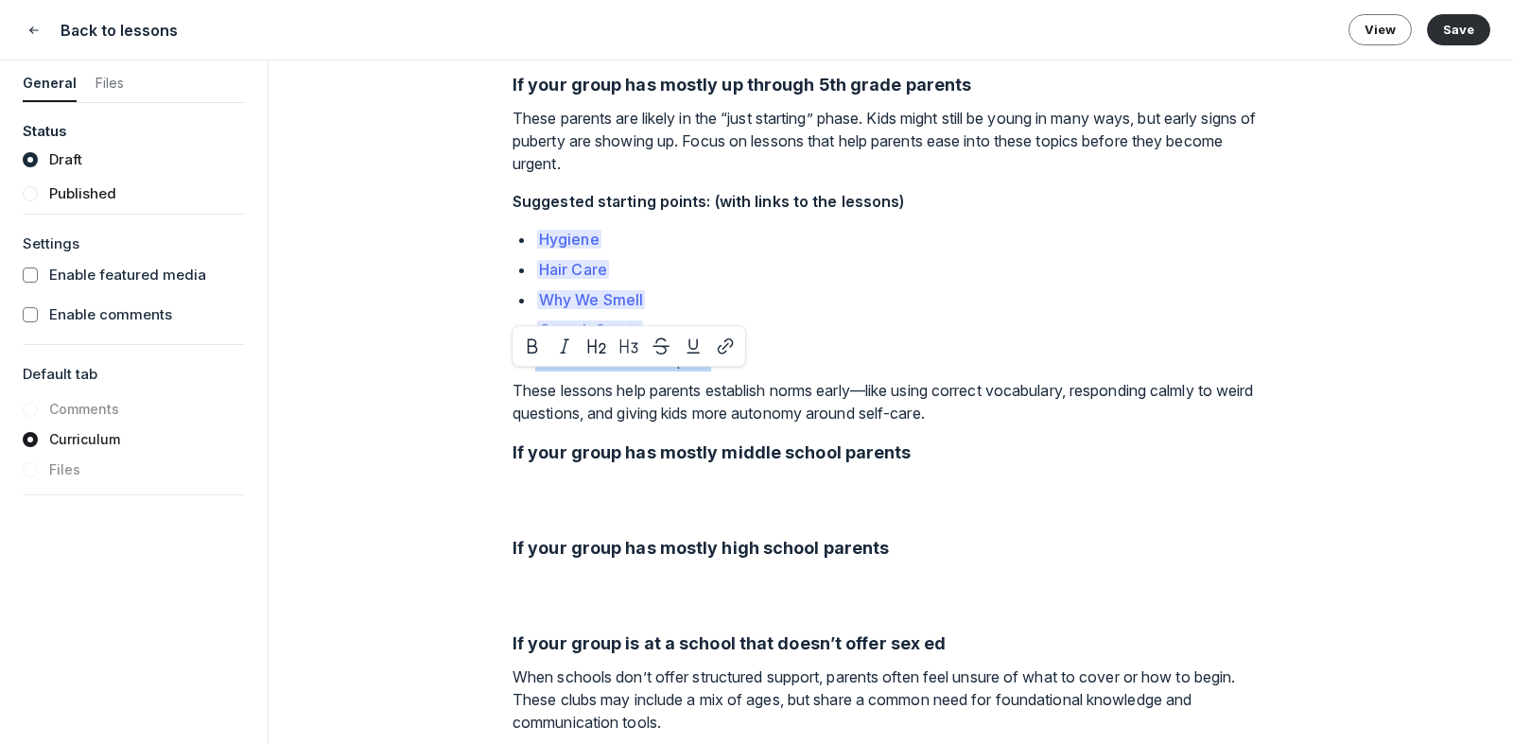
drag, startPoint x: 537, startPoint y: 381, endPoint x: 739, endPoint y: 387, distance: 202.4
click at [739, 372] on p "Consent: Personal Space" at bounding box center [902, 360] width 734 height 23
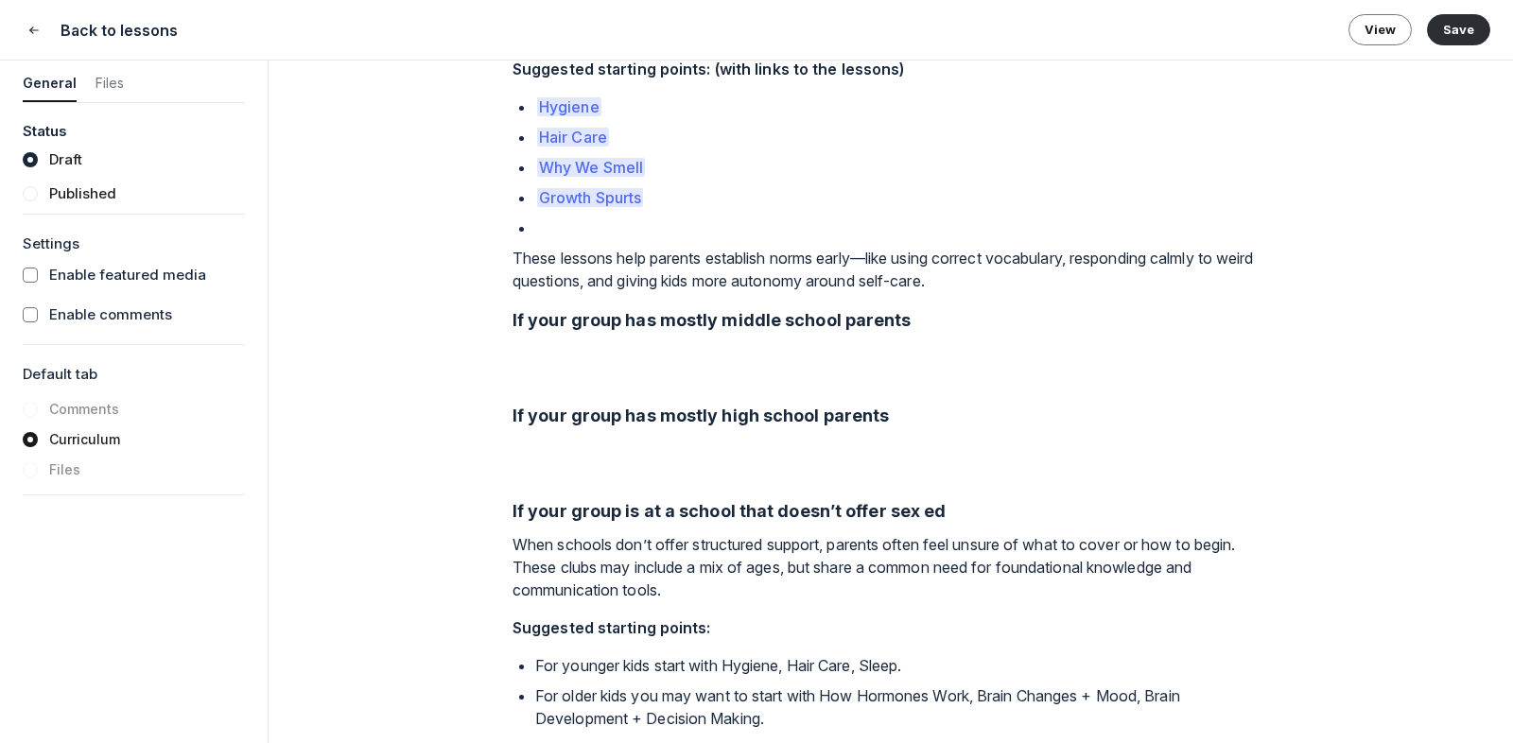
scroll to position [357, 0]
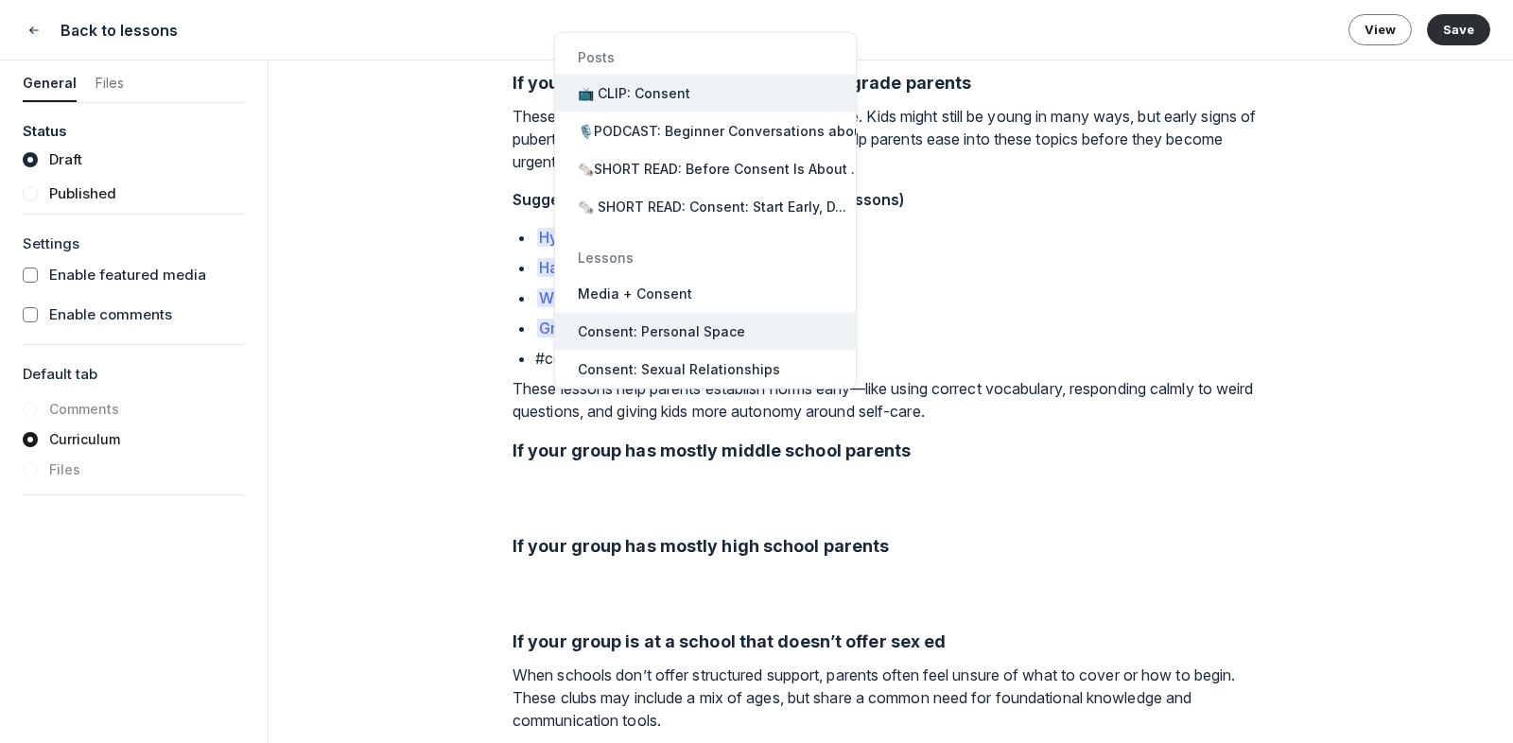
click at [686, 331] on span "Consent: Personal Space" at bounding box center [661, 331] width 167 height 19
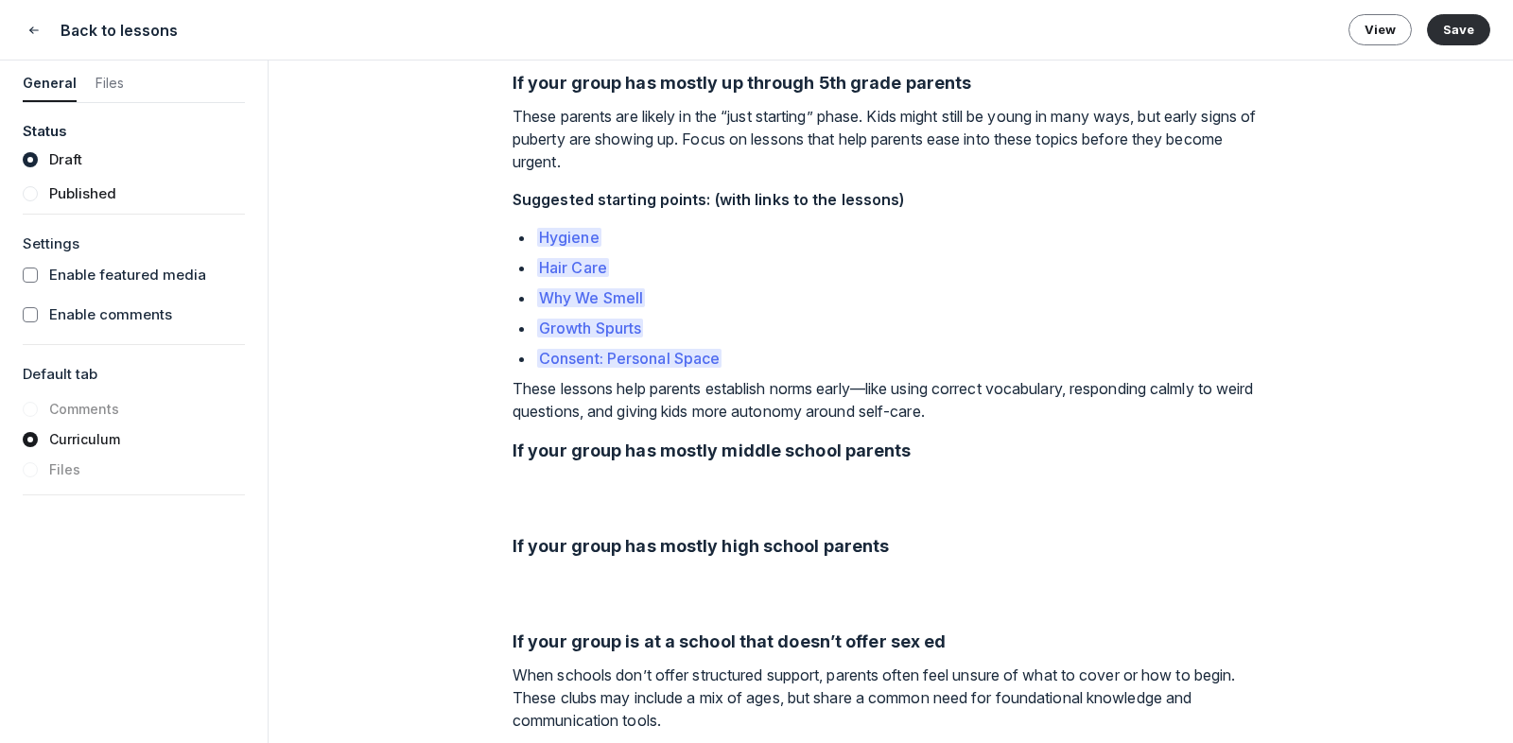
click at [990, 423] on p "These lessons help parents establish norms early—like using correct vocabulary,…" at bounding box center [890, 399] width 756 height 45
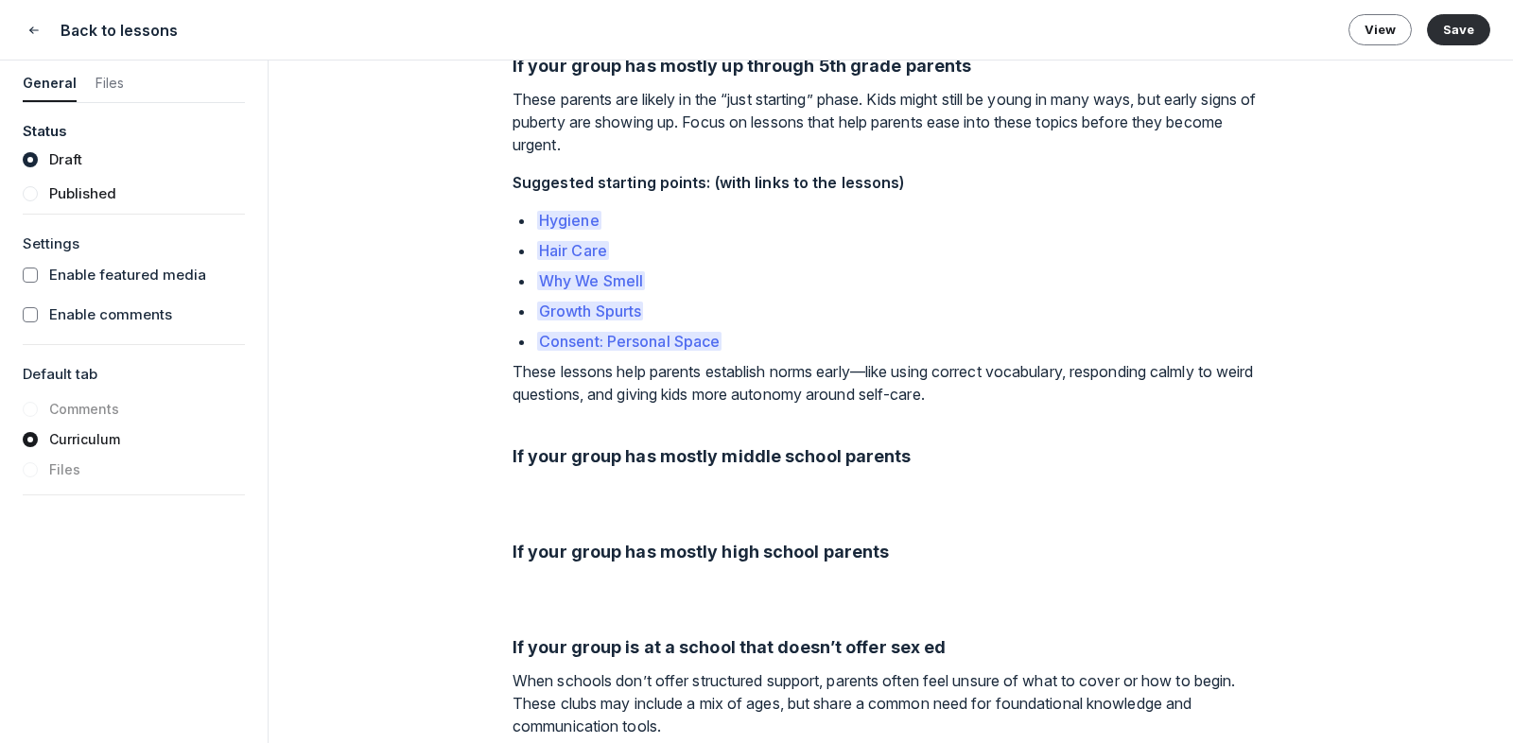
scroll to position [380, 0]
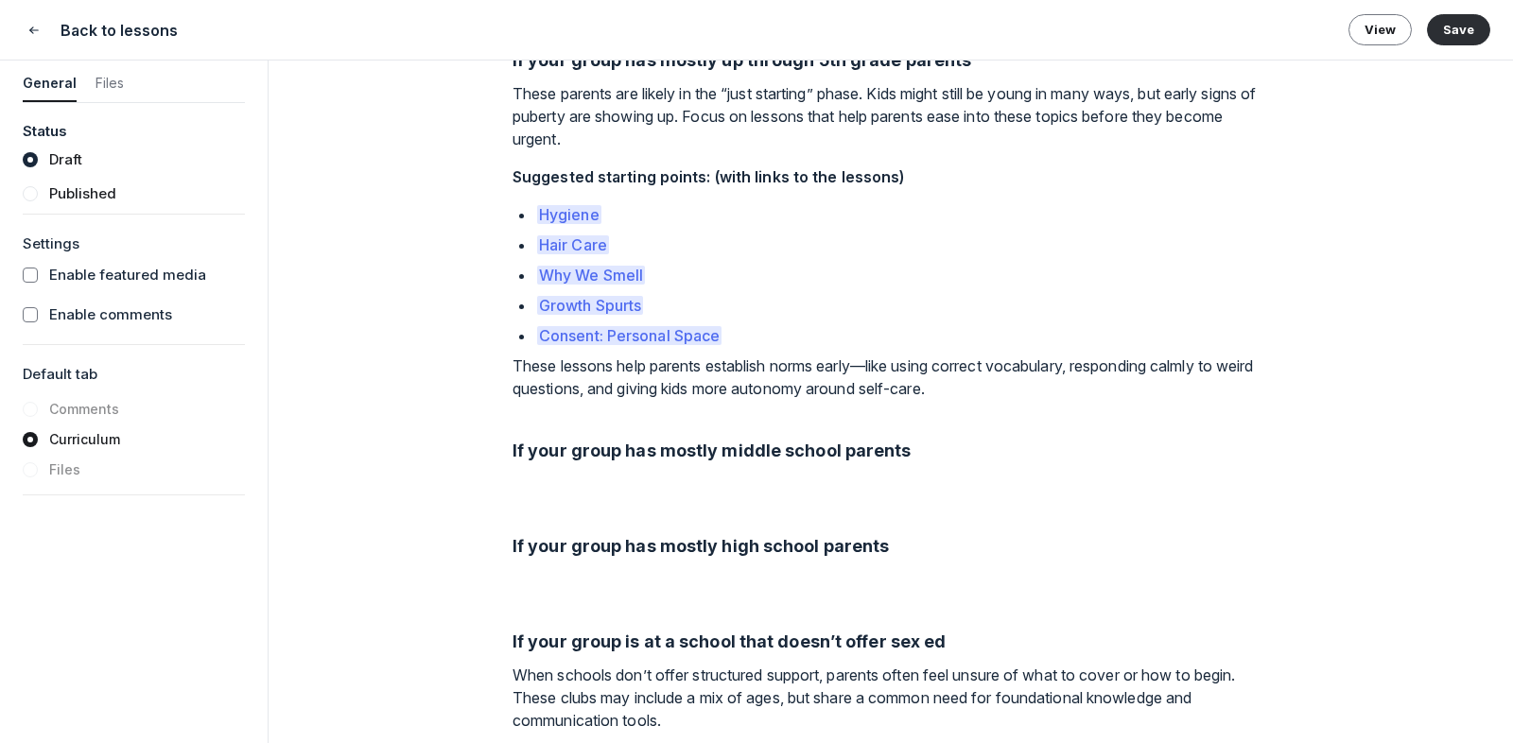
click at [668, 510] on p at bounding box center [890, 495] width 756 height 45
click at [636, 603] on p at bounding box center [890, 590] width 756 height 45
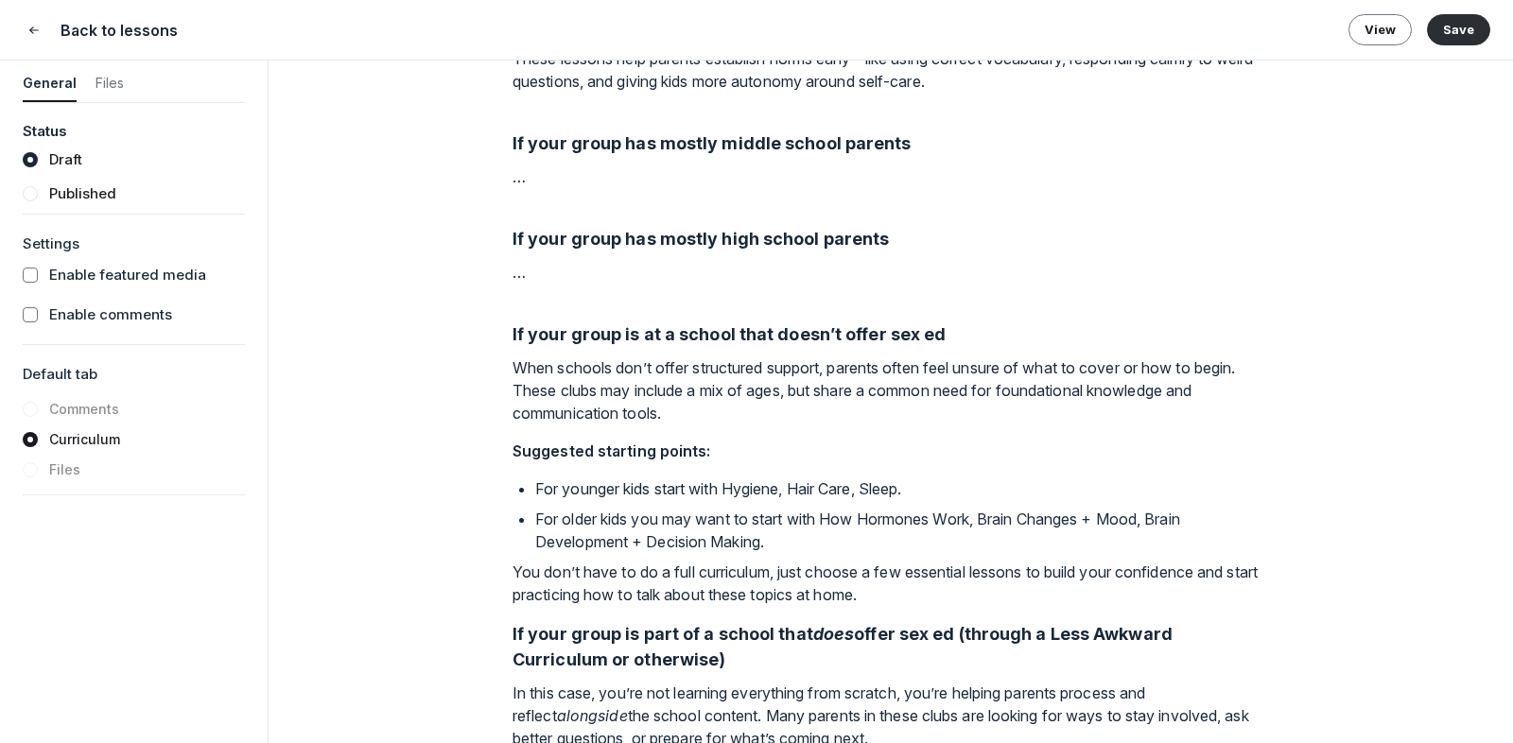
scroll to position [715, 0]
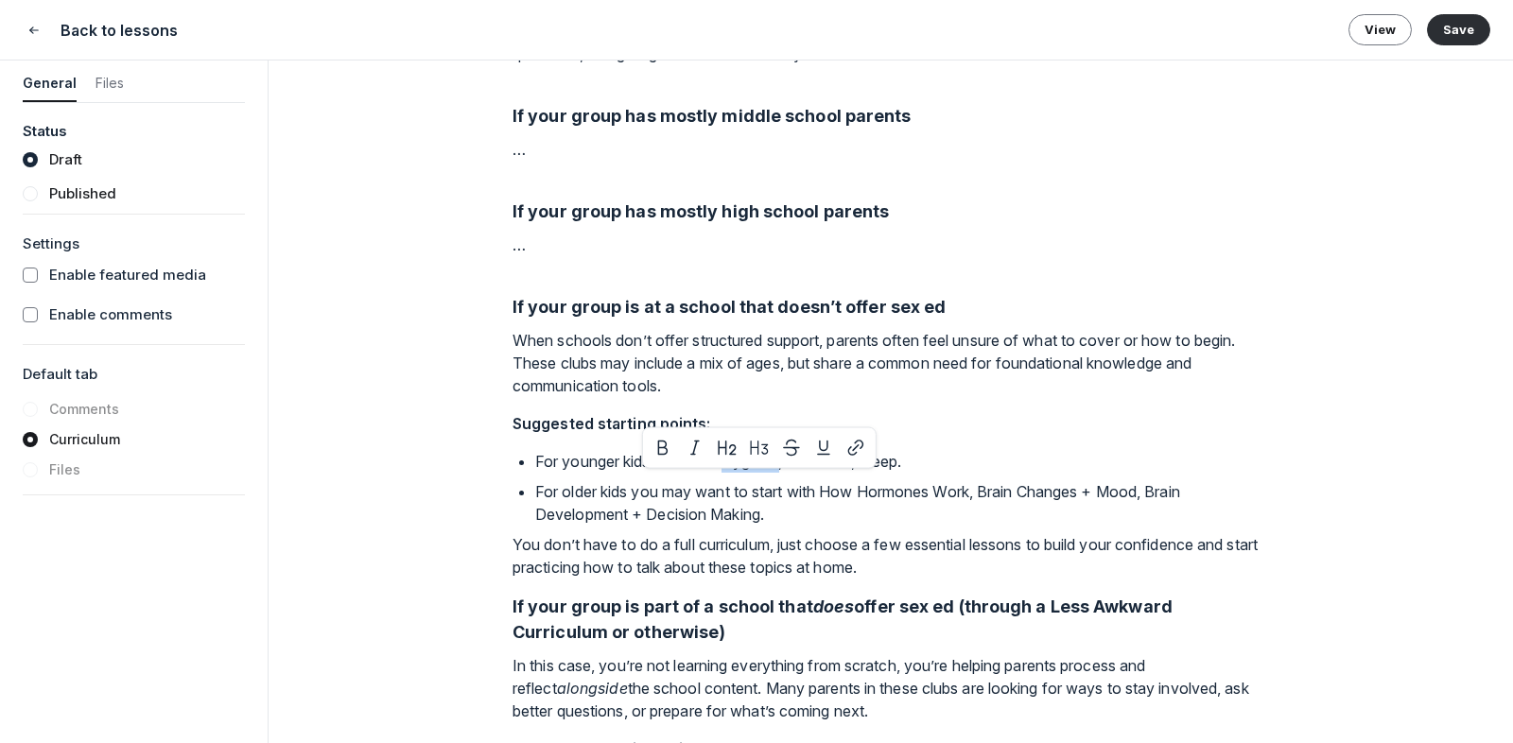
drag, startPoint x: 731, startPoint y: 488, endPoint x: 789, endPoint y: 488, distance: 57.7
click at [789, 473] on p "For younger kids start with Hygiene, Hair Care, Sleep." at bounding box center [902, 461] width 734 height 23
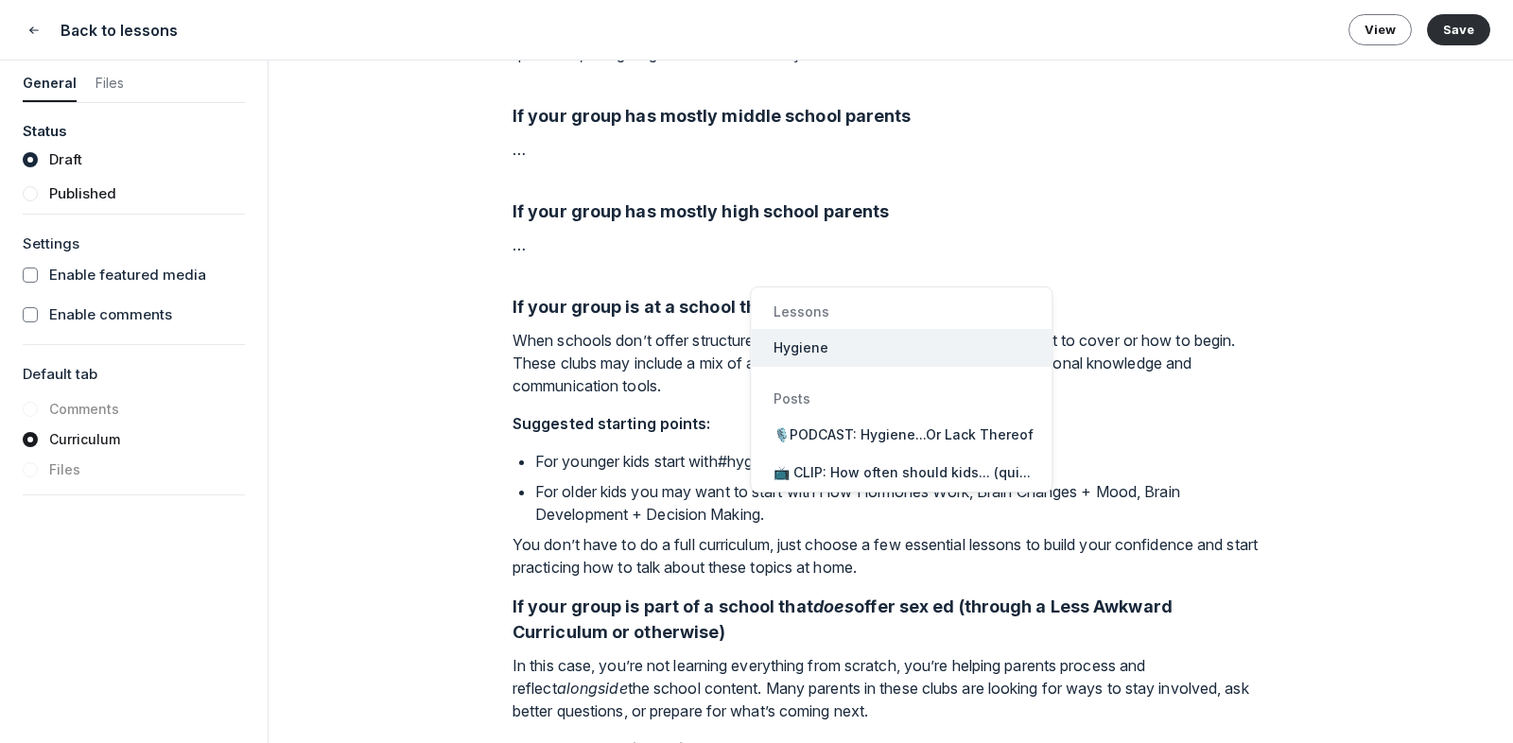
click at [887, 336] on button "Hygiene" at bounding box center [901, 348] width 301 height 38
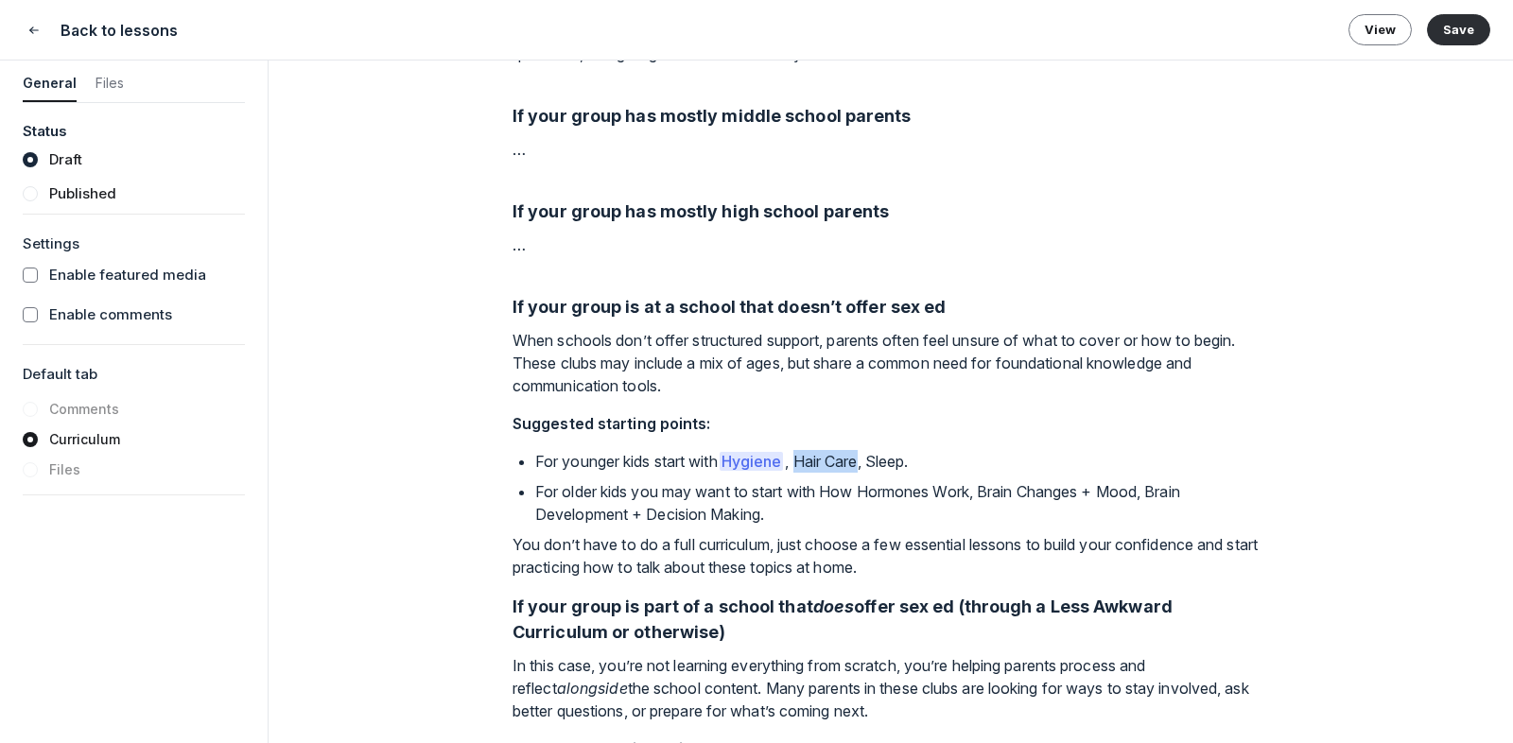
drag, startPoint x: 874, startPoint y: 487, endPoint x: 808, endPoint y: 490, distance: 66.3
click at [808, 473] on p "For younger kids start with Hygiene , Hair Care, Sleep." at bounding box center [902, 461] width 734 height 23
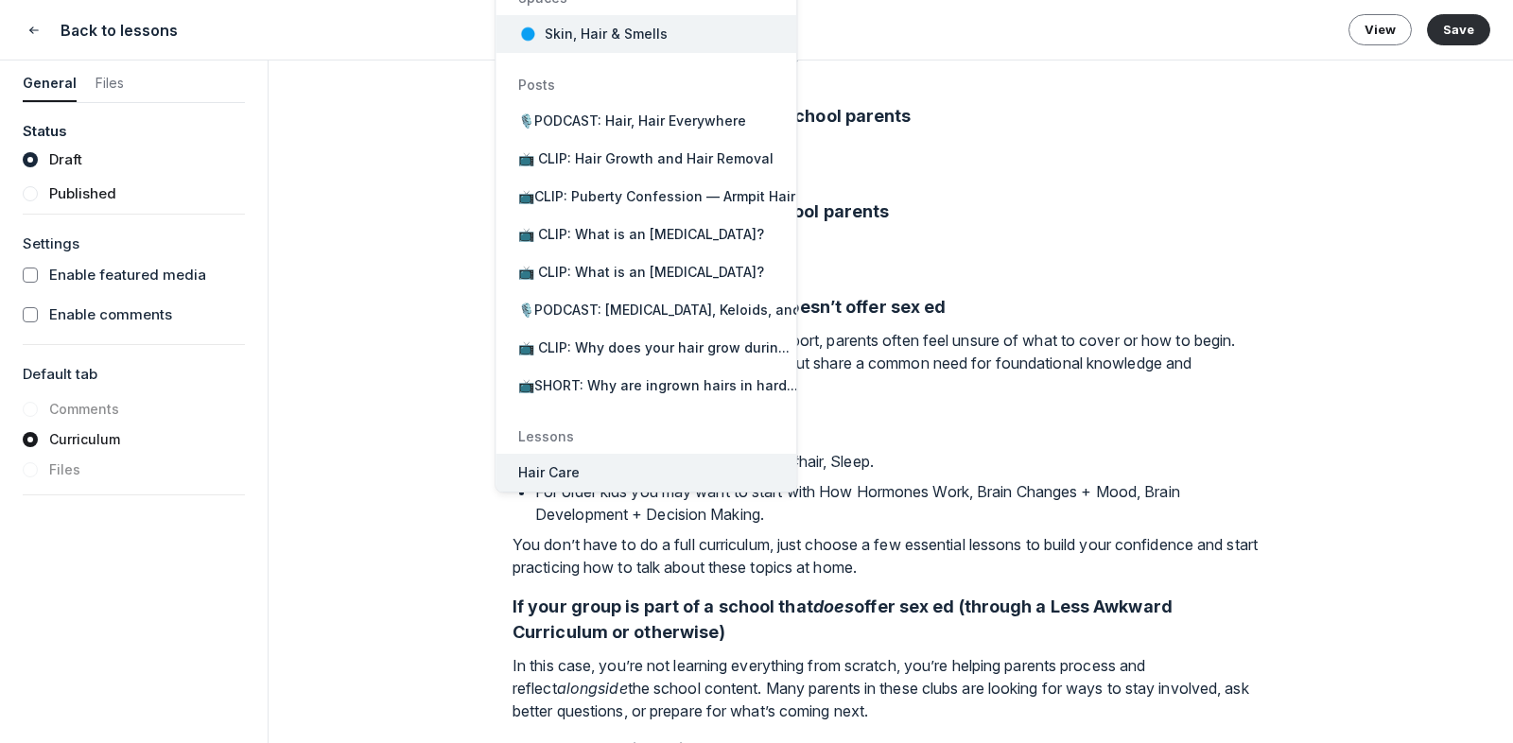
click at [721, 486] on button "Hair Care" at bounding box center [645, 473] width 301 height 38
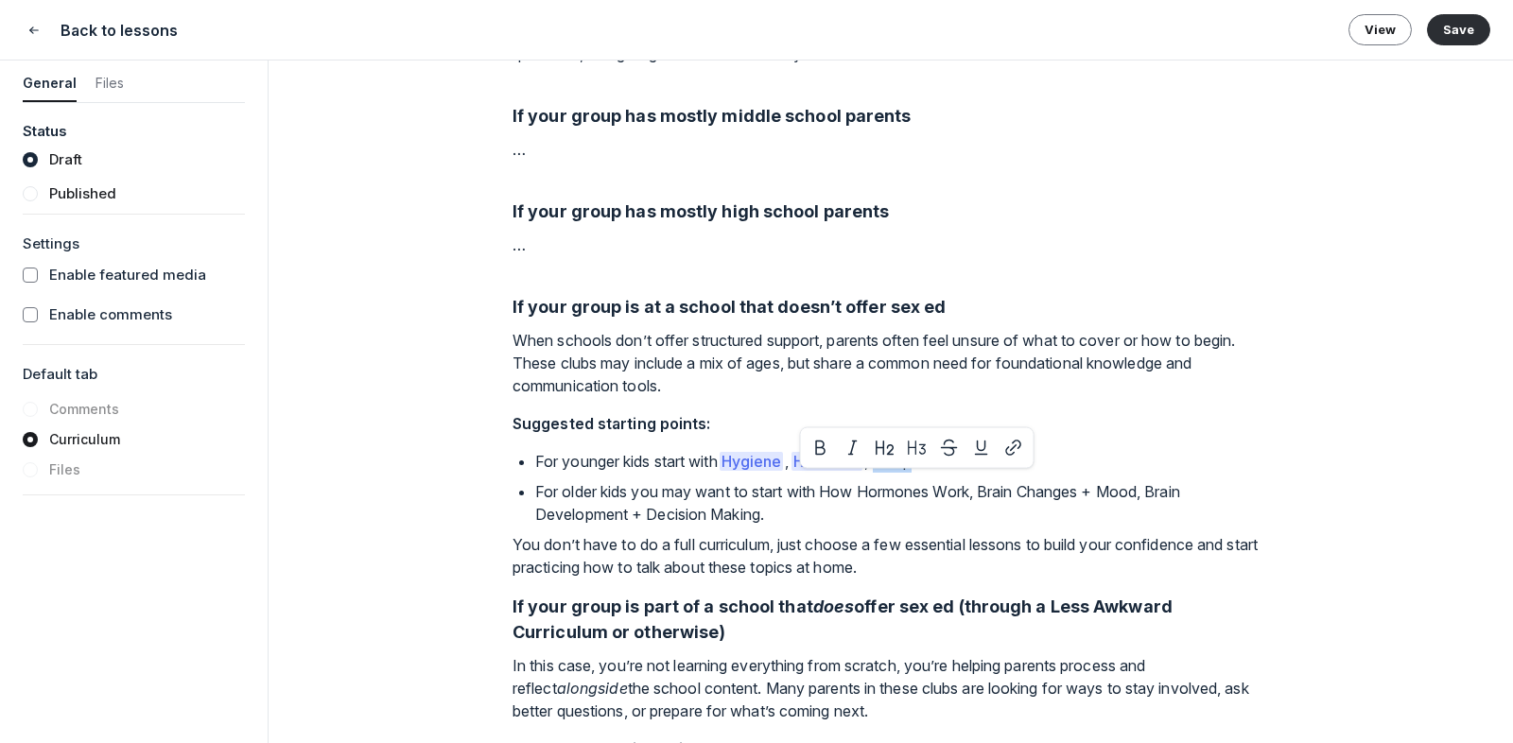
drag, startPoint x: 895, startPoint y: 483, endPoint x: 933, endPoint y: 483, distance: 38.8
click at [933, 473] on p "For younger kids start with Hygiene , Hair Care , Sleep." at bounding box center [902, 461] width 734 height 23
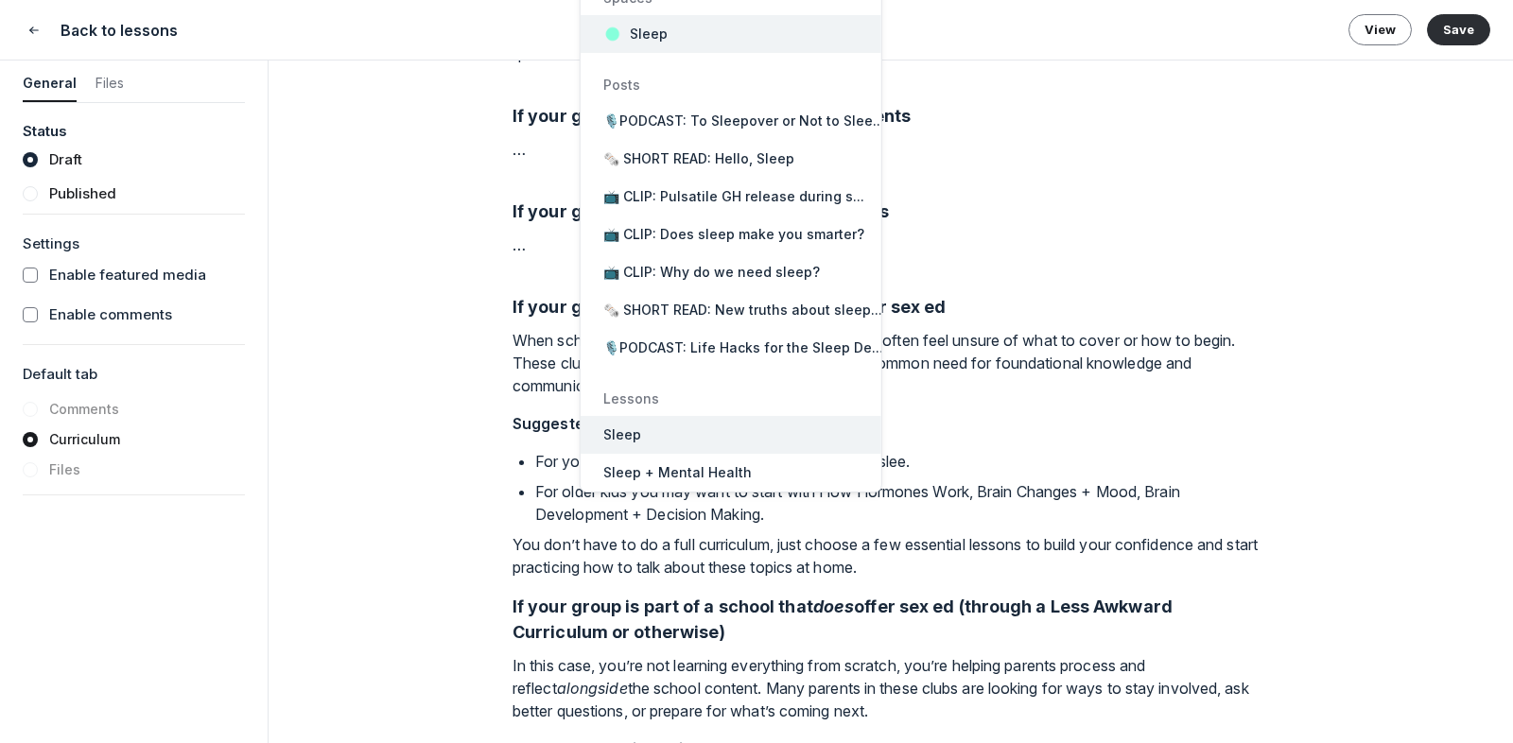
click at [757, 435] on button "Sleep" at bounding box center [731, 435] width 301 height 38
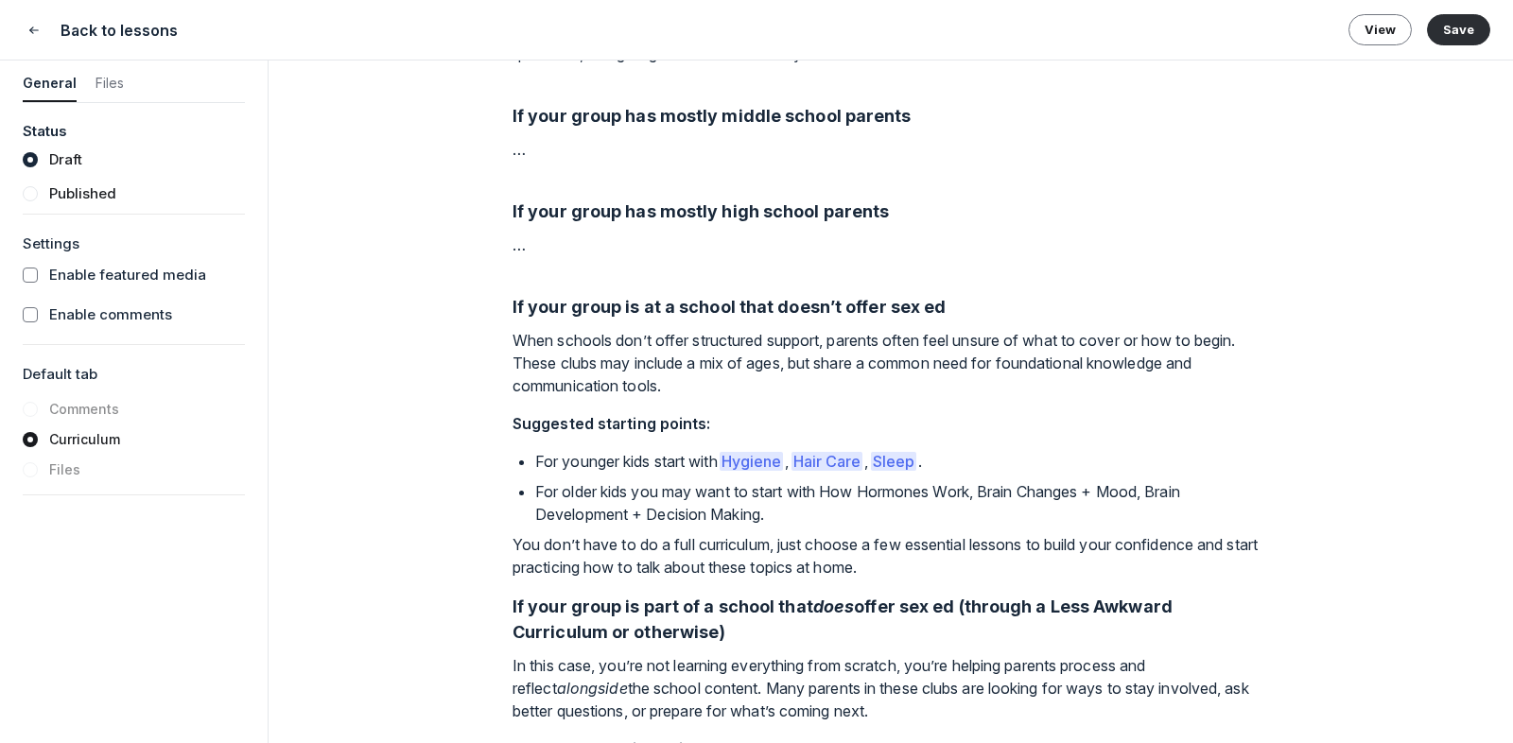
drag, startPoint x: 836, startPoint y: 517, endPoint x: 978, endPoint y: 510, distance: 142.0
click at [978, 510] on p "For older kids you may want to start with How Hormones Work, Brain Changes + Mo…" at bounding box center [902, 502] width 734 height 45
drag, startPoint x: 980, startPoint y: 513, endPoint x: 832, endPoint y: 517, distance: 147.6
click at [832, 517] on p "For older kids you may want to start with How Hormones Work, Brain Changes + Mo…" at bounding box center [902, 502] width 734 height 45
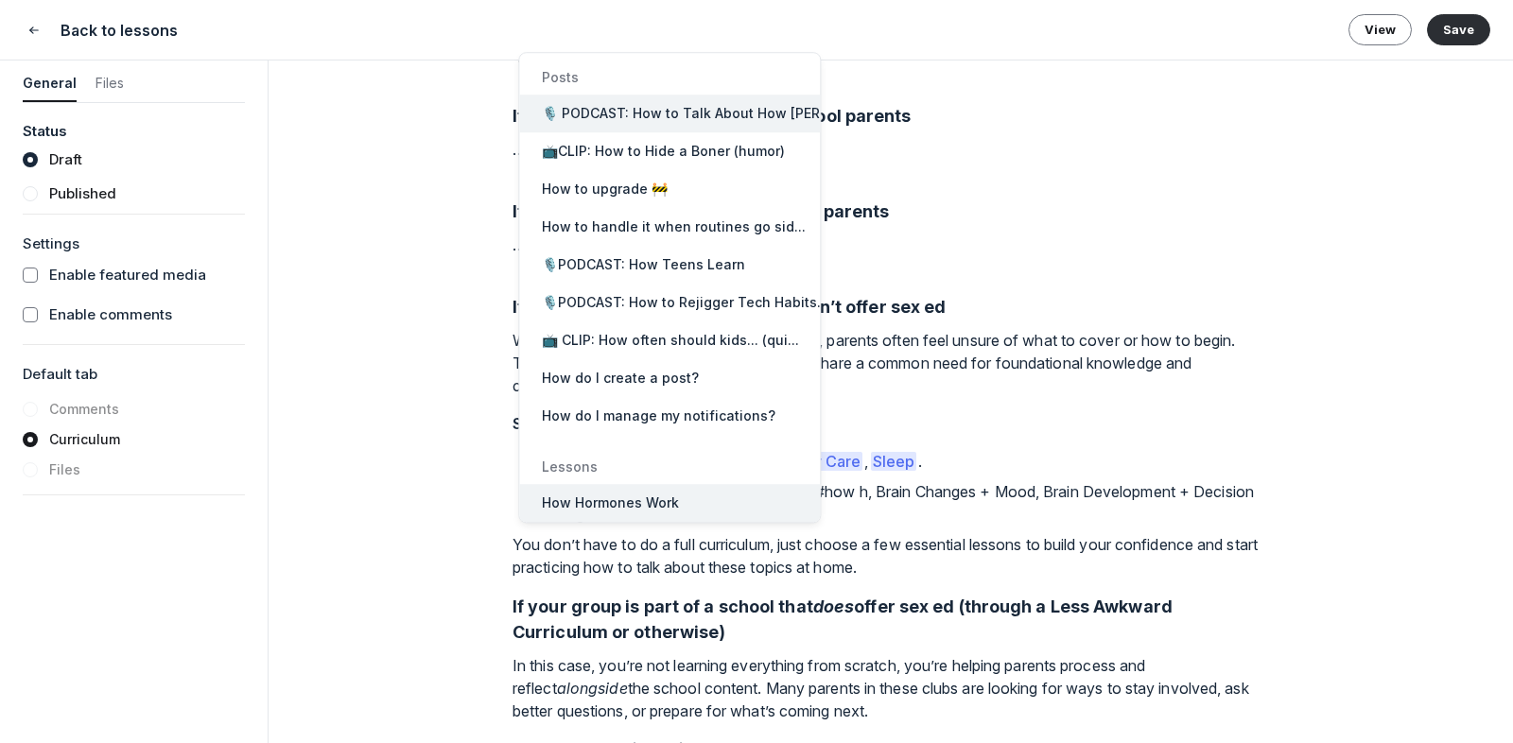
click at [641, 499] on span "How Hormones Work" at bounding box center [610, 503] width 137 height 19
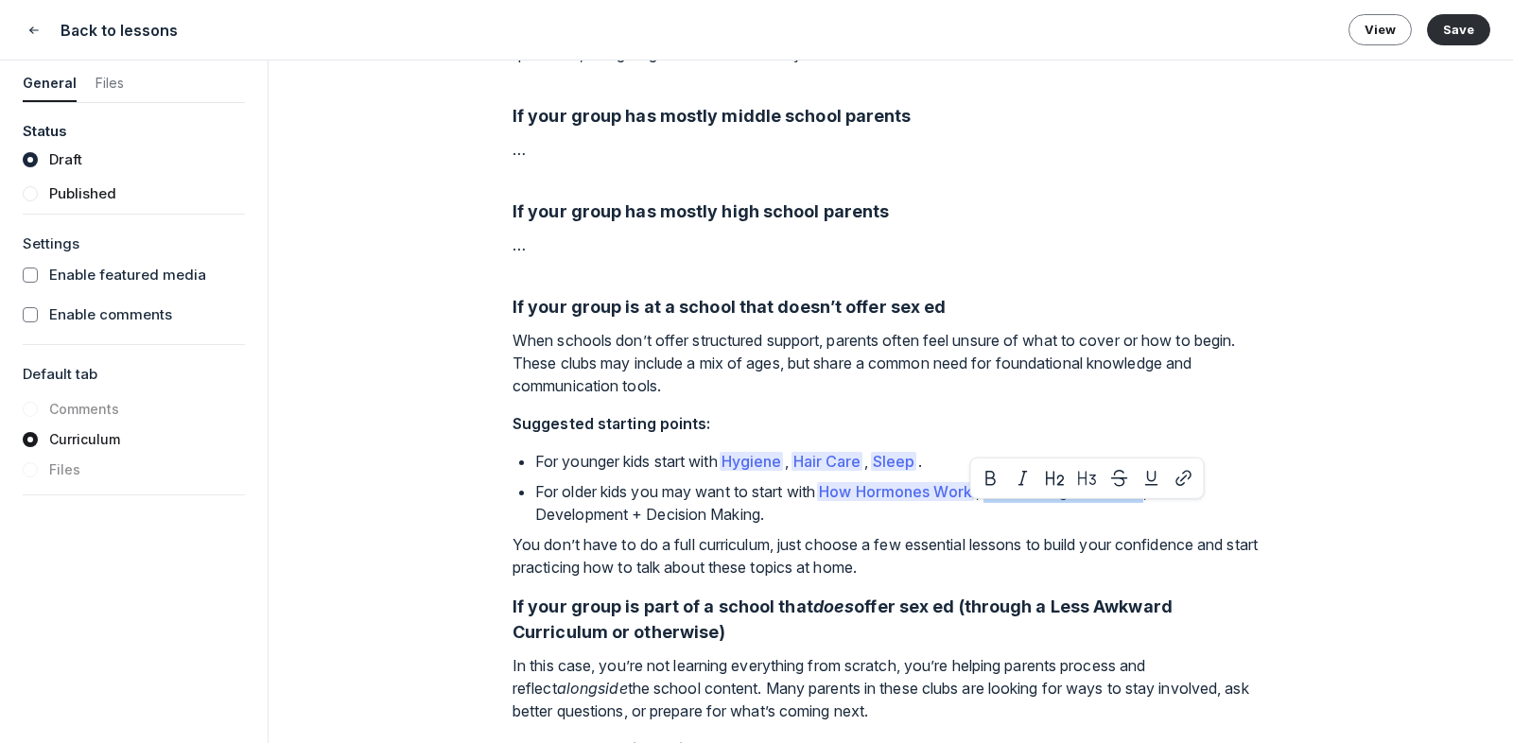
drag, startPoint x: 1005, startPoint y: 519, endPoint x: 1165, endPoint y: 516, distance: 159.8
click at [1165, 516] on p "For older kids you may want to start with How Hormones Work , Brain Changes + M…" at bounding box center [902, 502] width 734 height 45
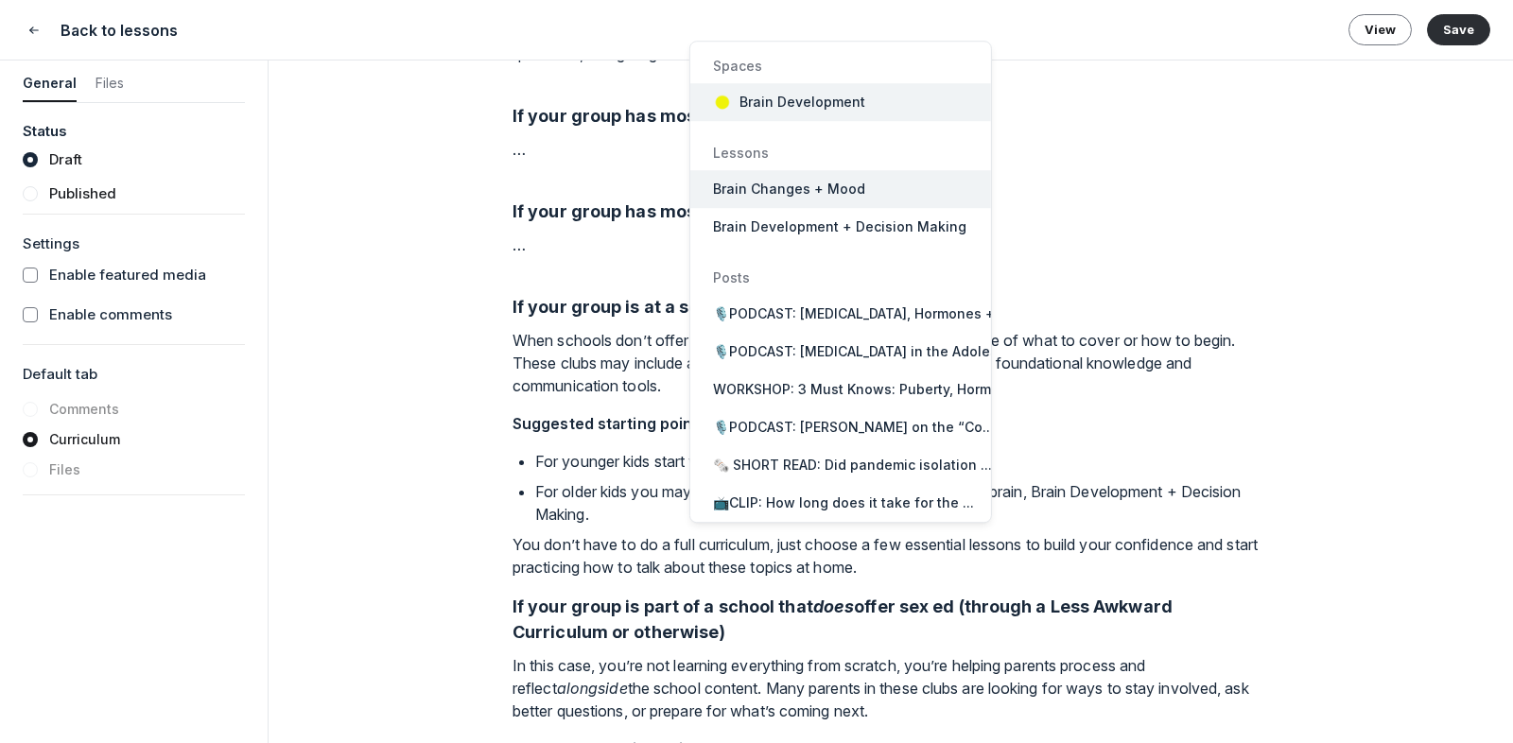
click at [884, 198] on button "Brain Changes + Mood" at bounding box center [840, 189] width 301 height 38
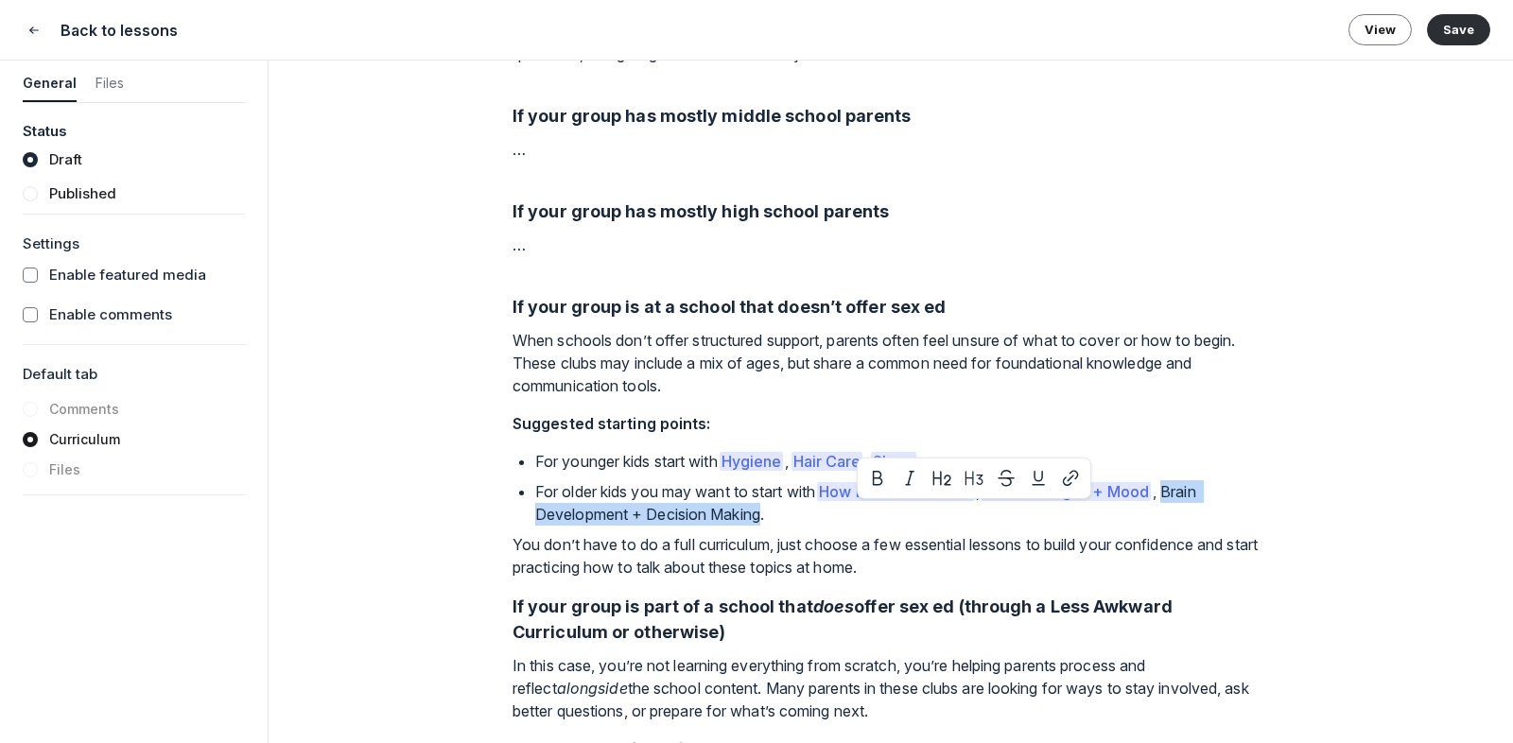
drag, startPoint x: 1186, startPoint y: 516, endPoint x: 769, endPoint y: 542, distance: 417.8
click at [769, 526] on p "For older kids you may want to start with How Hormones Work , Brain Changes + M…" at bounding box center [902, 502] width 734 height 45
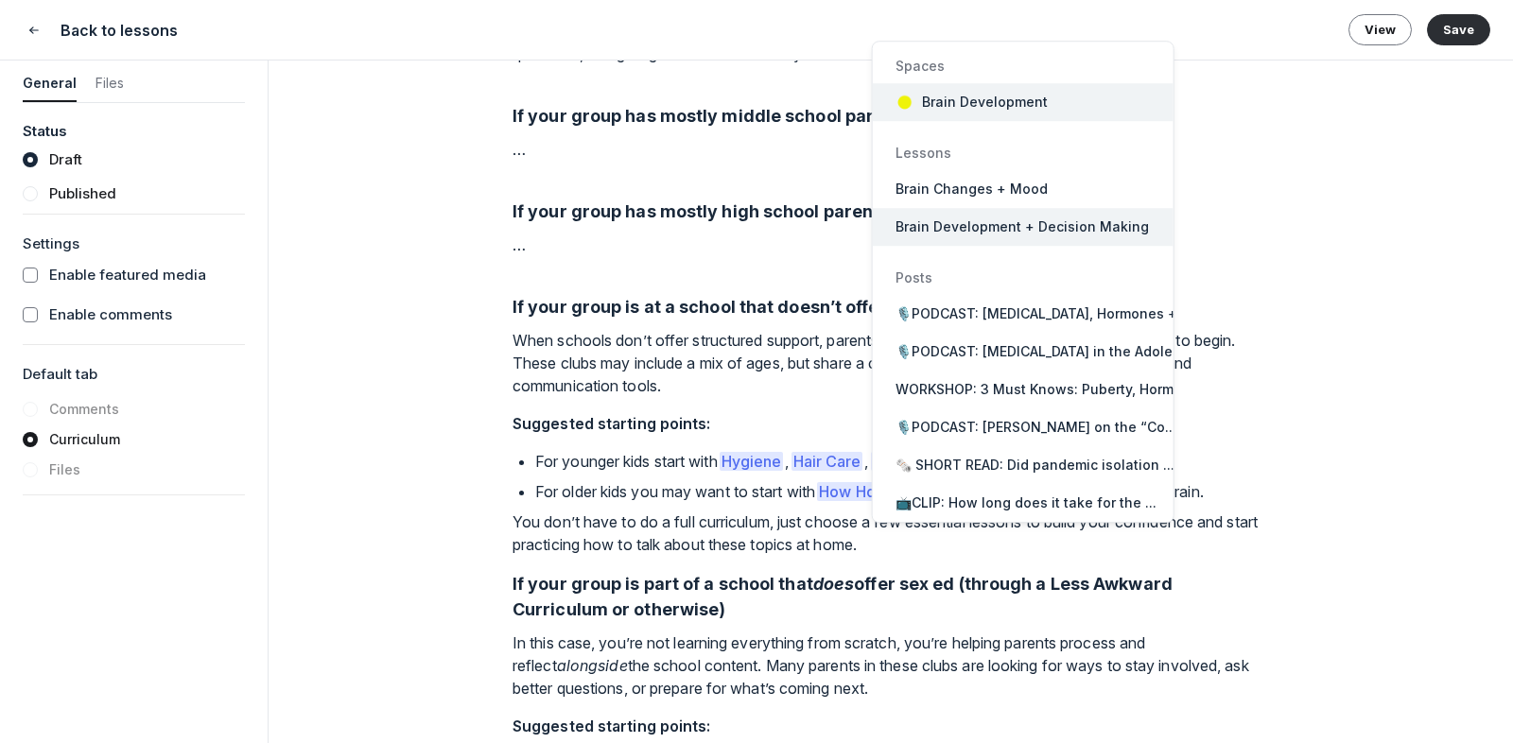
click at [920, 241] on button "Brain Development + Decision Making" at bounding box center [1023, 227] width 301 height 38
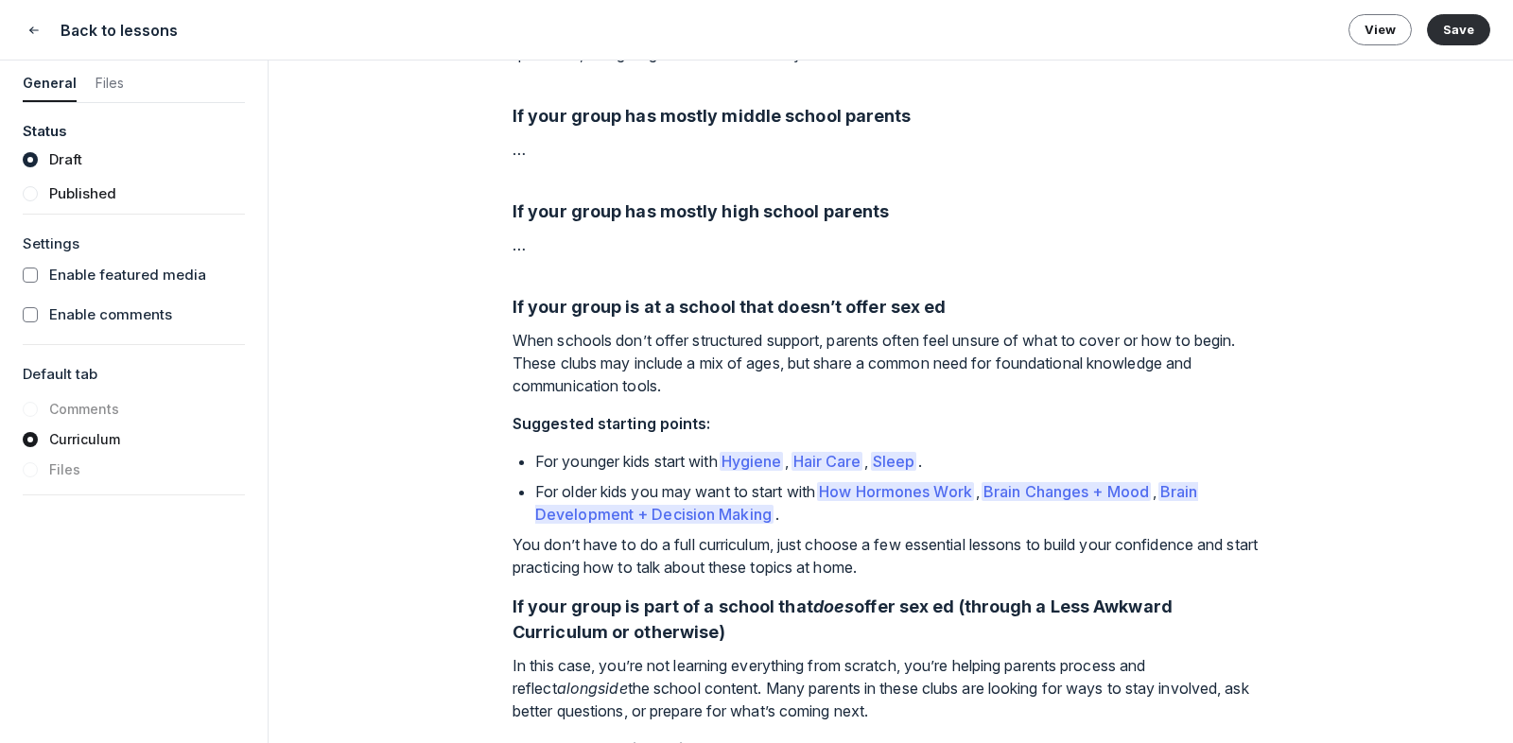
click at [912, 579] on p "You don’t have to do a full curriculum, just choose a few essential lessons to …" at bounding box center [890, 555] width 756 height 45
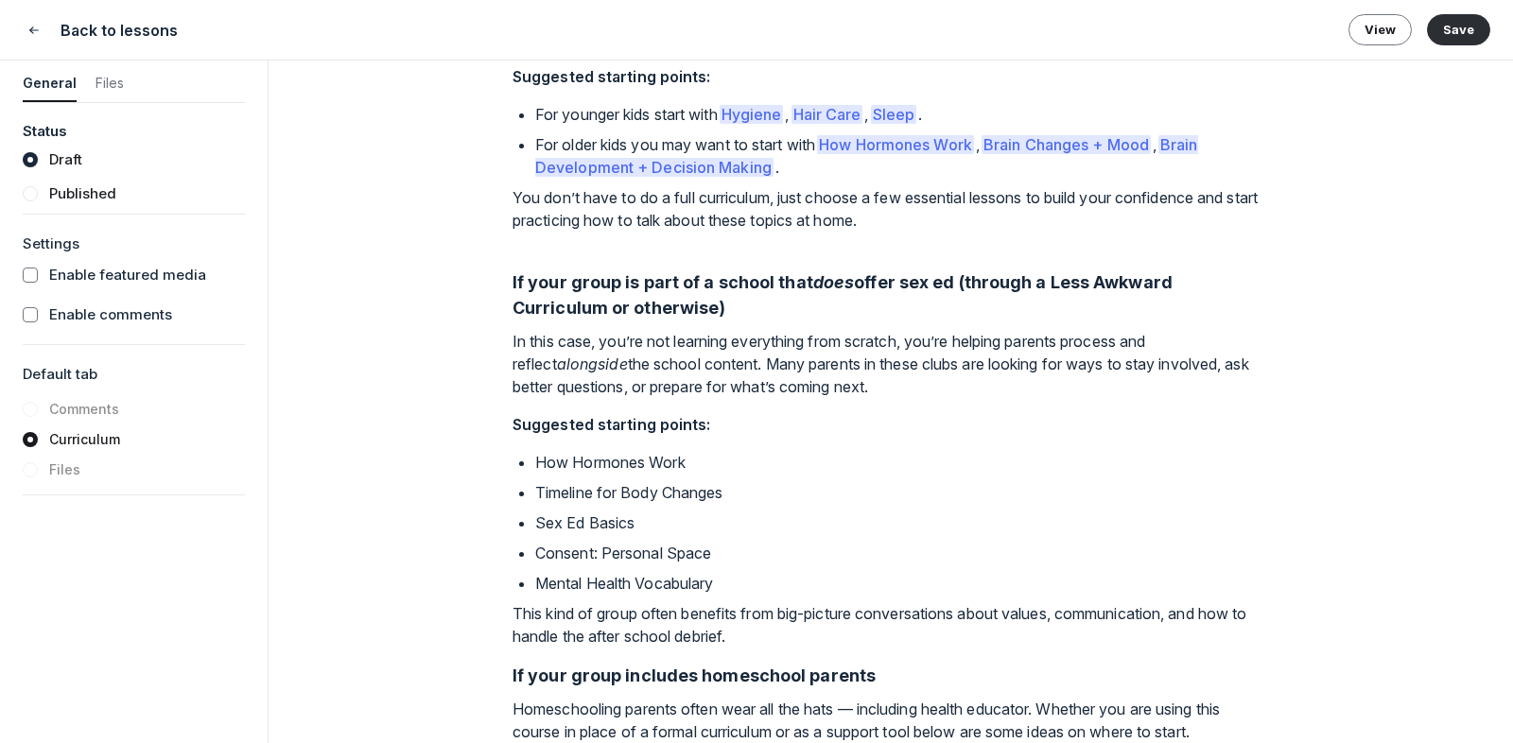
scroll to position [1114, 0]
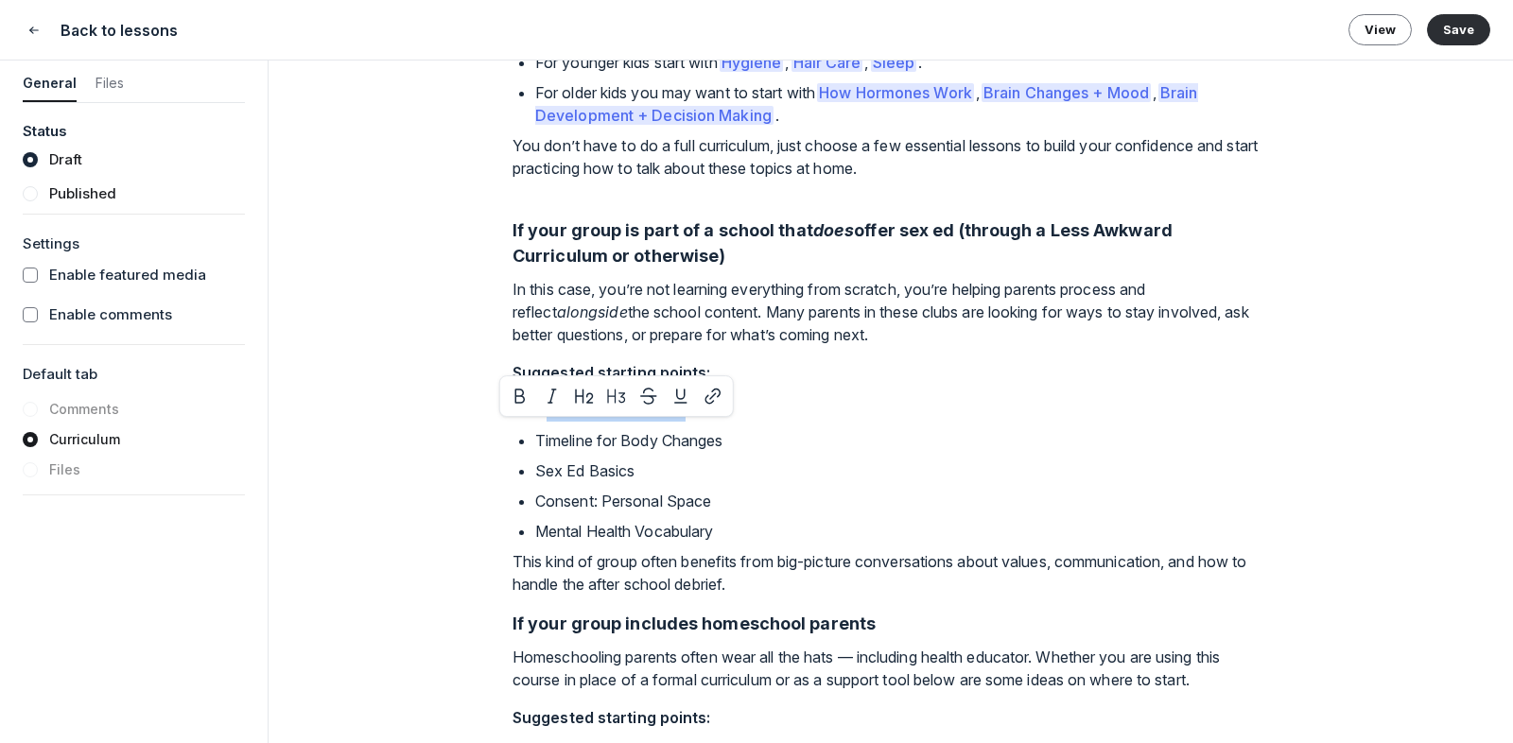
drag, startPoint x: 541, startPoint y: 429, endPoint x: 696, endPoint y: 438, distance: 155.3
click at [696, 422] on p "How Hormones Work" at bounding box center [902, 410] width 734 height 23
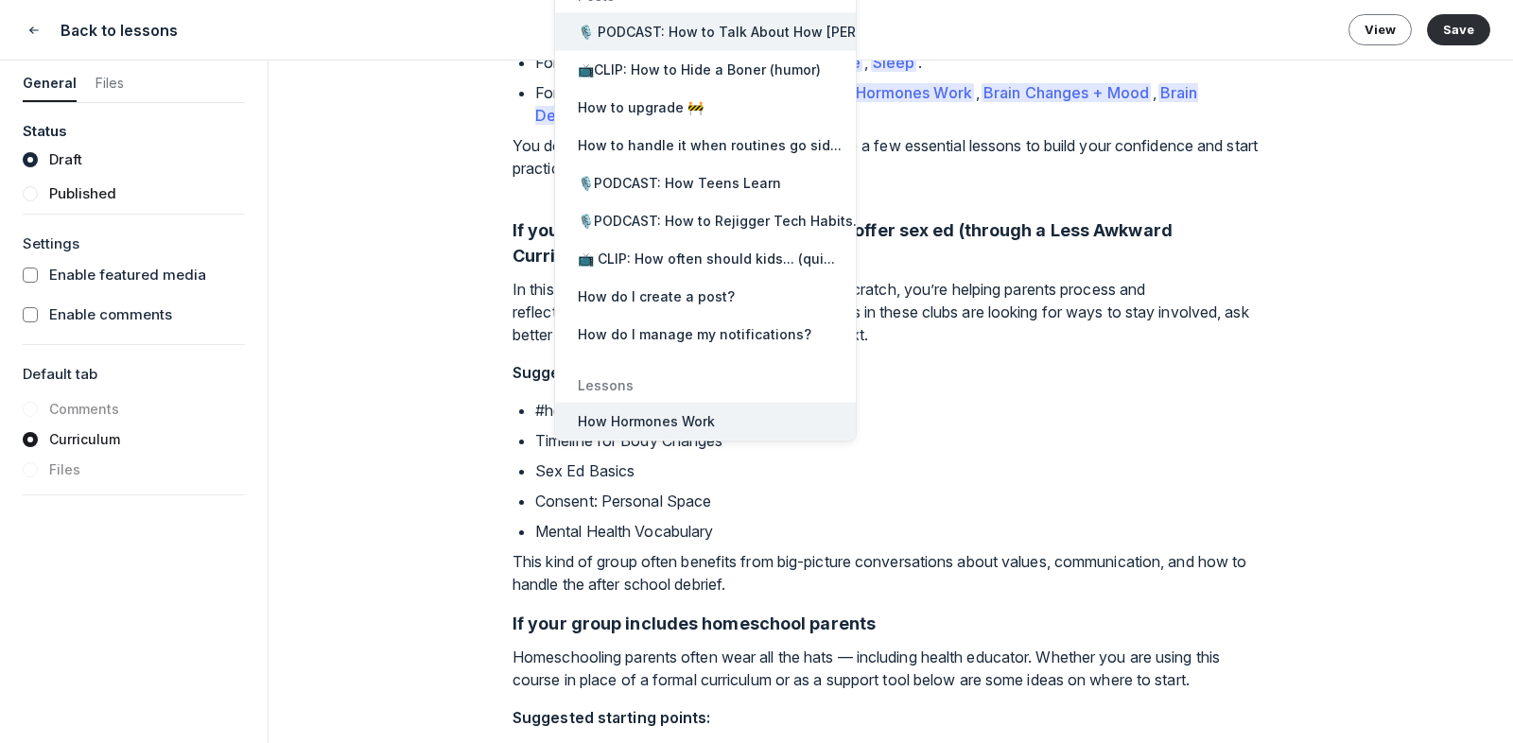
click at [640, 415] on span "How Hormones Work" at bounding box center [646, 421] width 137 height 19
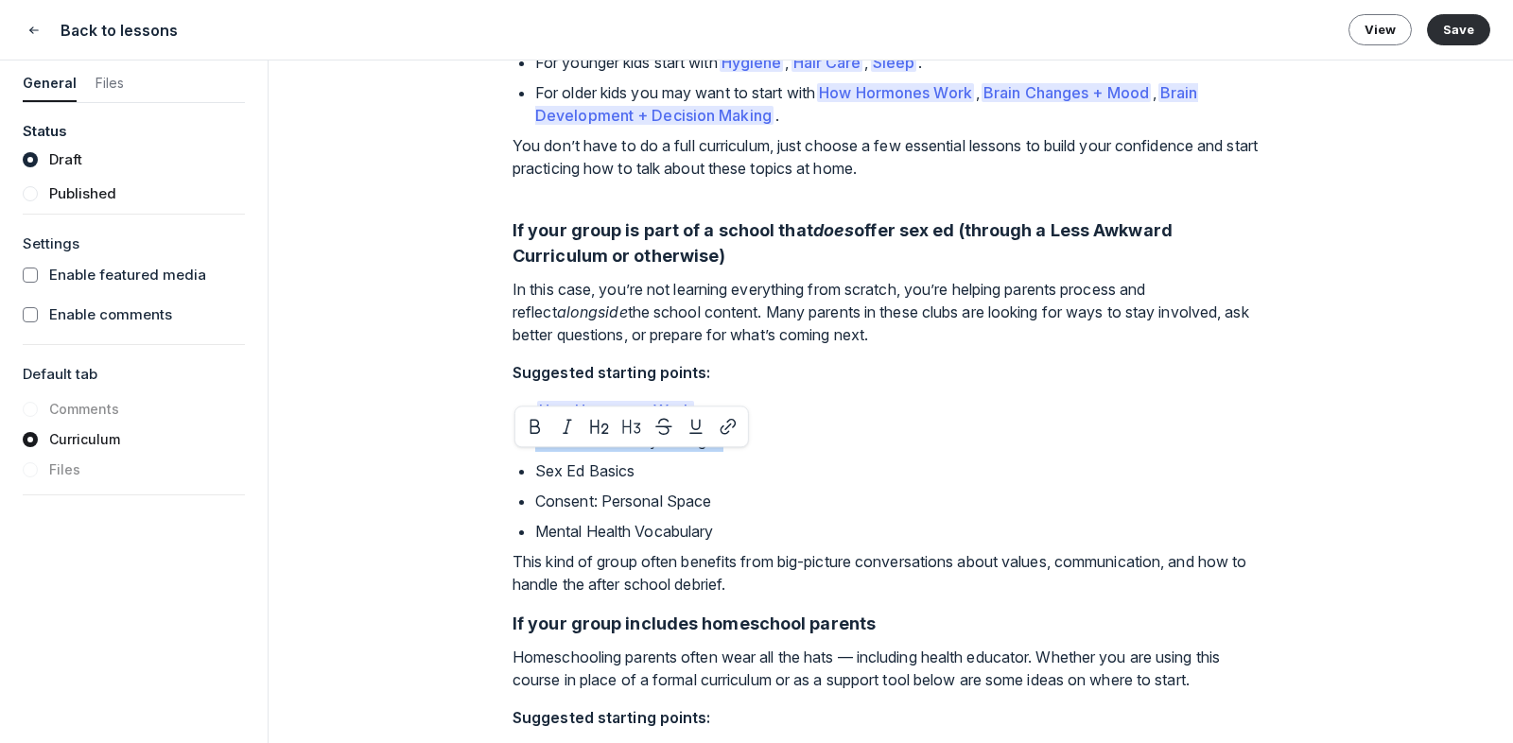
drag, startPoint x: 535, startPoint y: 462, endPoint x: 734, endPoint y: 463, distance: 198.6
click at [734, 452] on p "Timeline for Body Changes" at bounding box center [902, 440] width 734 height 23
click at [715, 469] on button "Timeline for Body Changes" at bounding box center [672, 452] width 235 height 38
drag, startPoint x: 653, startPoint y: 500, endPoint x: 536, endPoint y: 495, distance: 117.4
click at [536, 482] on p "Sex Ed Basics" at bounding box center [902, 471] width 734 height 23
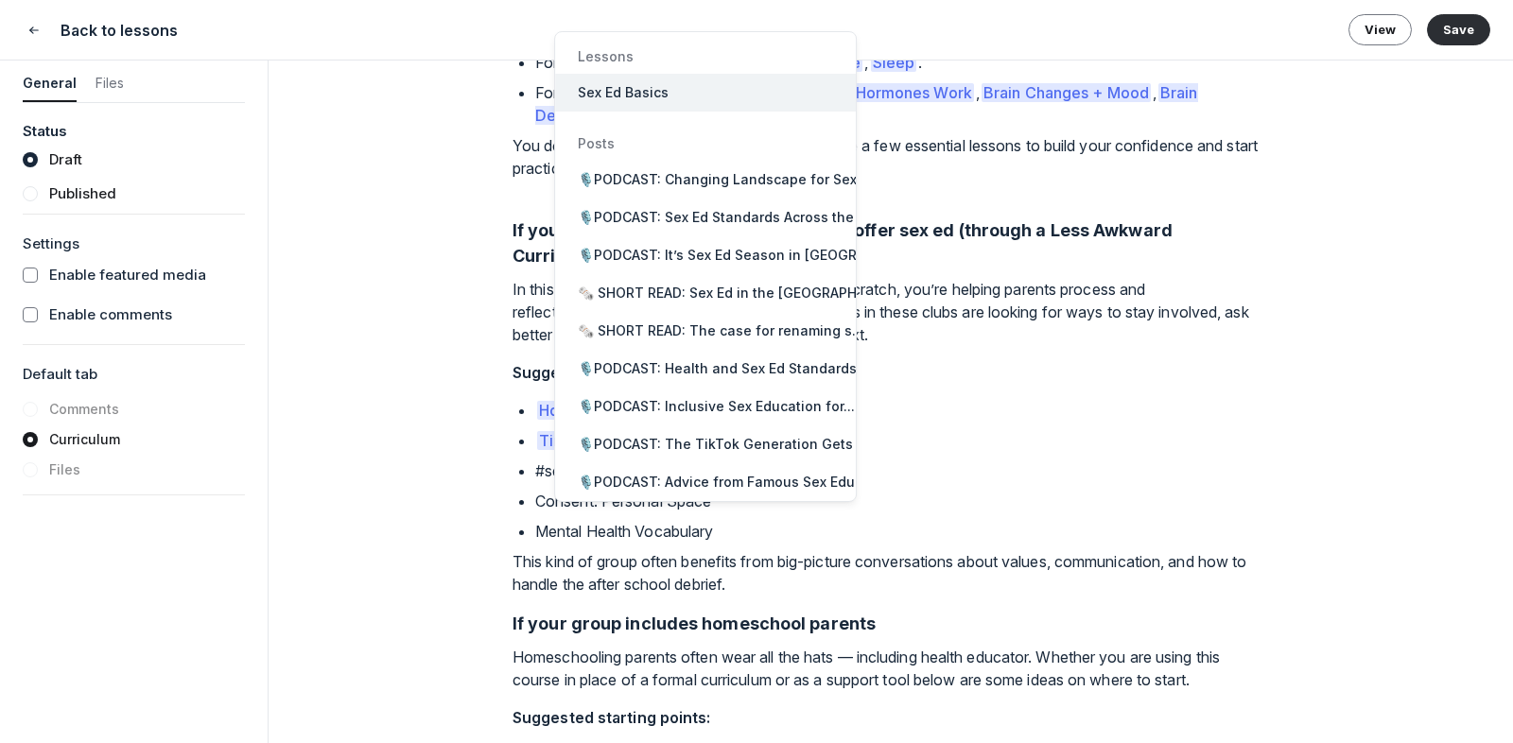
click at [765, 94] on button "Sex Ed Basics" at bounding box center [705, 93] width 301 height 38
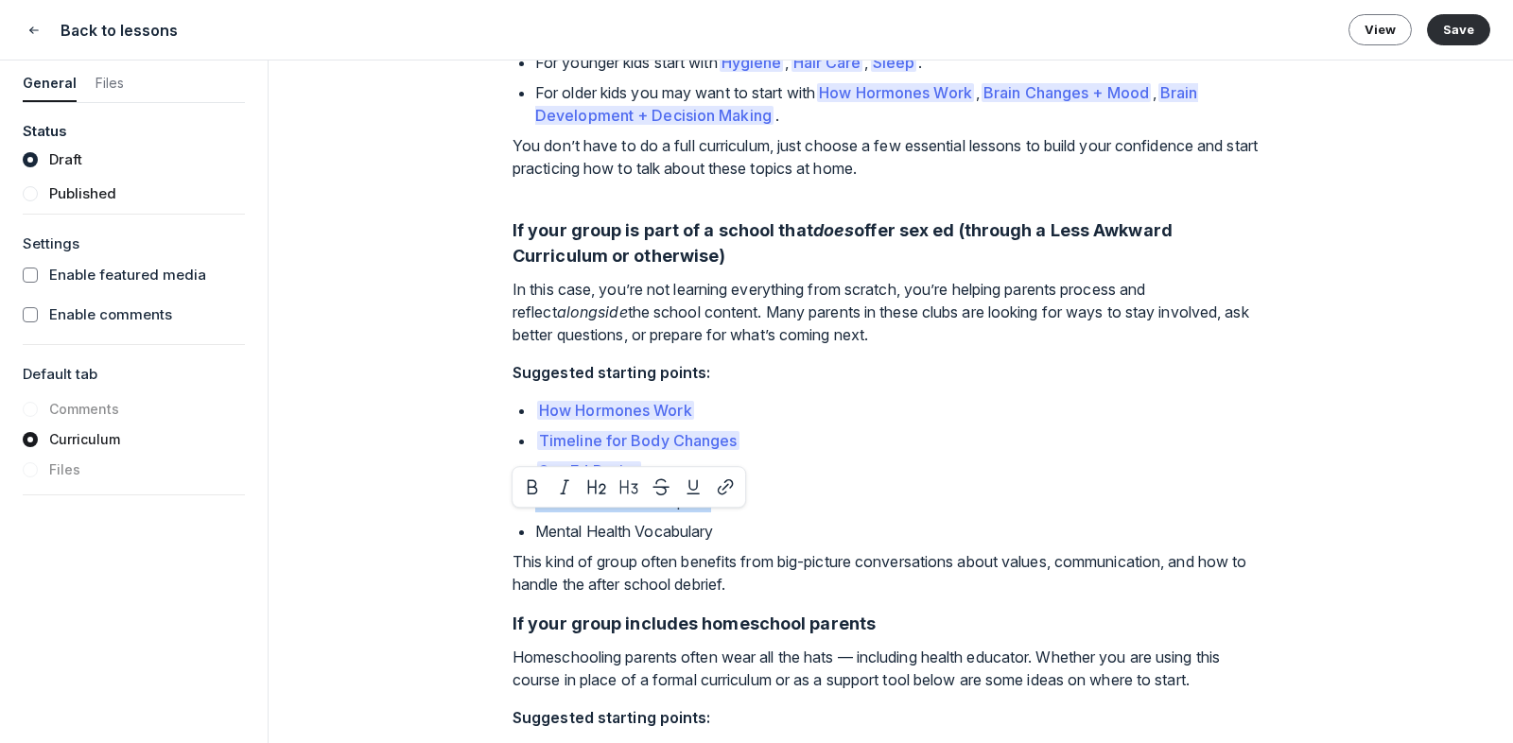
drag, startPoint x: 536, startPoint y: 526, endPoint x: 725, endPoint y: 521, distance: 189.2
click at [725, 512] on p "Consent: Personal Space" at bounding box center [902, 501] width 734 height 23
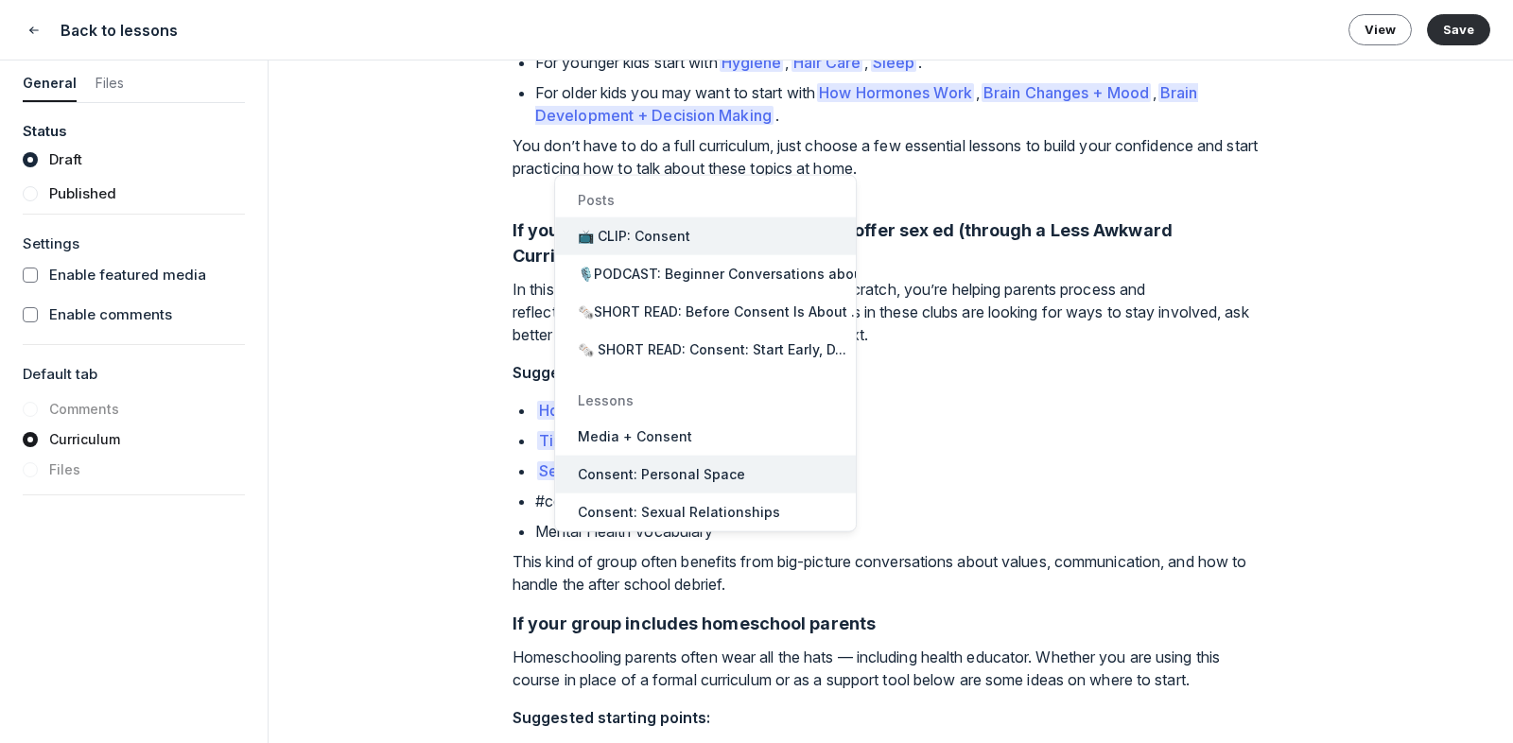
click at [740, 472] on button "Consent: Personal Space" at bounding box center [705, 475] width 301 height 38
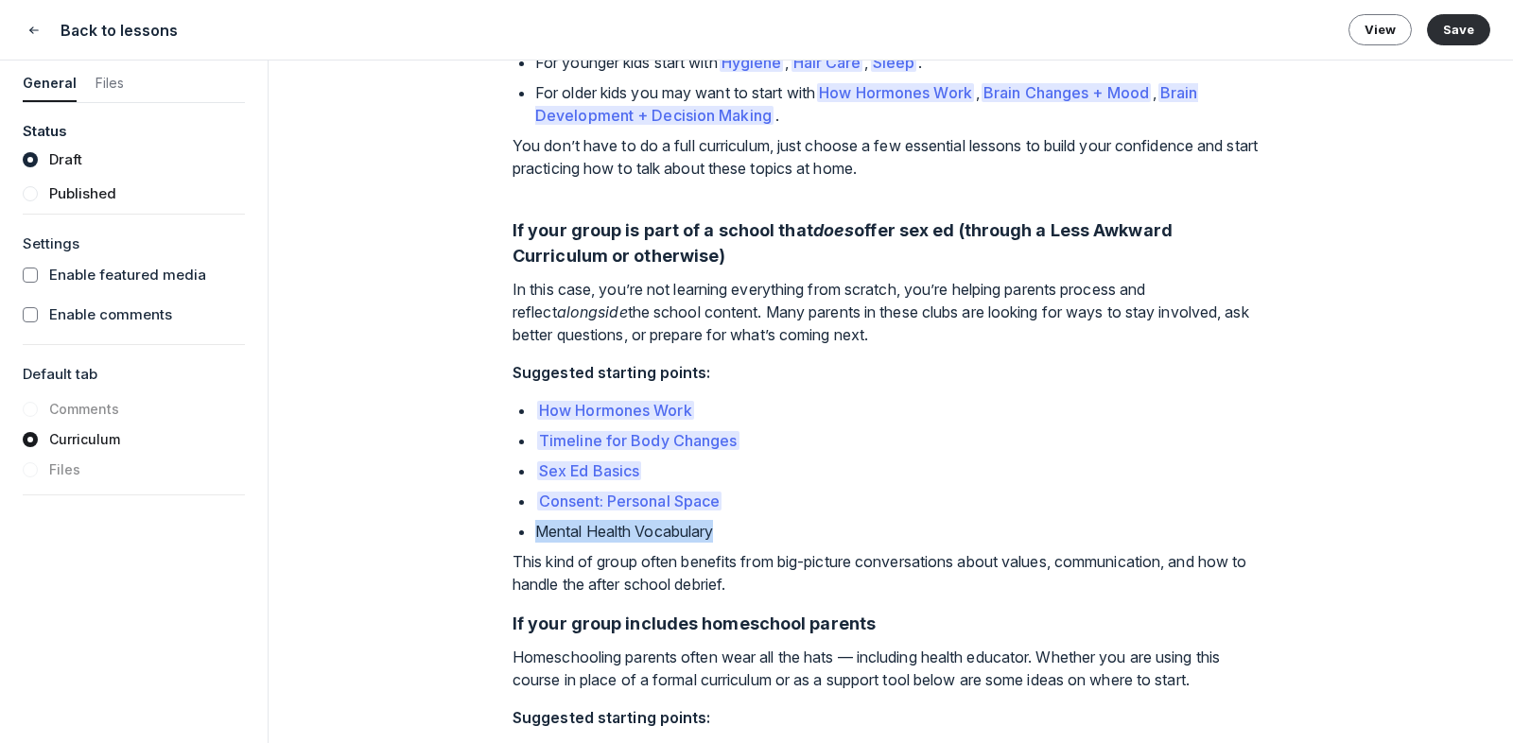
drag, startPoint x: 539, startPoint y: 561, endPoint x: 747, endPoint y: 562, distance: 208.0
click at [747, 543] on p "Mental Health Vocabulary" at bounding box center [902, 531] width 734 height 23
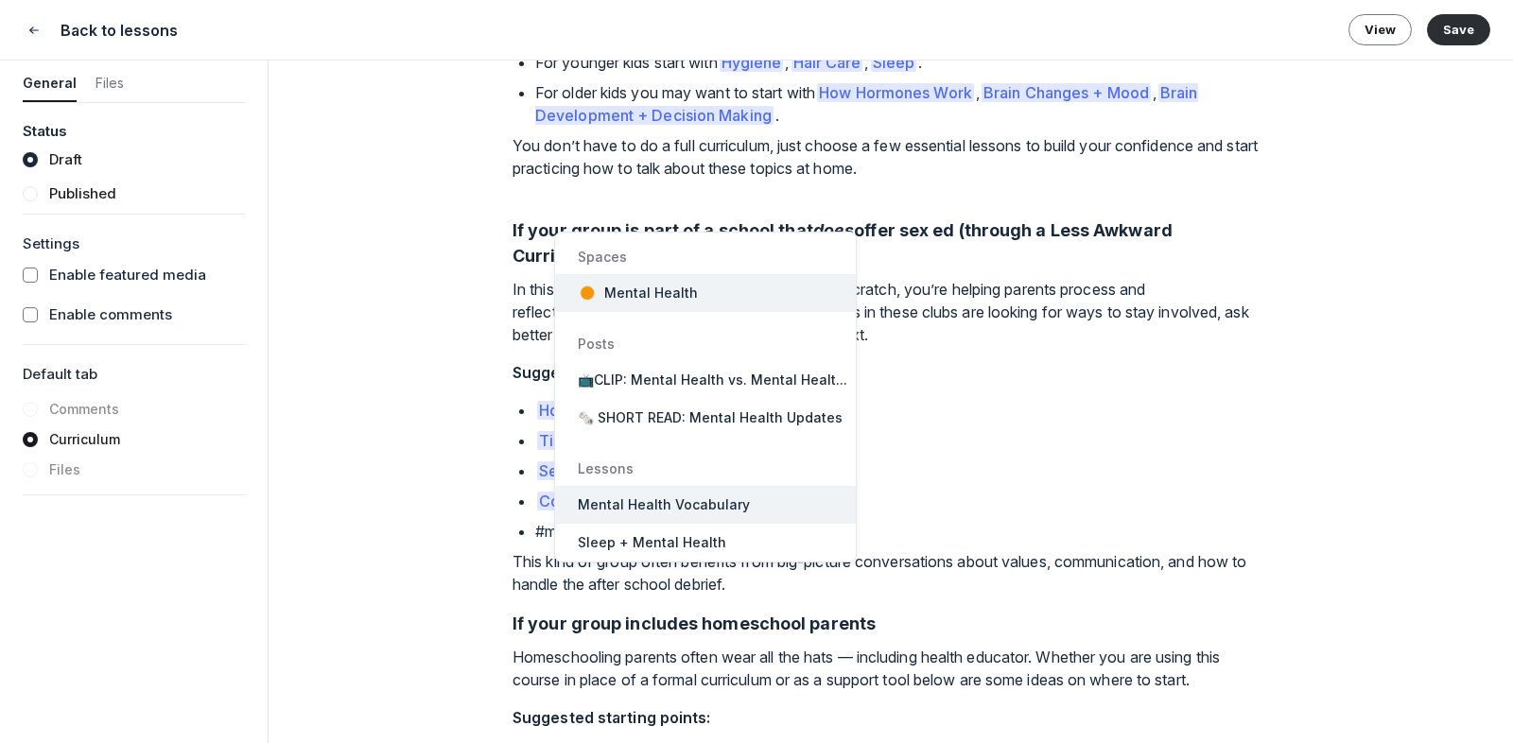
click at [751, 512] on button "Mental Health Vocabulary" at bounding box center [705, 505] width 301 height 38
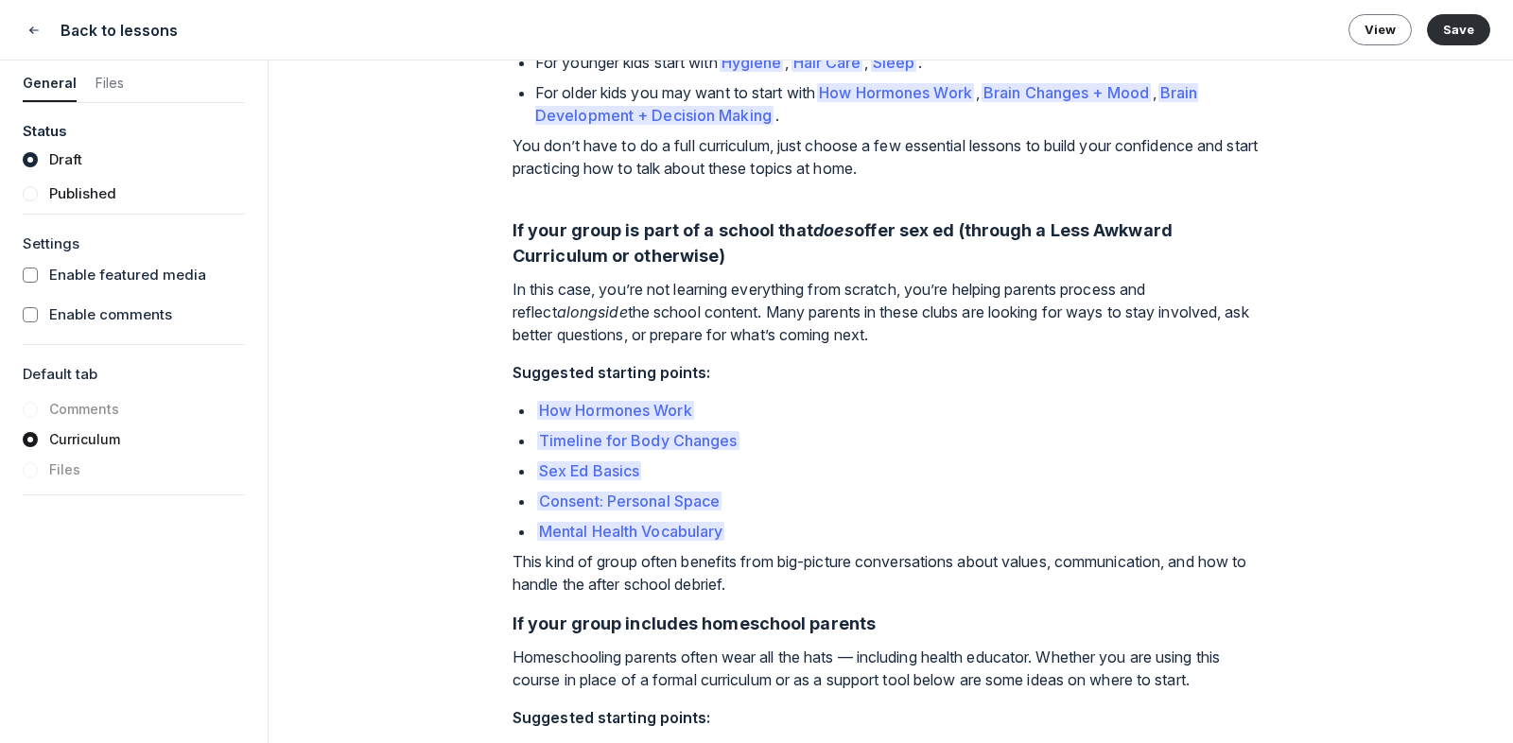
click at [758, 596] on p "This kind of group often benefits from big-picture conversations about values, …" at bounding box center [890, 572] width 756 height 45
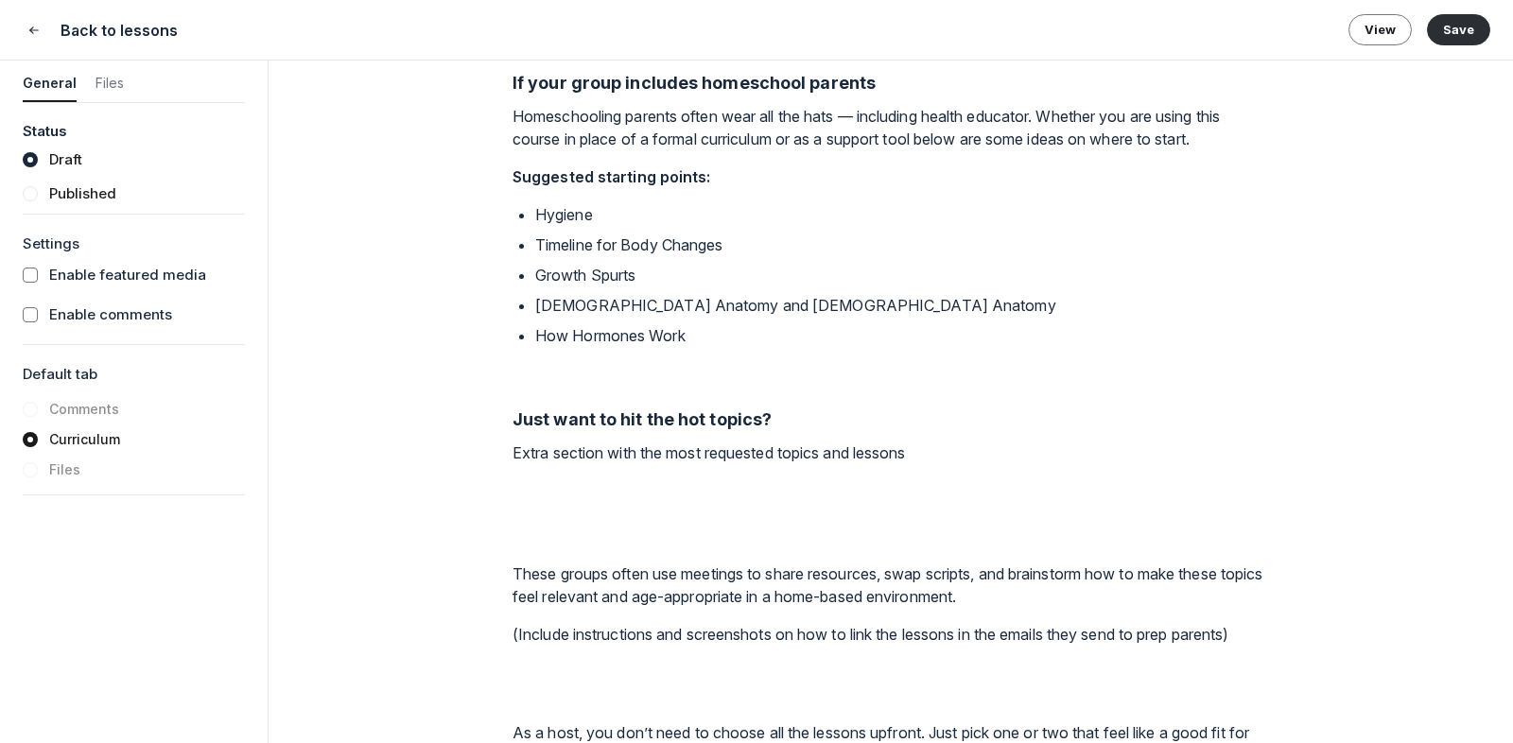
scroll to position [1776, 0]
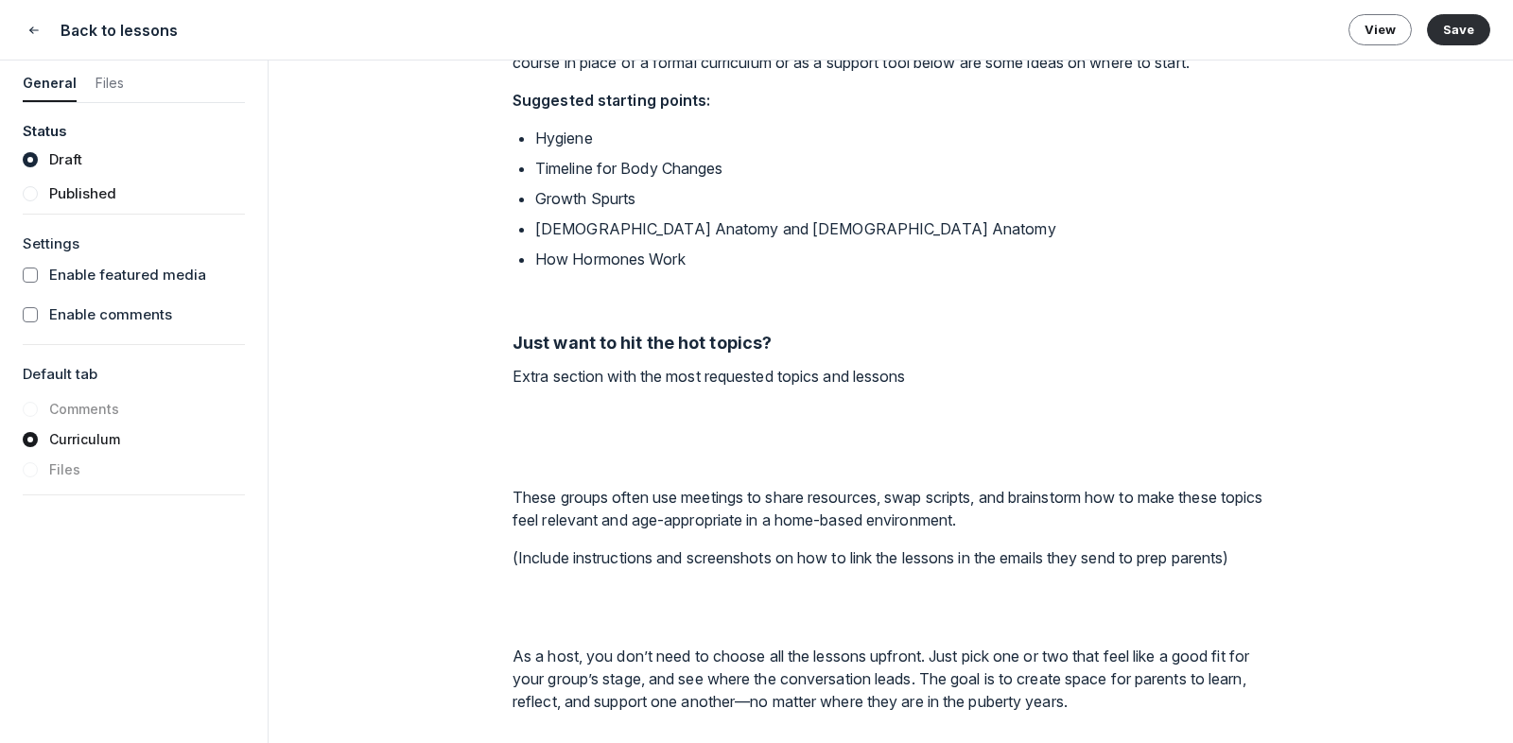
click at [723, 627] on p at bounding box center [890, 606] width 756 height 45
click at [759, 465] on p at bounding box center [890, 437] width 756 height 68
click at [516, 377] on p "Extra section with the most requested topics and lessons" at bounding box center [890, 376] width 756 height 23
click at [942, 371] on p "[Extra section with the most requested topics and lessons" at bounding box center [890, 376] width 756 height 23
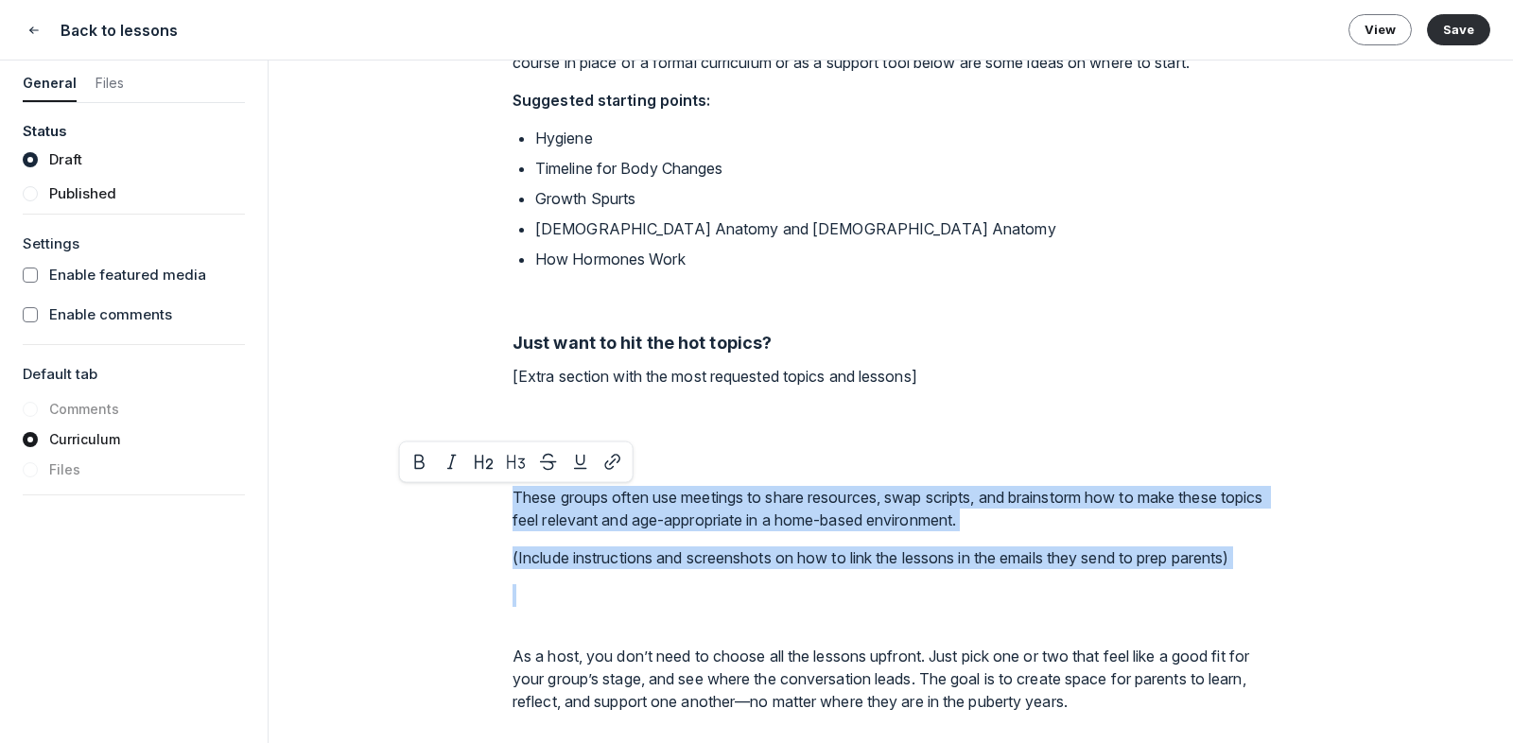
drag, startPoint x: 516, startPoint y: 494, endPoint x: 592, endPoint y: 611, distance: 139.5
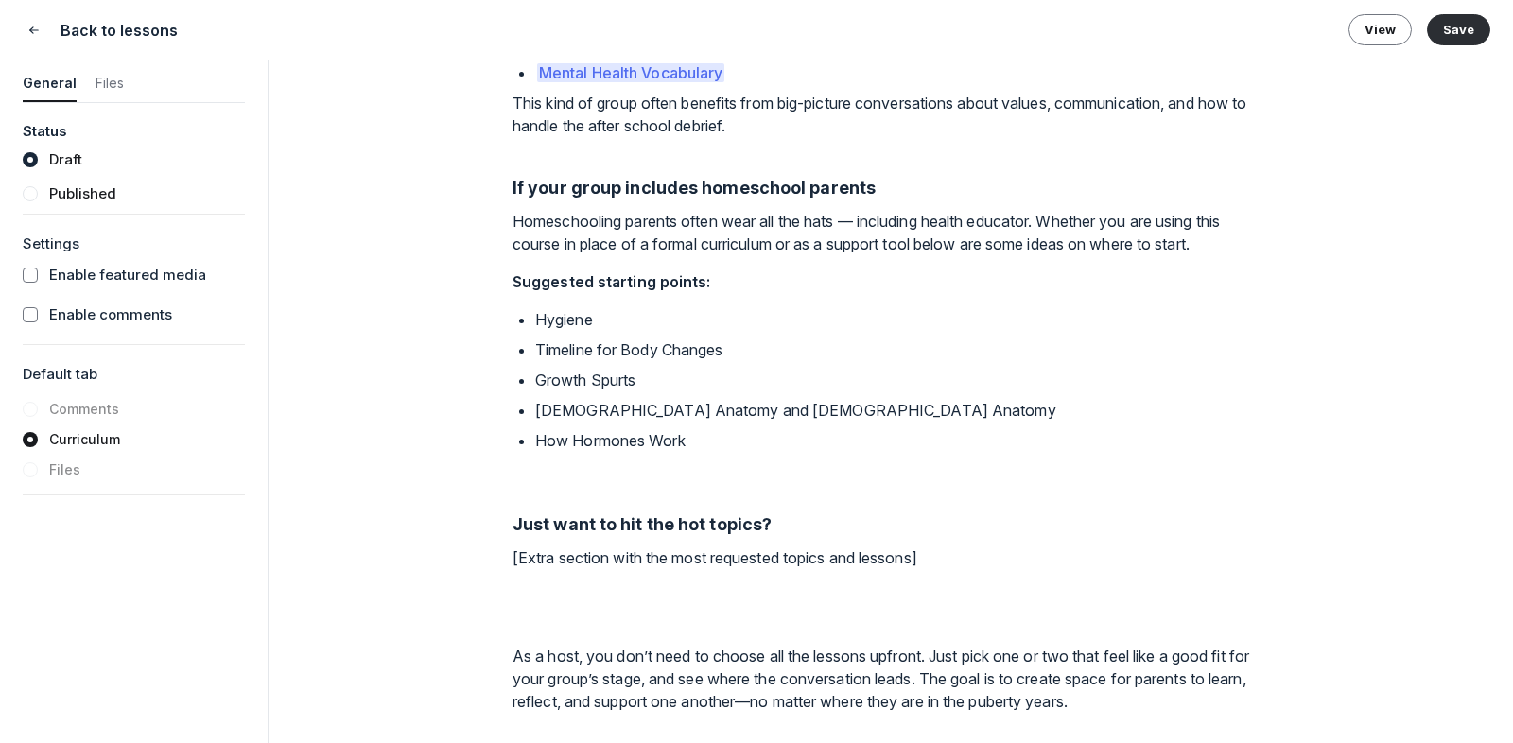
scroll to position [1594, 0]
click at [550, 320] on p "Hygiene" at bounding box center [902, 319] width 734 height 23
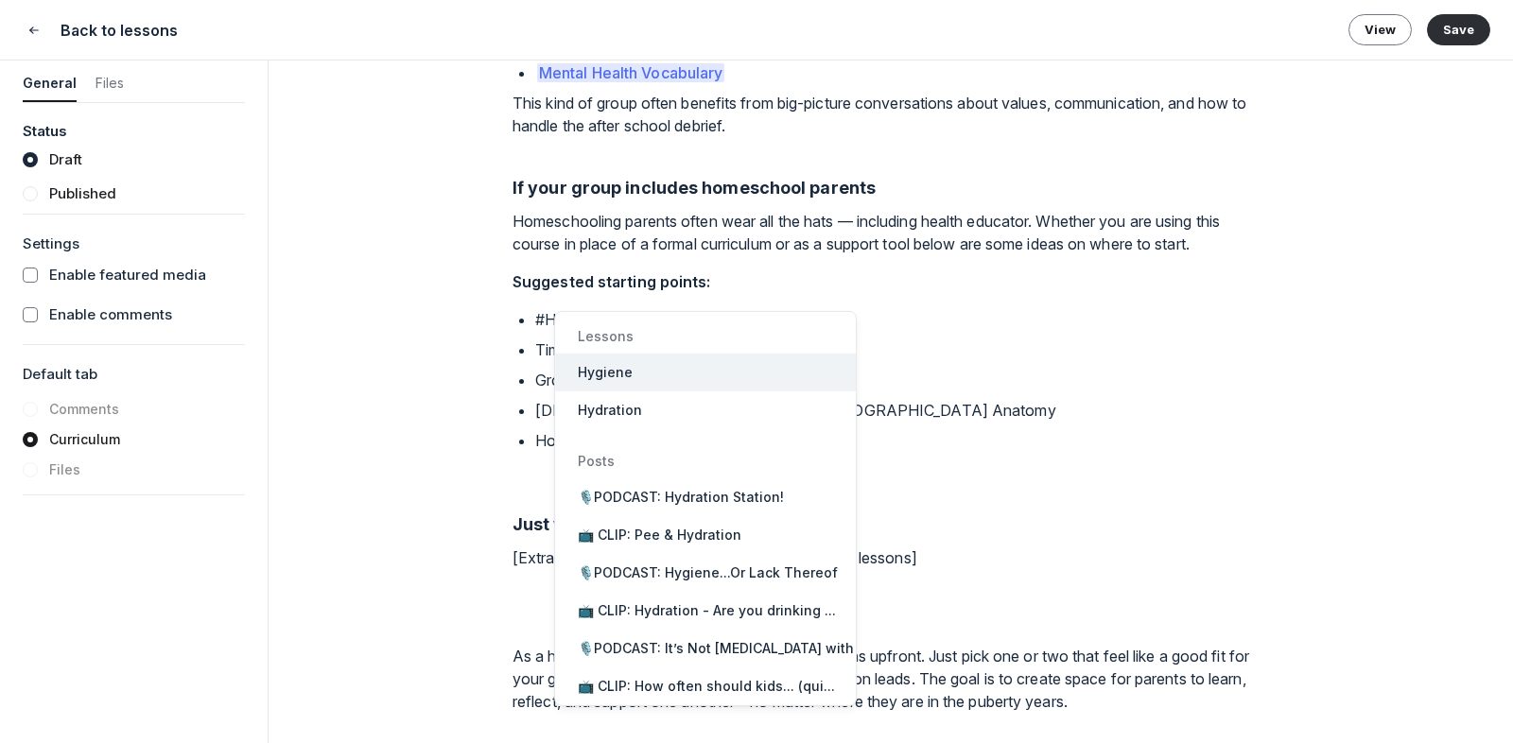
click at [610, 367] on span "Hygiene" at bounding box center [605, 372] width 55 height 19
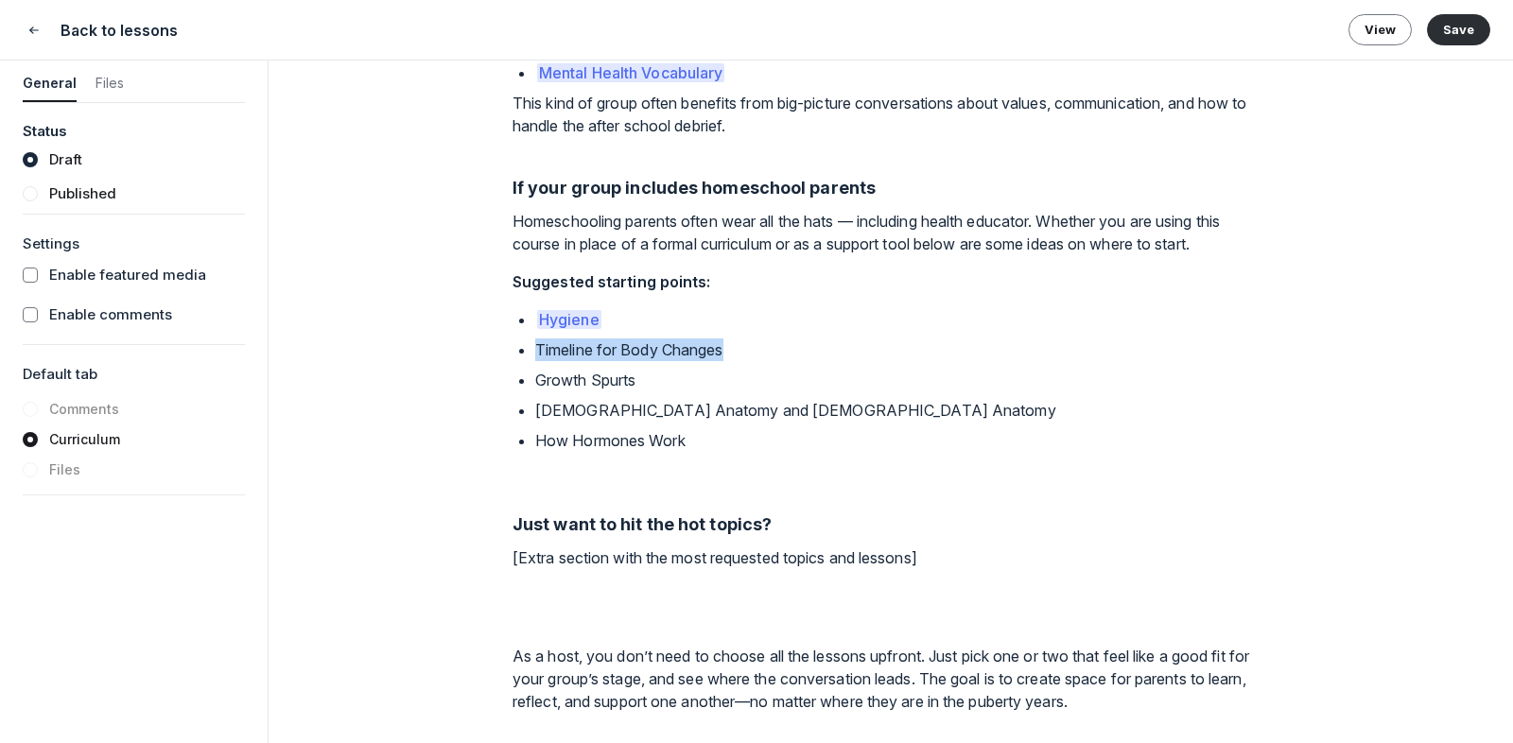
drag, startPoint x: 537, startPoint y: 352, endPoint x: 726, endPoint y: 352, distance: 189.1
click at [726, 352] on p "Timeline for Body Changes" at bounding box center [902, 350] width 734 height 23
click at [744, 389] on button "Timeline for Body Changes" at bounding box center [672, 403] width 235 height 38
drag, startPoint x: 538, startPoint y: 382, endPoint x: 636, endPoint y: 391, distance: 98.7
click at [636, 391] on p "Growth Spurts" at bounding box center [902, 380] width 734 height 23
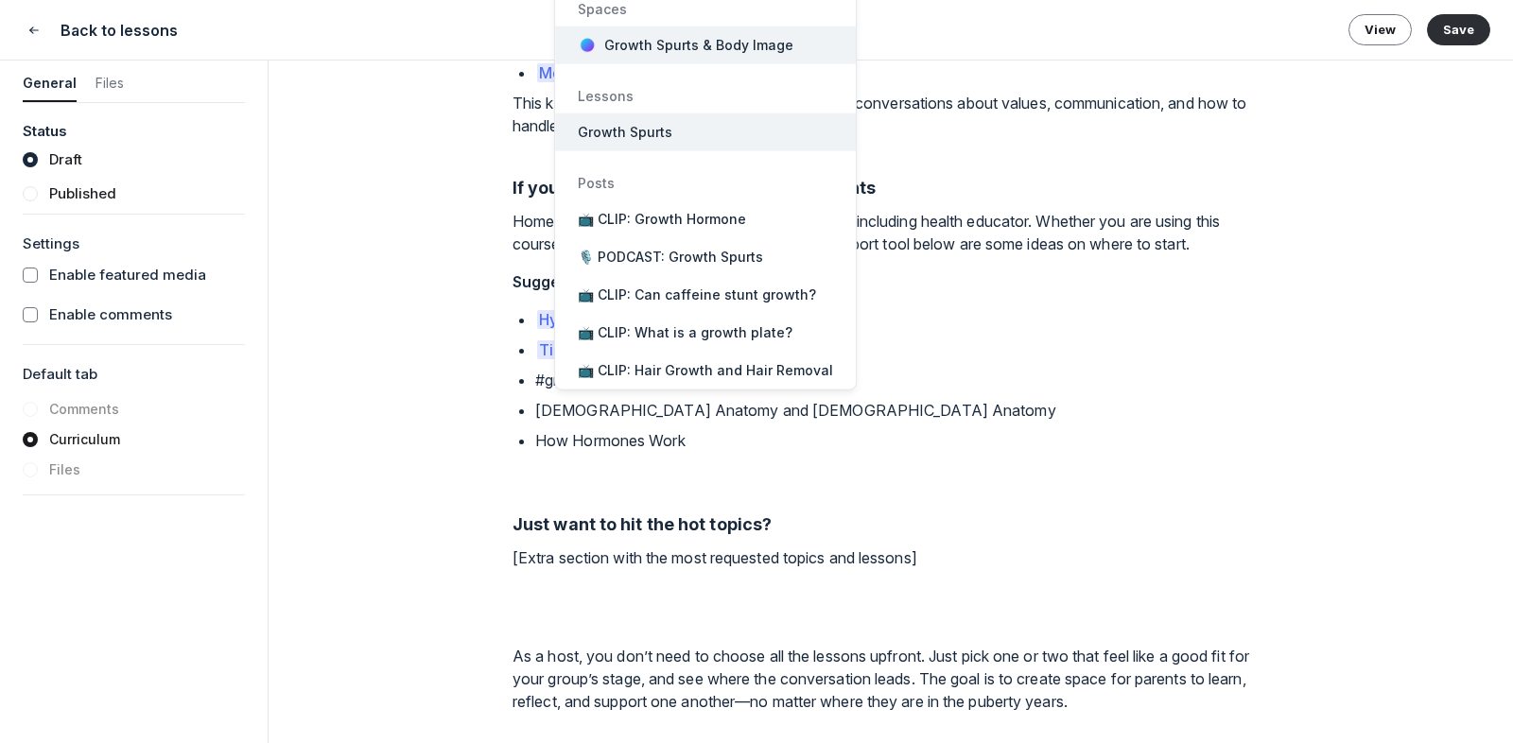
click at [656, 127] on span "Growth Spurts" at bounding box center [625, 132] width 95 height 19
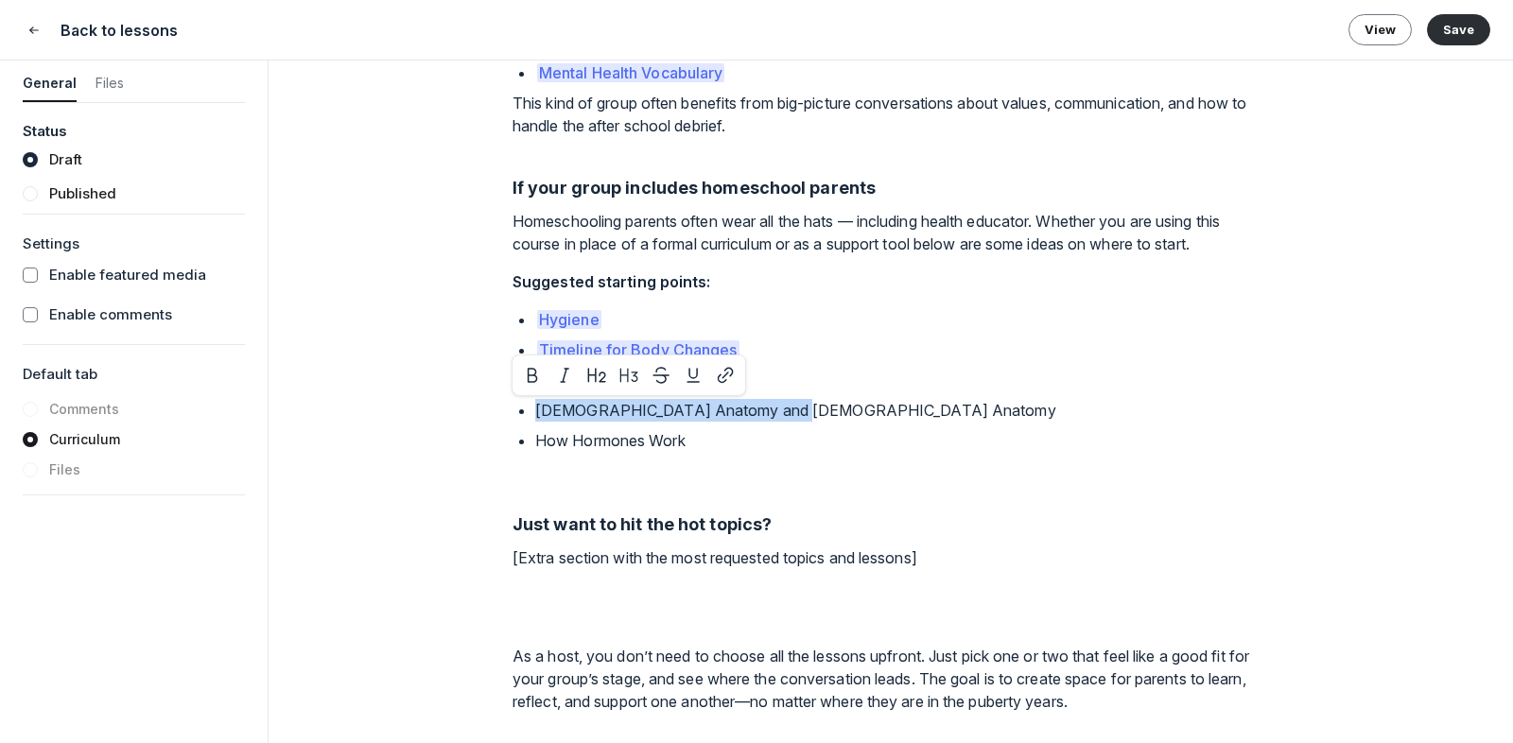
drag, startPoint x: 537, startPoint y: 417, endPoint x: 790, endPoint y: 418, distance: 252.5
click at [790, 418] on p "Female Anatomy and Male Anatomy" at bounding box center [902, 410] width 734 height 23
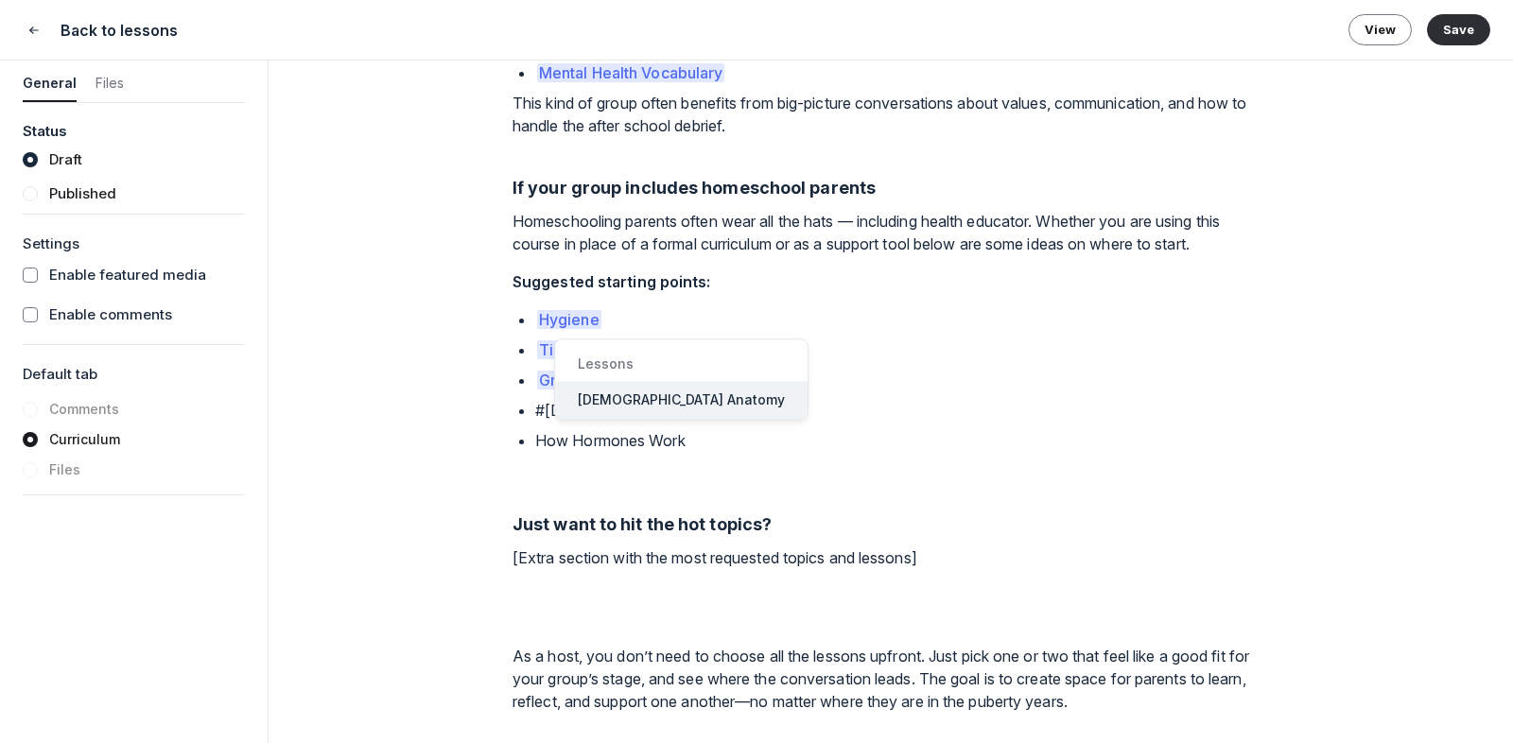
click at [744, 400] on button "Female Anatomy" at bounding box center [681, 400] width 252 height 38
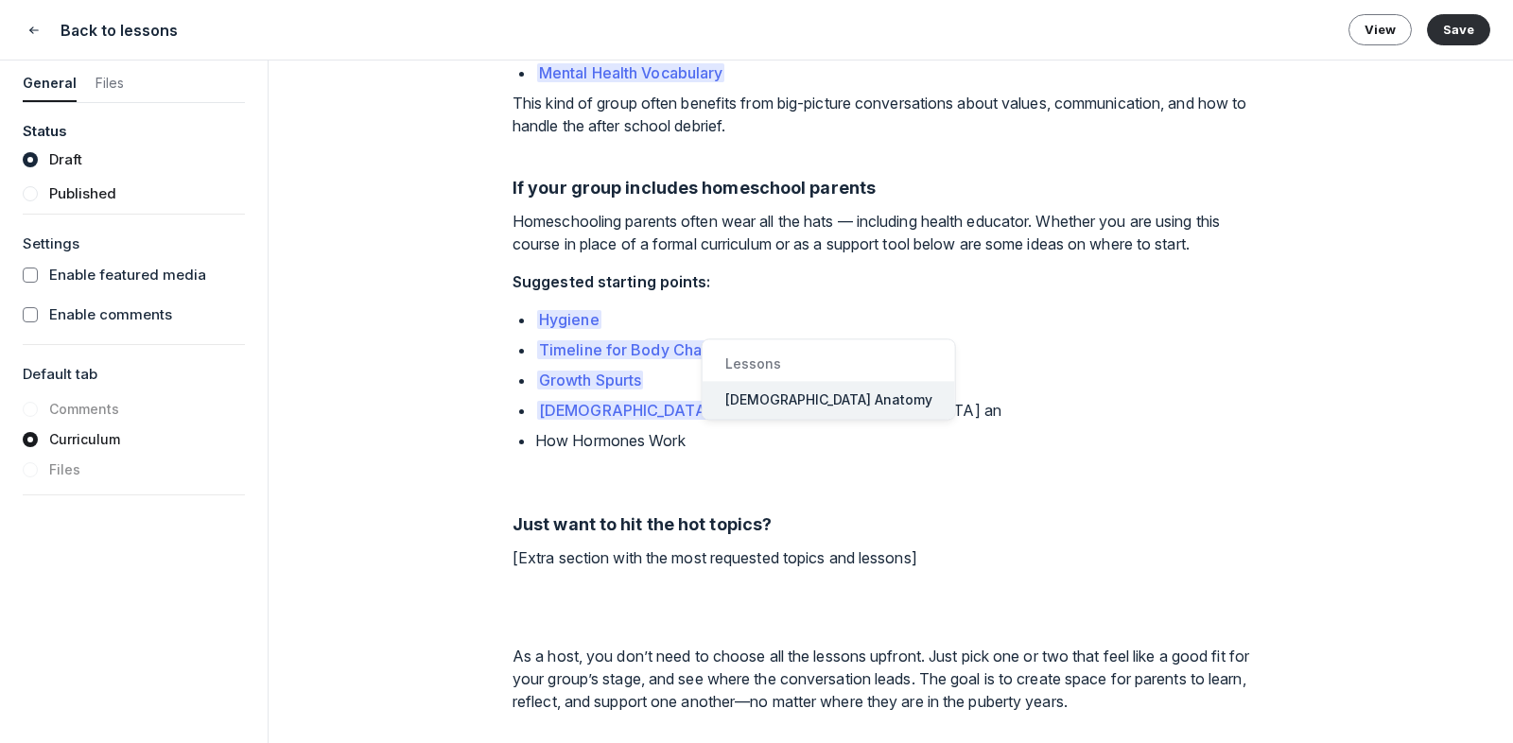
click at [766, 383] on button "Male Anatomy" at bounding box center [829, 400] width 252 height 38
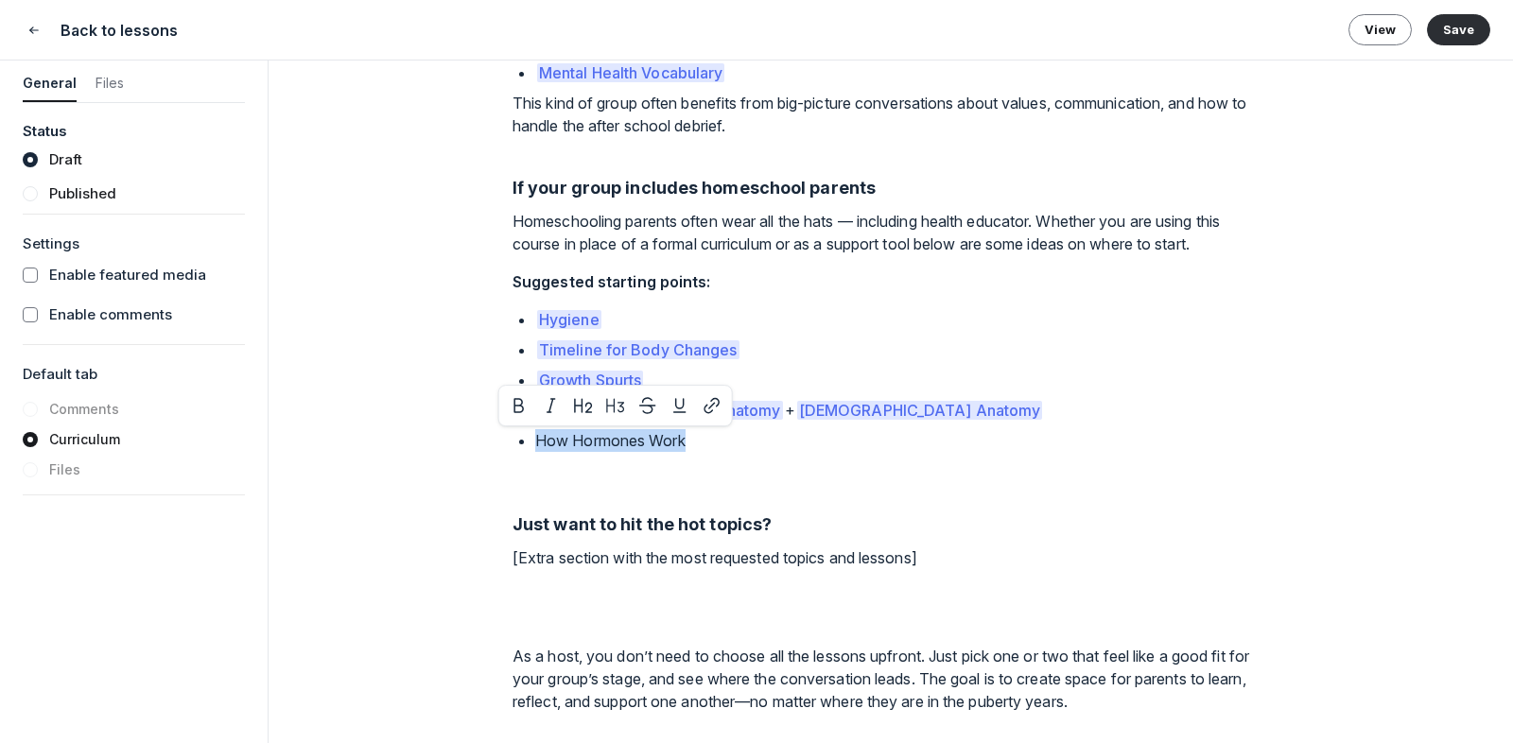
drag, startPoint x: 710, startPoint y: 443, endPoint x: 508, endPoint y: 436, distance: 202.5
click at [508, 436] on div "Lesson 6 of 9 Which lessons to do when? Featured media Drag your video/audio fi…" at bounding box center [891, 402] width 1244 height 683
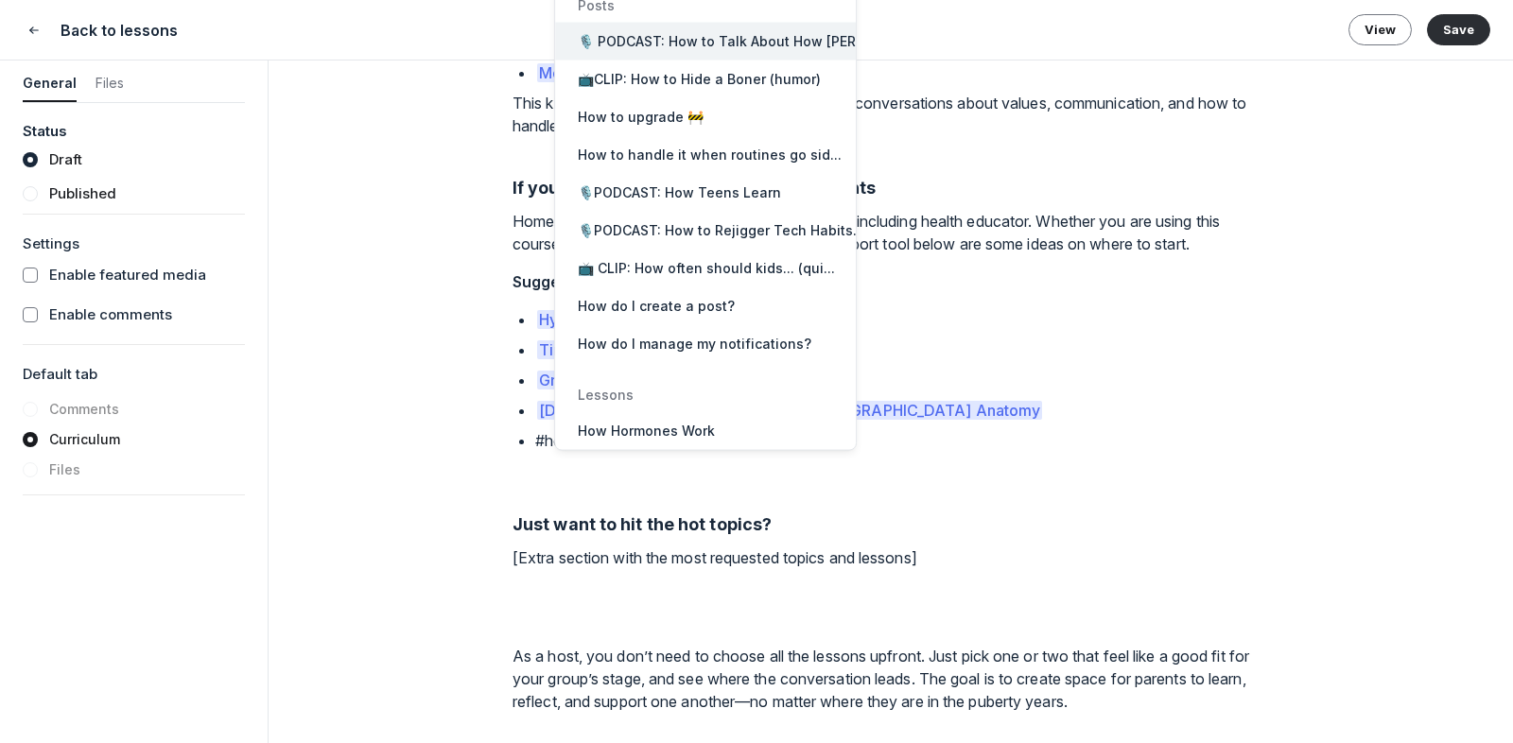
click at [641, 437] on span "How Hormones Work" at bounding box center [646, 431] width 137 height 19
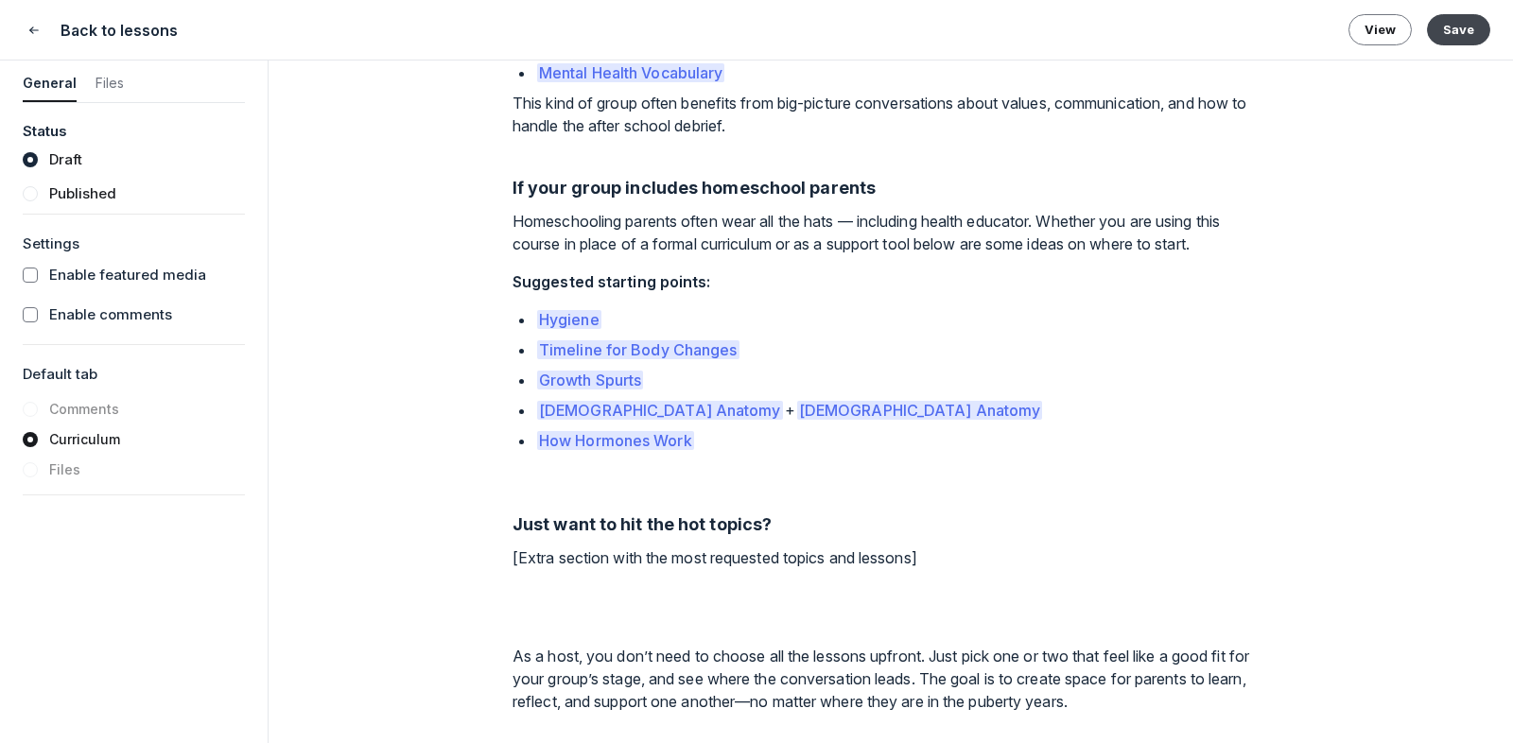
click at [1361, 24] on button "Save" at bounding box center [1458, 29] width 63 height 30
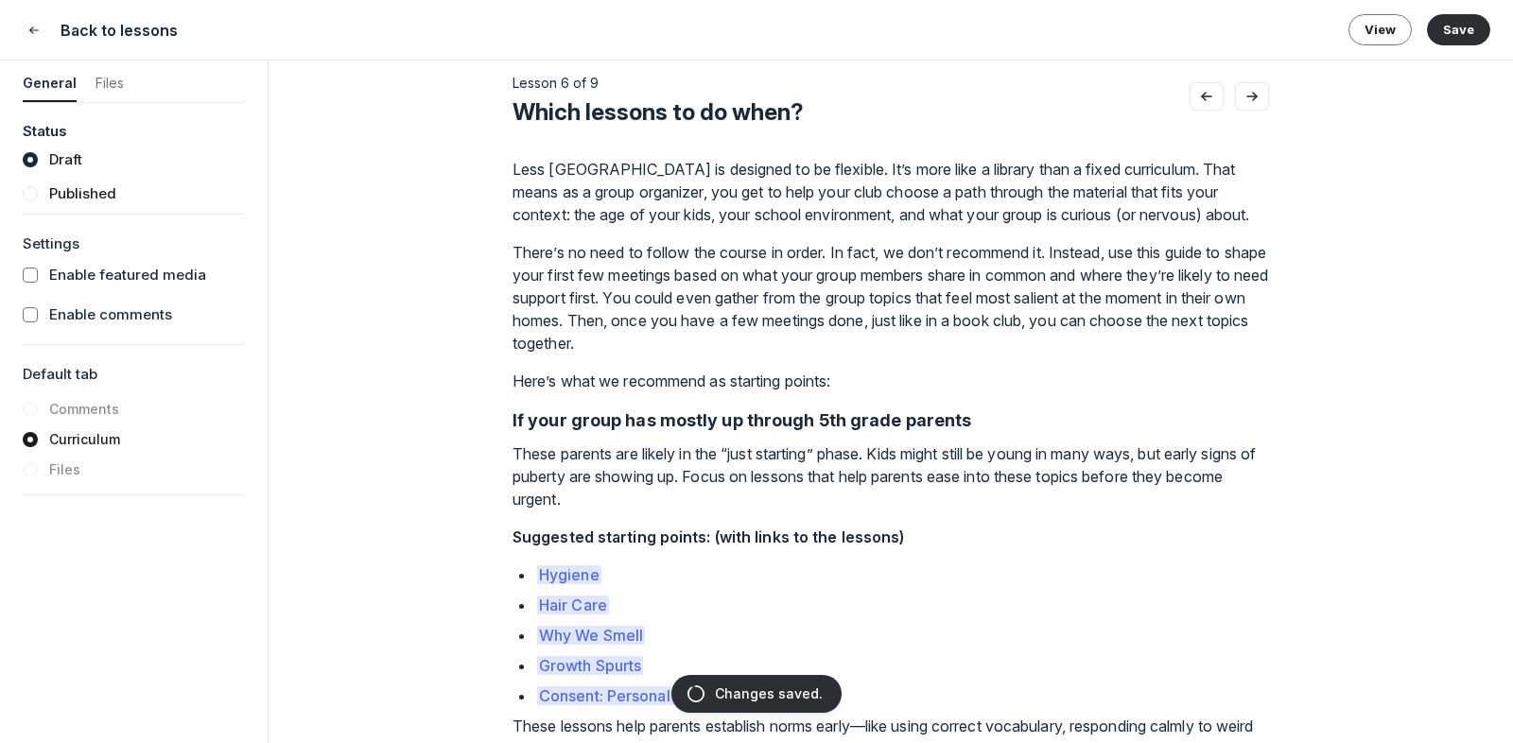
scroll to position [22, 0]
click at [1262, 99] on button "Go to next lesson" at bounding box center [1252, 94] width 34 height 28
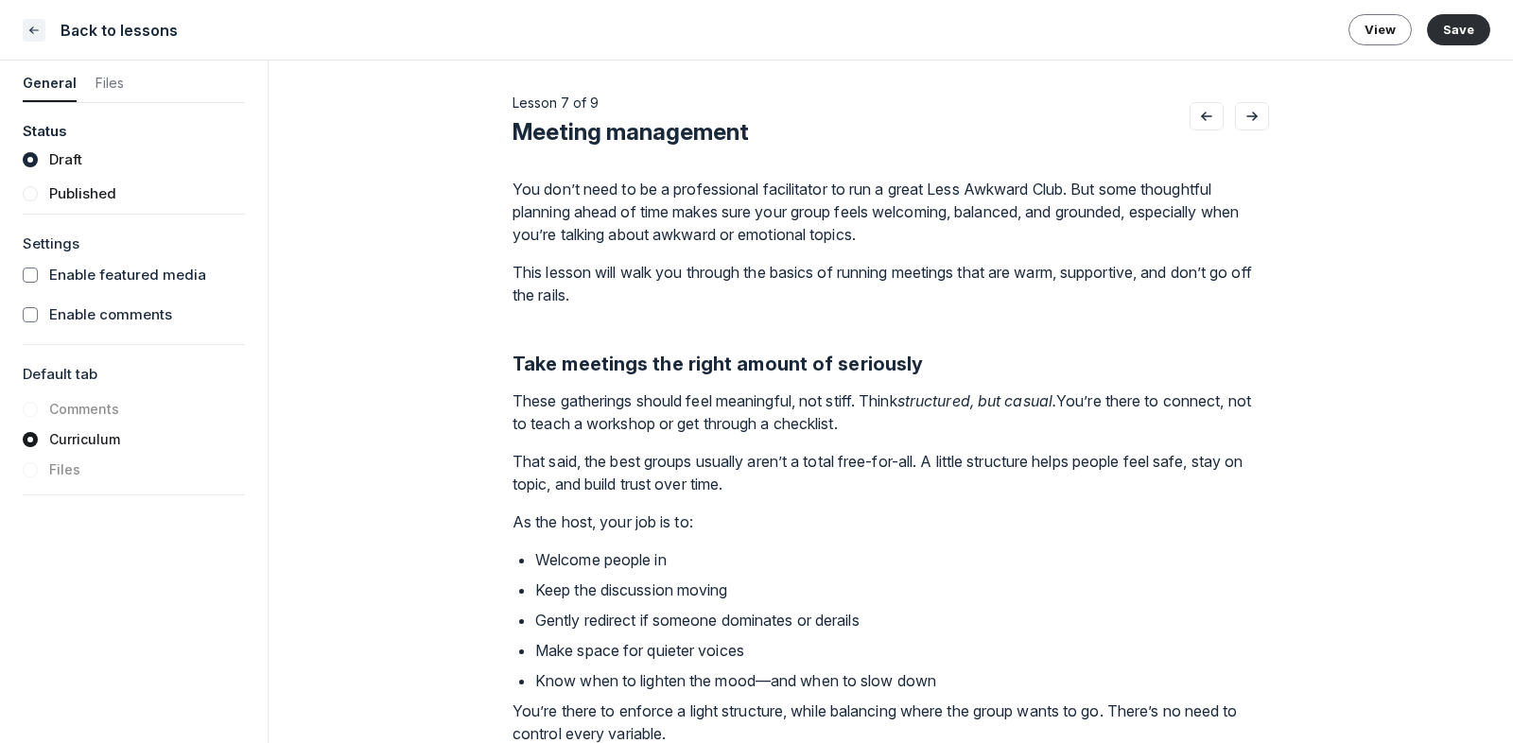
click at [37, 35] on icon "Close" at bounding box center [33, 30] width 15 height 19
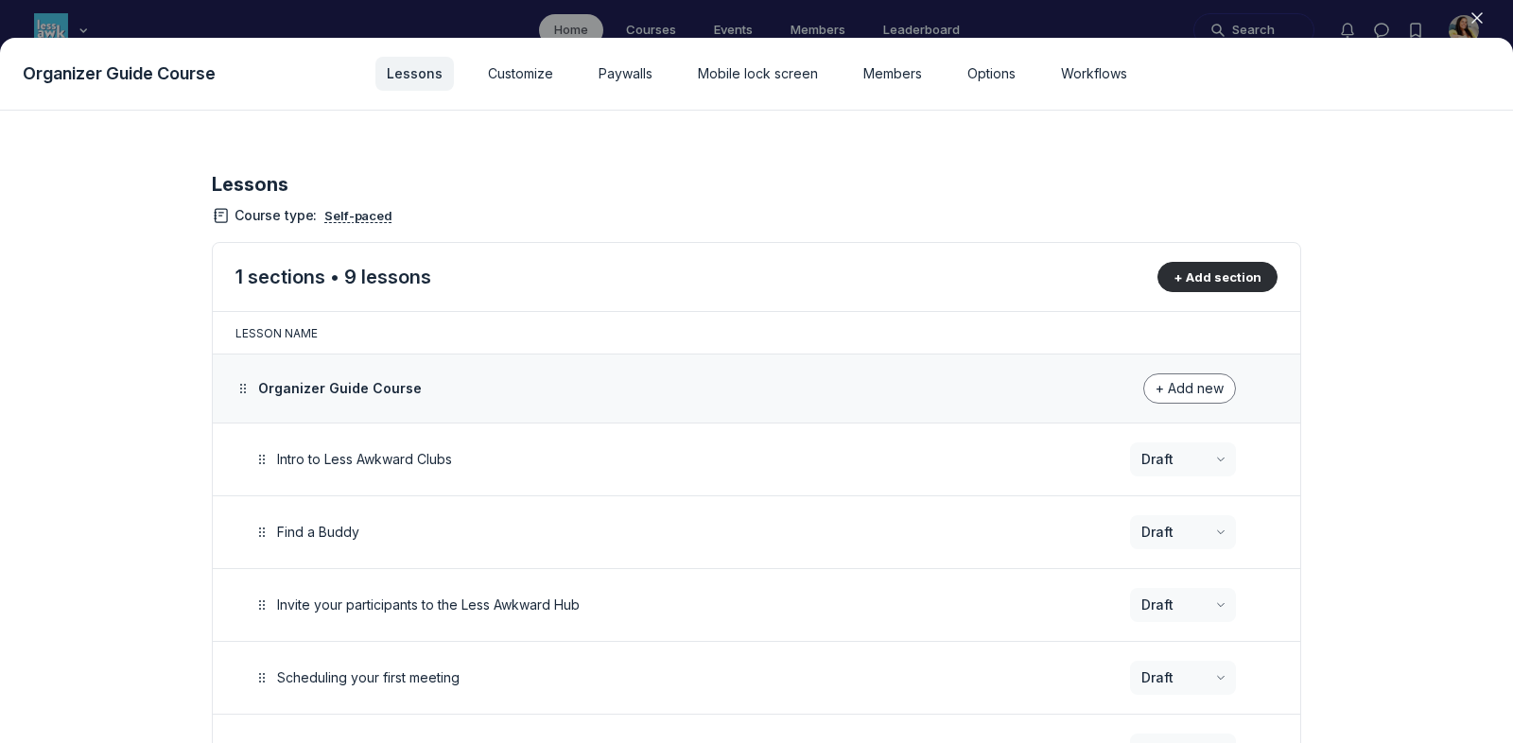
click at [551, 26] on div at bounding box center [756, 371] width 1513 height 743
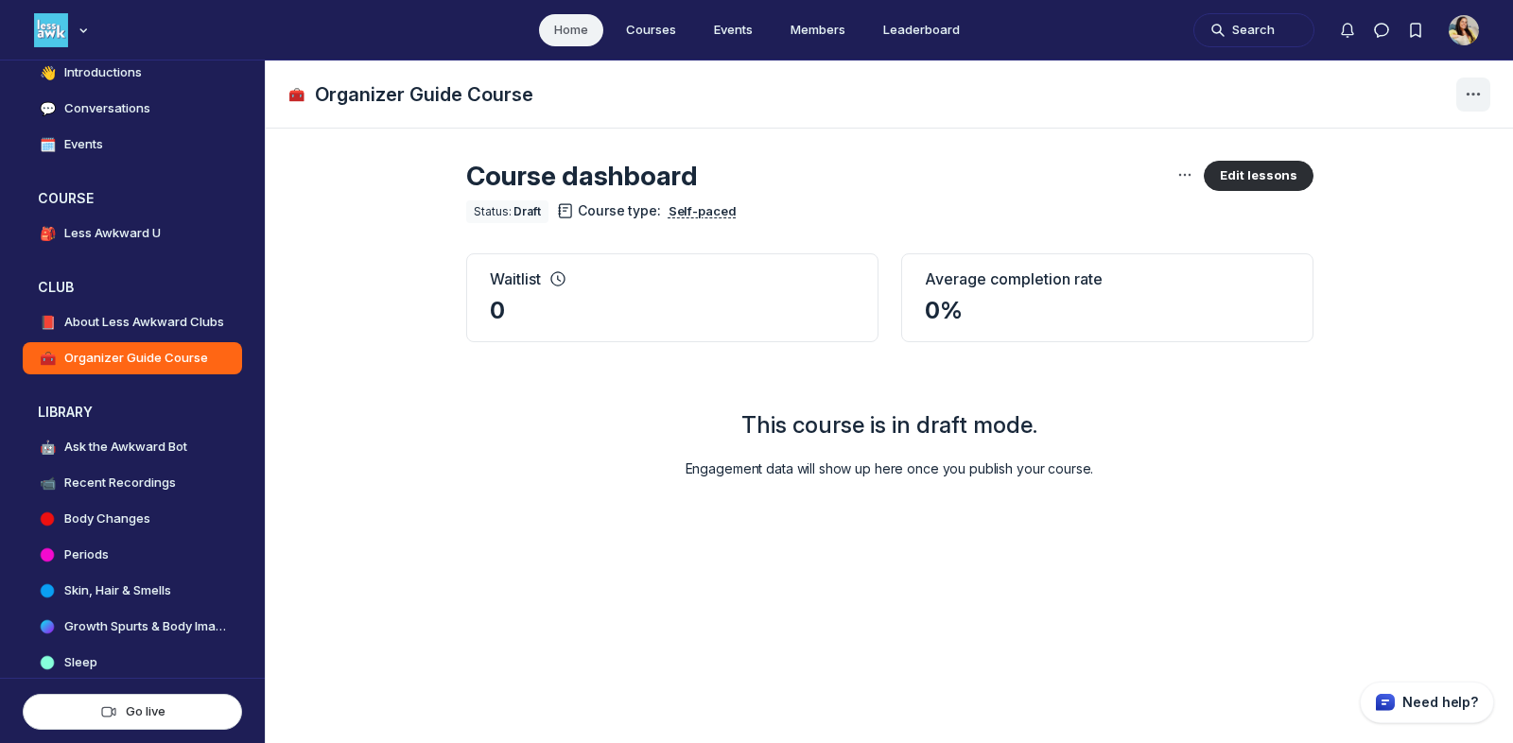
click at [1361, 109] on span "Page Header" at bounding box center [1473, 94] width 30 height 30
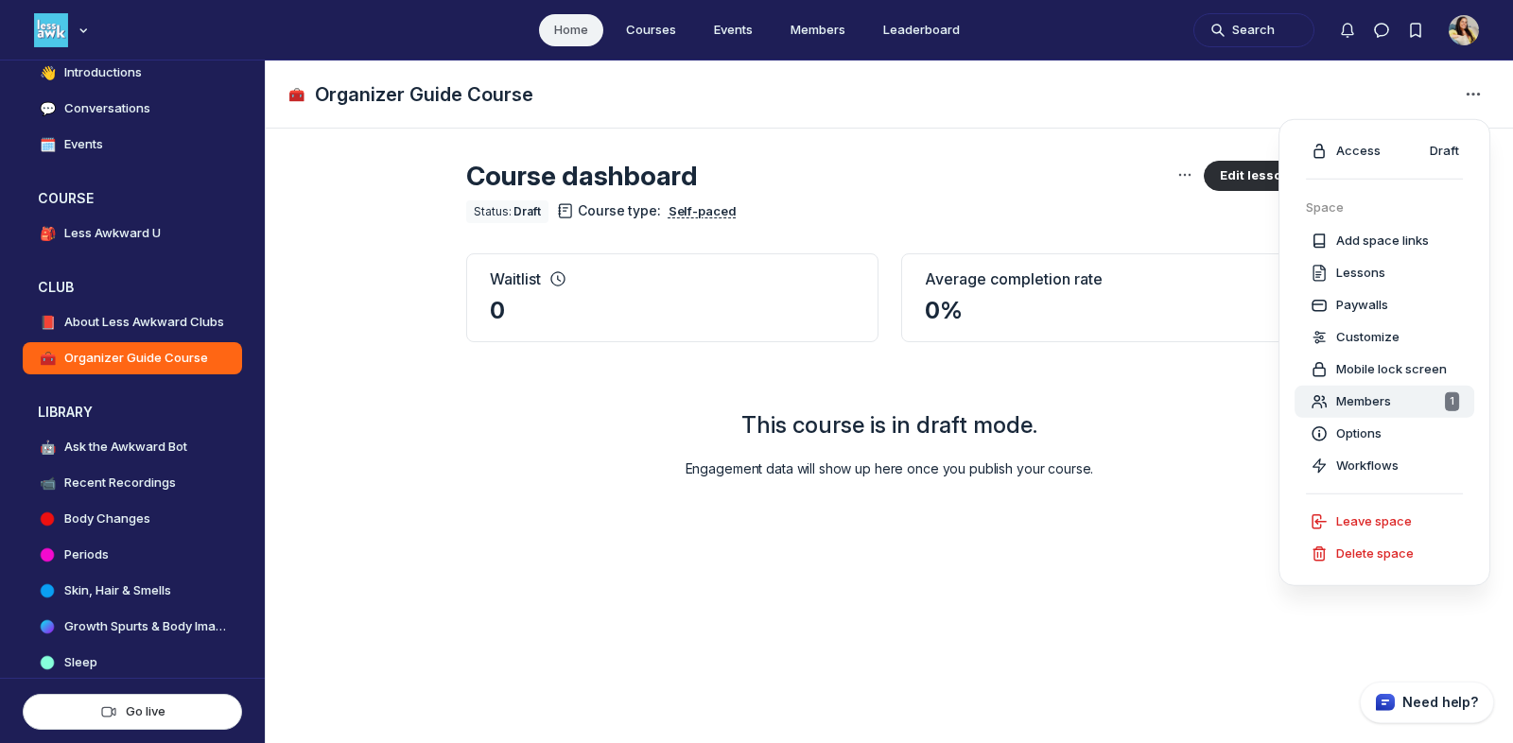
click at [1361, 386] on button "Members 1" at bounding box center [1384, 401] width 180 height 32
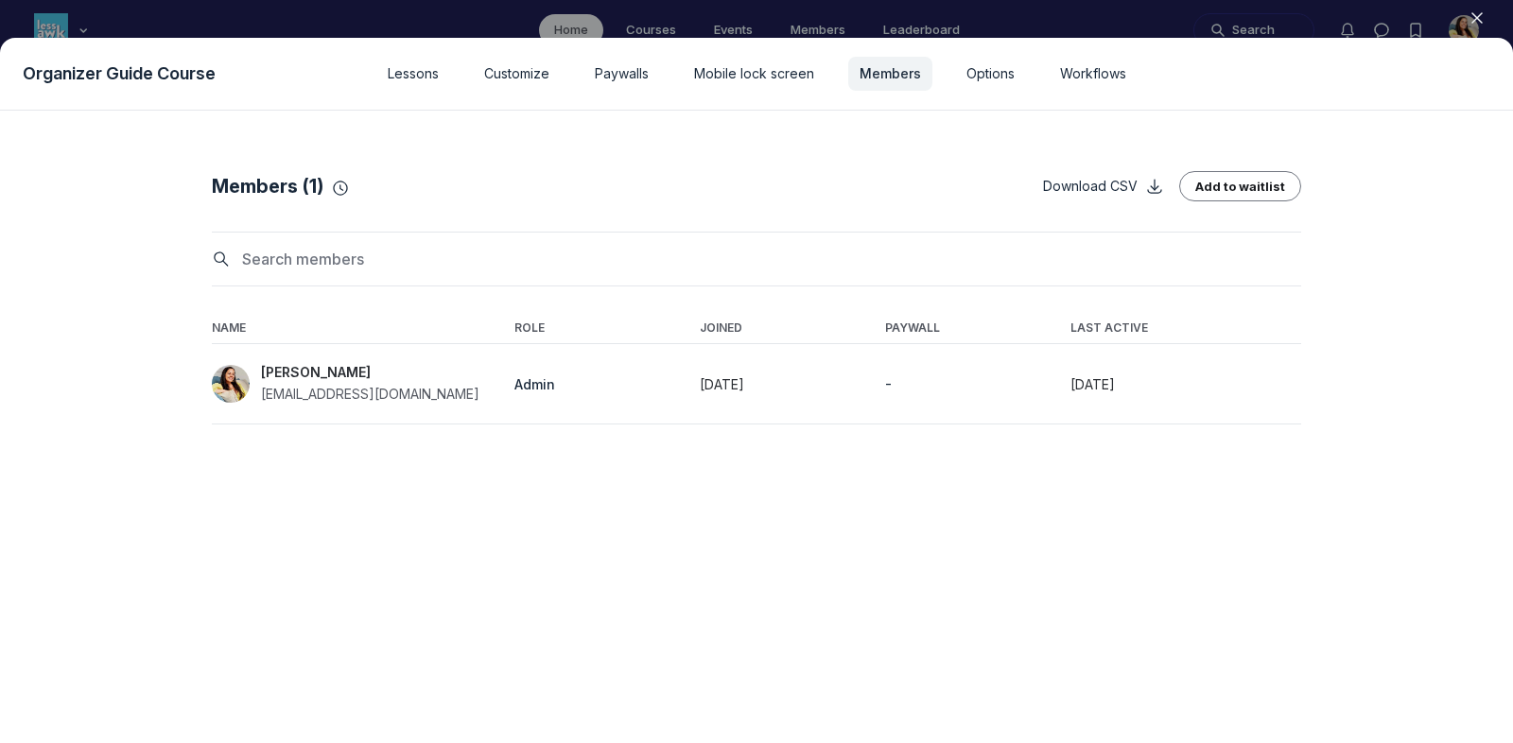
click at [1311, 13] on div at bounding box center [756, 371] width 1513 height 743
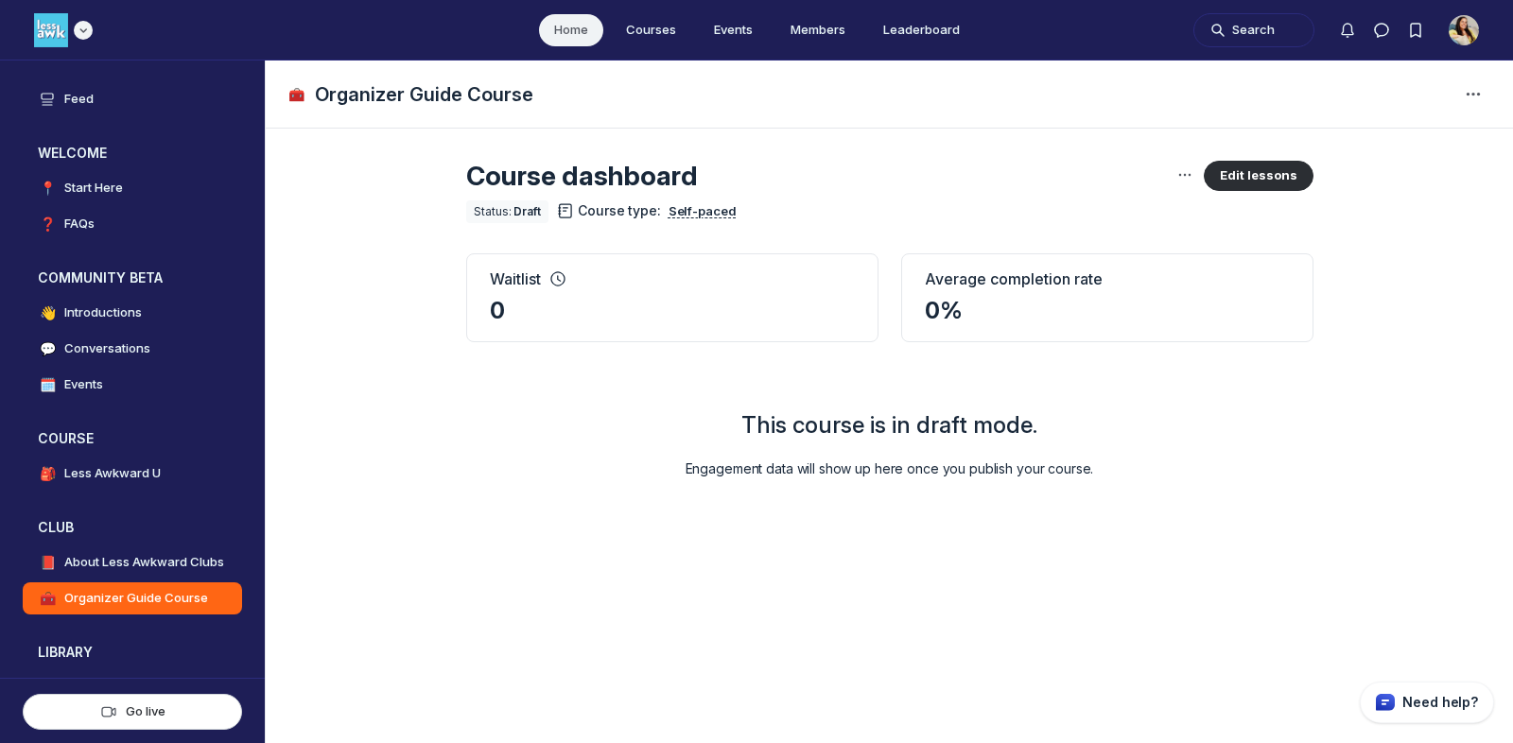
click at [87, 40] on div "Main navigation bar" at bounding box center [63, 30] width 59 height 34
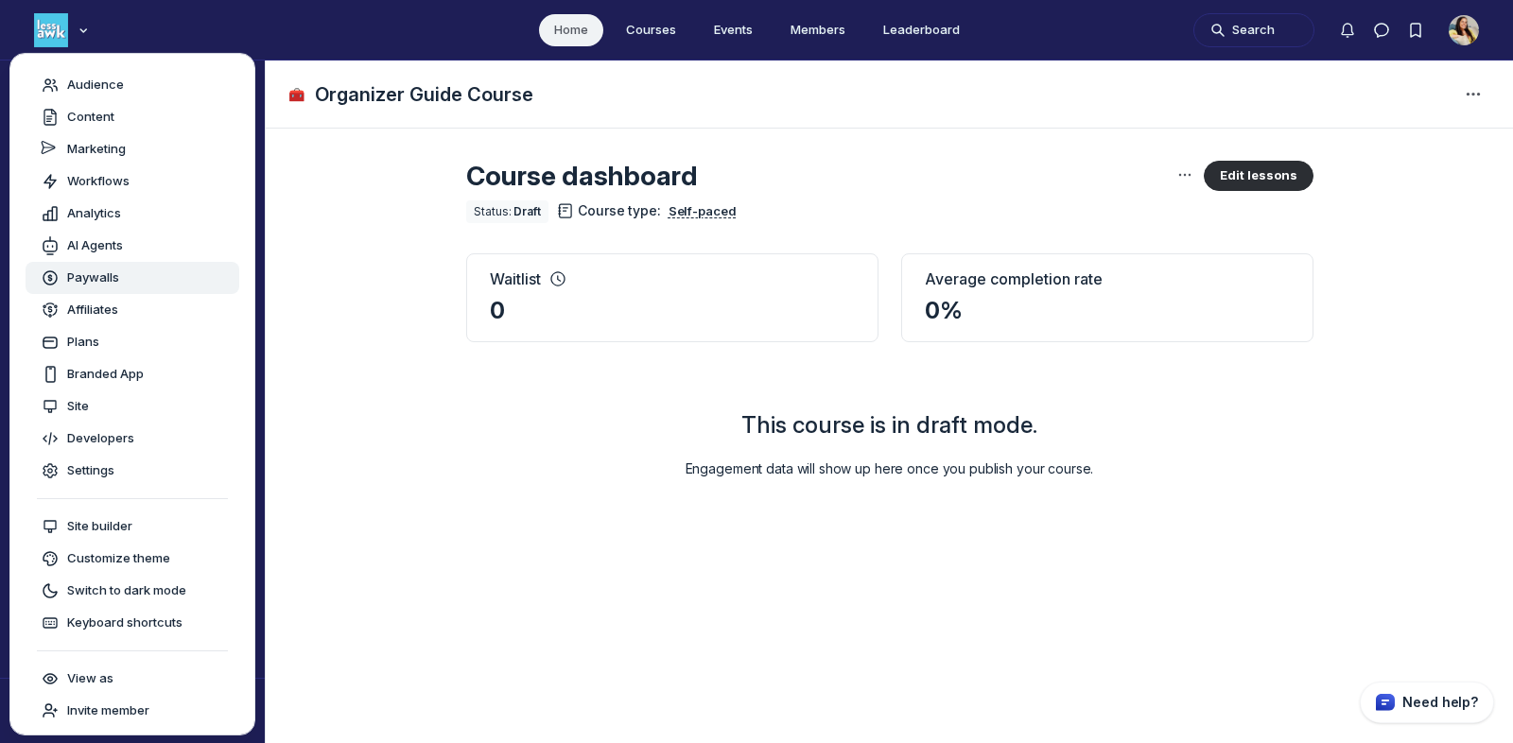
click at [91, 274] on span "Paywalls" at bounding box center [93, 278] width 52 height 19
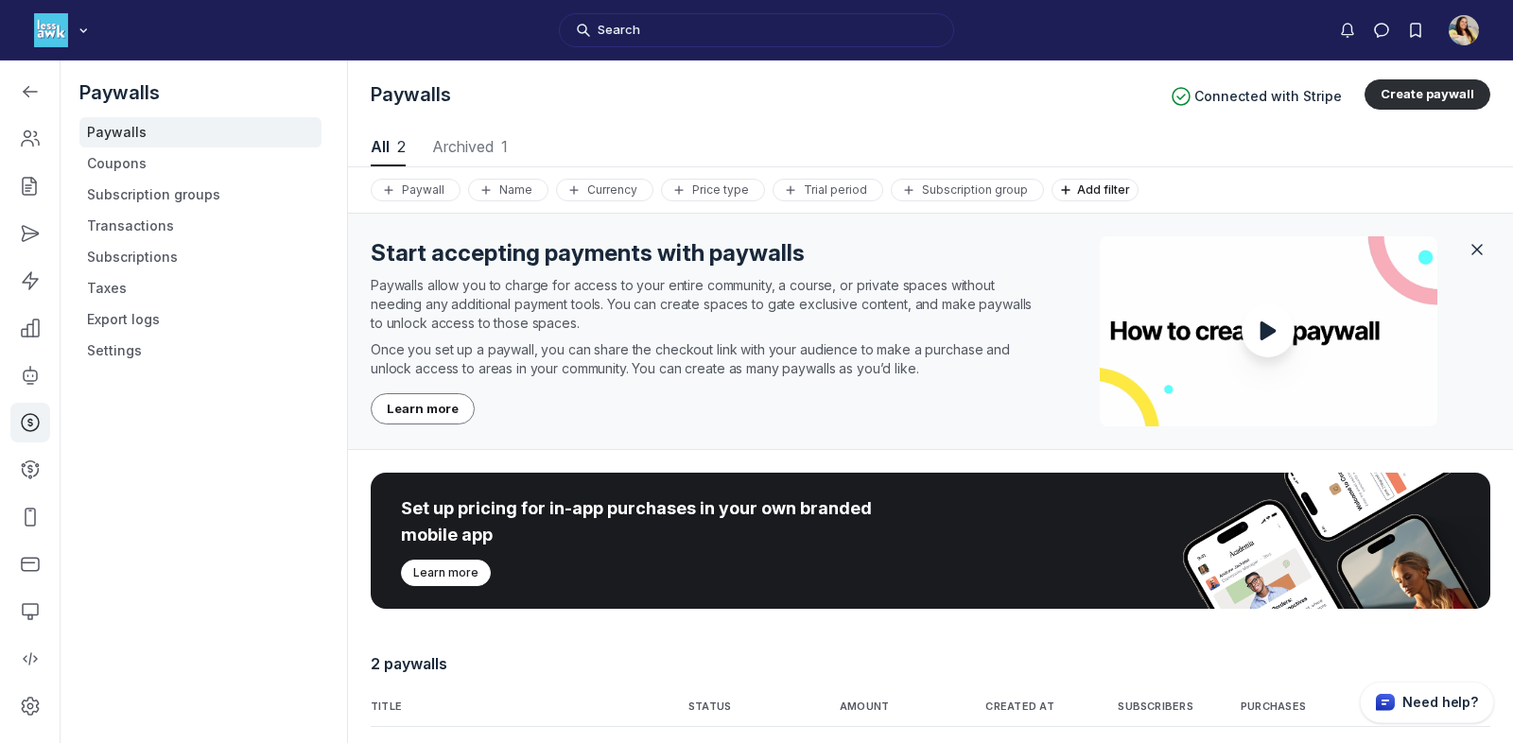
scroll to position [158, 0]
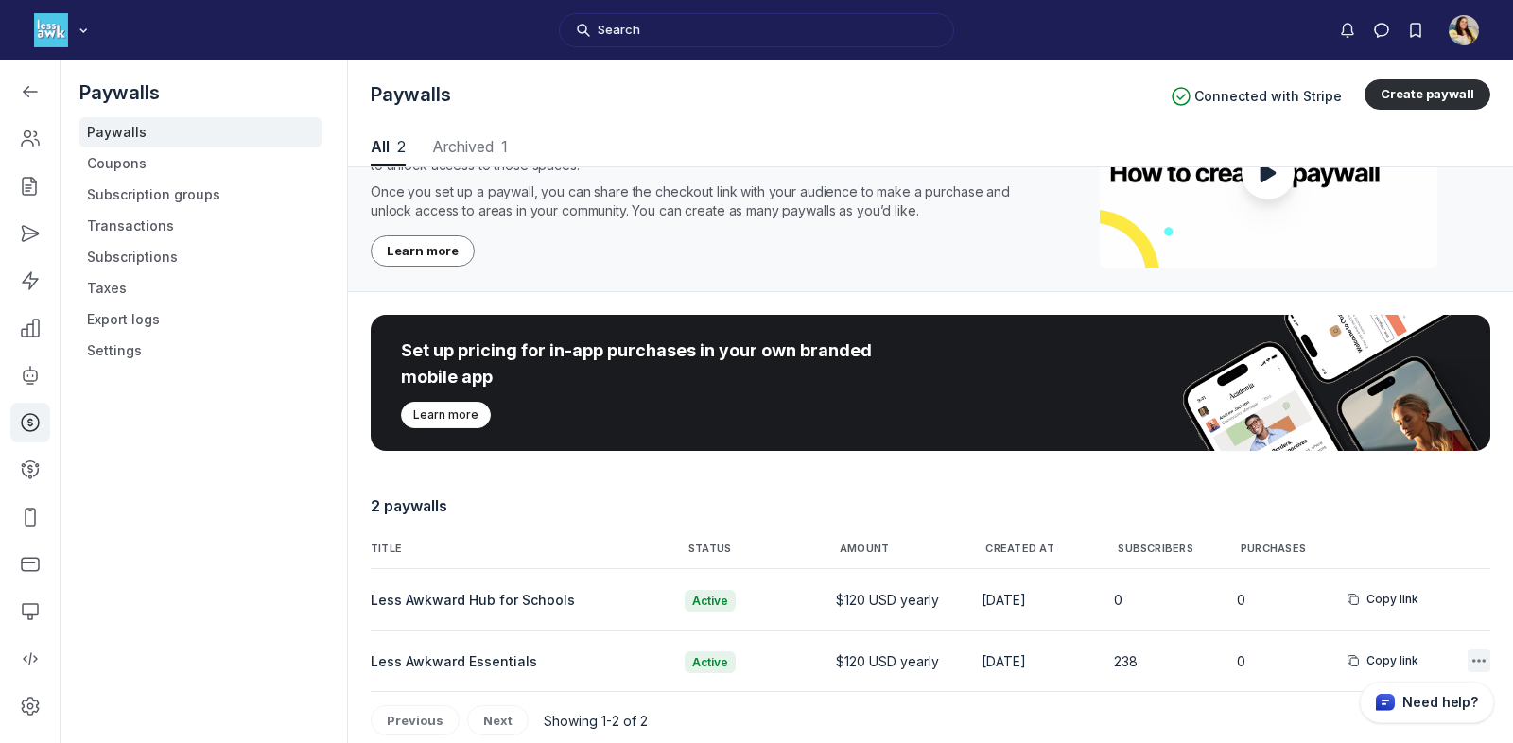
click at [1361, 654] on icon "button" at bounding box center [1478, 660] width 19 height 19
click at [1361, 547] on button "Edit" at bounding box center [1384, 546] width 180 height 32
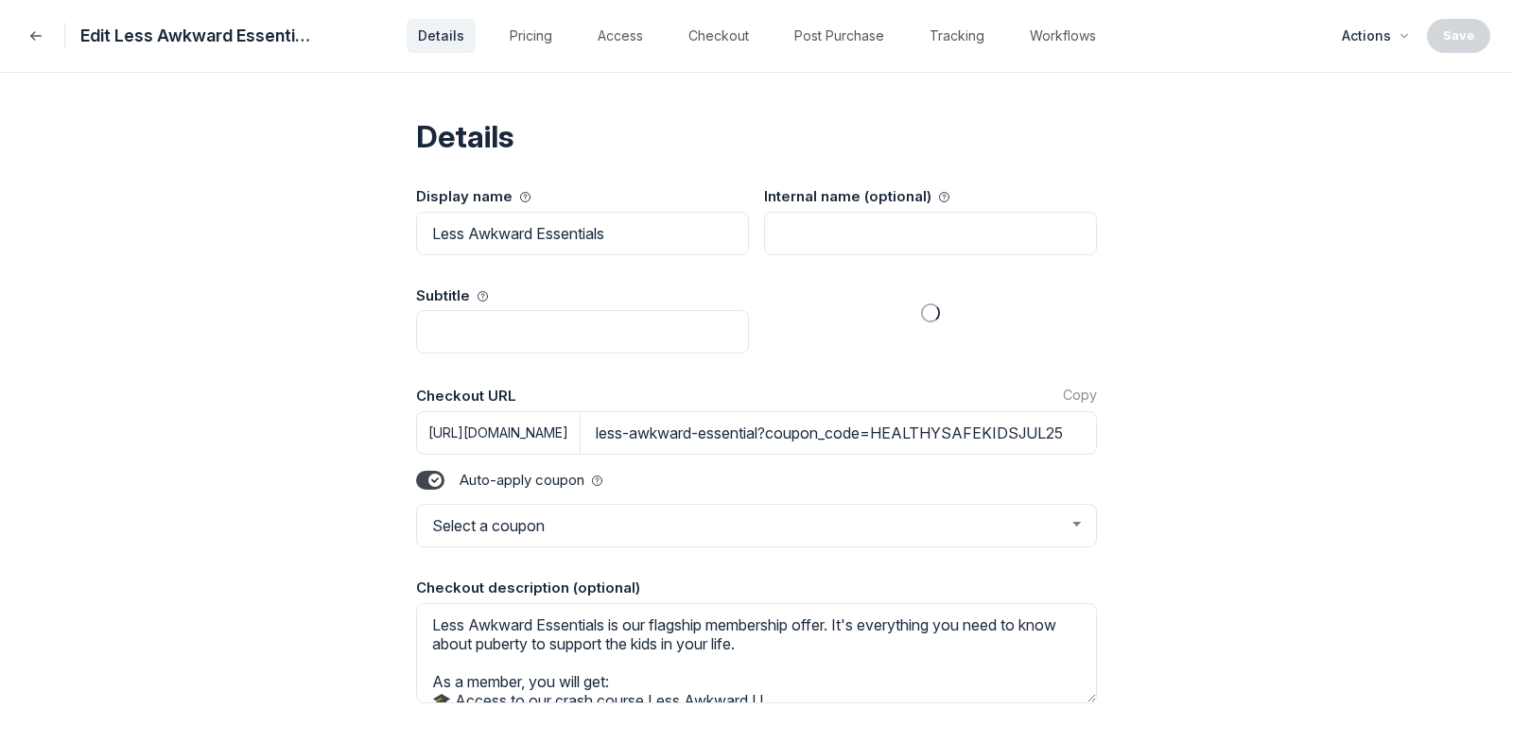
select select "1"
select select "HEALTHYSAFEKIDSJUL25"
click at [1042, 43] on button "Workflows" at bounding box center [1062, 36] width 89 height 34
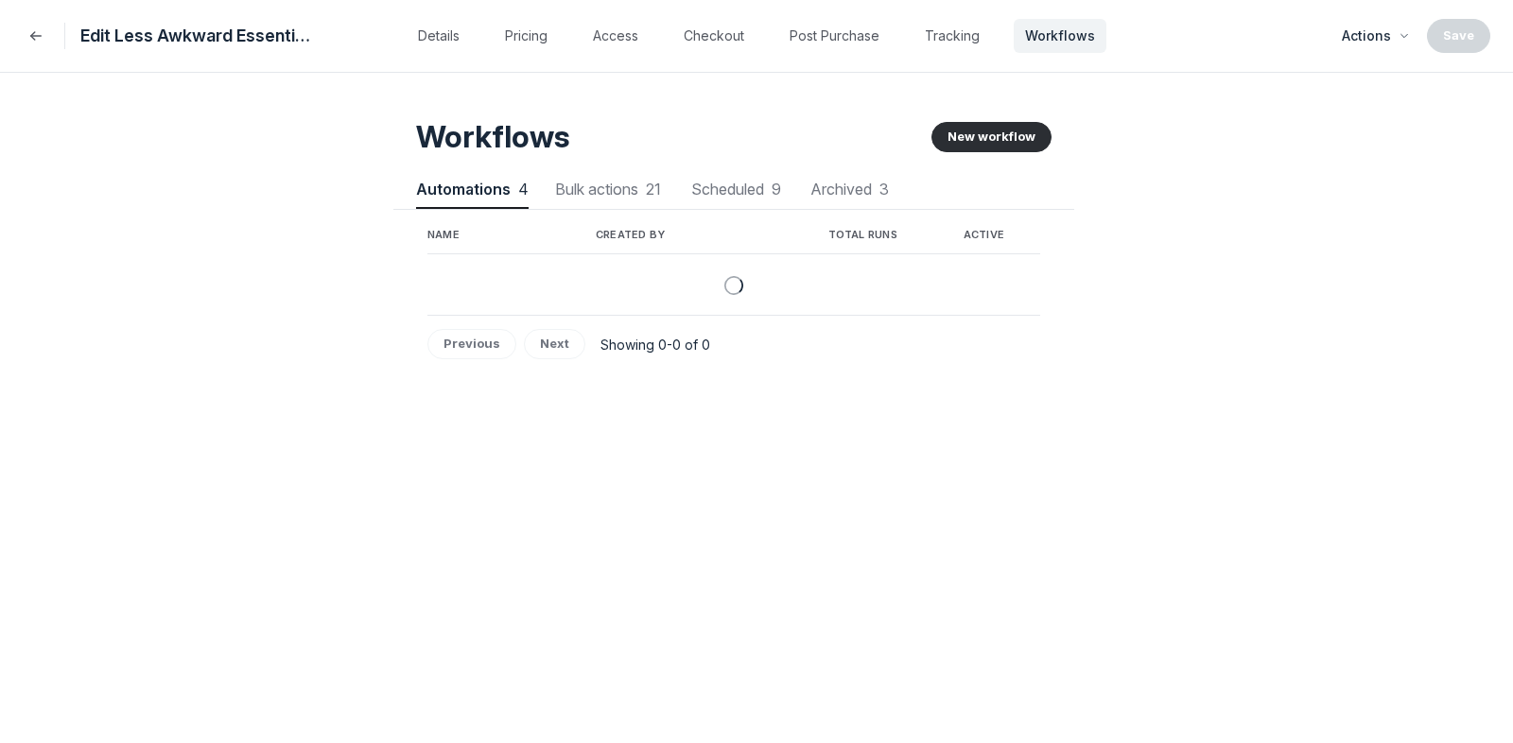
scroll to position [2559, 5289]
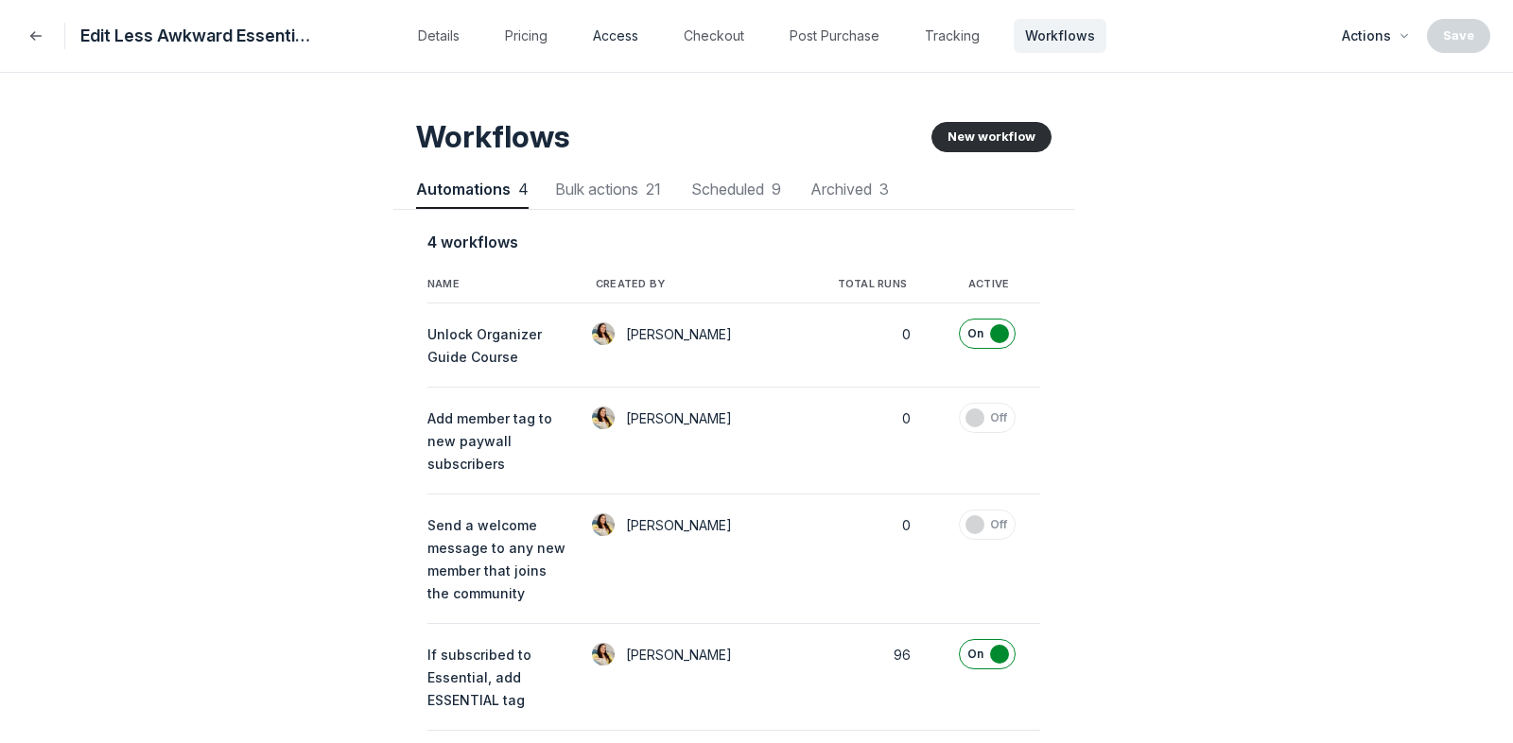
click at [616, 41] on button "Access" at bounding box center [616, 36] width 68 height 34
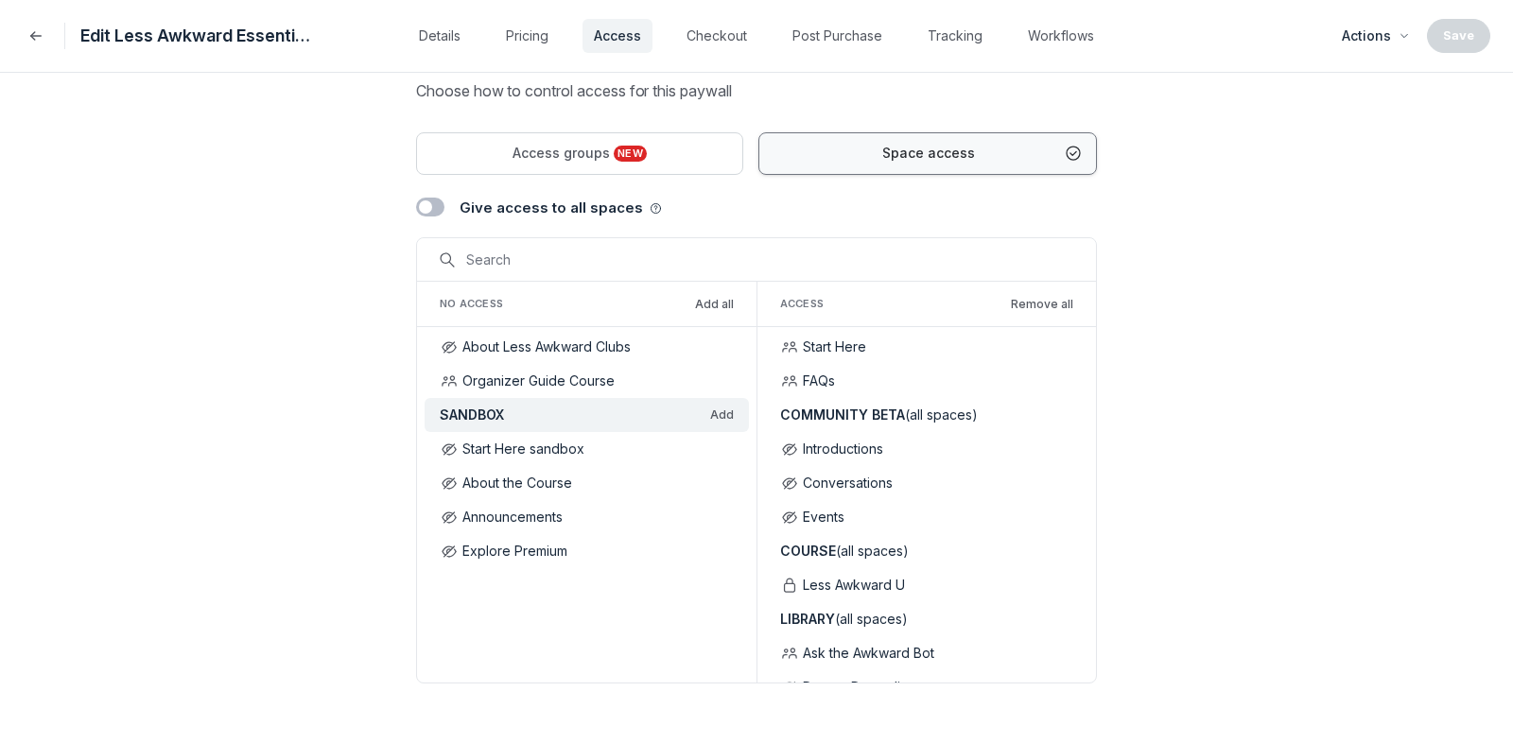
scroll to position [0, 0]
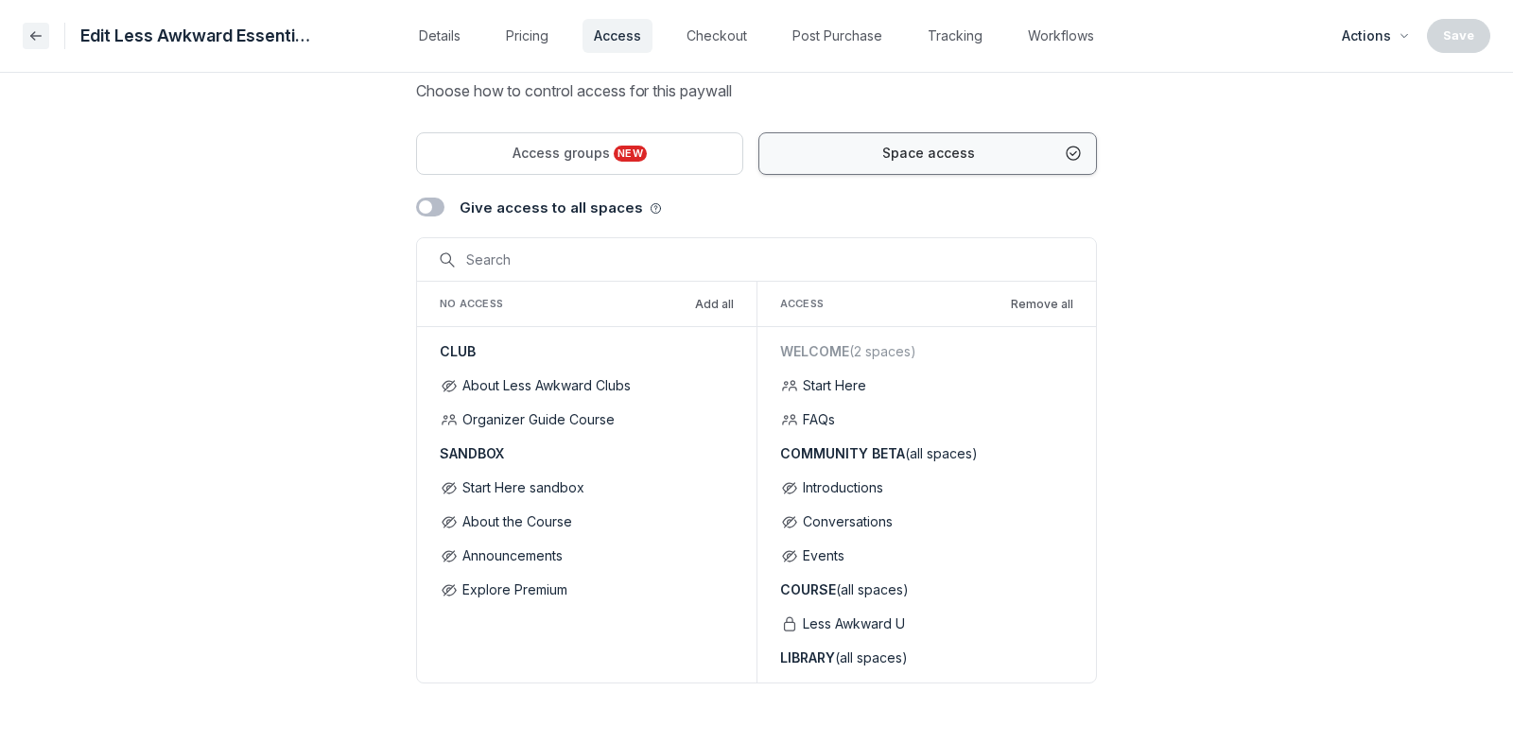
click at [36, 38] on icon "Back" at bounding box center [35, 35] width 19 height 19
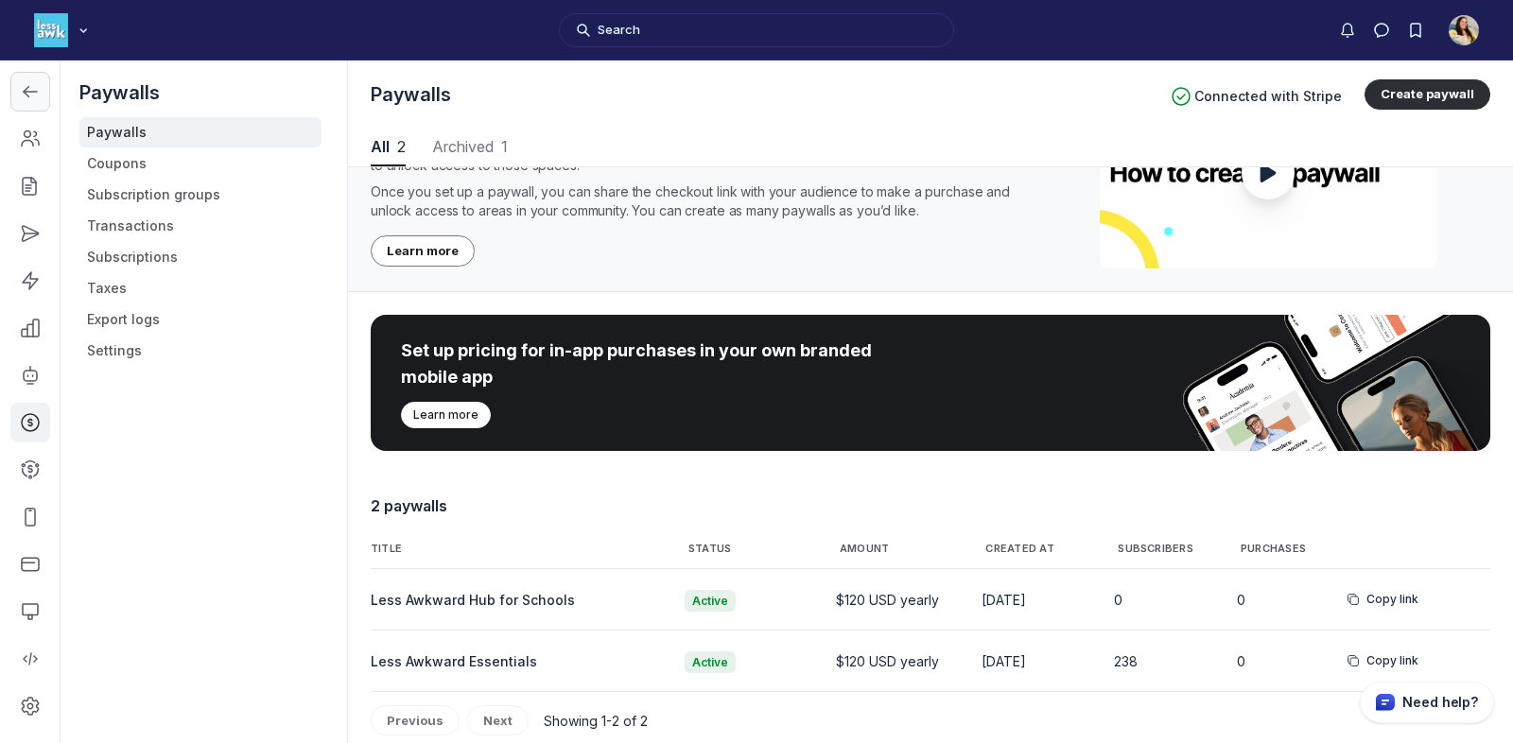
click at [24, 82] on icon "Left Sidebar" at bounding box center [30, 91] width 19 height 19
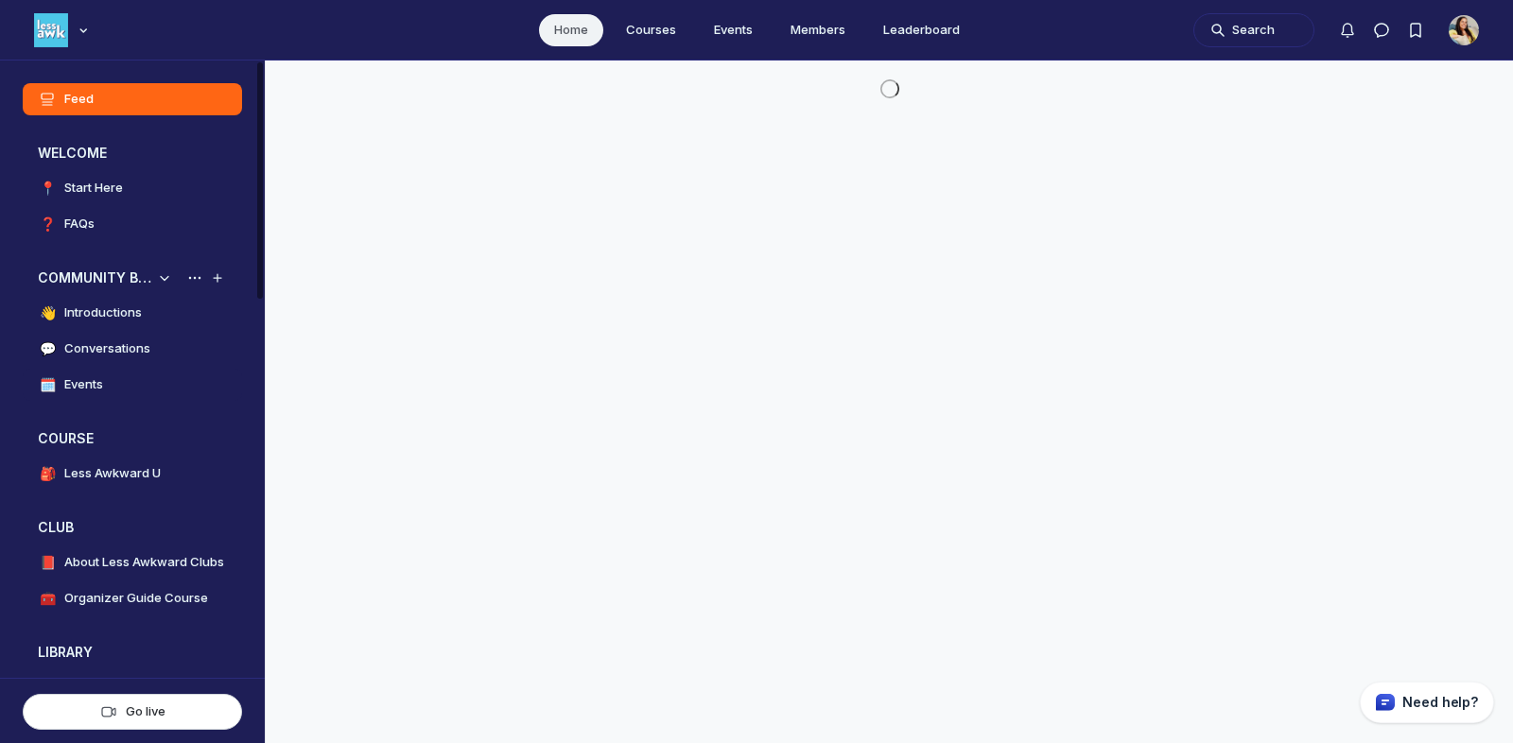
scroll to position [5170, 3622]
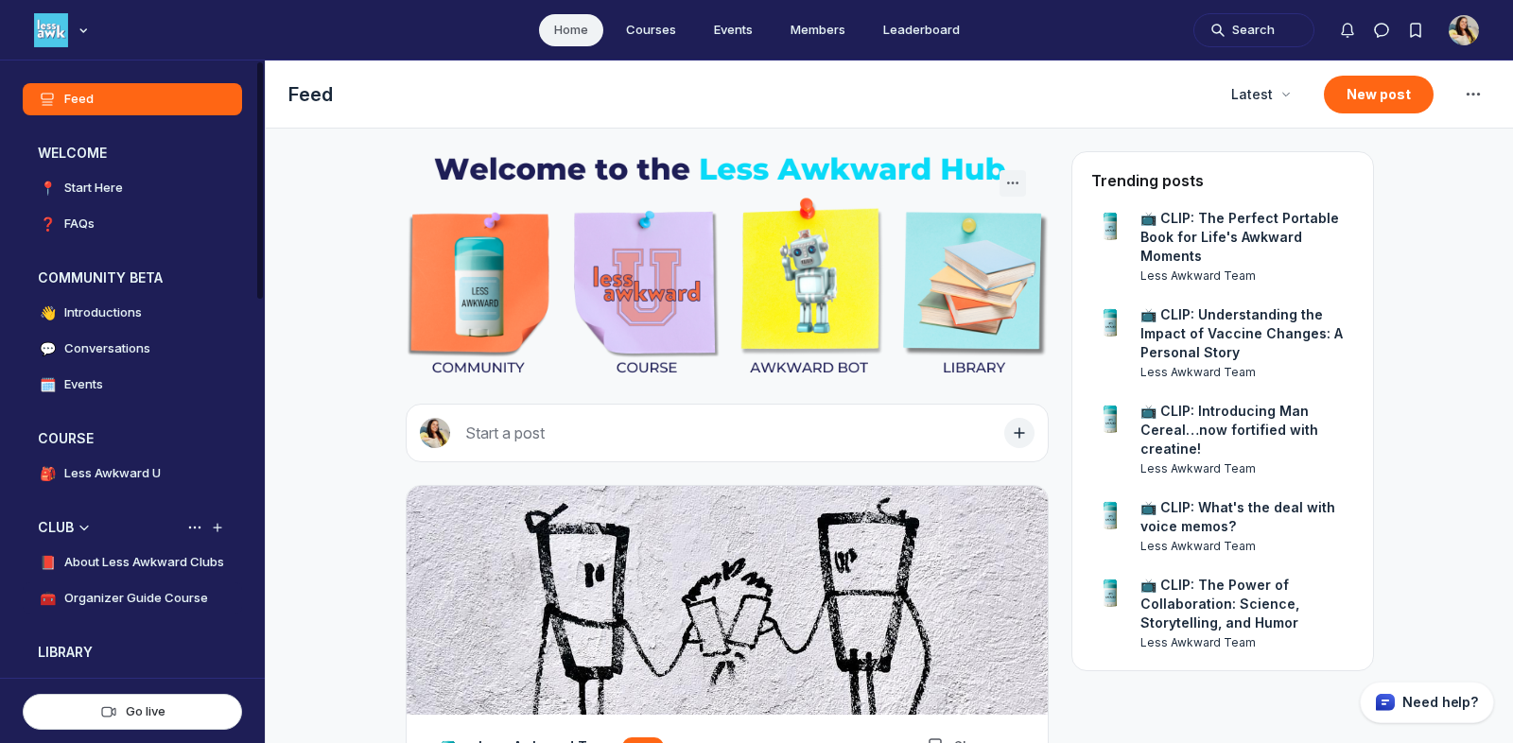
click at [98, 611] on link "🧰 Organizer Guide Course" at bounding box center [132, 598] width 219 height 32
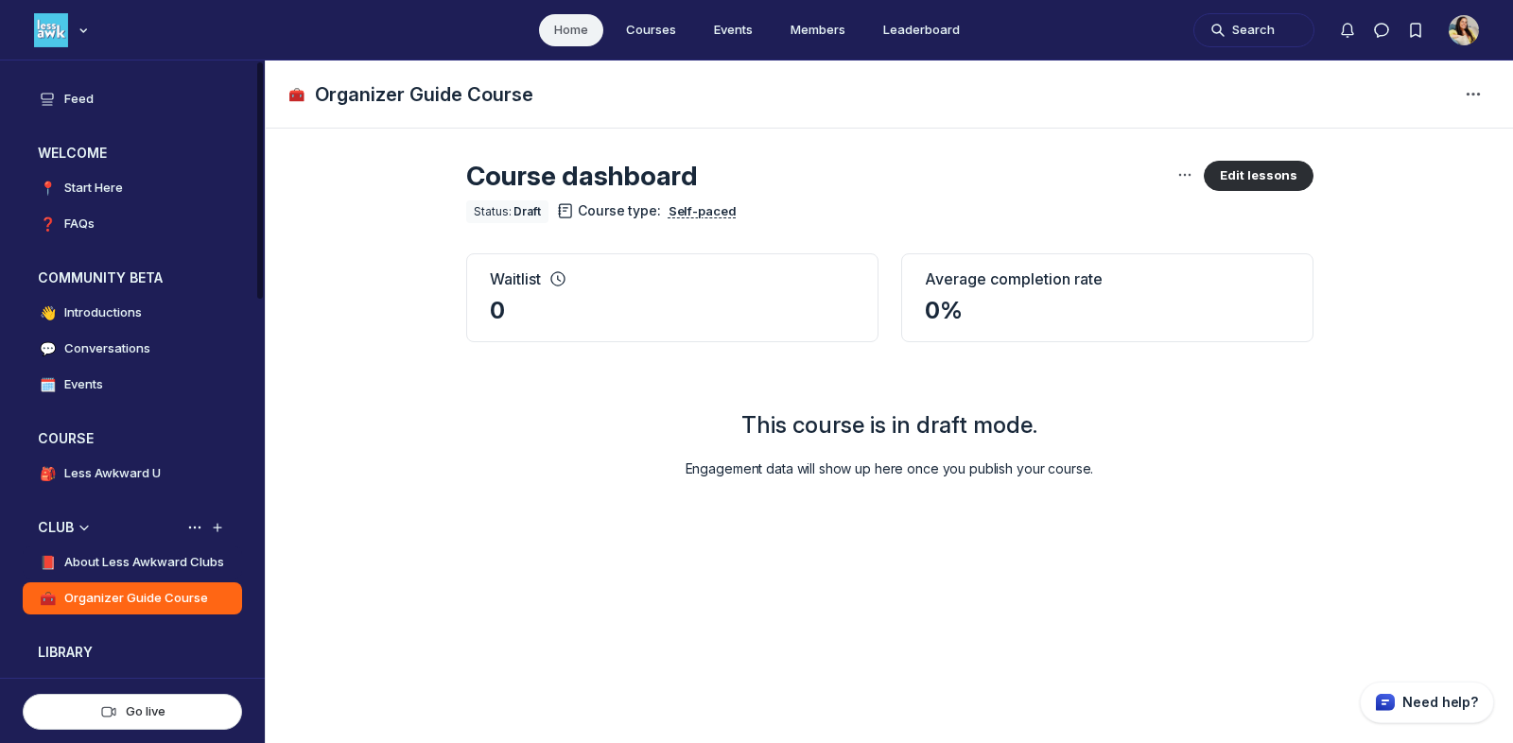
click at [152, 568] on h4 "About Less Awkward Clubs" at bounding box center [144, 562] width 160 height 19
